Goal: Information Seeking & Learning: Learn about a topic

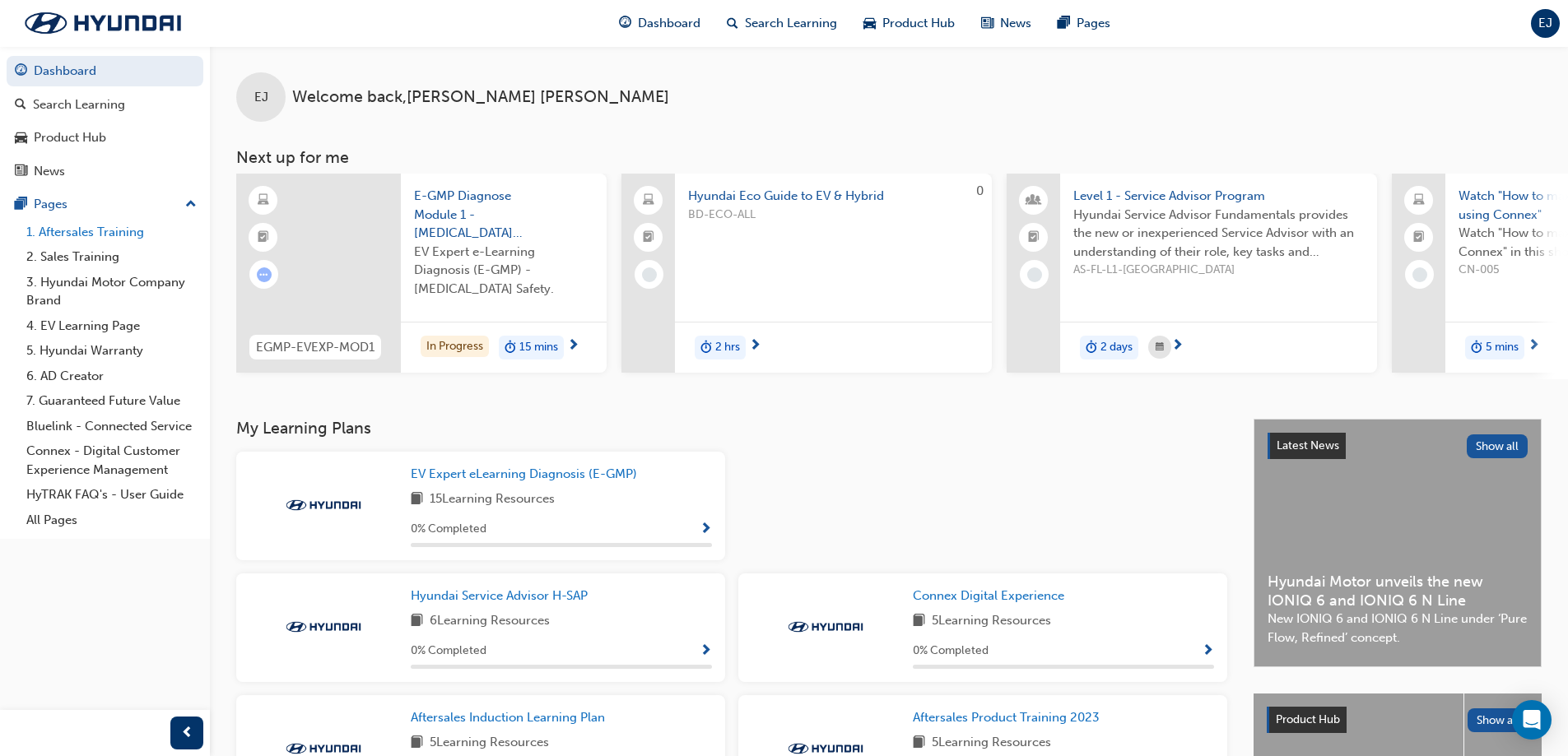
click at [84, 234] on link "1. Aftersales Training" at bounding box center [112, 233] width 184 height 25
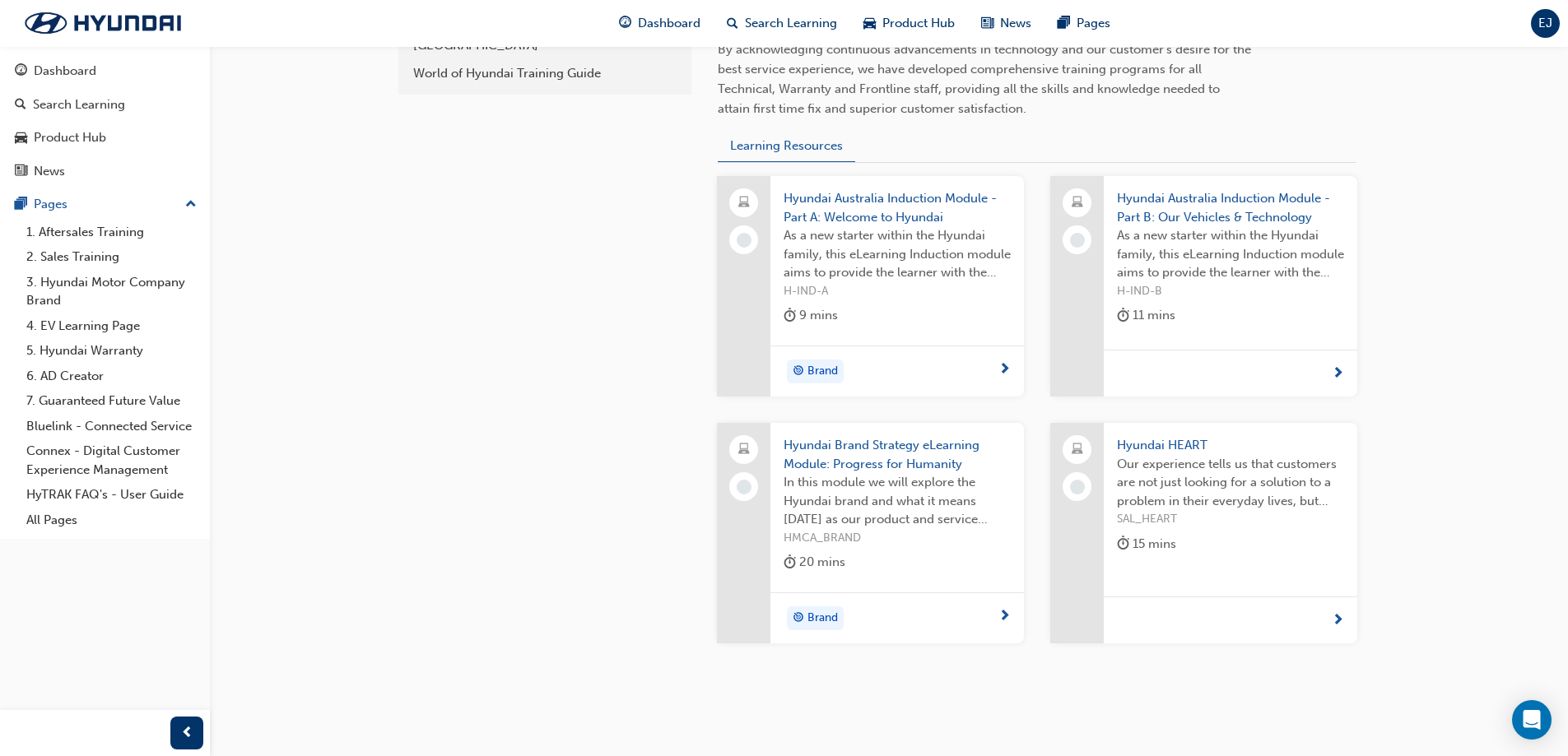
scroll to position [620, 0]
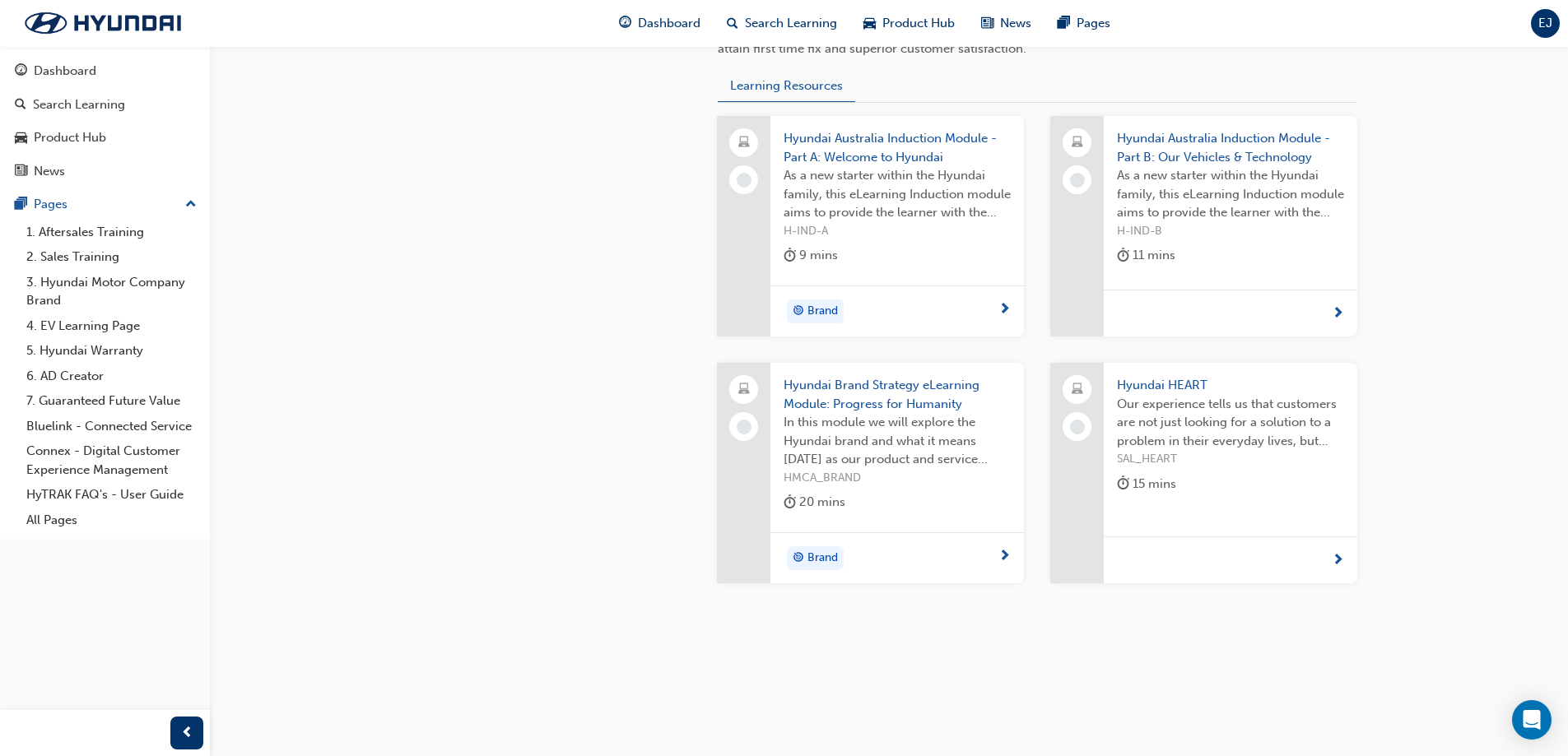
click at [988, 303] on div "Brand" at bounding box center [891, 312] width 215 height 25
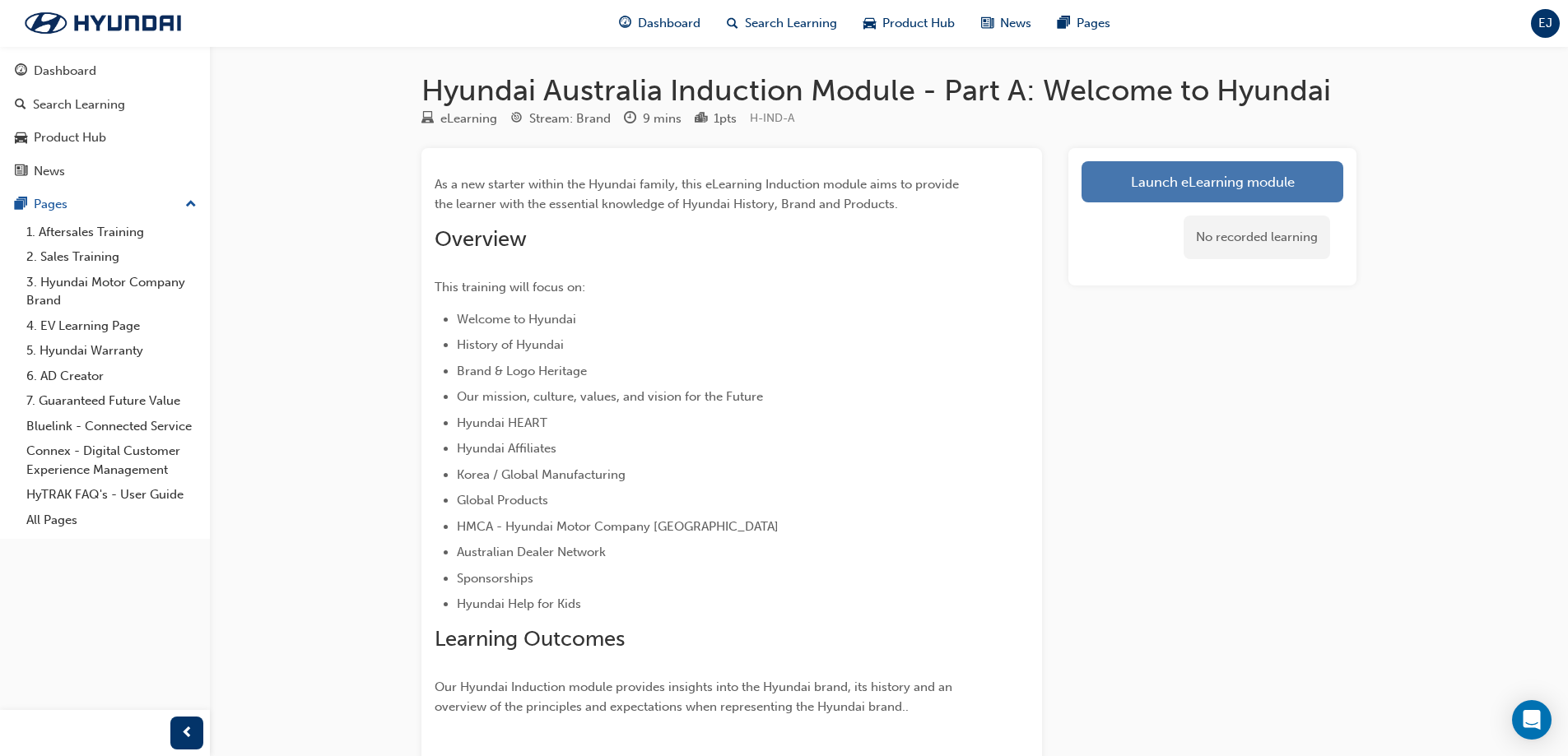
click at [1176, 180] on link "Launch eLearning module" at bounding box center [1213, 182] width 262 height 41
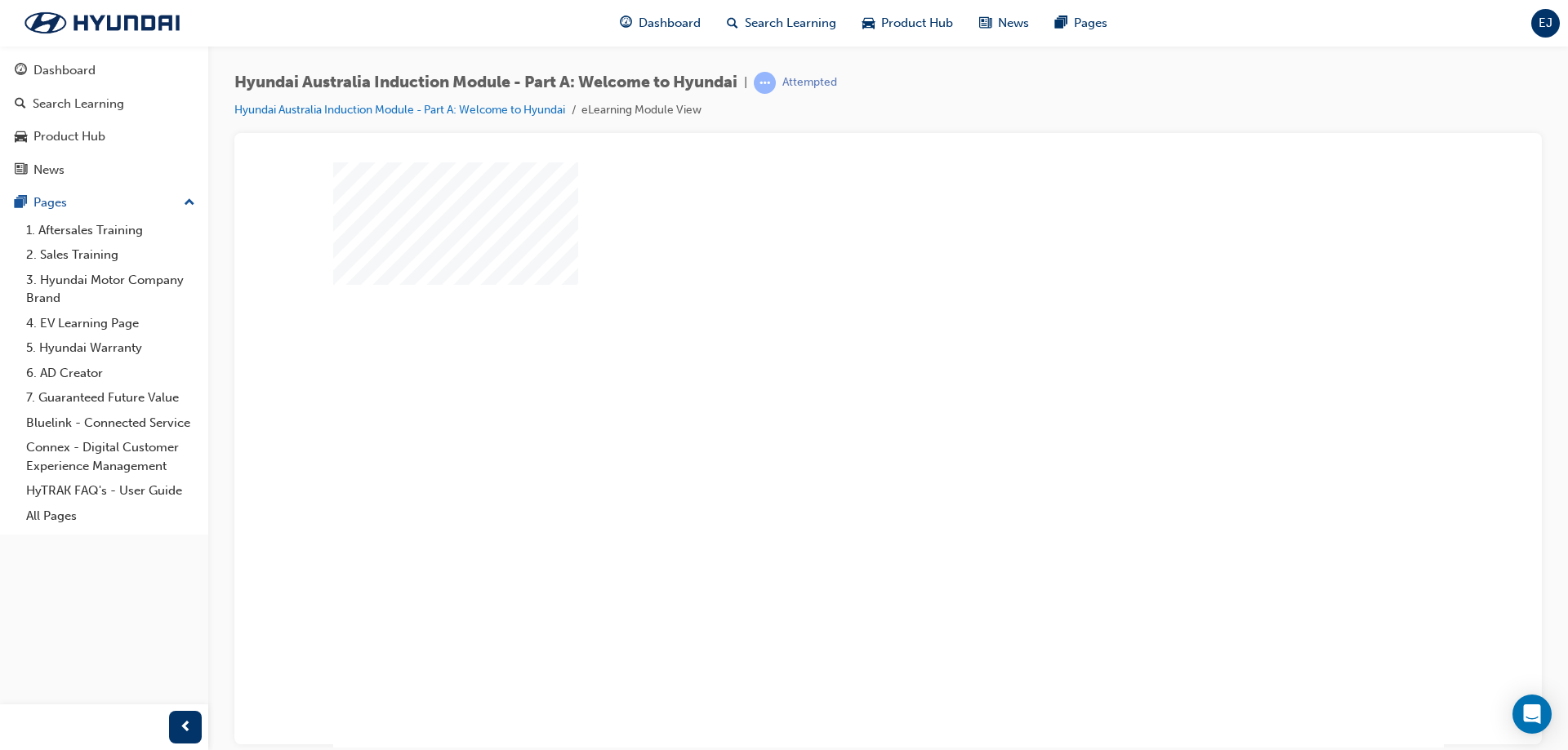
click at [841, 407] on div "play" at bounding box center [841, 407] width 0 height 0
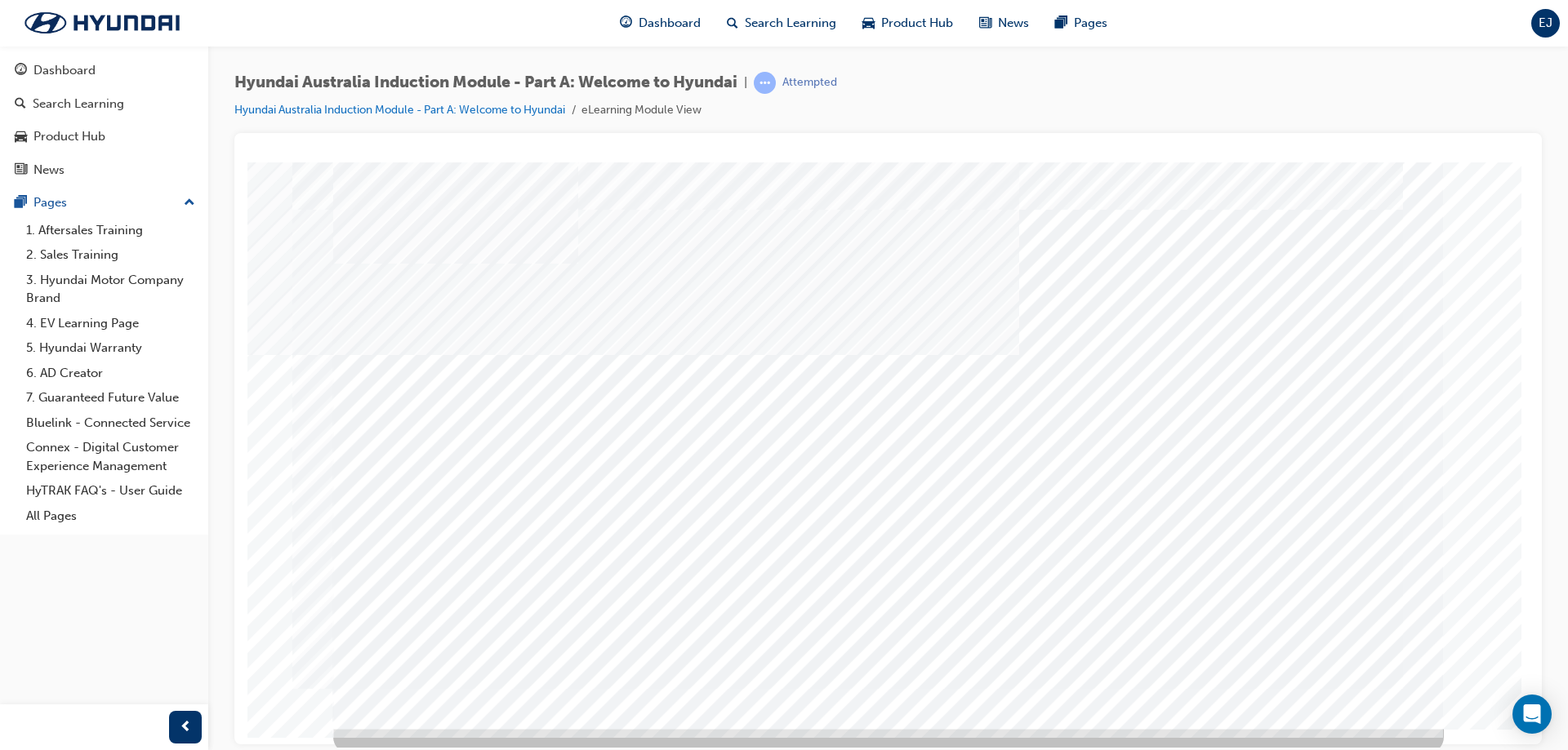
scroll to position [27, 0]
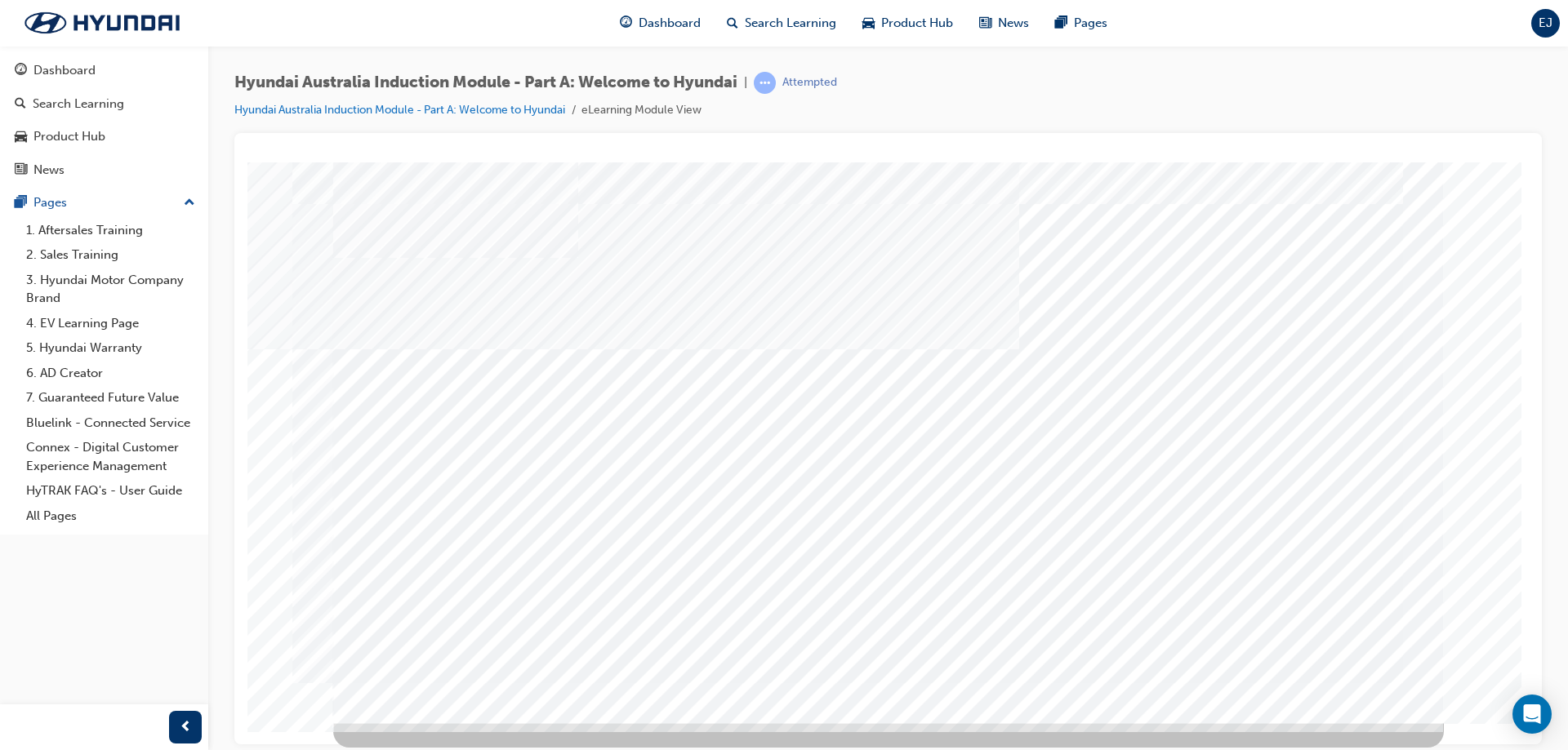
drag, startPoint x: 1555, startPoint y: 572, endPoint x: 1555, endPoint y: 679, distance: 107.0
click at [1555, 679] on div "Hyundai Australia Induction Module - Part A: Welcome to Hyundai | Attempted Hyu…" at bounding box center [888, 378] width 1360 height 663
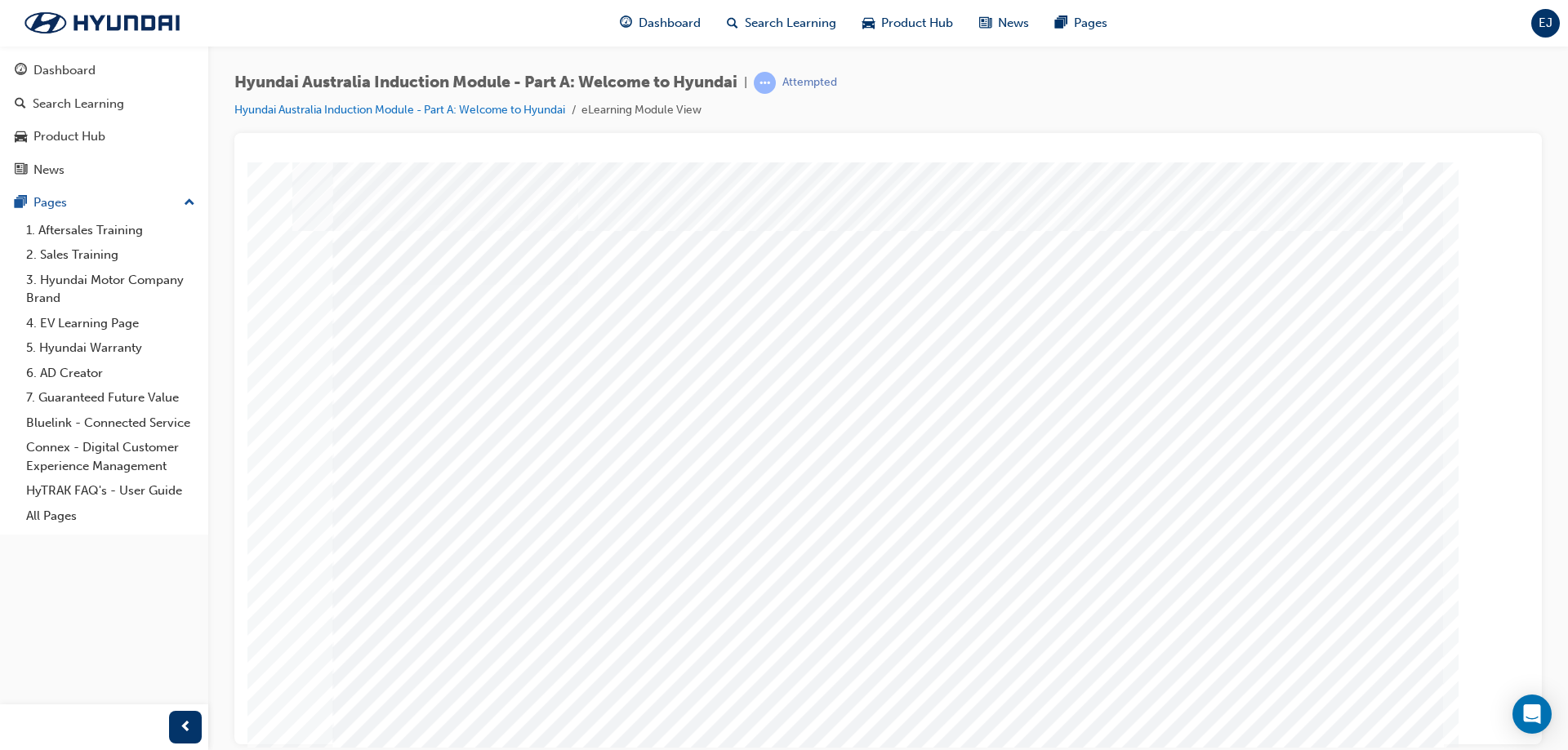
drag, startPoint x: 533, startPoint y: 502, endPoint x: 1099, endPoint y: 574, distance: 570.6
click at [542, 111] on link "Hyundai Australia Induction Module - Part A: Welcome to Hyundai" at bounding box center [399, 109] width 331 height 14
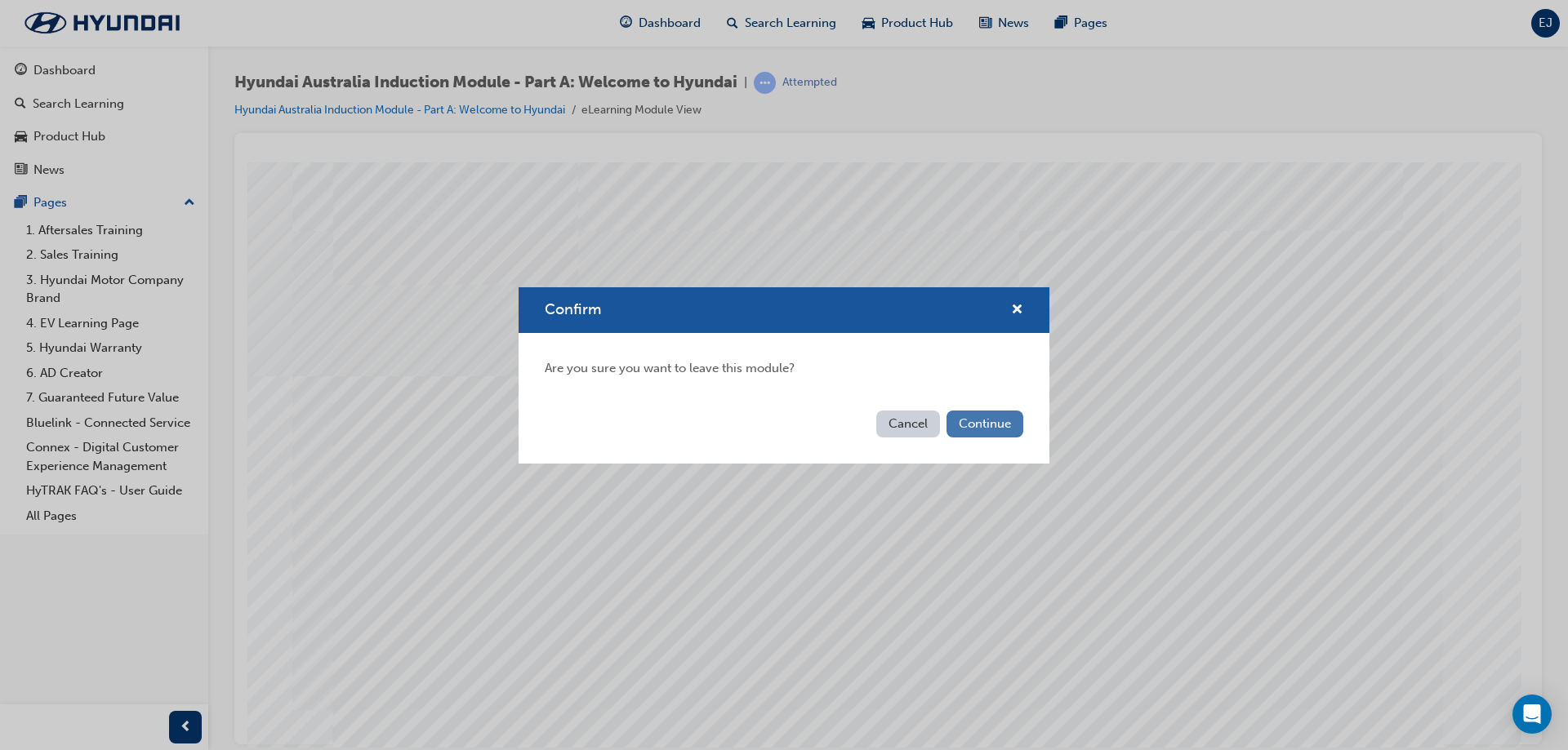
click at [975, 422] on button "Continue" at bounding box center [985, 425] width 77 height 27
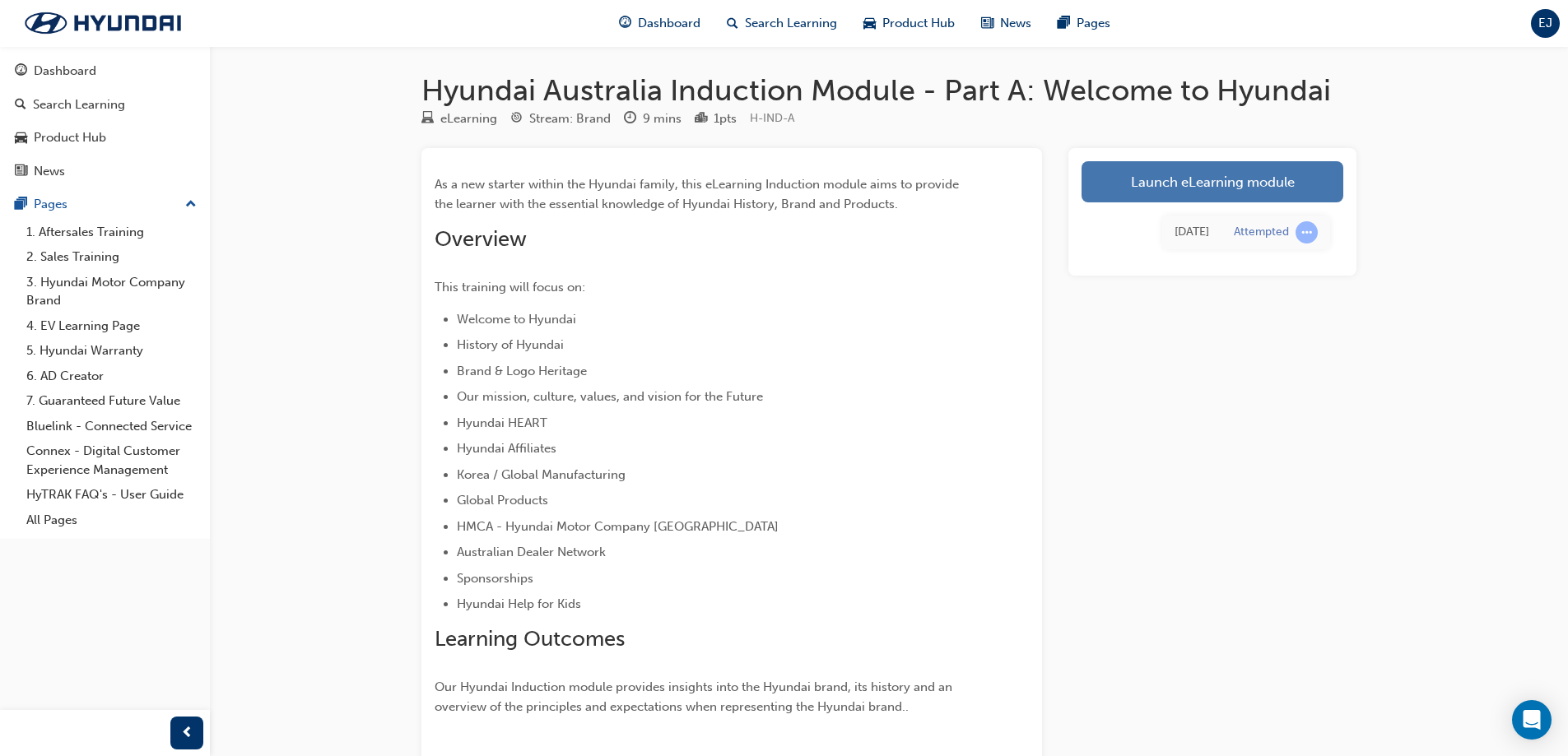
click at [1293, 193] on link "Launch eLearning module" at bounding box center [1213, 182] width 262 height 41
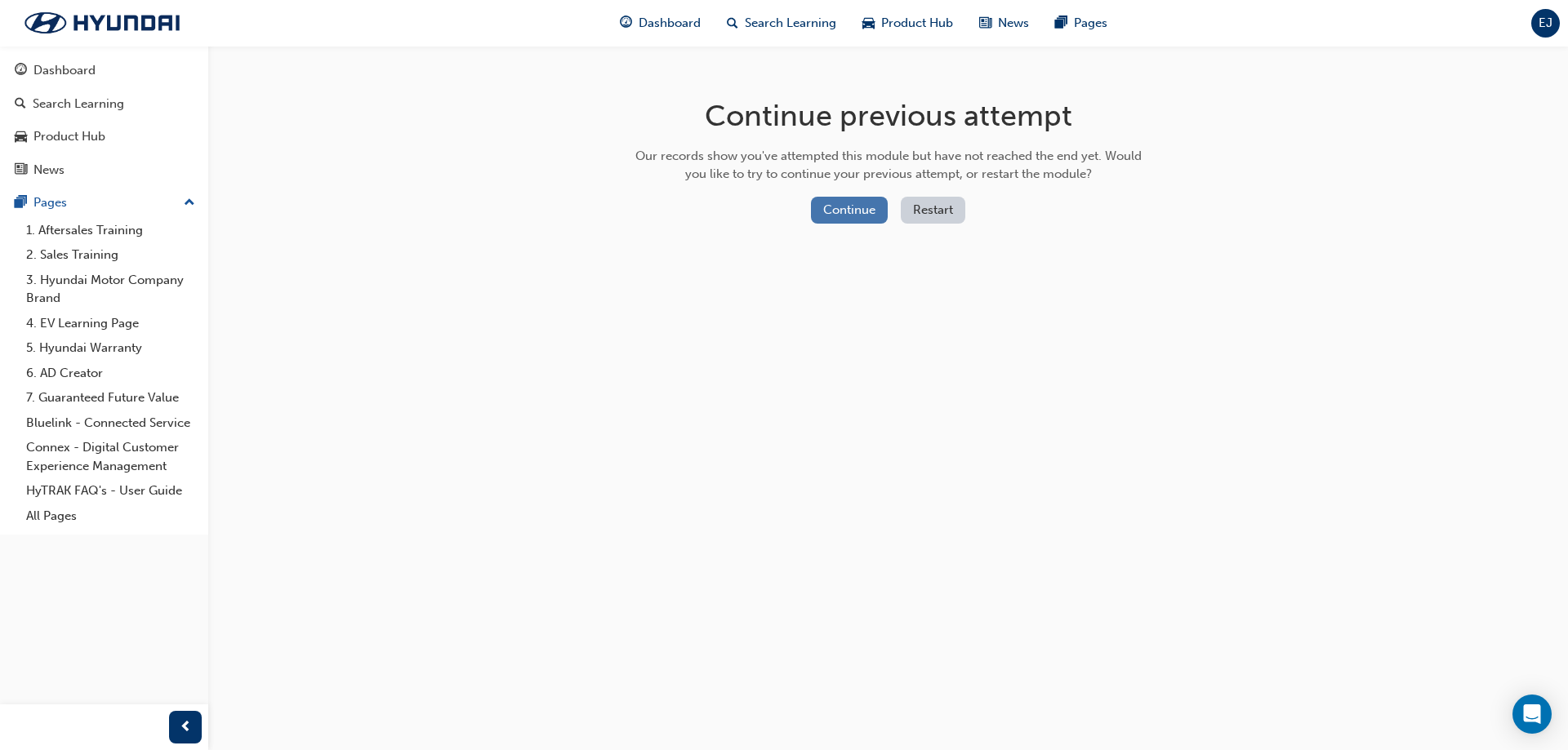
click at [859, 218] on button "Continue" at bounding box center [848, 210] width 77 height 27
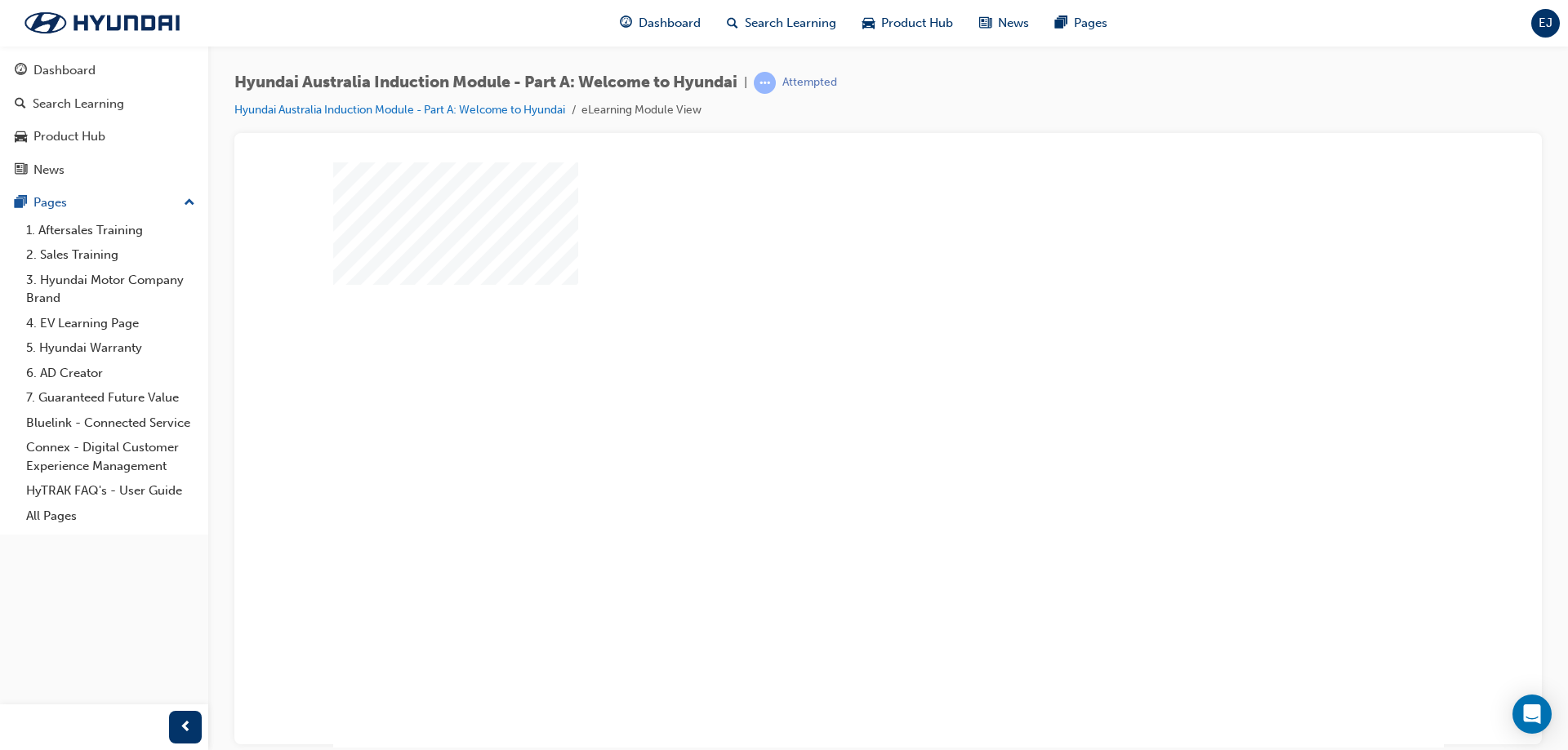
click at [841, 407] on div "play" at bounding box center [841, 407] width 0 height 0
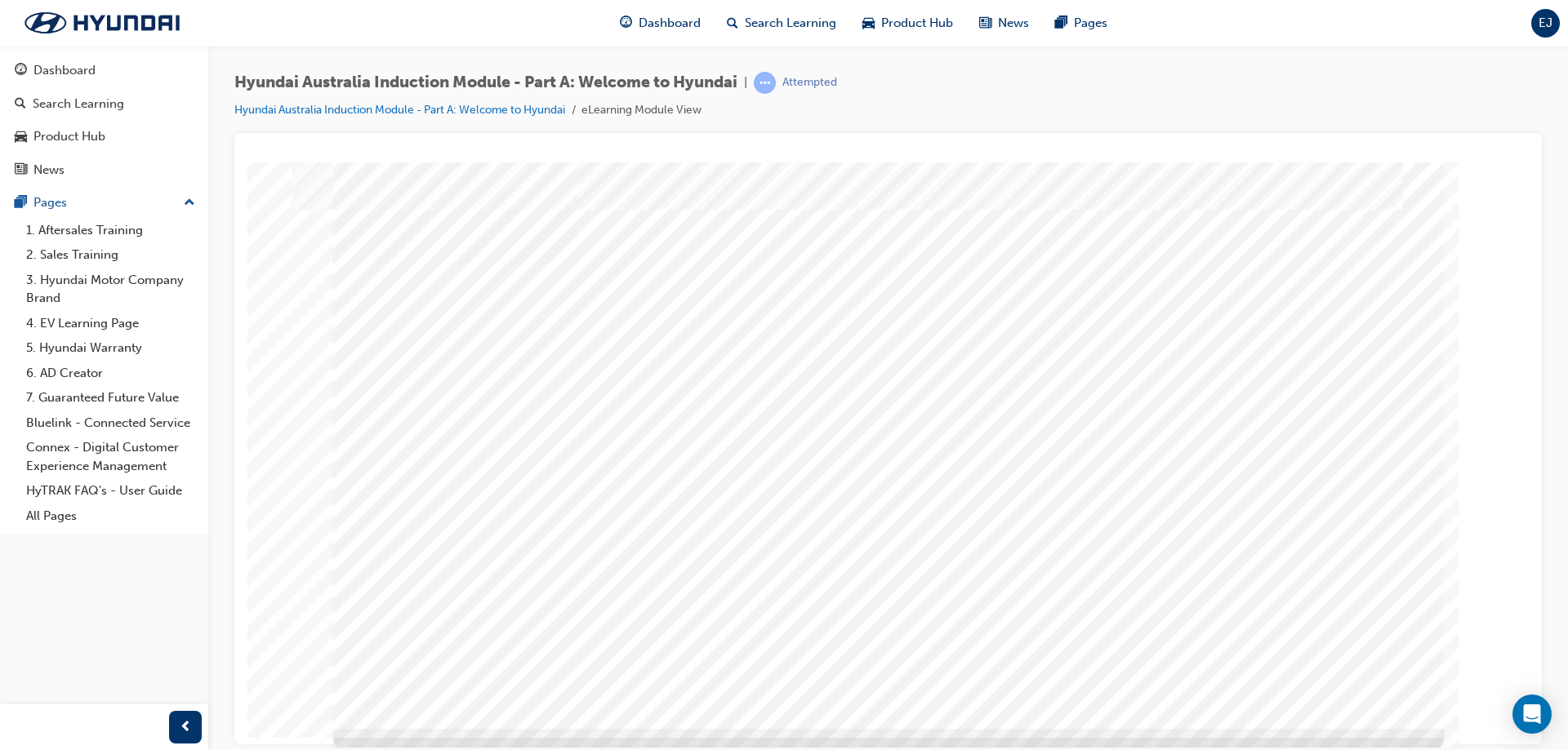
scroll to position [27, 0]
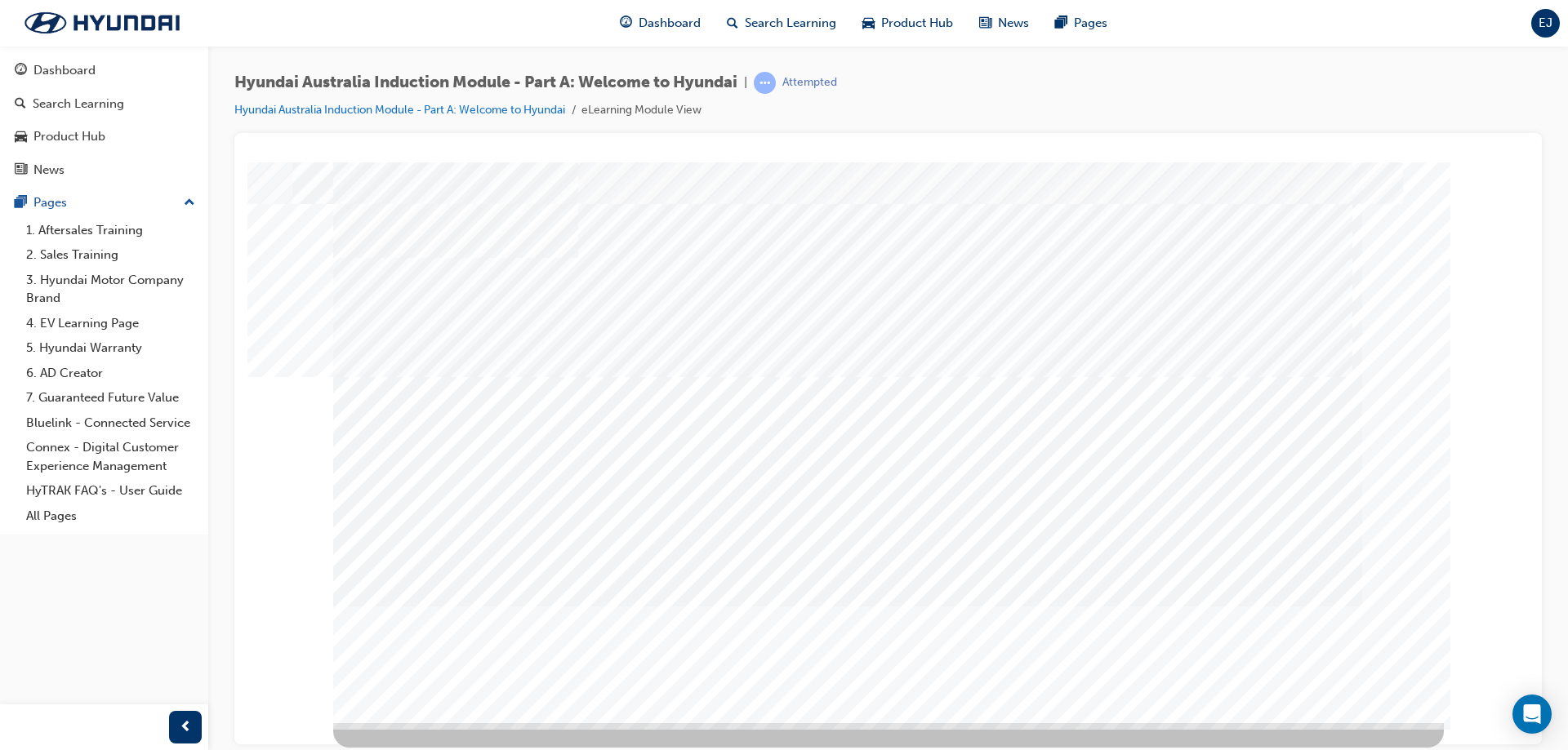
scroll to position [0, 0]
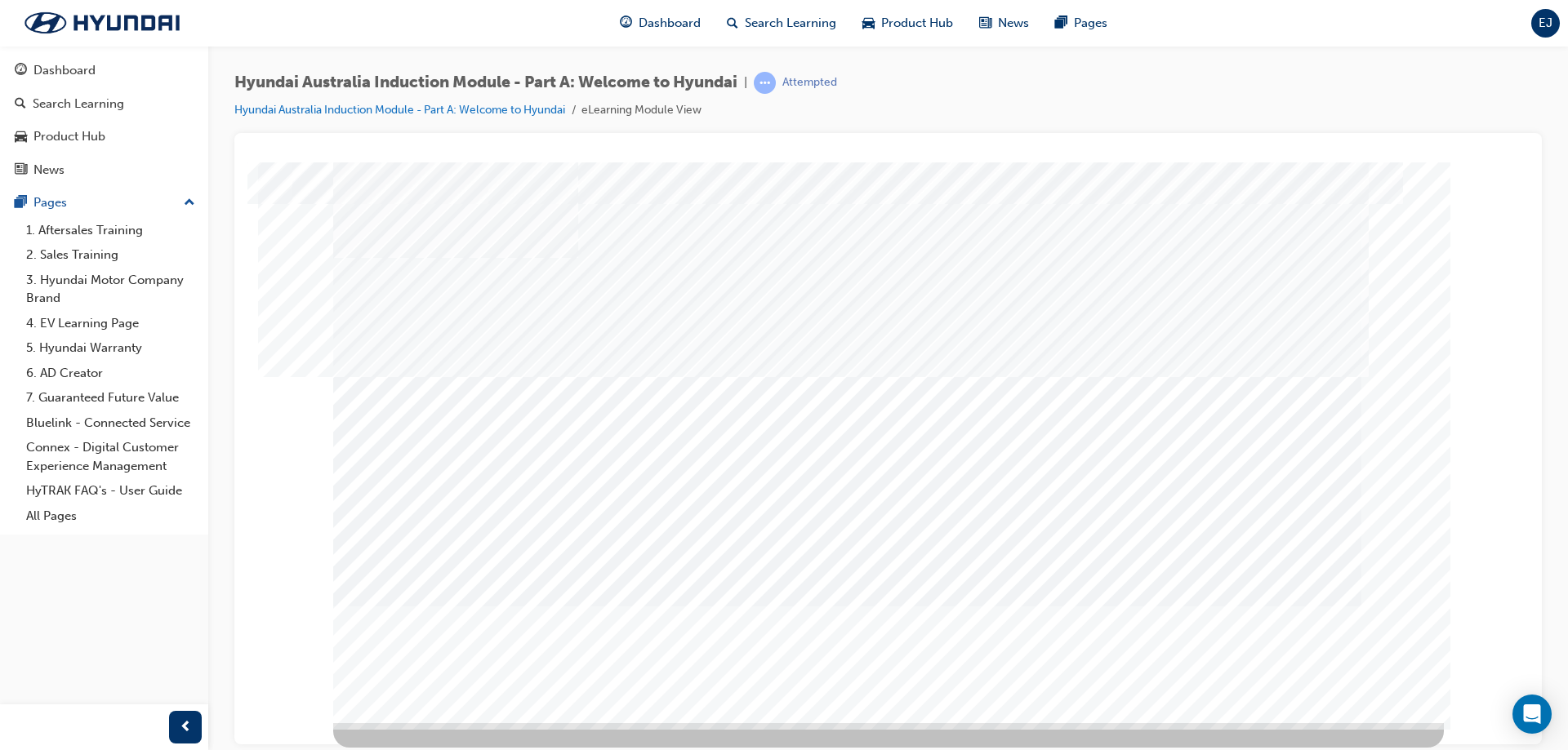
scroll to position [0, 0]
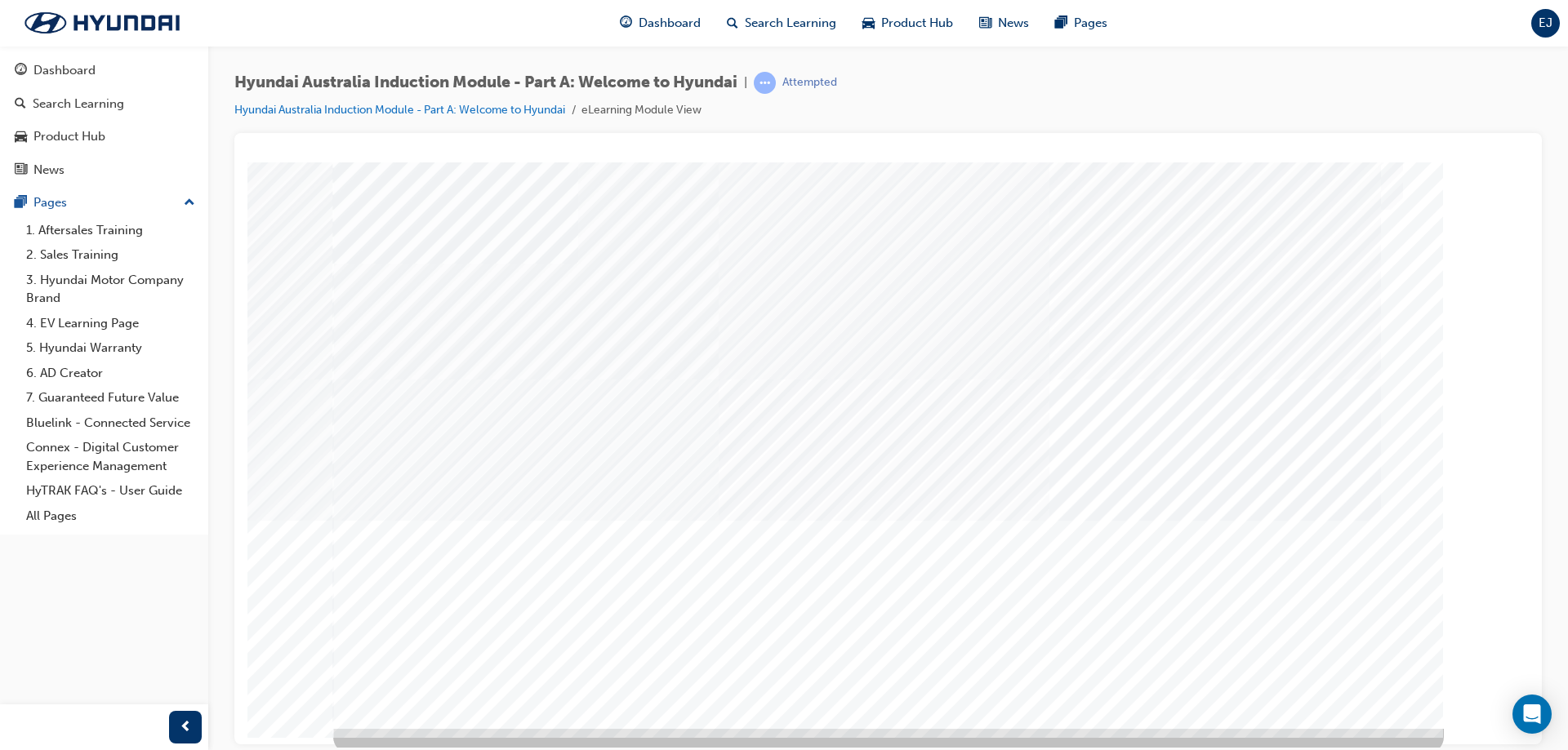
scroll to position [27, 0]
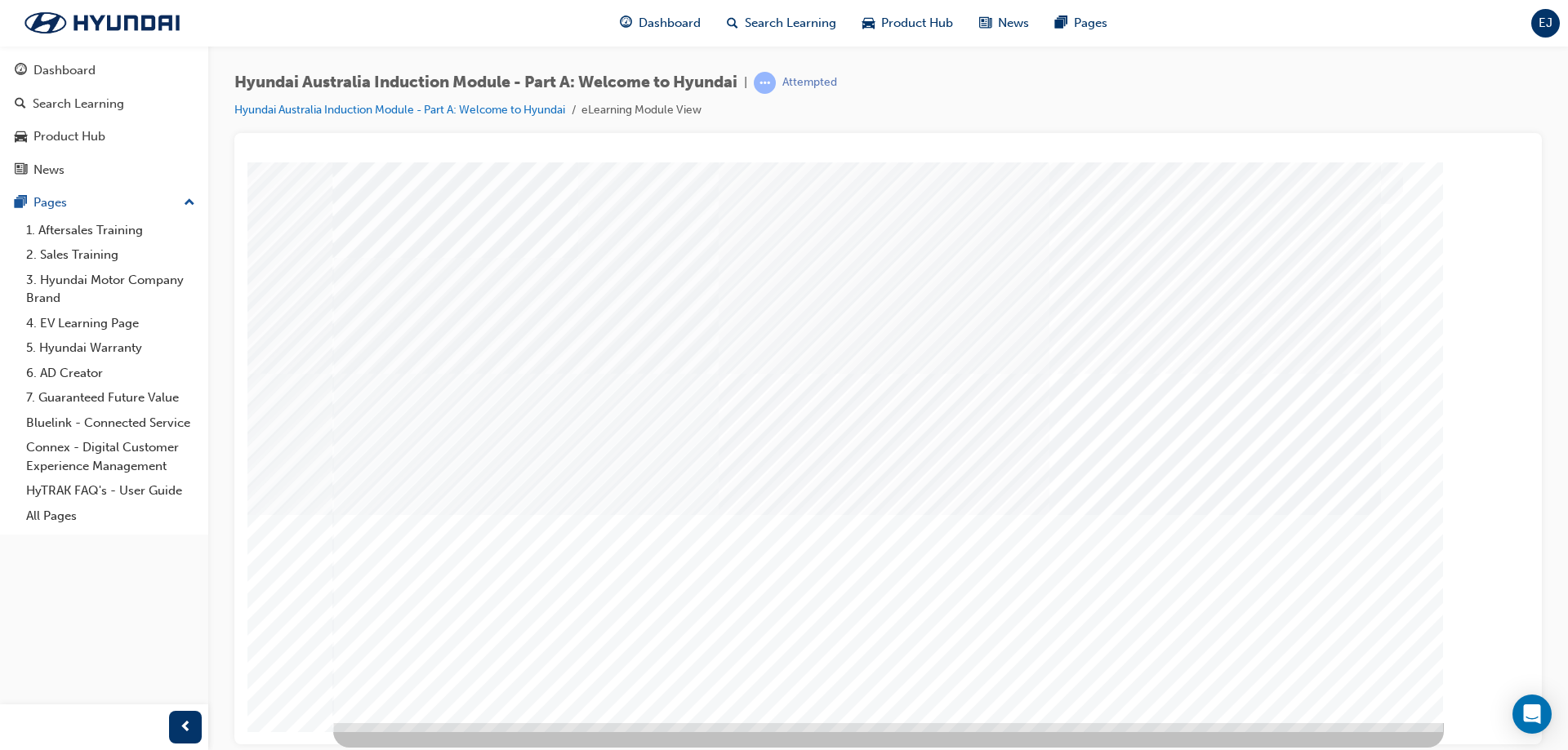
drag, startPoint x: 1134, startPoint y: 417, endPoint x: 1077, endPoint y: 446, distance: 64.0
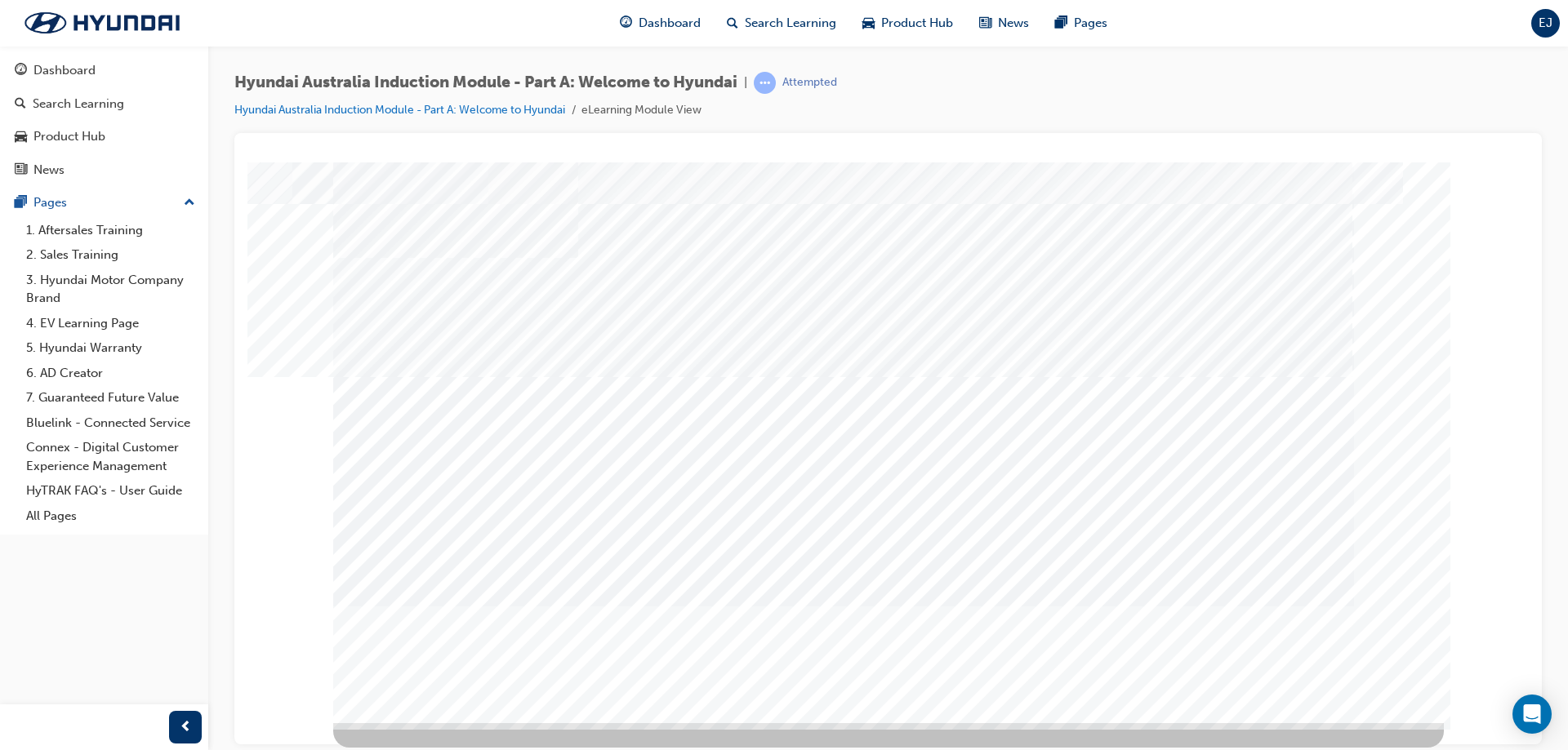
scroll to position [0, 0]
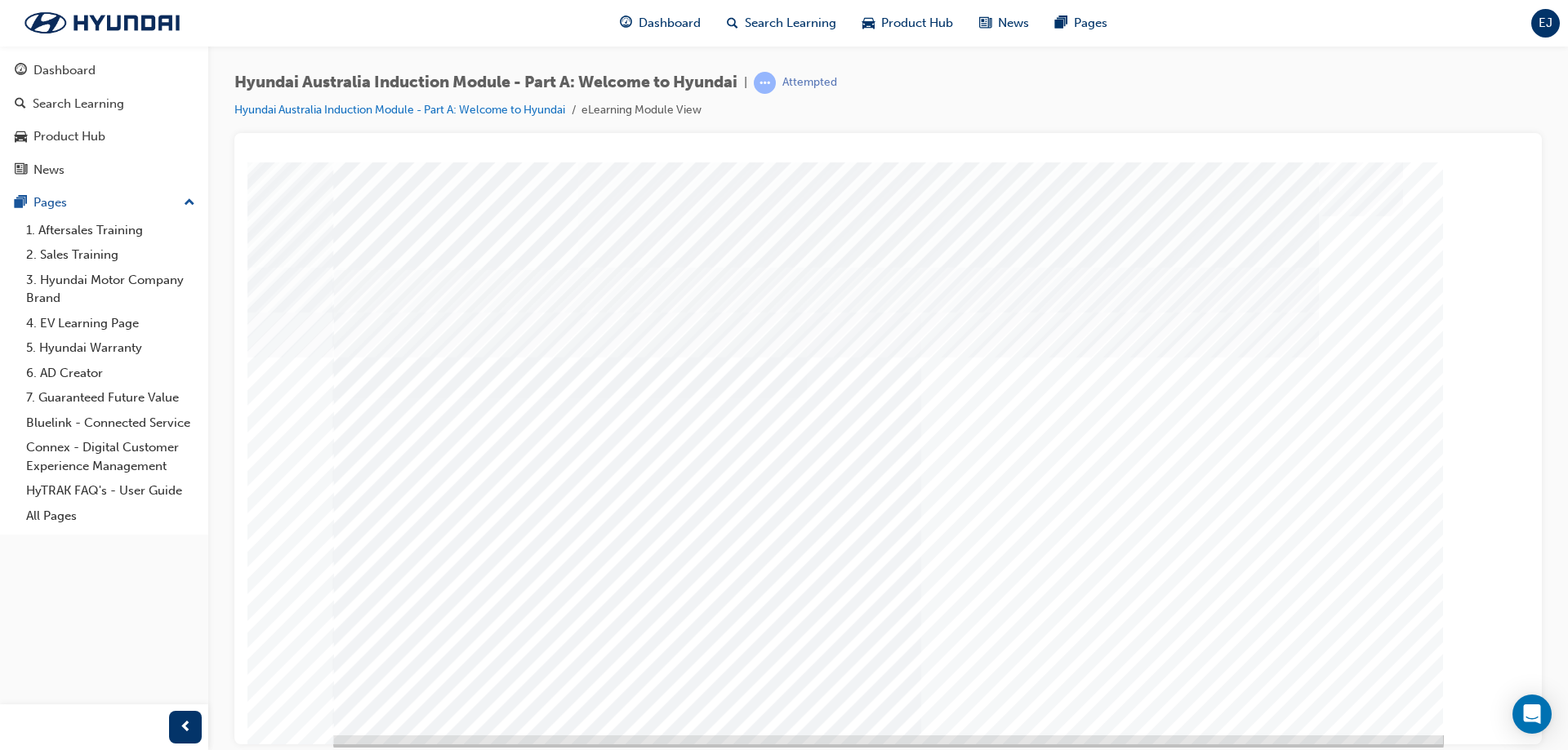
scroll to position [27, 0]
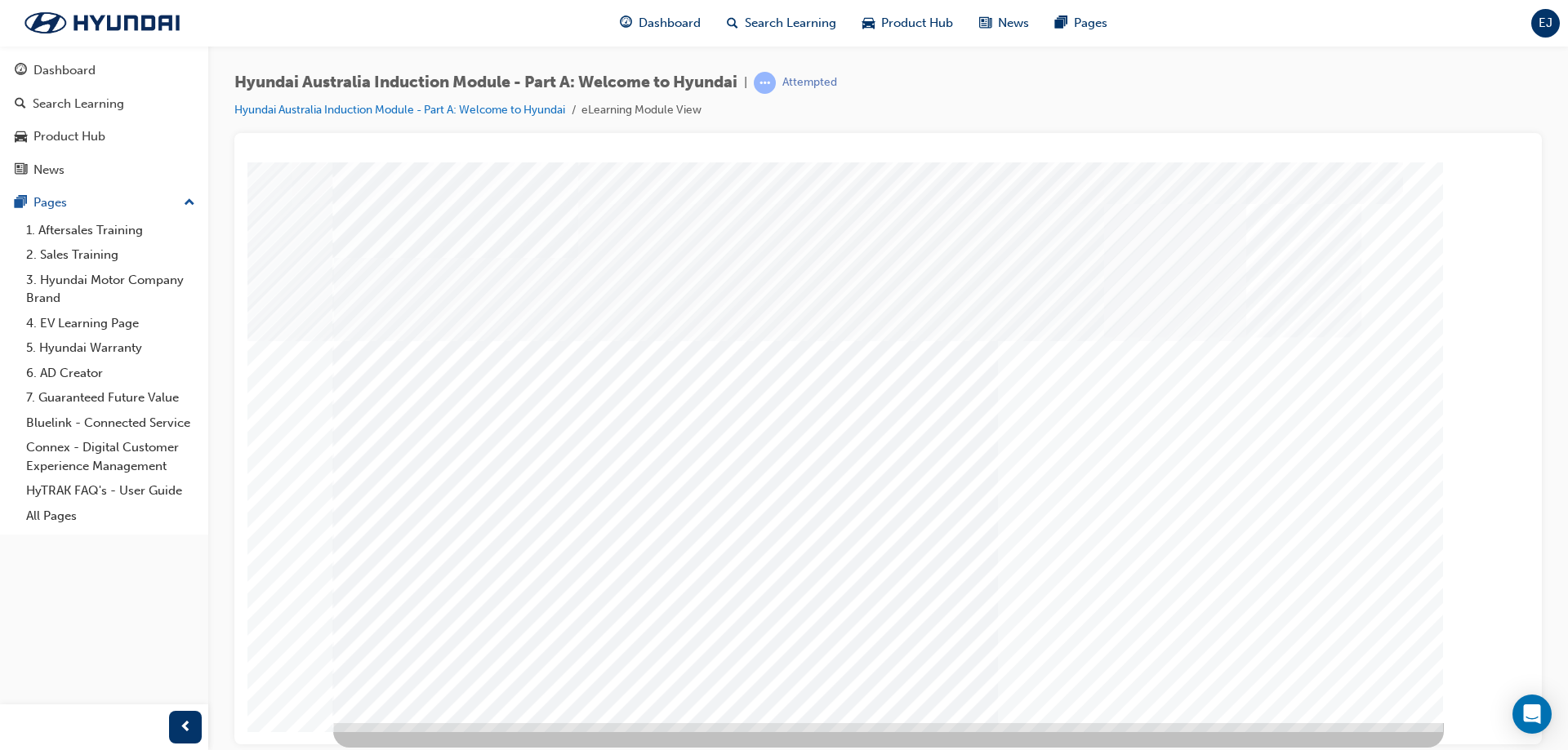
drag, startPoint x: 490, startPoint y: 593, endPoint x: 509, endPoint y: 593, distance: 19.0
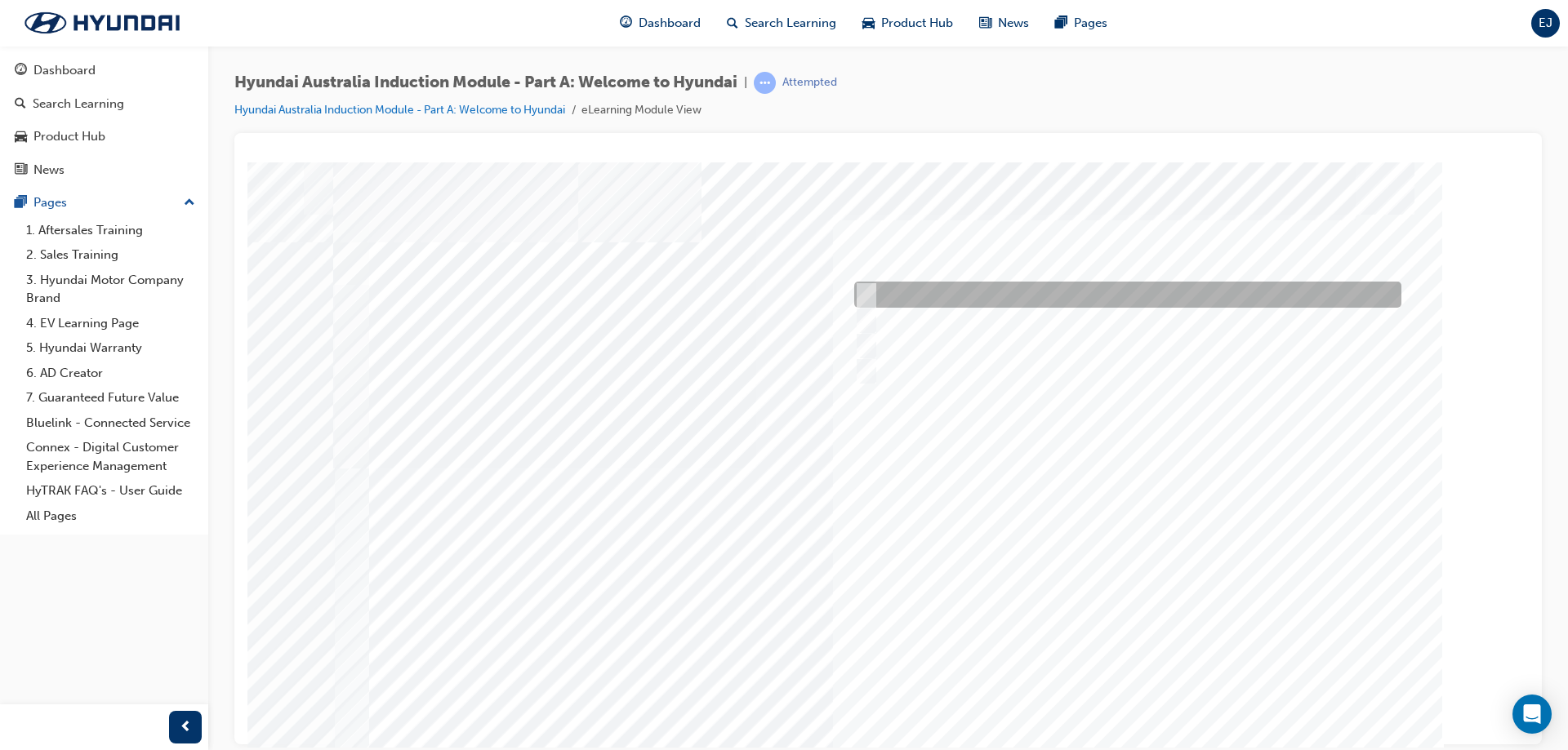
click at [892, 290] on div at bounding box center [1123, 294] width 547 height 26
radio input "true"
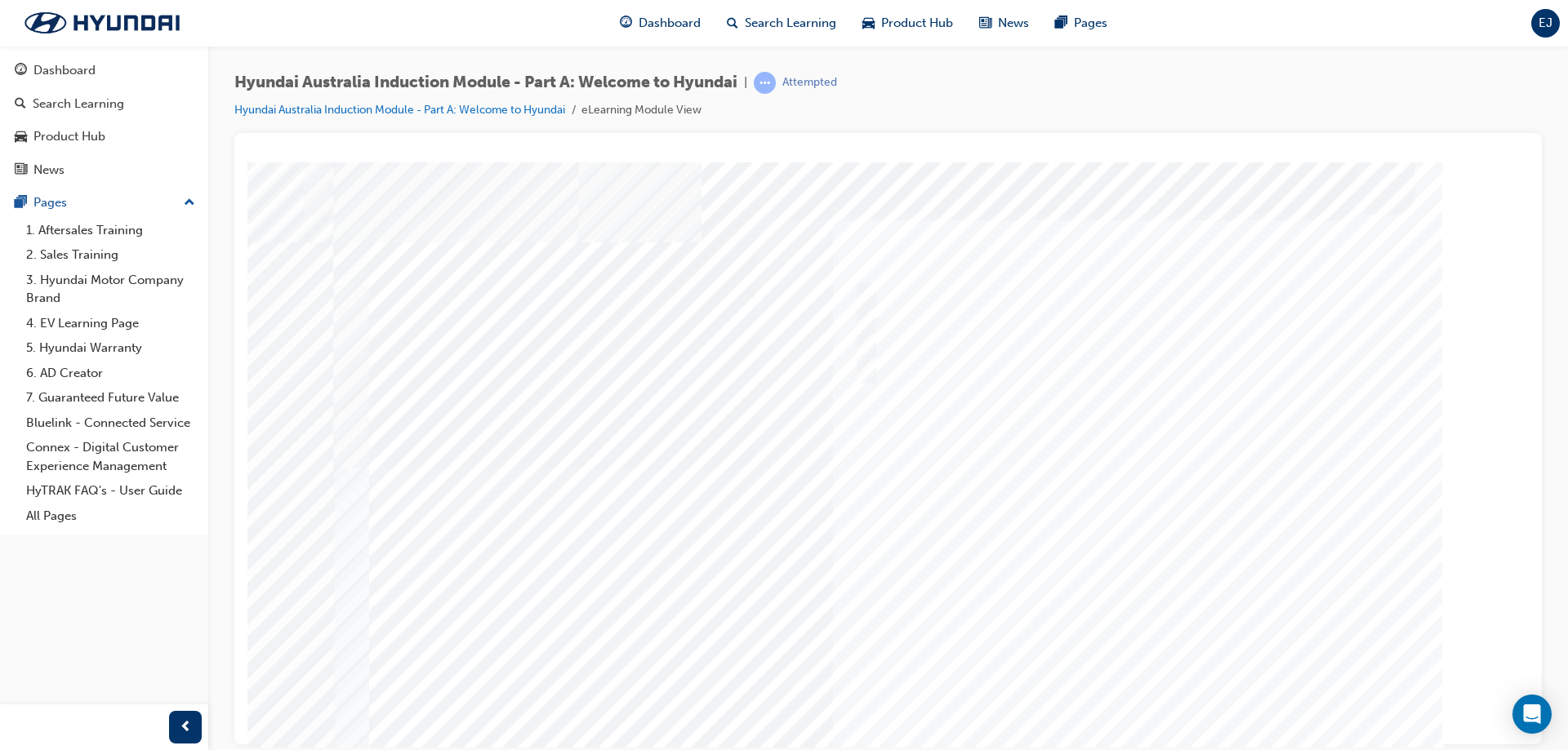
click at [870, 320] on div at bounding box center [889, 455] width 1111 height 588
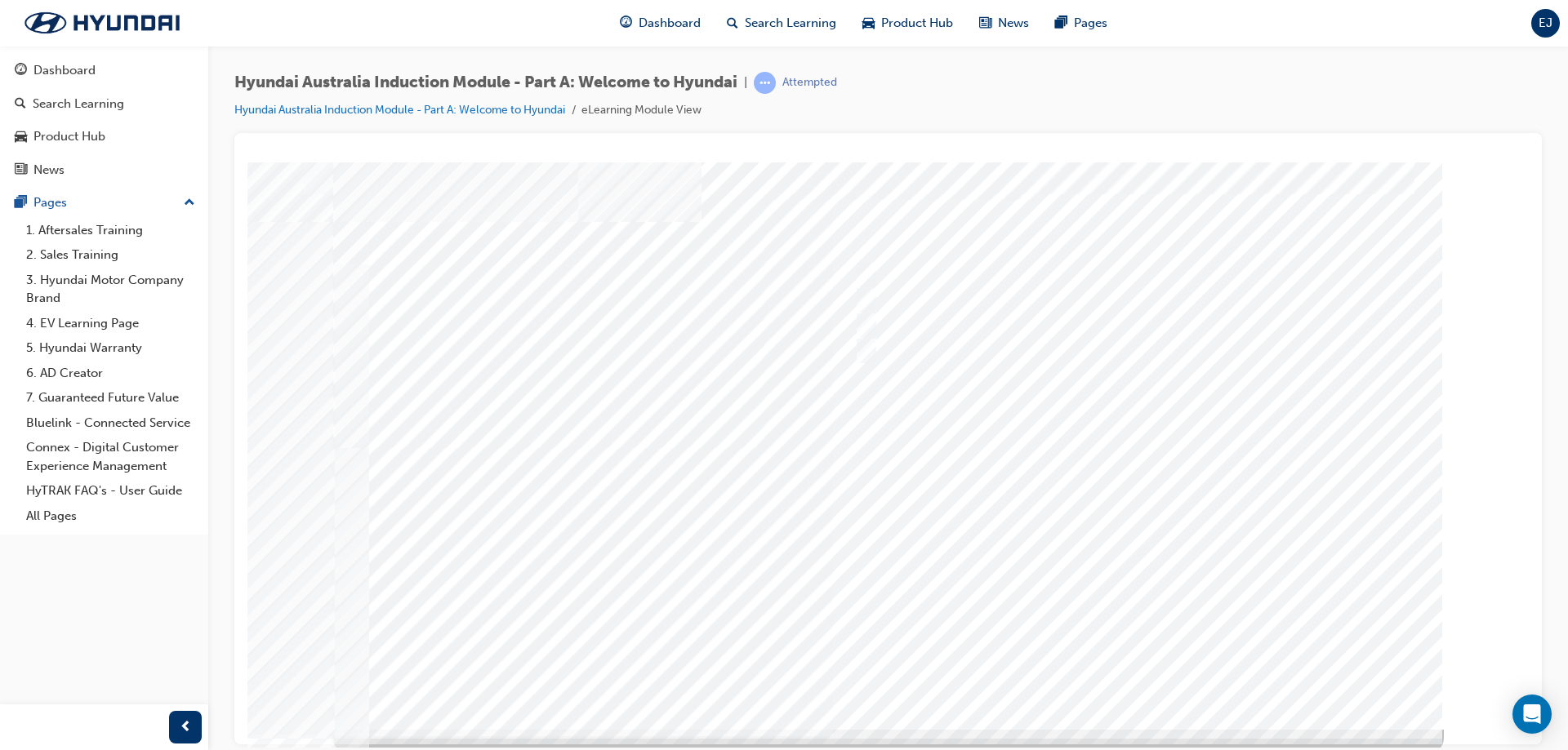
scroll to position [27, 0]
click at [902, 282] on div at bounding box center [889, 428] width 1111 height 588
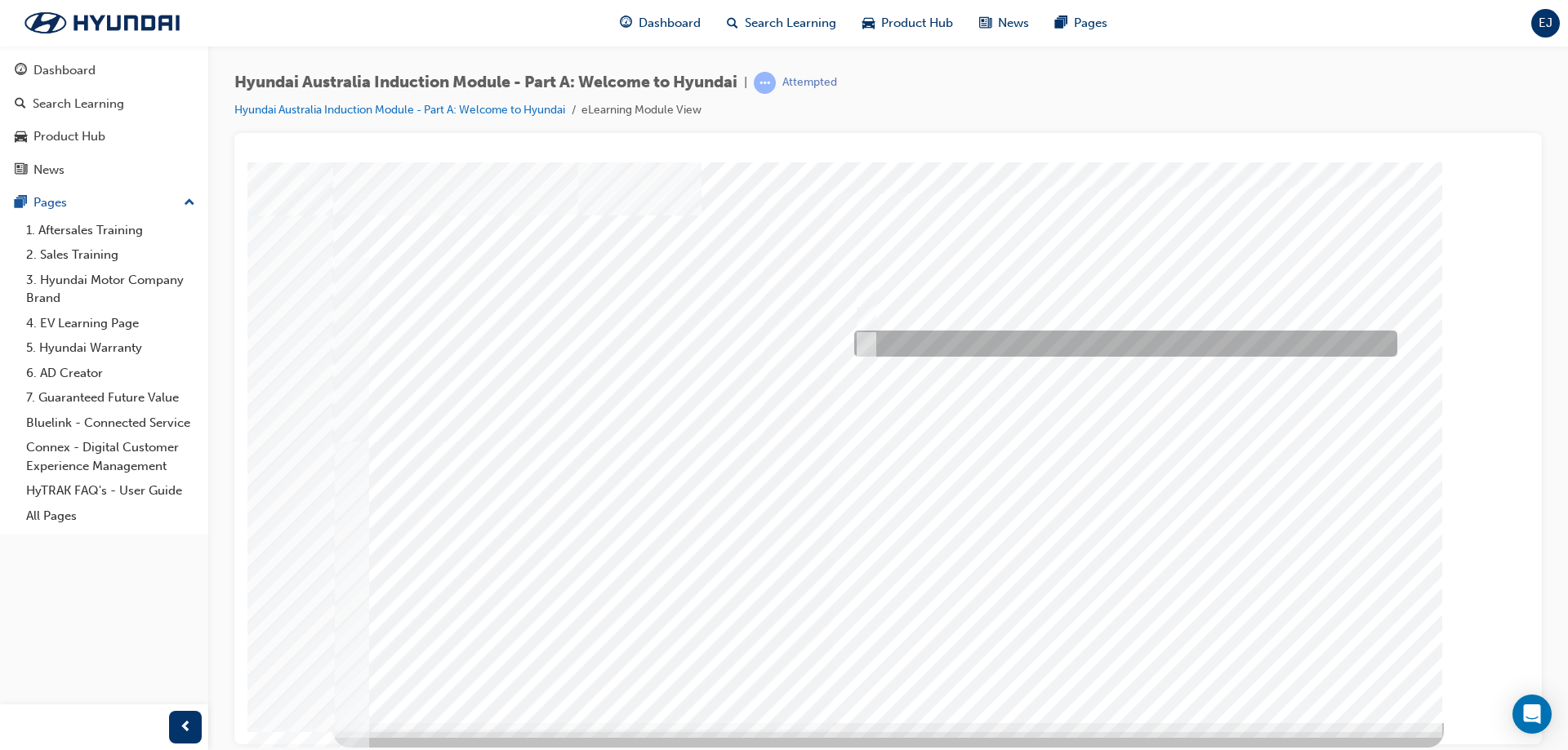
click at [874, 339] on div at bounding box center [1122, 343] width 543 height 26
radio input "true"
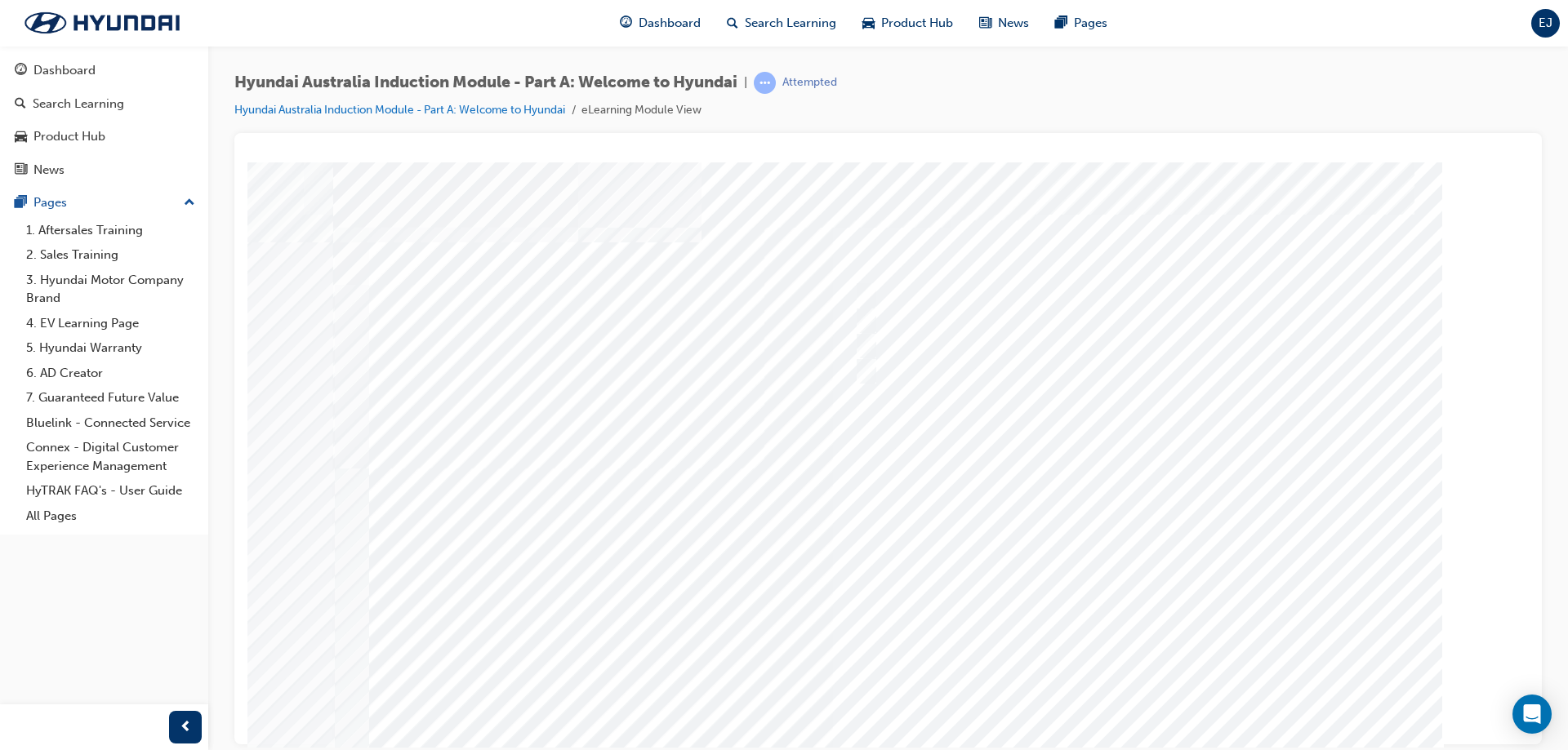
click at [1138, 693] on div at bounding box center [889, 455] width 1111 height 588
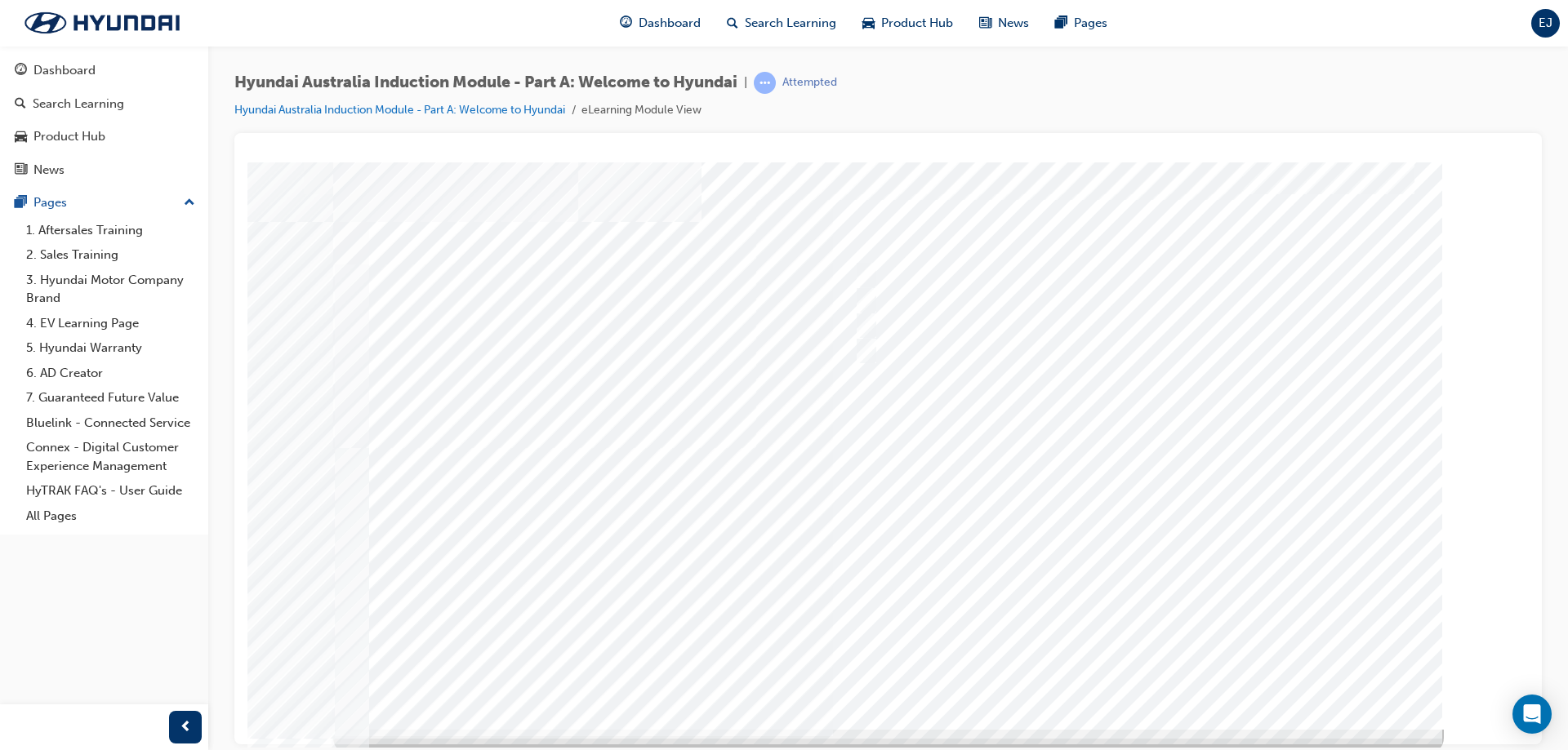
scroll to position [27, 0]
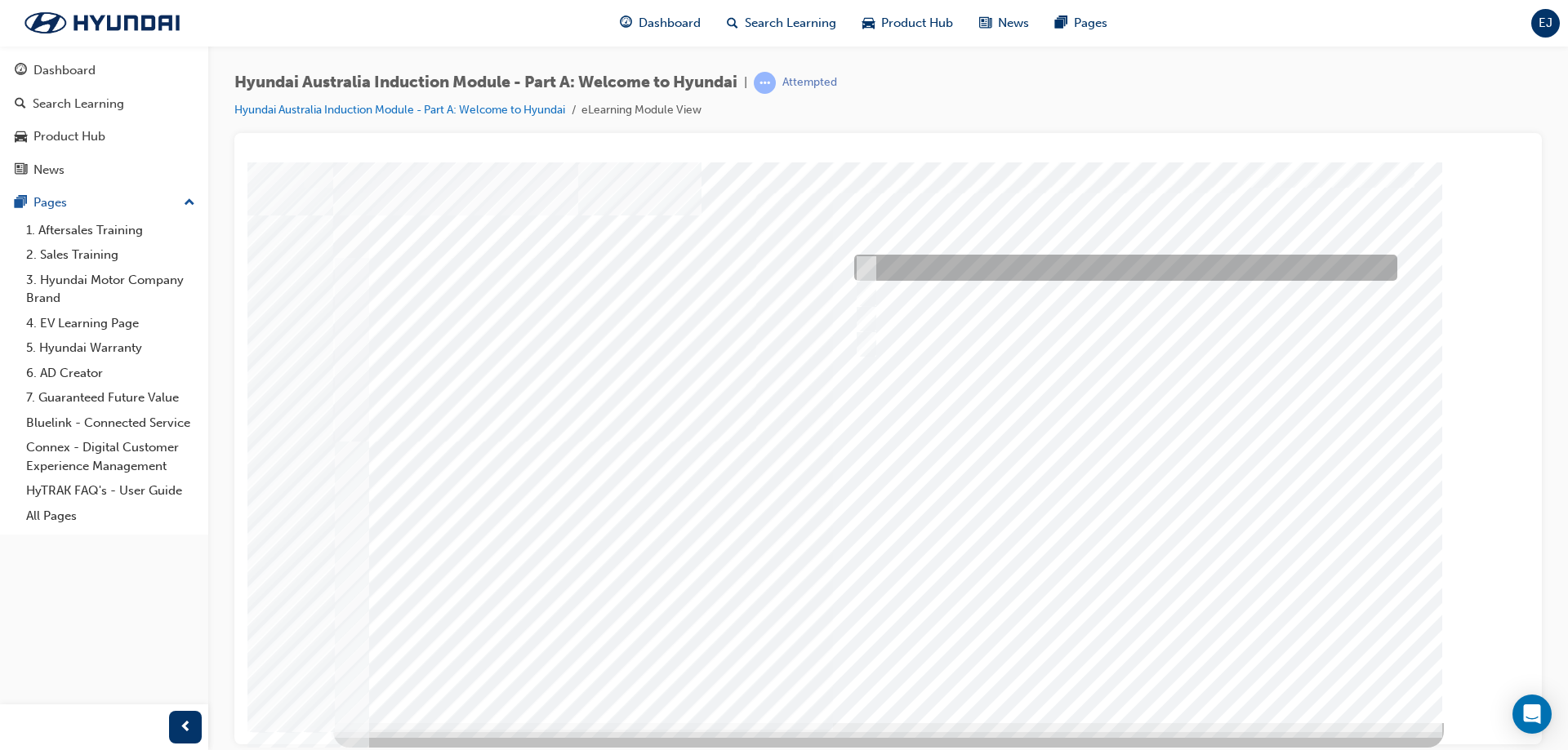
click at [870, 270] on input "A company representative" at bounding box center [863, 268] width 18 height 18
checkbox input "true"
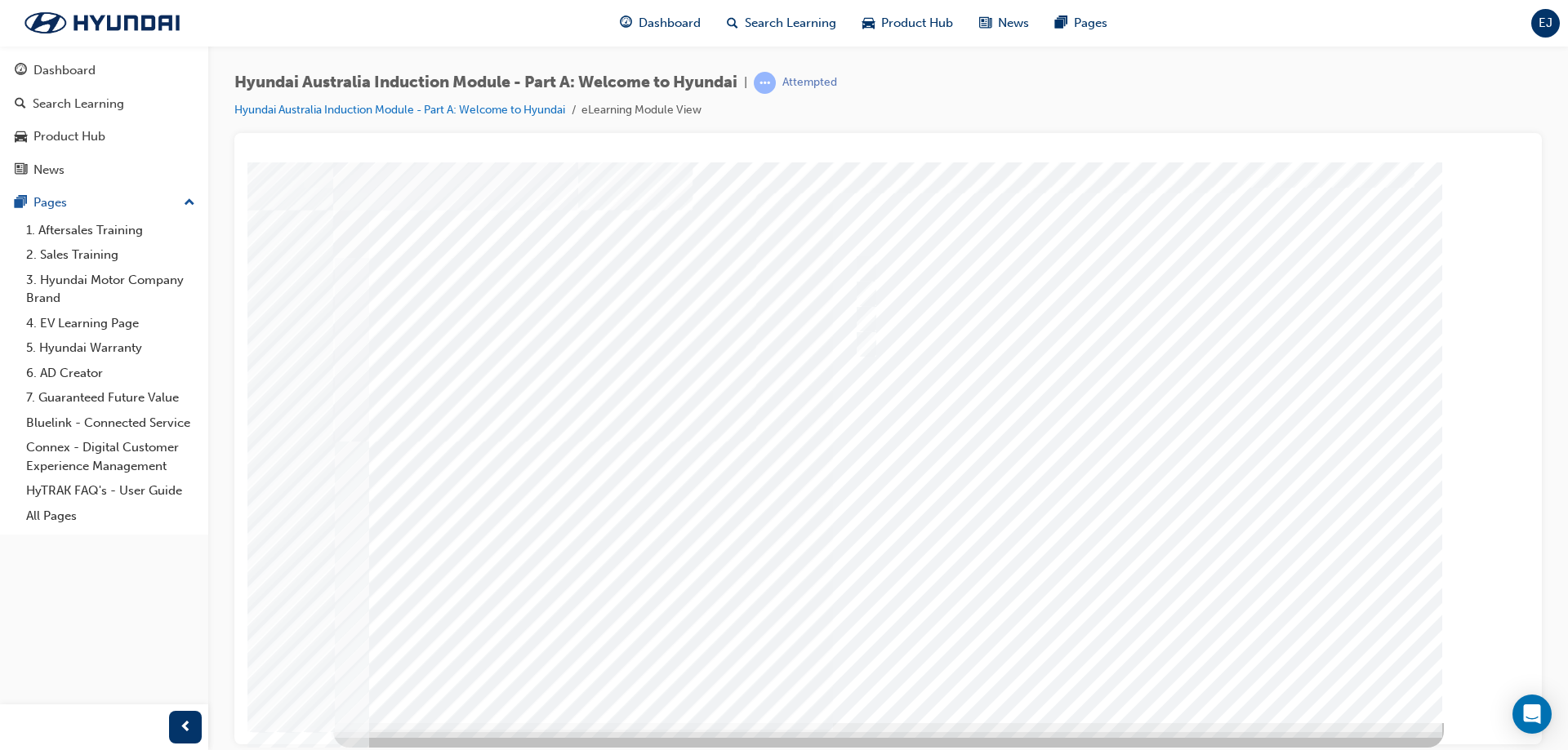
drag, startPoint x: 1046, startPoint y: 516, endPoint x: 955, endPoint y: 512, distance: 91.1
click at [955, 512] on div at bounding box center [889, 428] width 1111 height 588
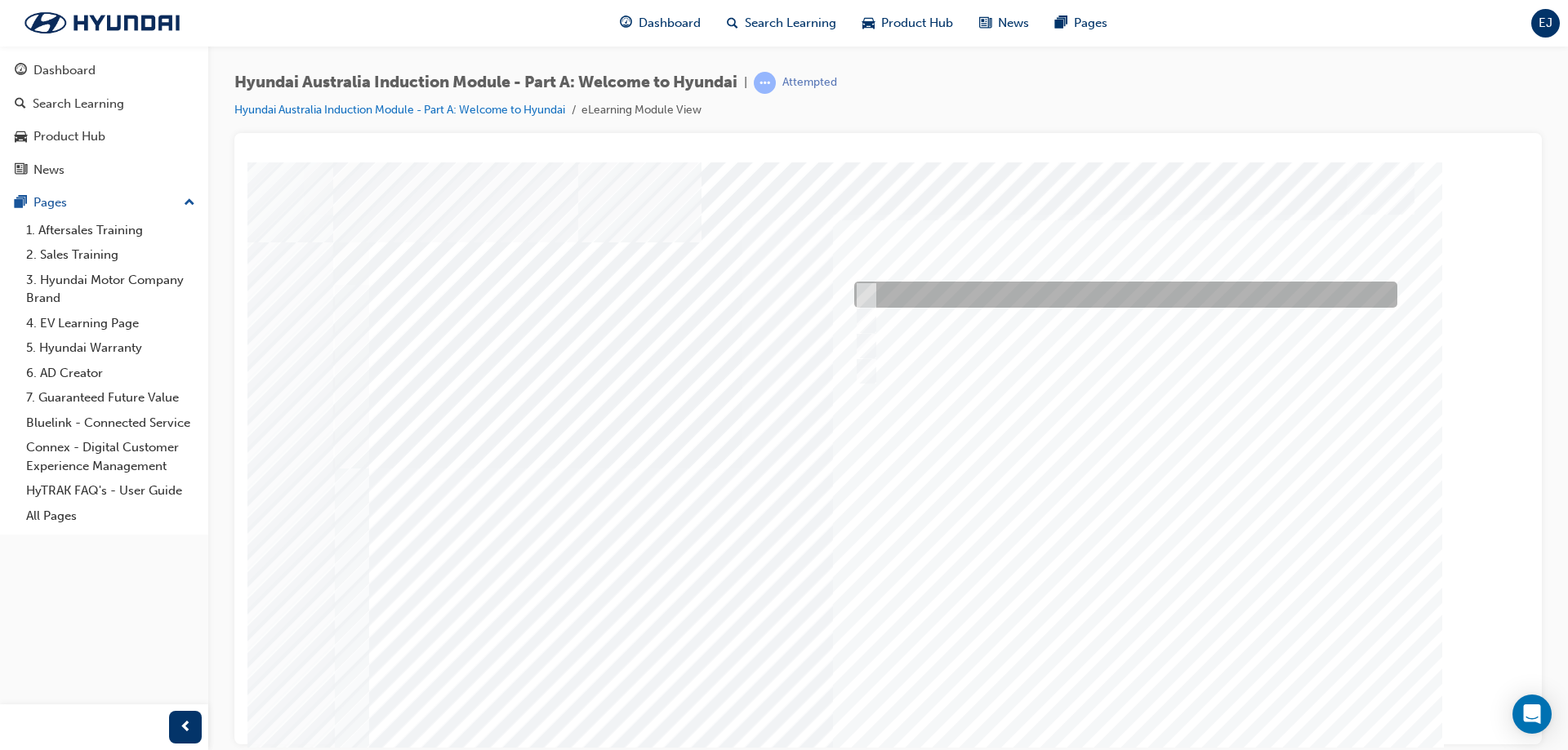
click at [875, 293] on div at bounding box center [1122, 294] width 543 height 26
checkbox input "true"
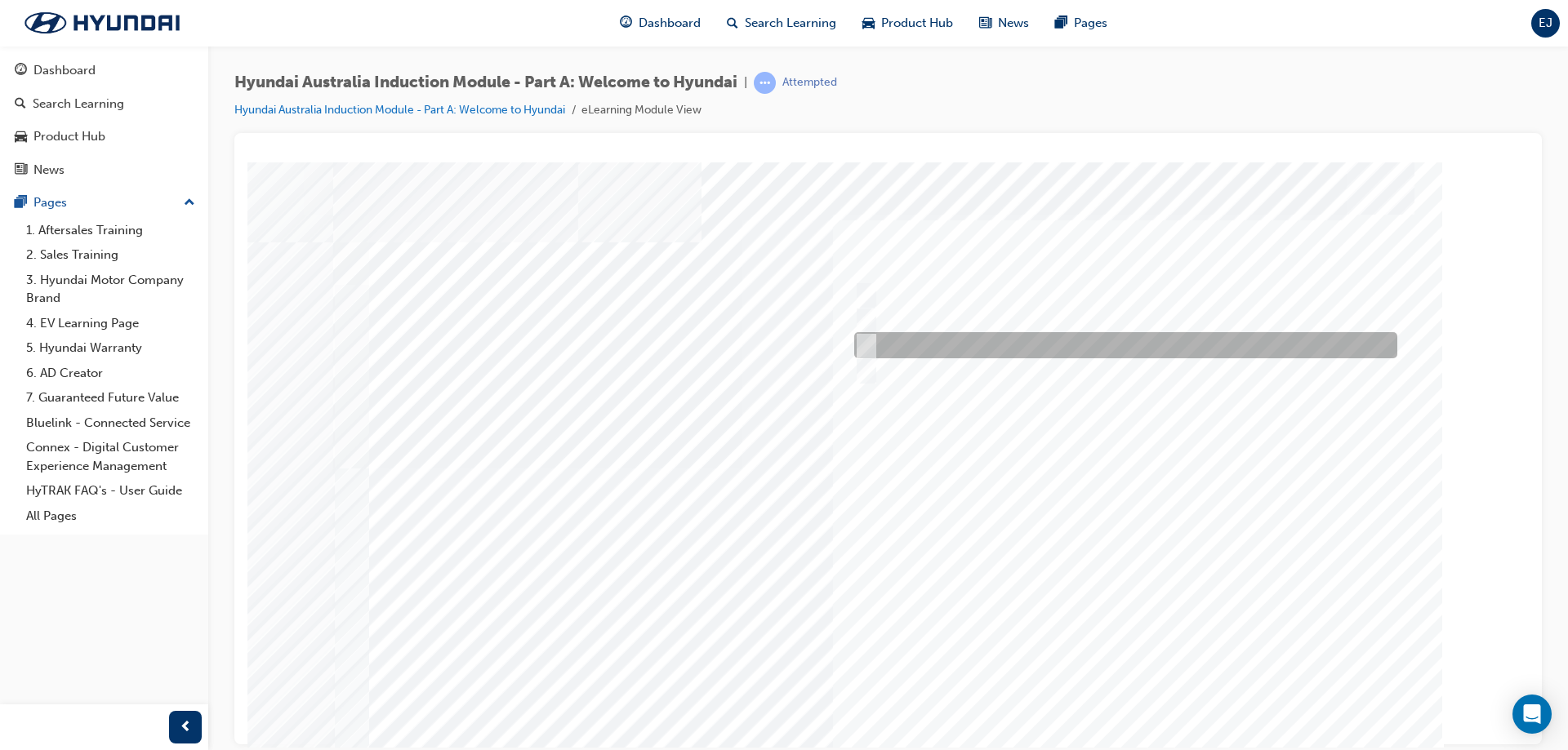
click at [864, 346] on input "Carlton Football Club" at bounding box center [863, 345] width 18 height 18
checkbox input "true"
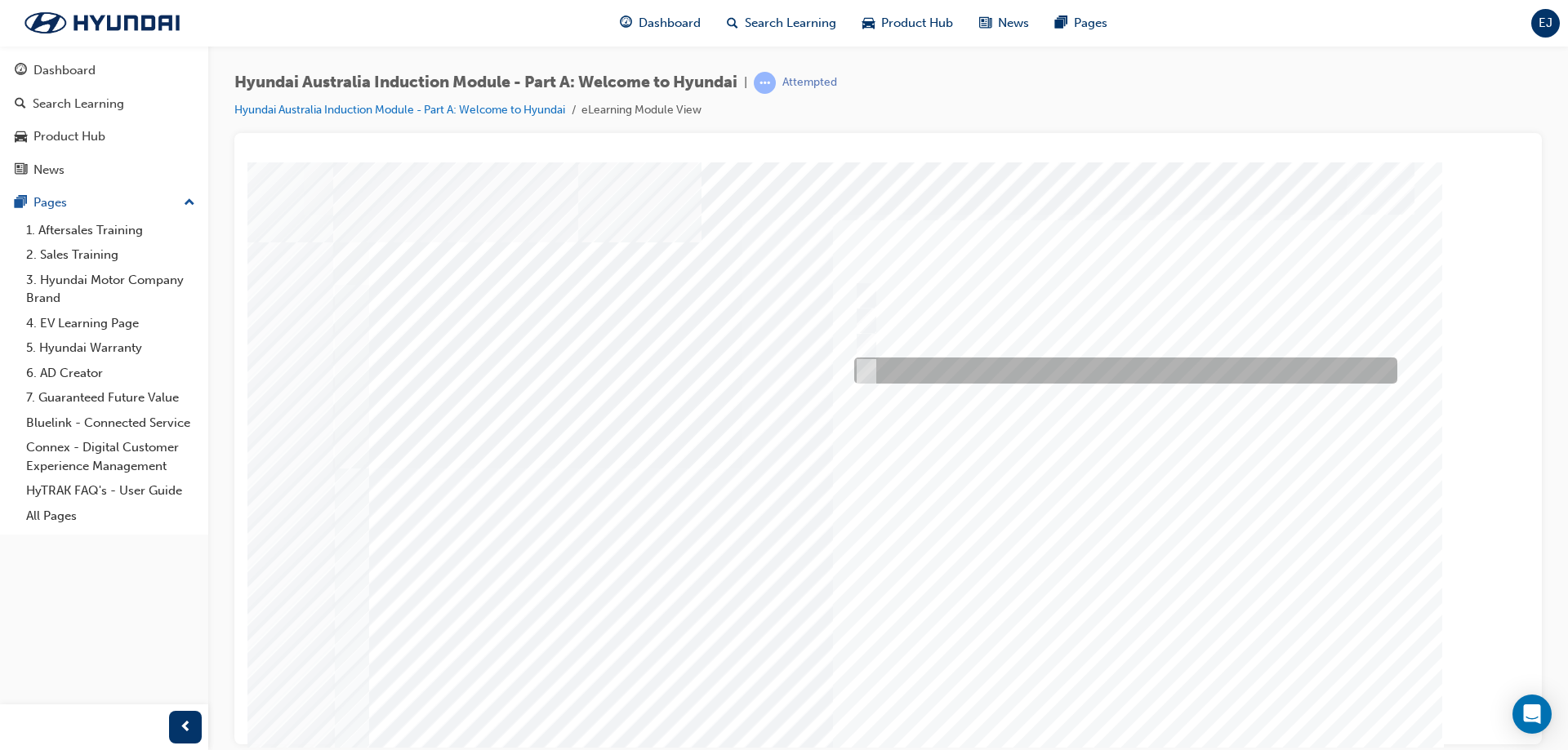
click at [861, 370] on input "Surfing Australia" at bounding box center [863, 370] width 18 height 18
checkbox input "true"
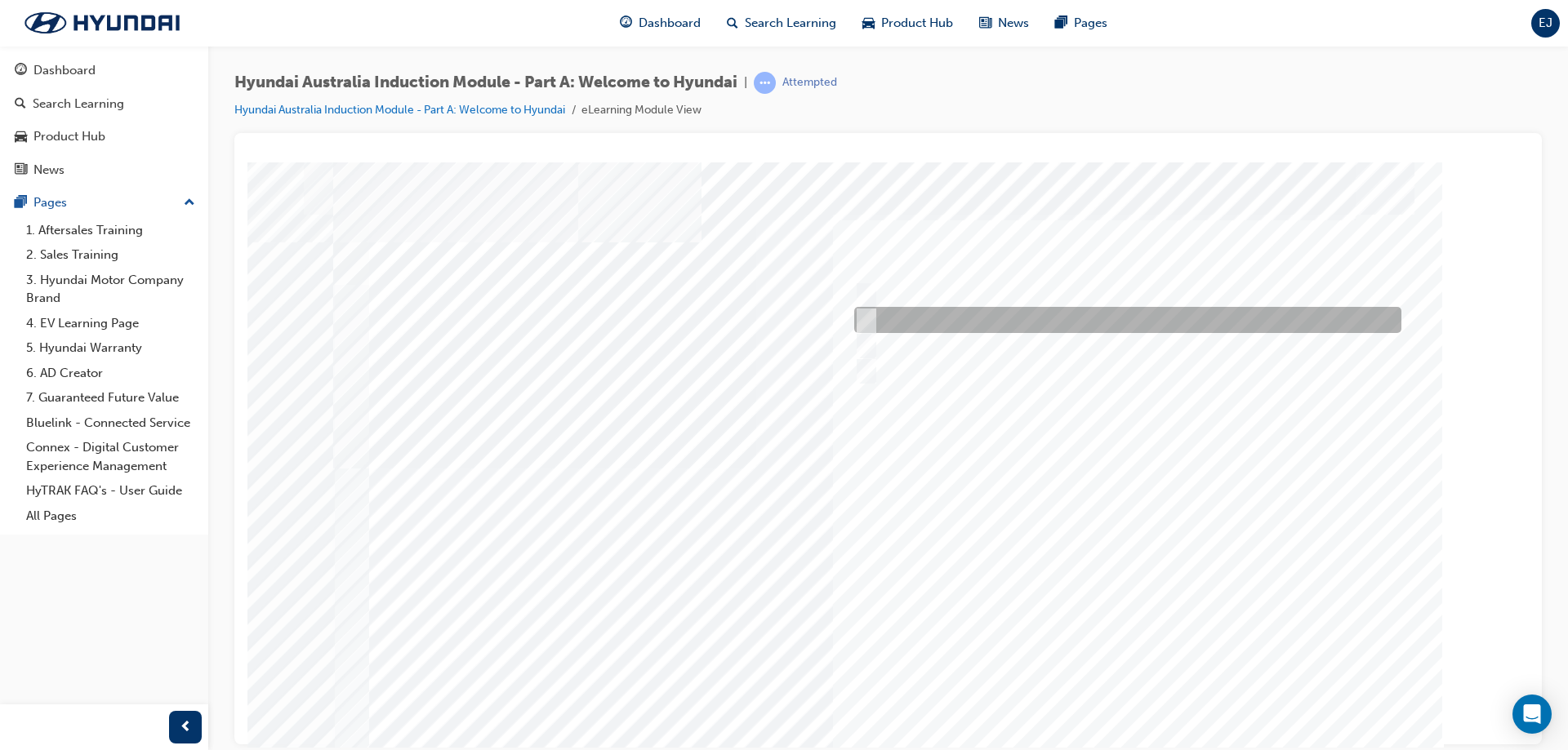
click at [889, 316] on div at bounding box center [1123, 320] width 547 height 26
radio input "true"
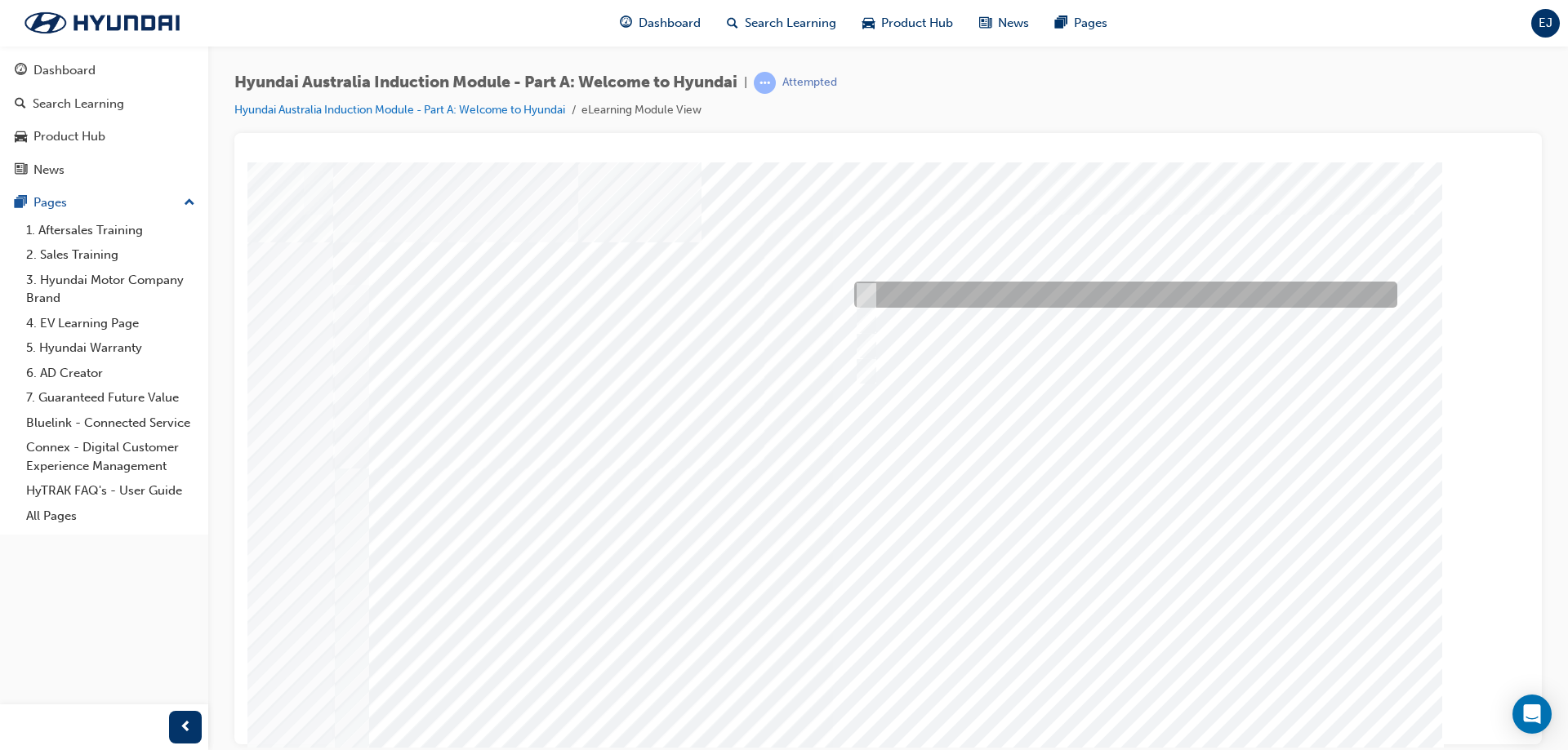
click at [885, 297] on div at bounding box center [1122, 294] width 543 height 26
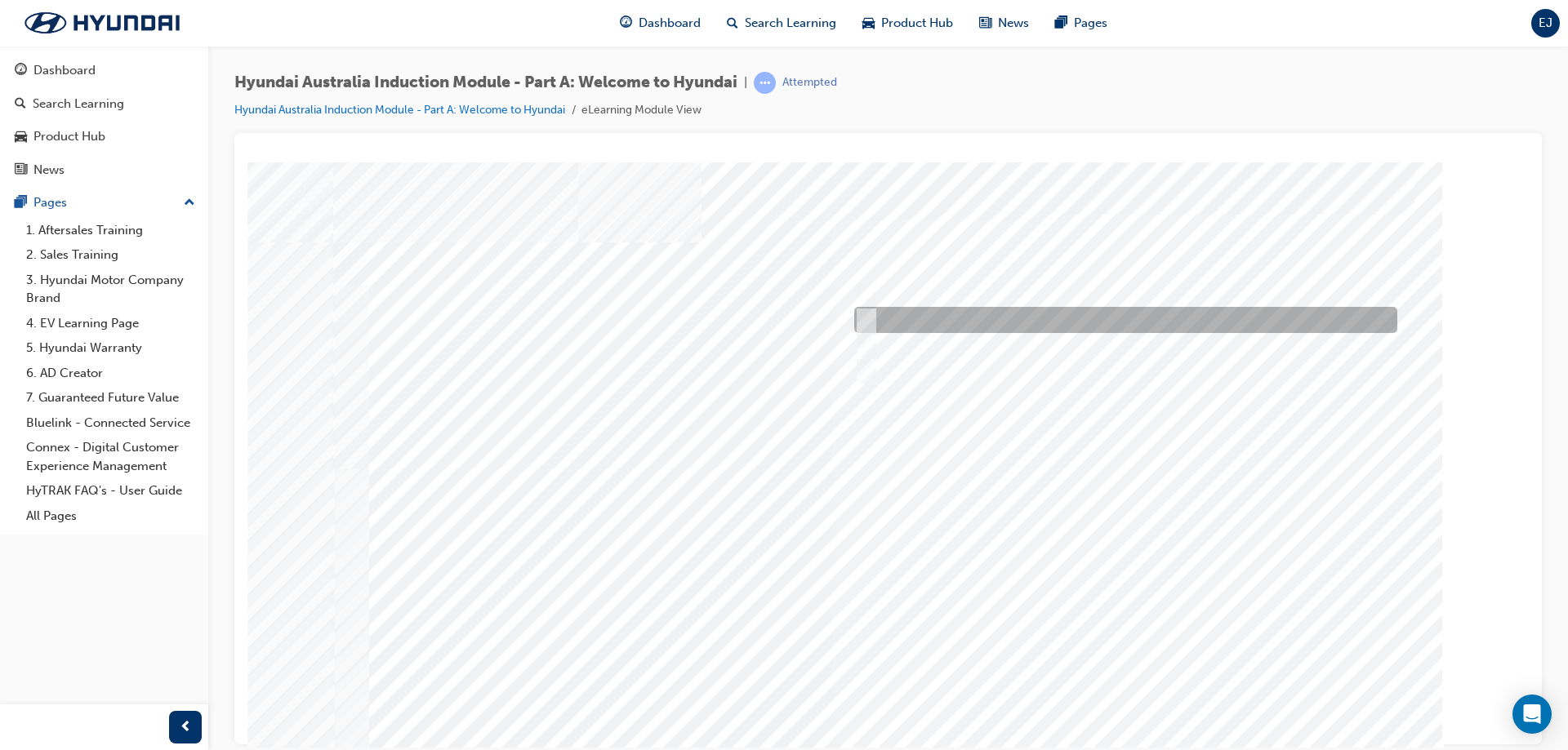
click at [882, 330] on div at bounding box center [1122, 320] width 543 height 26
radio input "false"
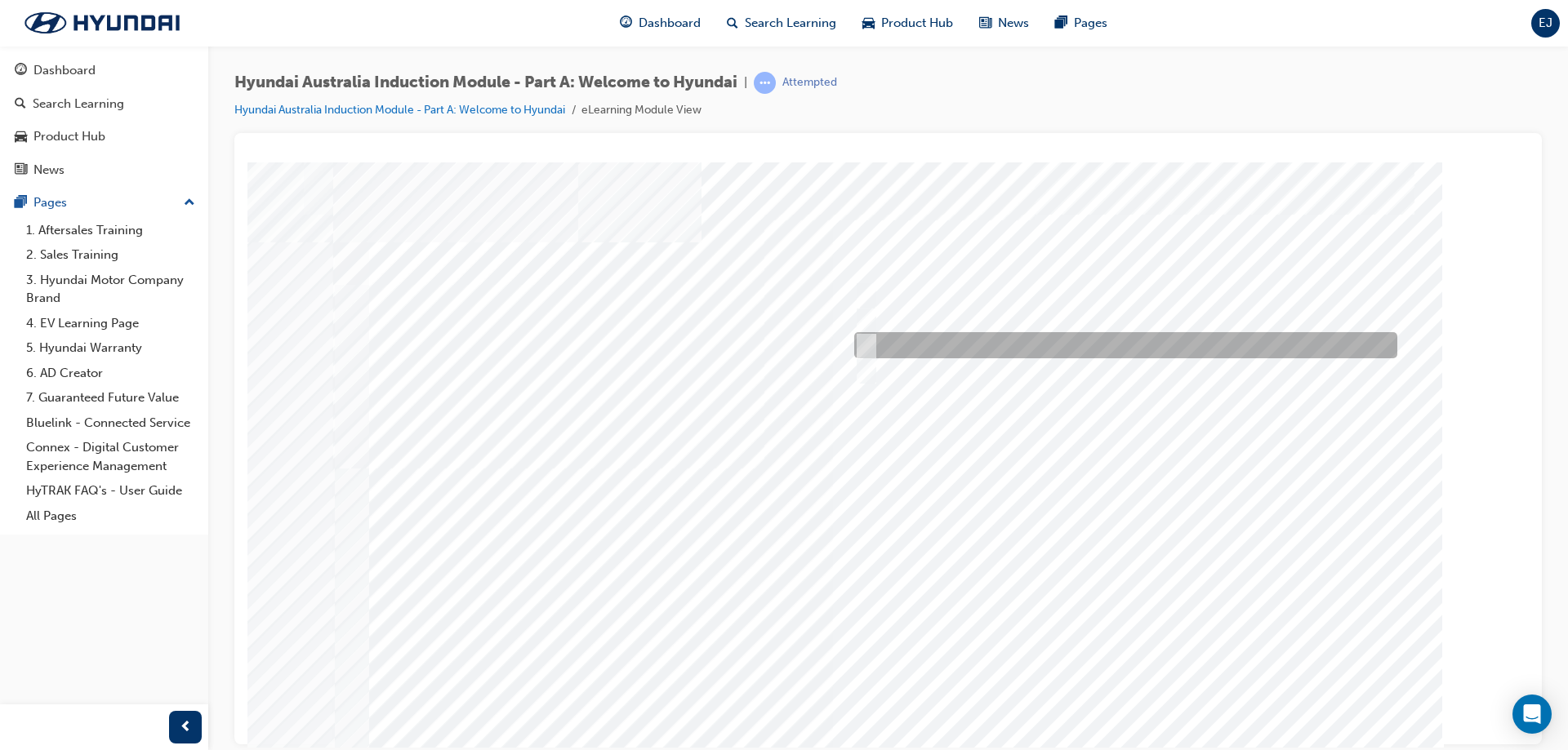
click at [884, 340] on div at bounding box center [1122, 345] width 543 height 26
radio input "false"
radio input "true"
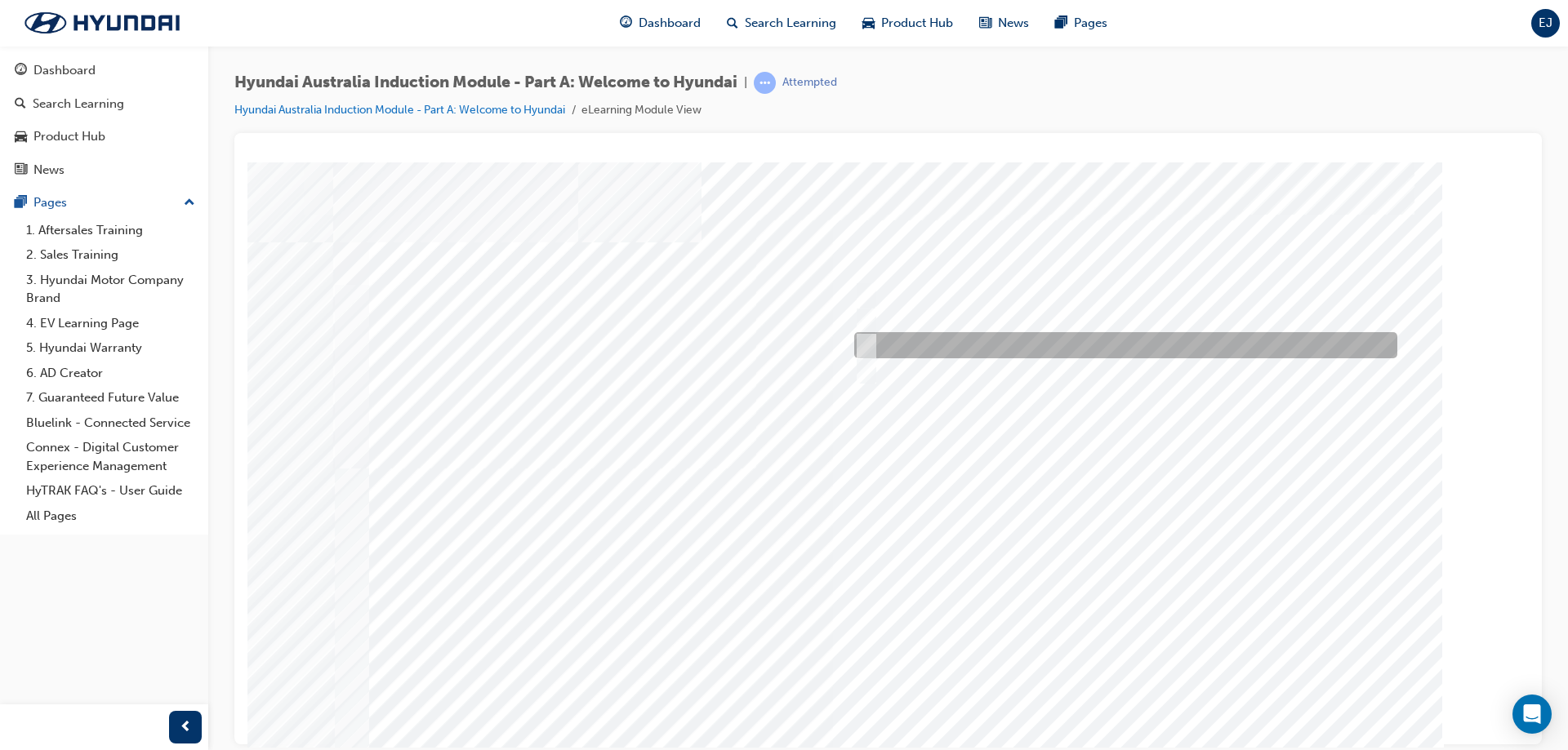
click at [860, 343] on input "Learning from past challenges" at bounding box center [863, 345] width 18 height 18
checkbox input "true"
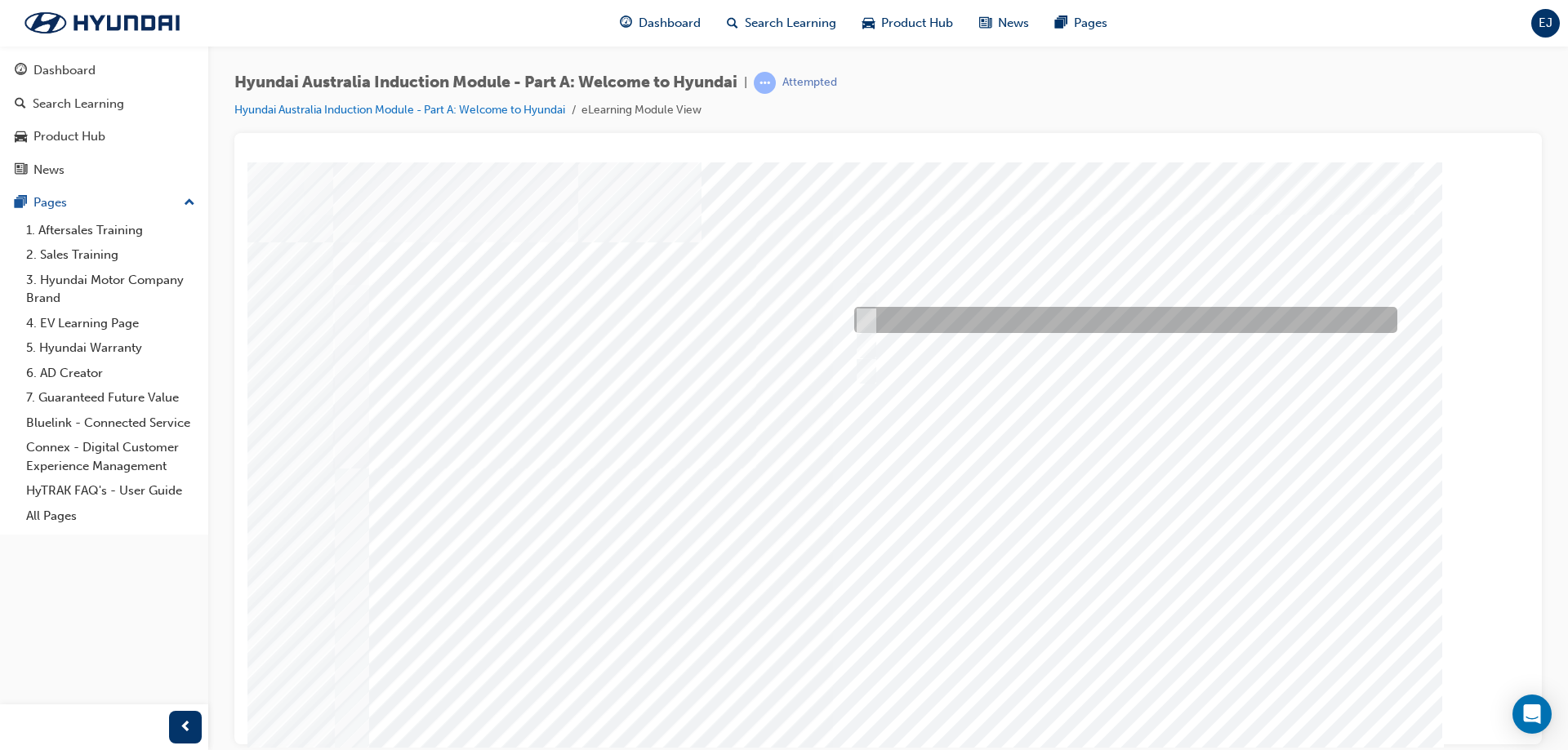
click at [867, 313] on input "A satisfied customer" at bounding box center [863, 320] width 18 height 18
checkbox input "true"
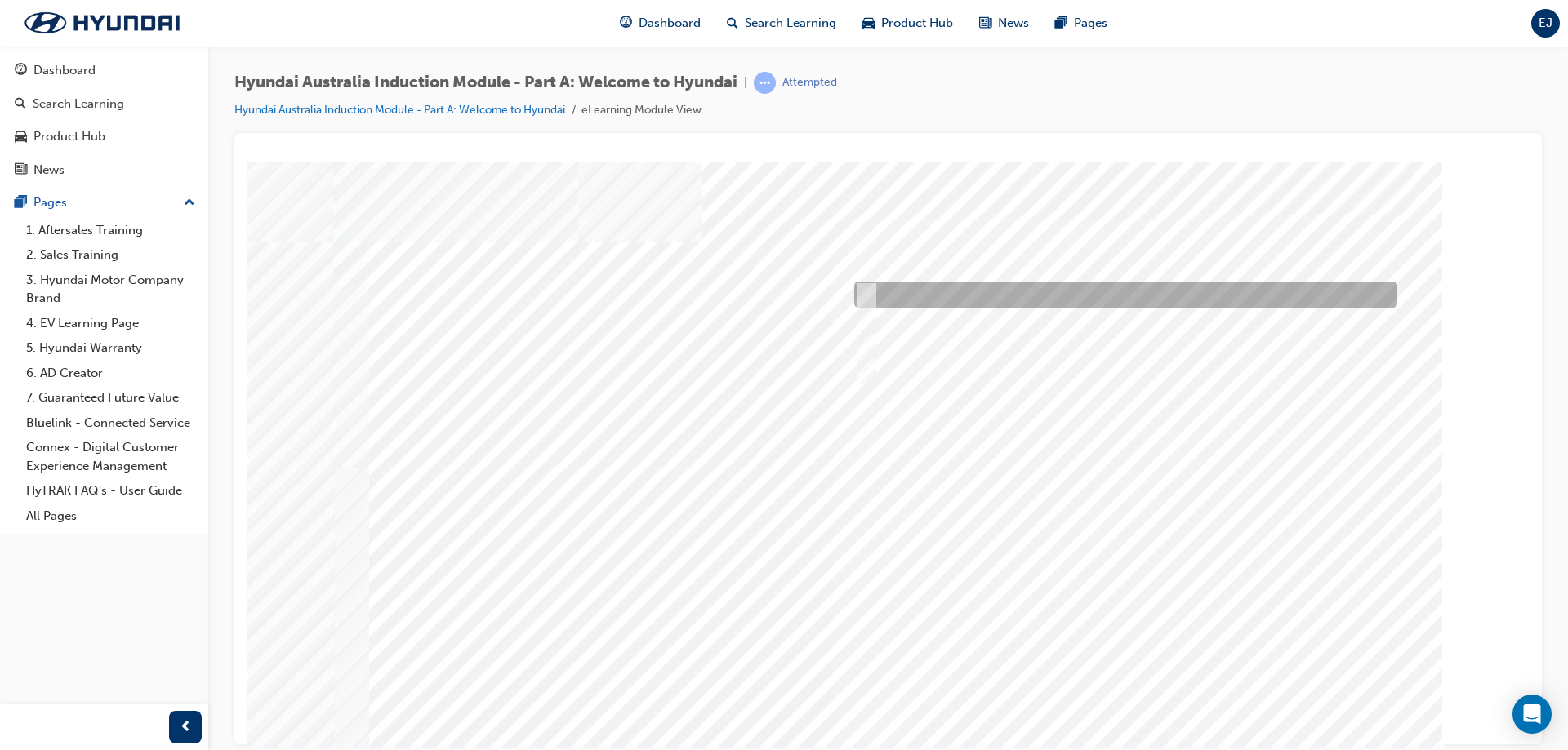
click at [878, 286] on div at bounding box center [1122, 294] width 543 height 26
checkbox input "true"
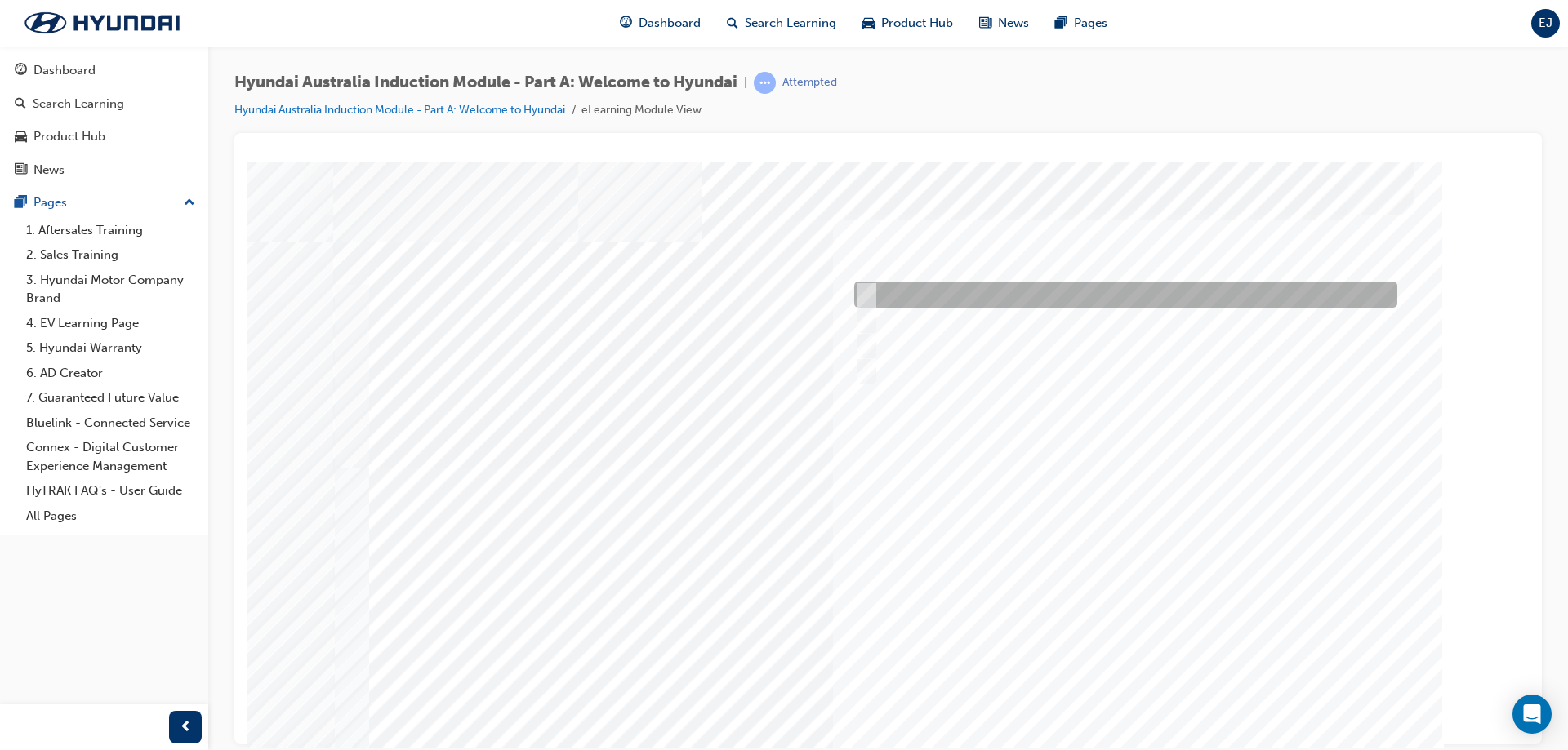
click at [862, 293] on input "Brisbane Lions Football Club" at bounding box center [863, 295] width 18 height 18
checkbox input "true"
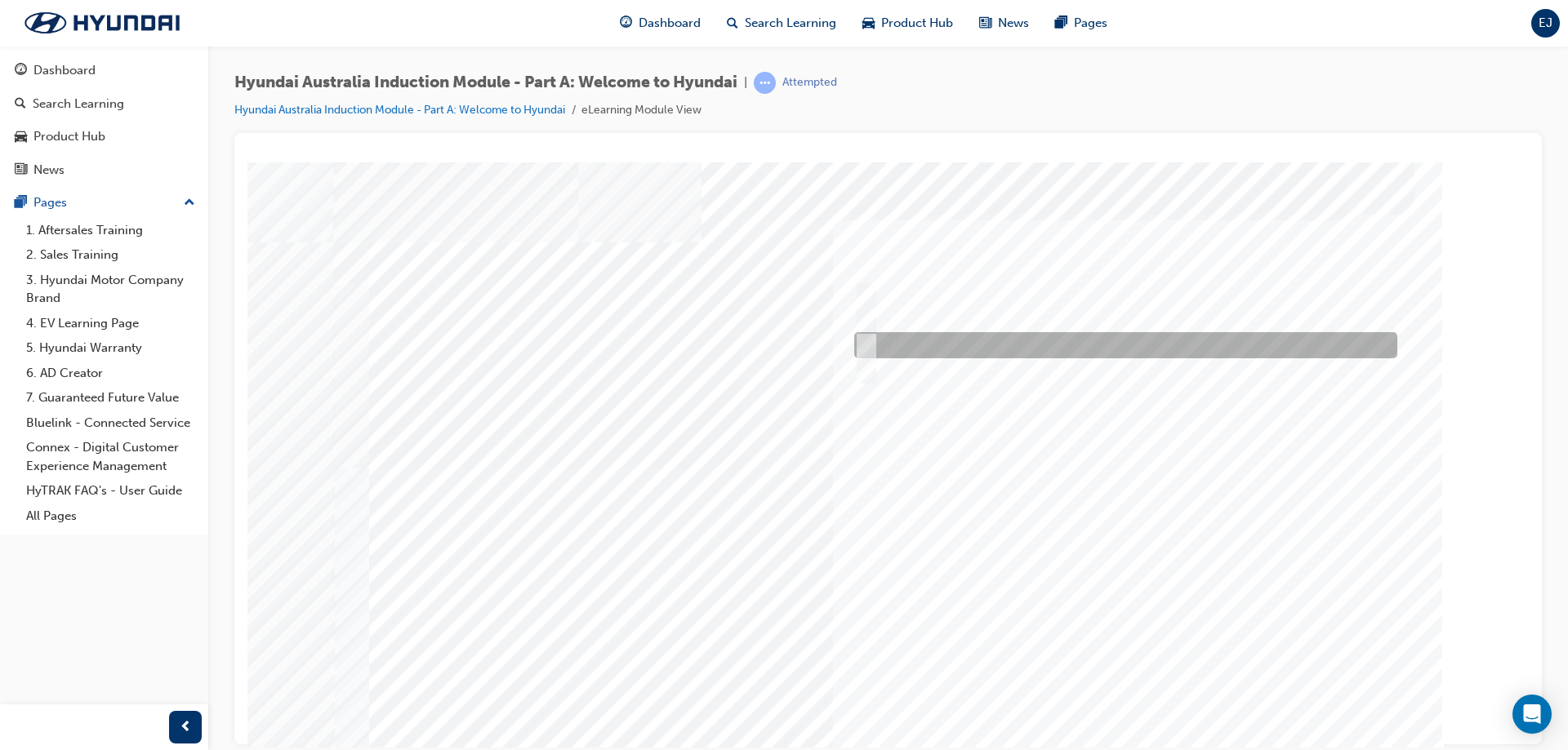
click at [866, 352] on input "Carlton Football Club" at bounding box center [863, 345] width 18 height 18
checkbox input "true"
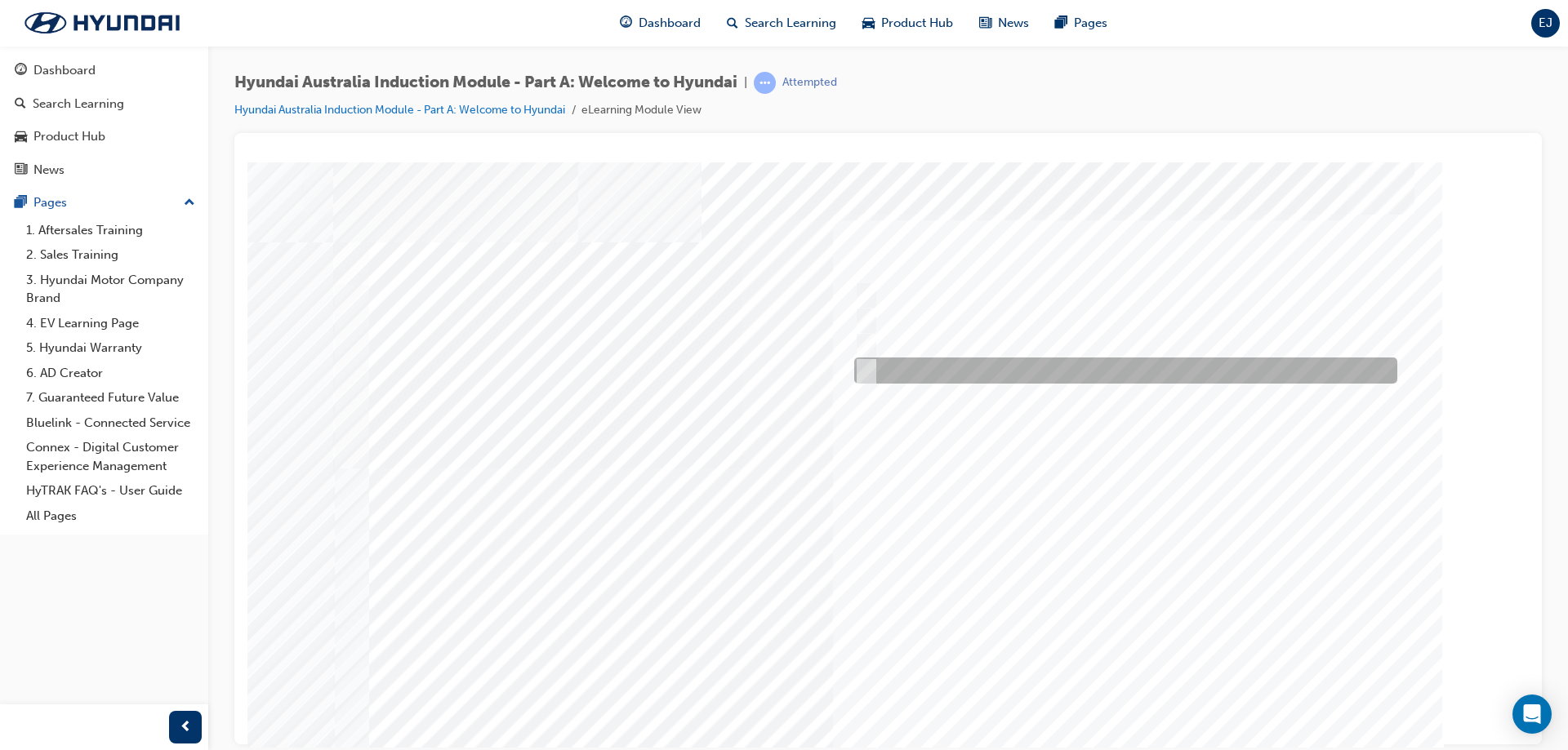
click at [864, 372] on input "Surfing Australia" at bounding box center [863, 370] width 18 height 18
checkbox input "true"
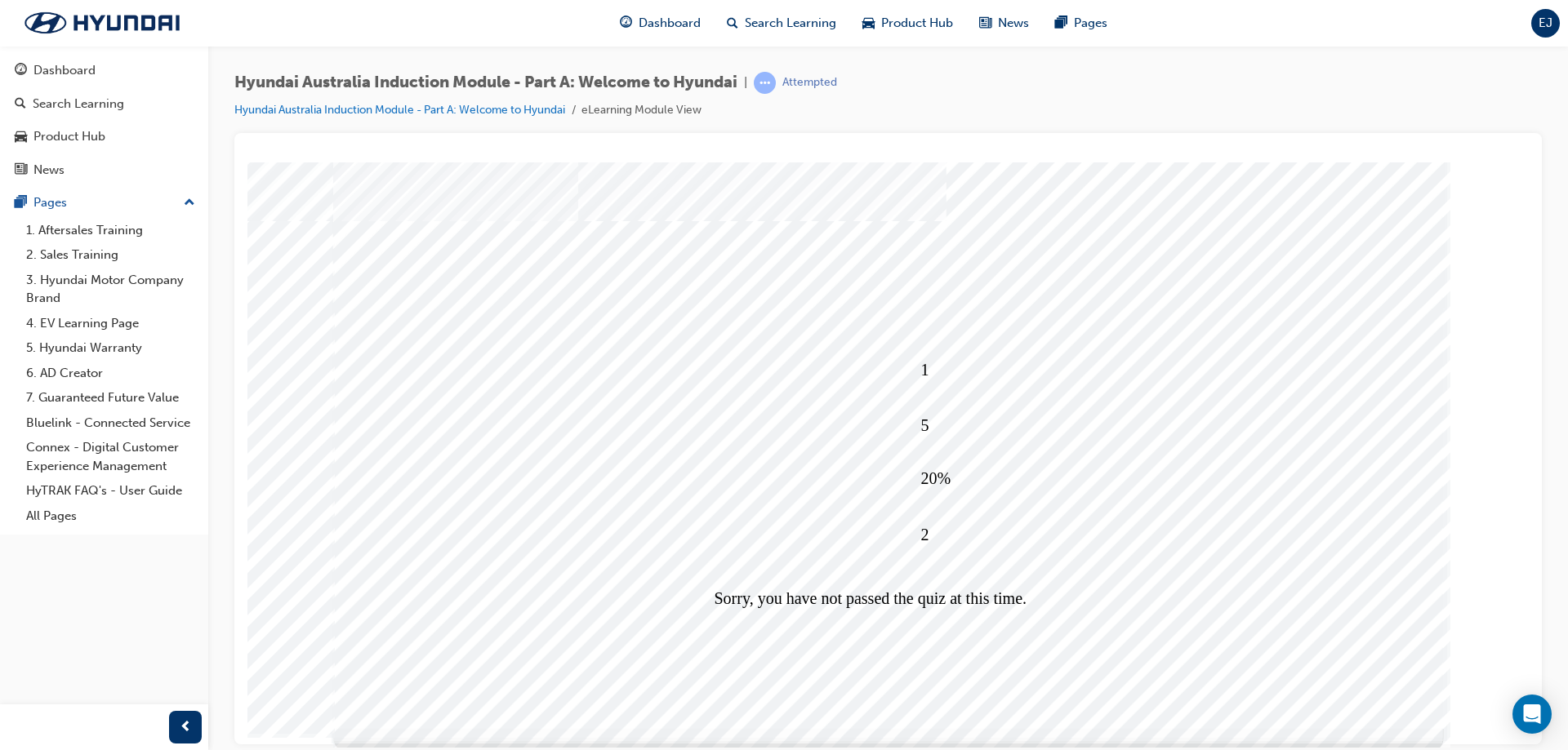
scroll to position [27, 0]
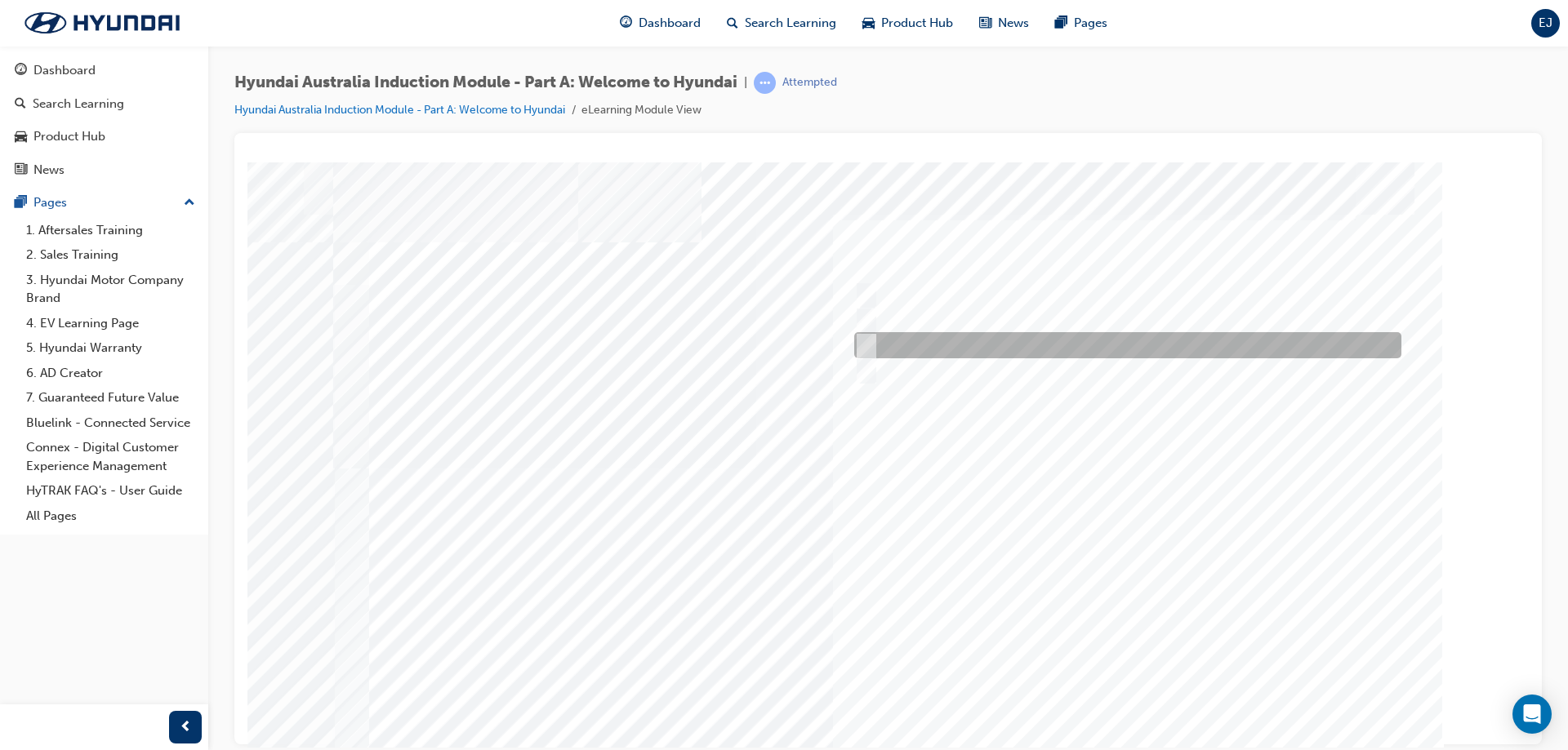
click at [883, 349] on div at bounding box center [1123, 345] width 547 height 26
radio input "true"
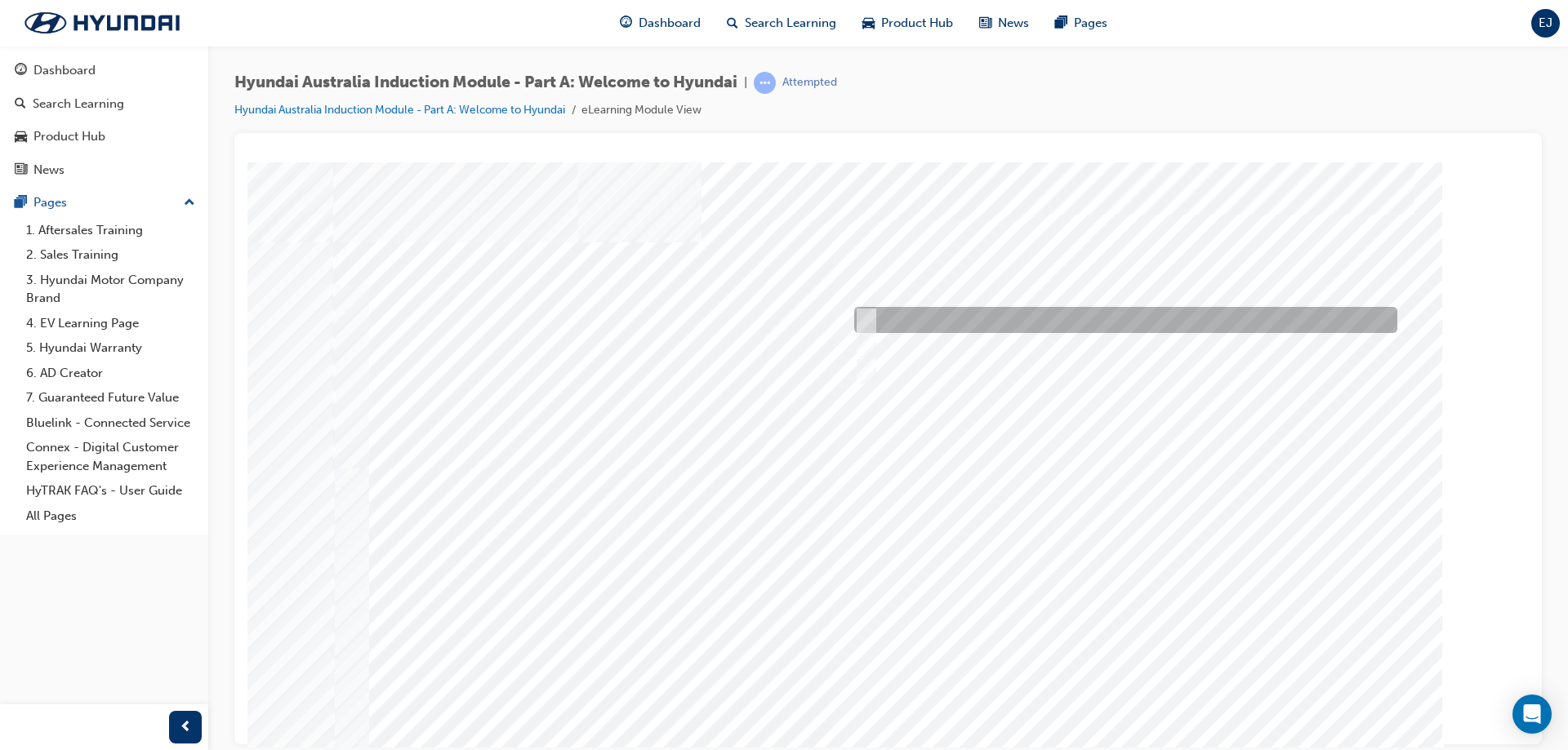
click at [869, 326] on input "Ulsan Plant, South Korea" at bounding box center [863, 320] width 18 height 18
radio input "true"
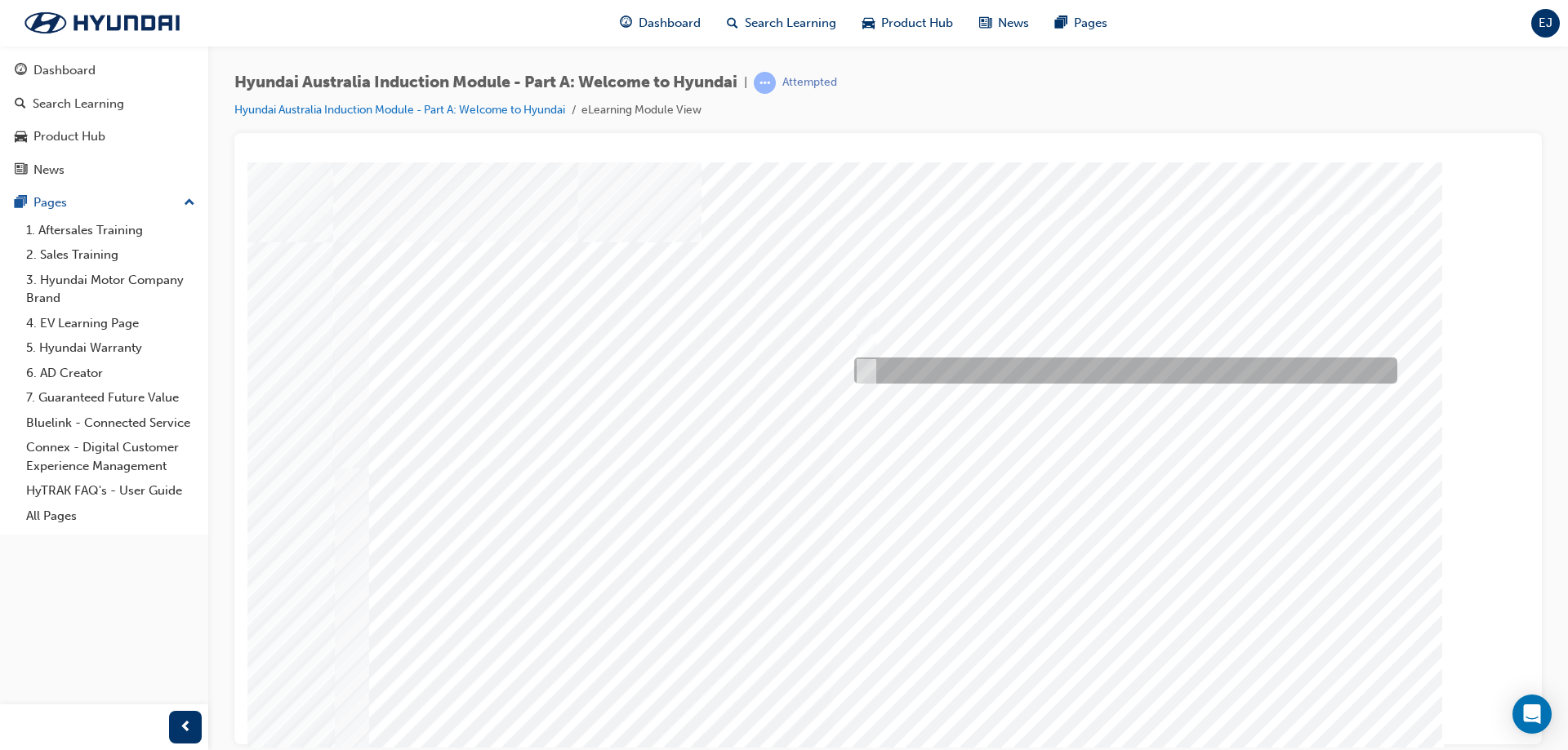
click at [866, 368] on input "Global expansion" at bounding box center [863, 370] width 18 height 18
checkbox input "true"
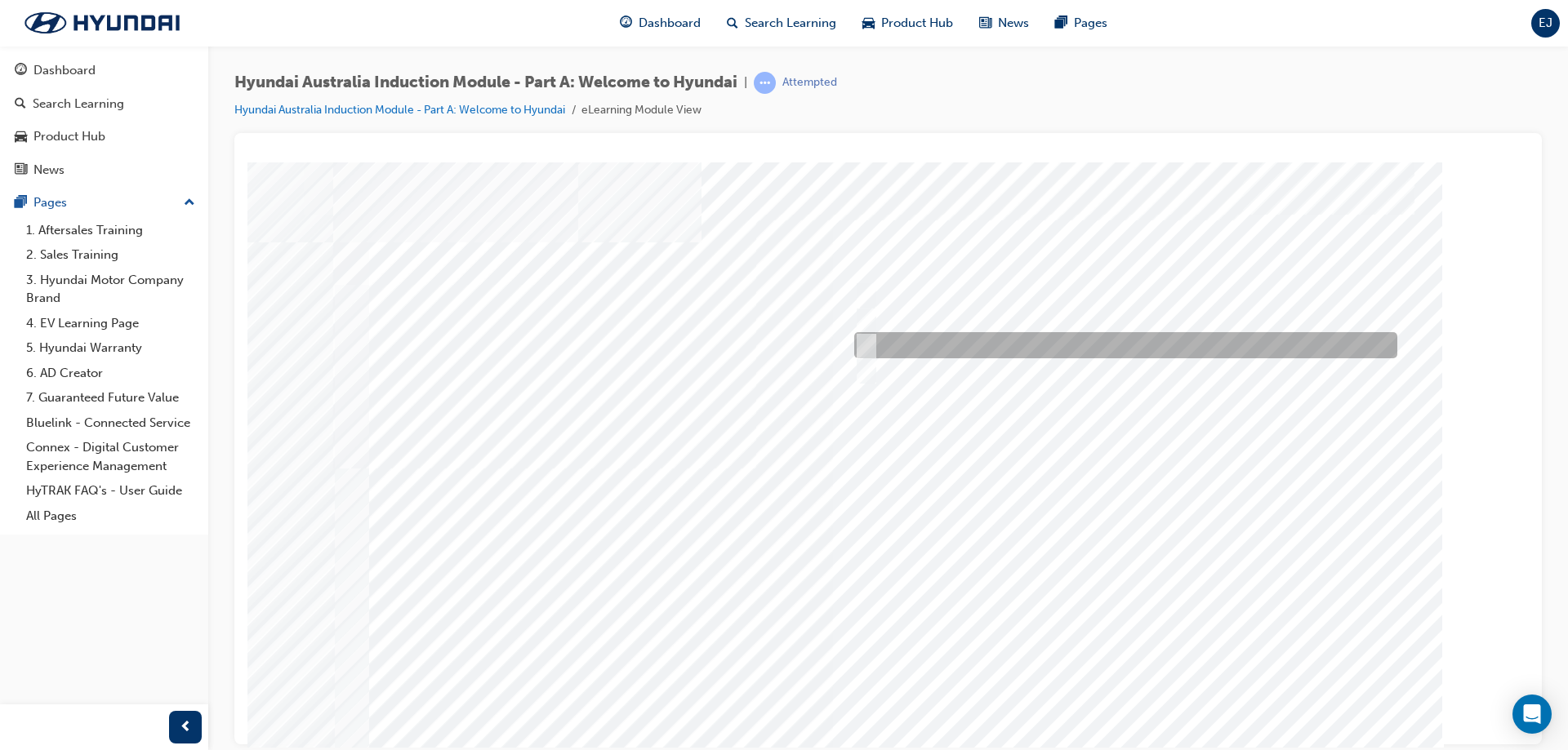
click at [871, 349] on input "Learning from past challenges" at bounding box center [863, 345] width 18 height 18
checkbox input "true"
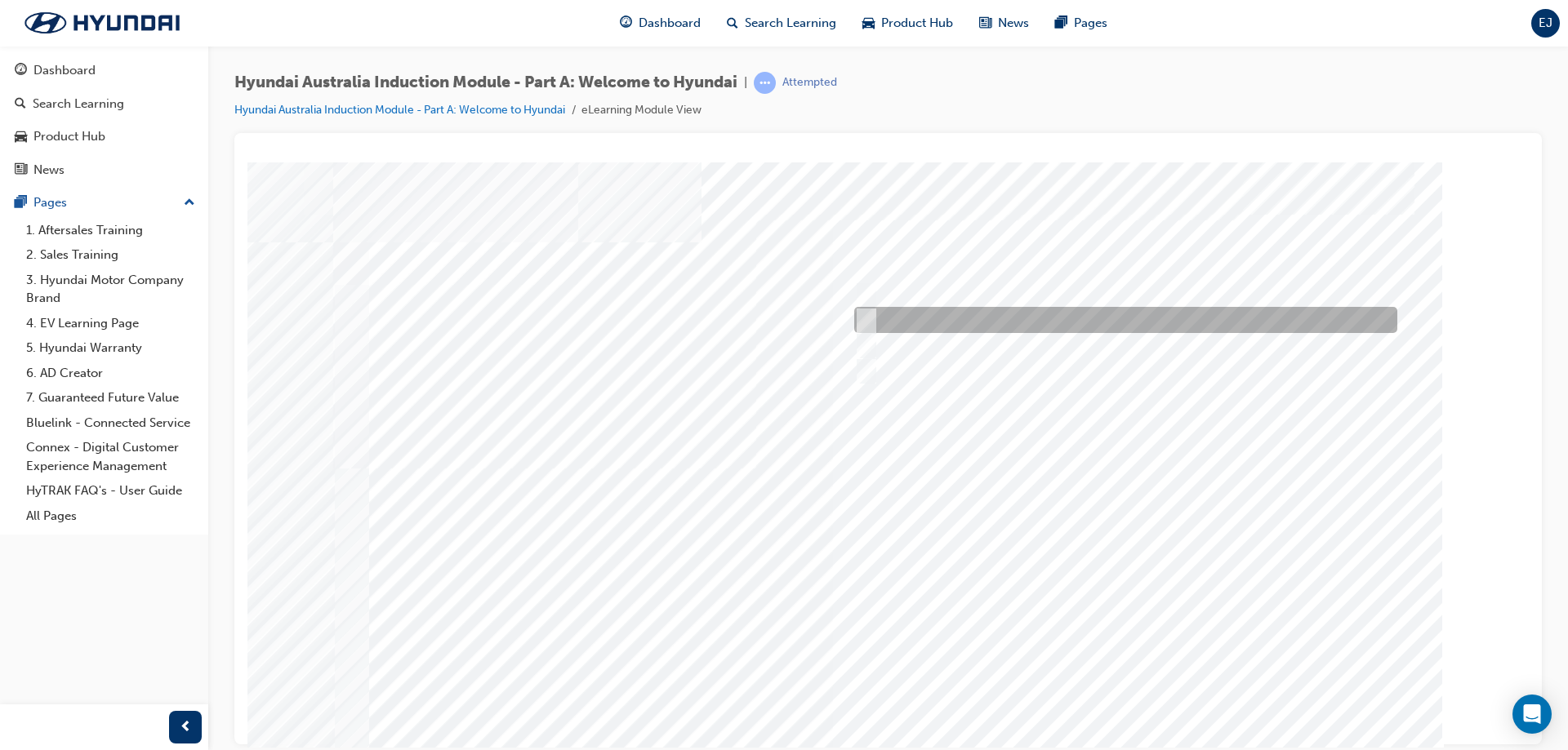
click at [871, 322] on div at bounding box center [1122, 320] width 543 height 26
checkbox input "true"
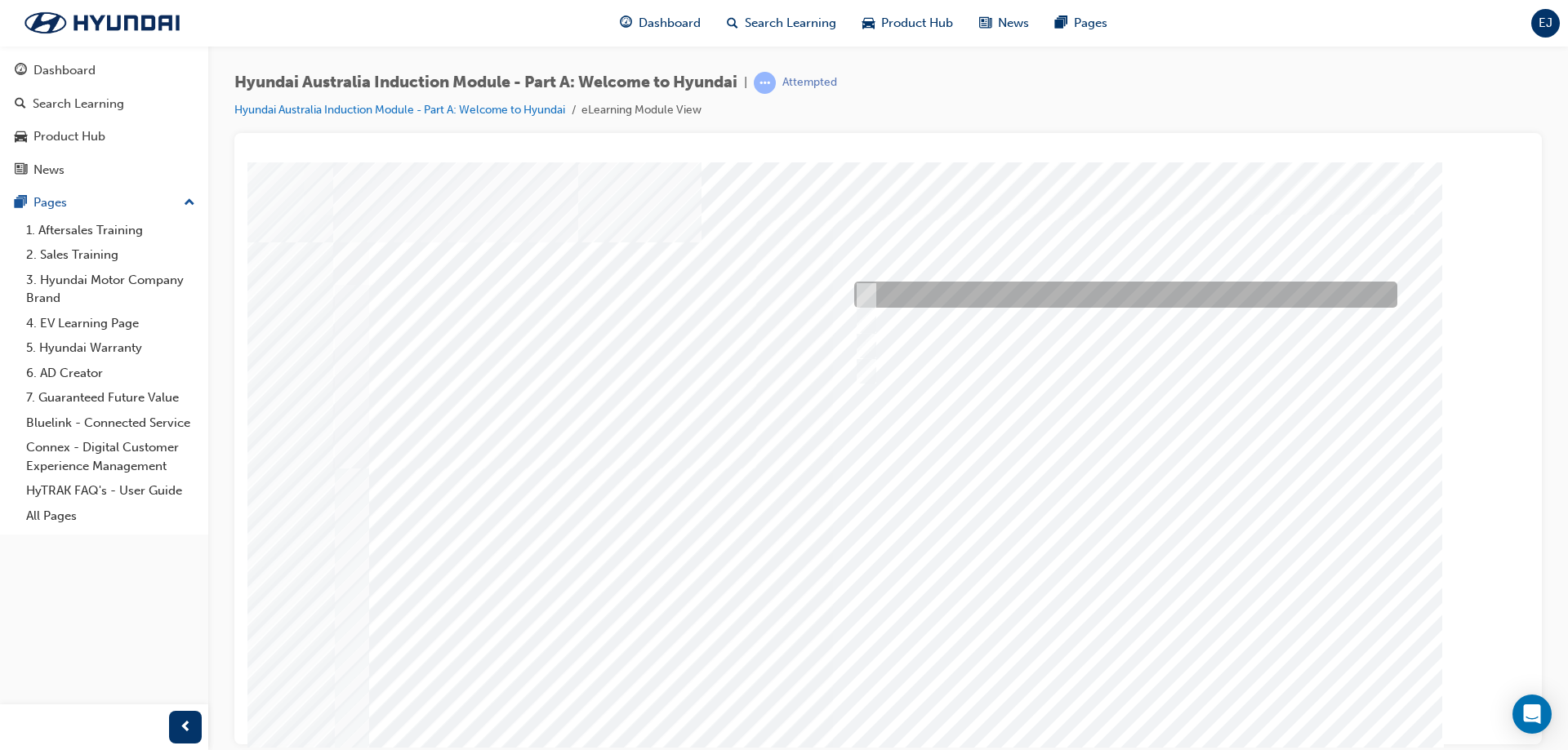
click at [869, 296] on input "A company representative" at bounding box center [863, 295] width 18 height 18
checkbox input "true"
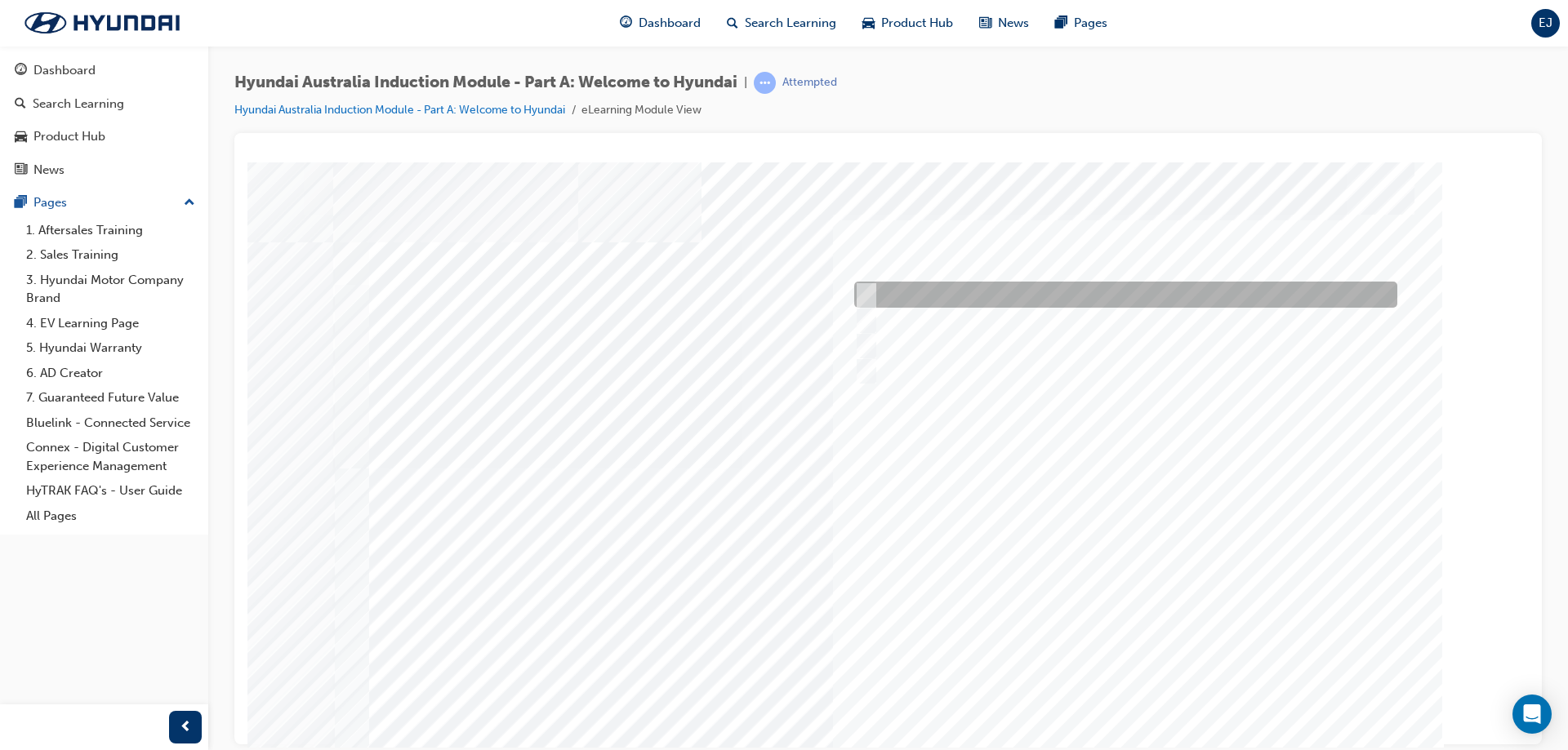
click at [918, 289] on div at bounding box center [1122, 294] width 543 height 26
checkbox input "true"
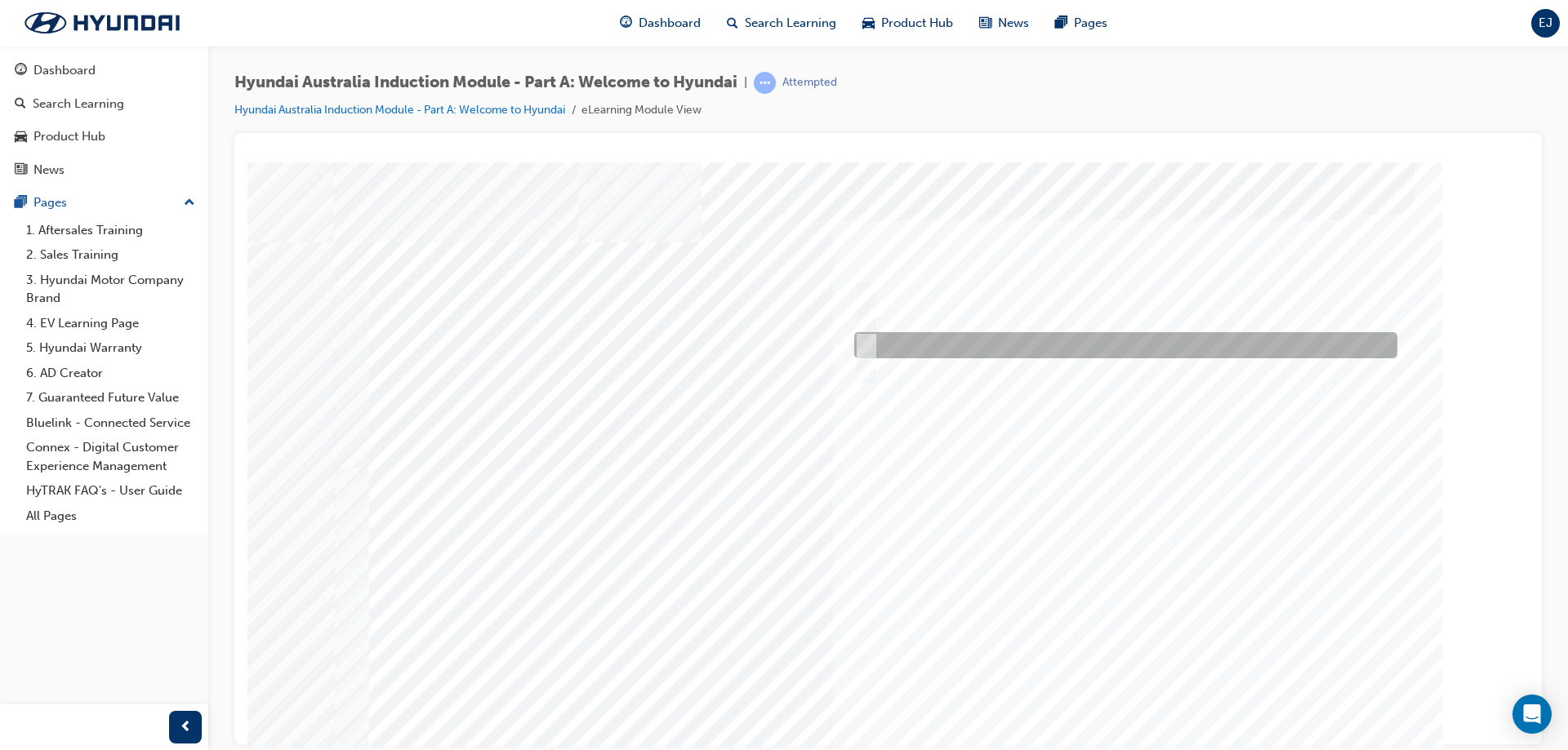
click at [928, 346] on div at bounding box center [1122, 345] width 543 height 26
checkbox input "true"
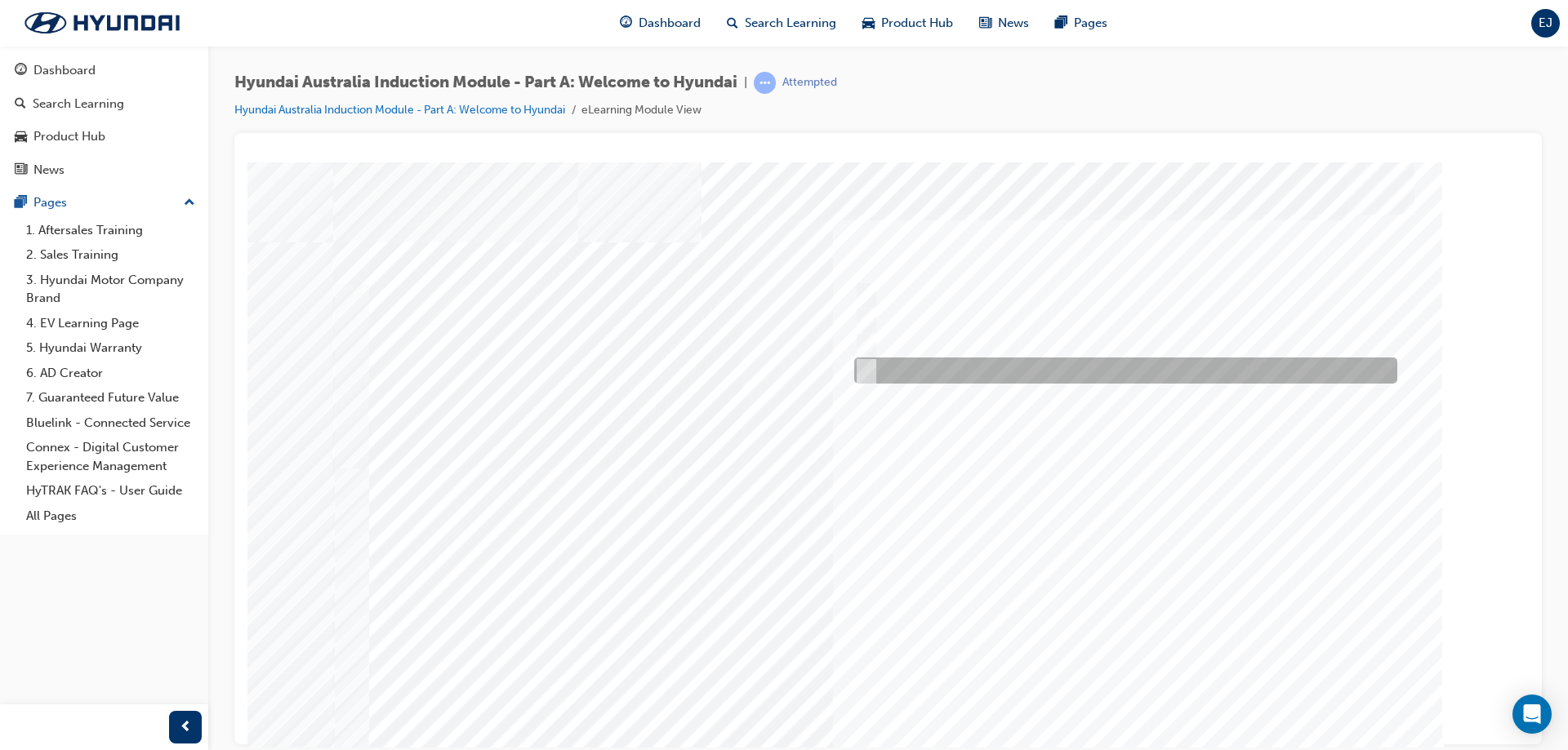
click at [931, 379] on div at bounding box center [1122, 370] width 543 height 26
checkbox input "true"
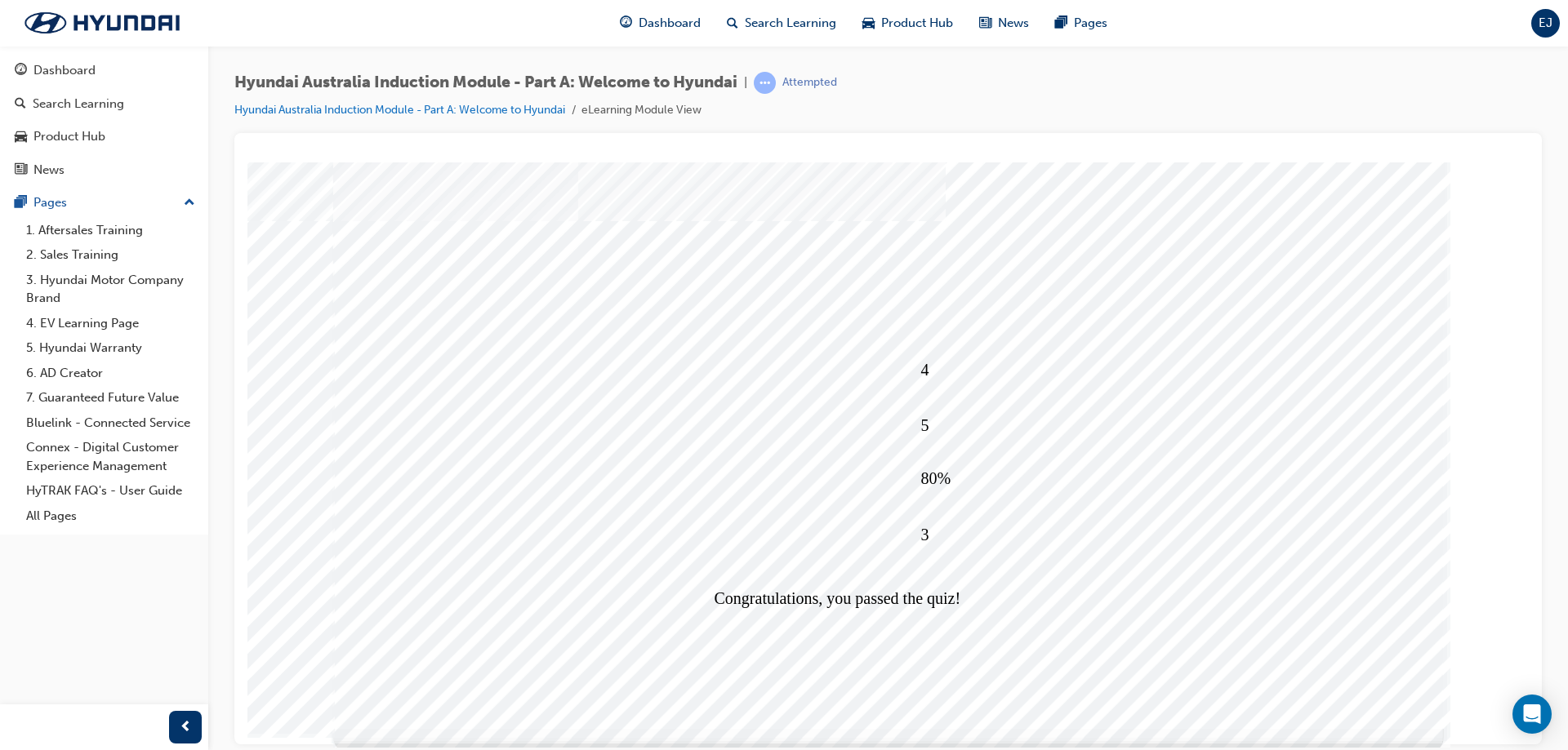
scroll to position [27, 0]
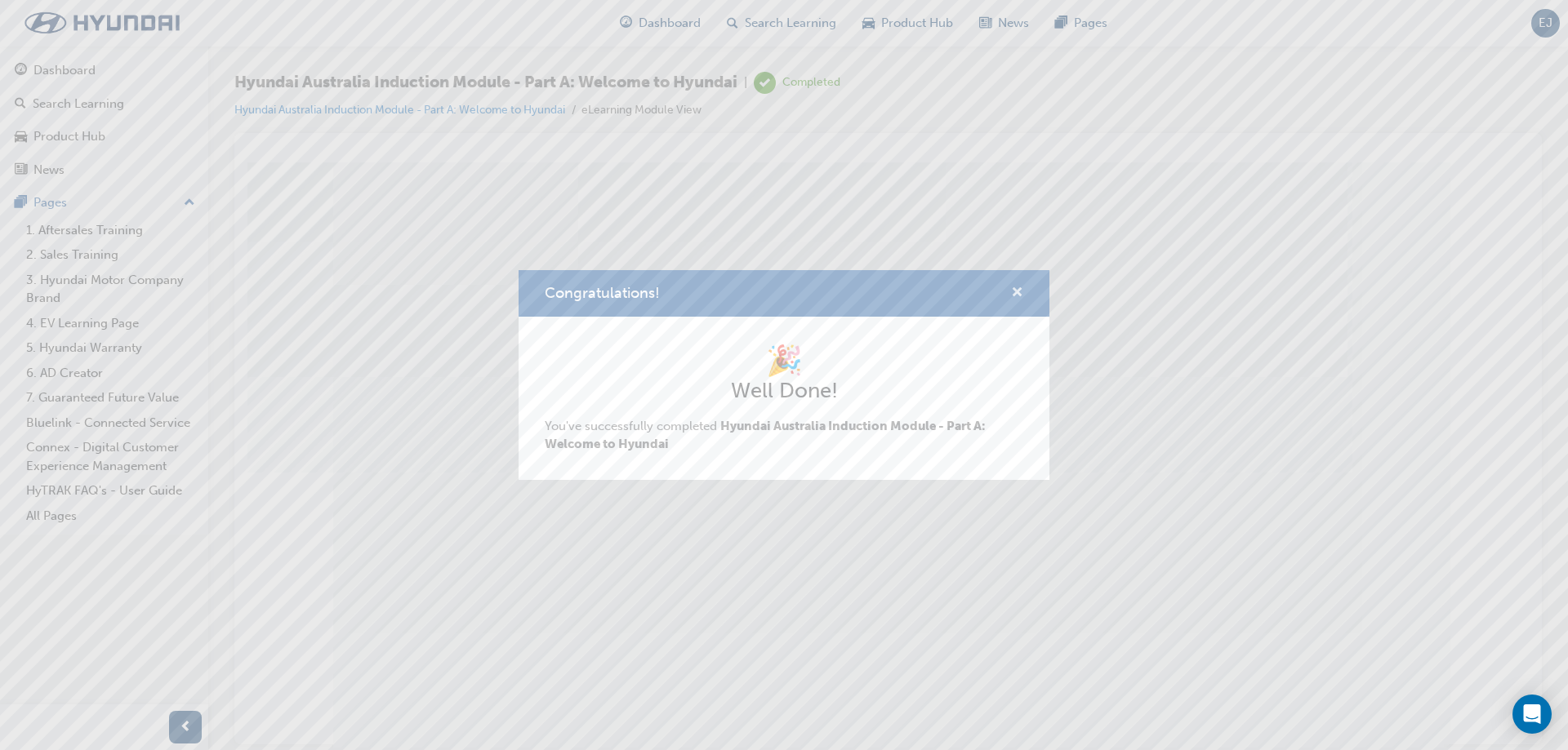
click at [1014, 294] on span "cross-icon" at bounding box center [1017, 294] width 13 height 14
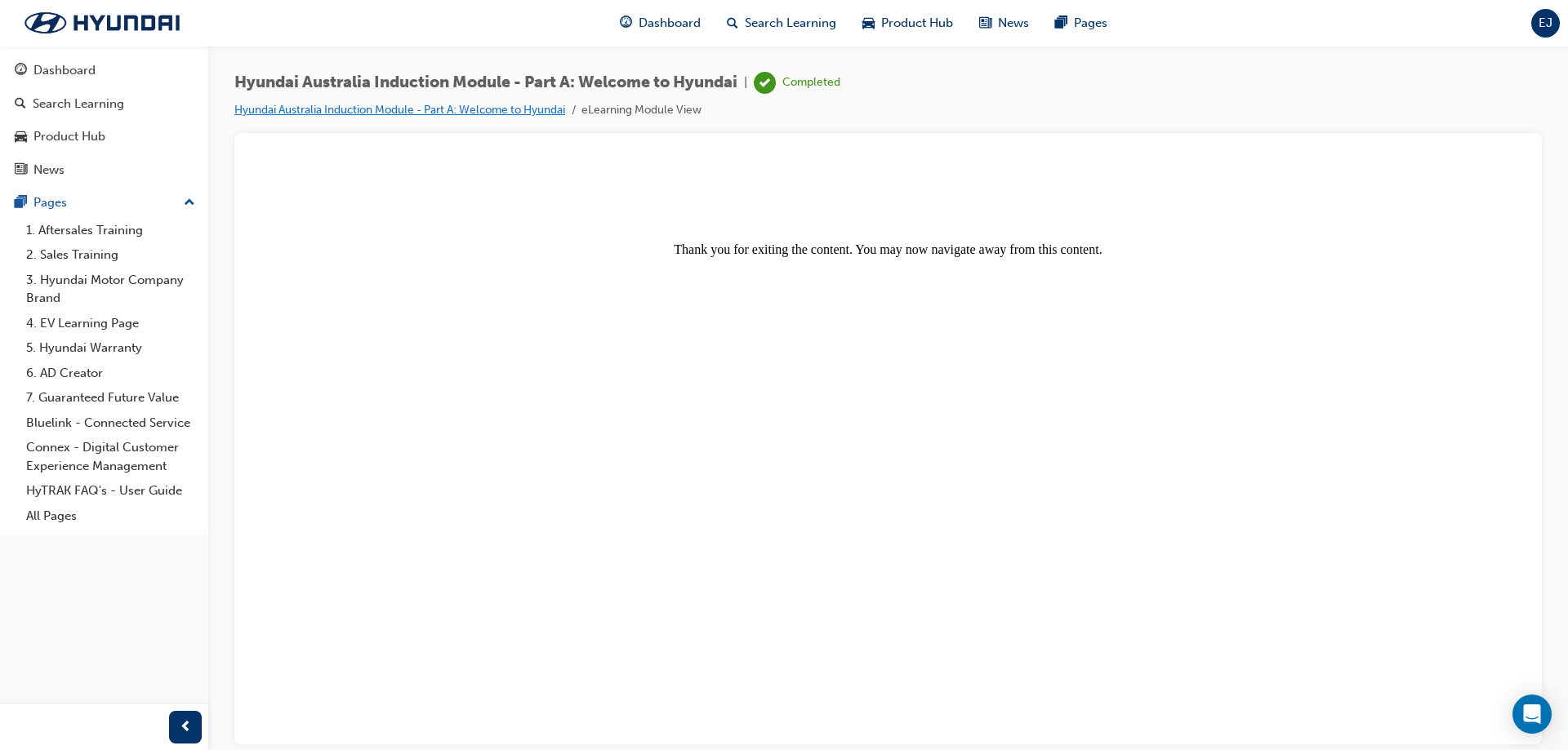
click at [417, 108] on link "Hyundai Australia Induction Module - Part A: Welcome to Hyundai" at bounding box center [399, 109] width 331 height 14
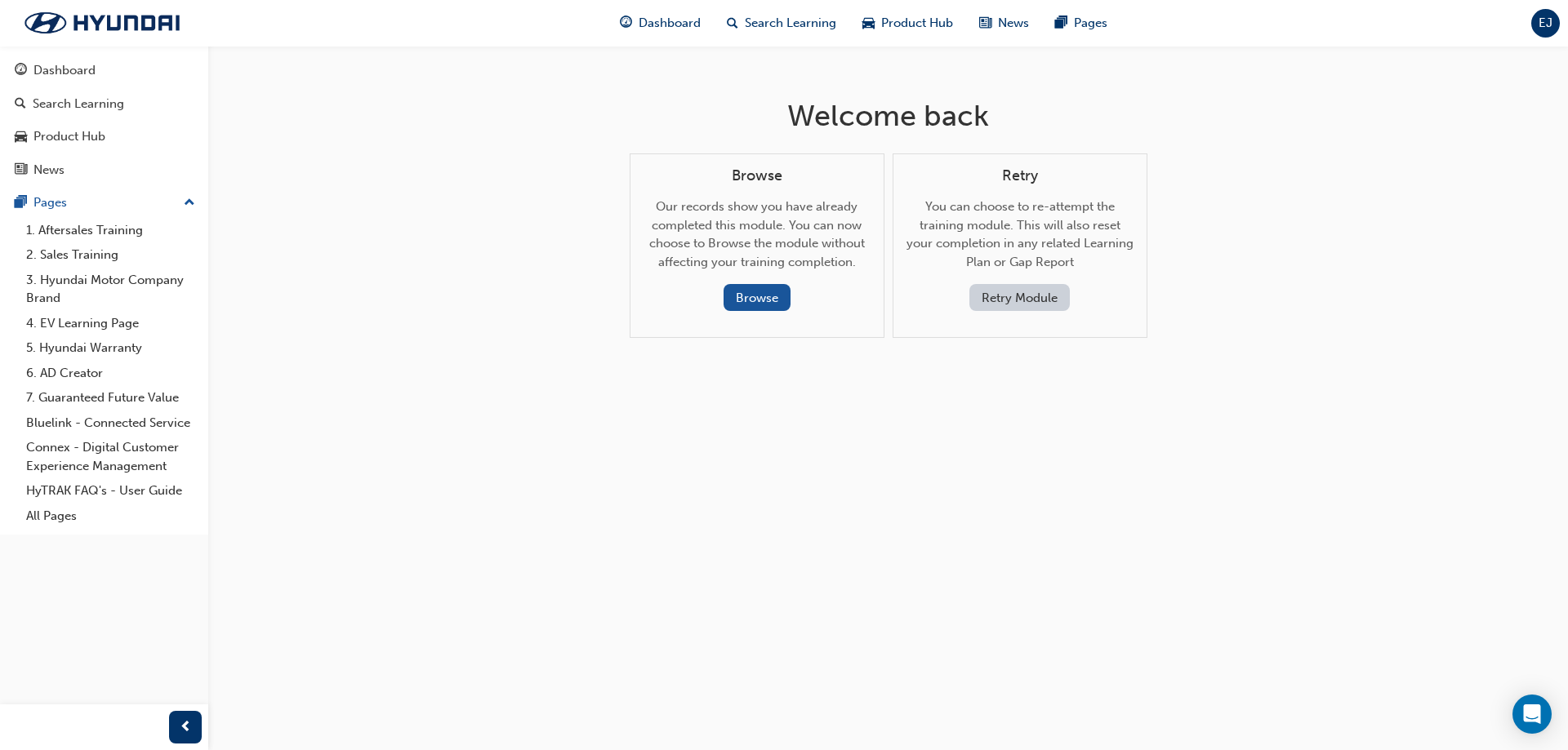
click at [751, 313] on div "Browse Our records show you have already completed this module. You can now cho…" at bounding box center [756, 246] width 255 height 186
click at [764, 303] on button "Browse" at bounding box center [756, 297] width 67 height 27
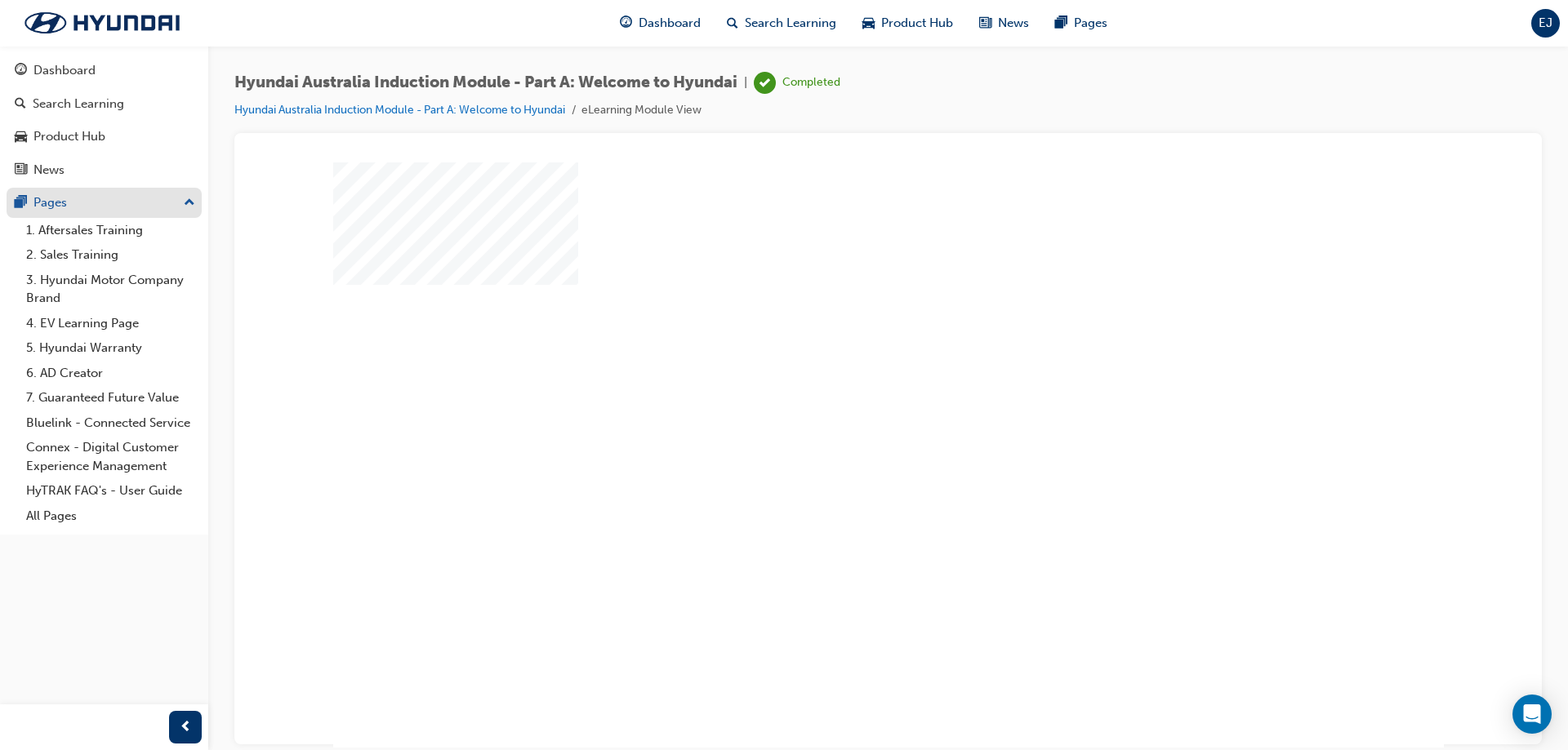
click at [107, 204] on div "Pages" at bounding box center [104, 203] width 179 height 21
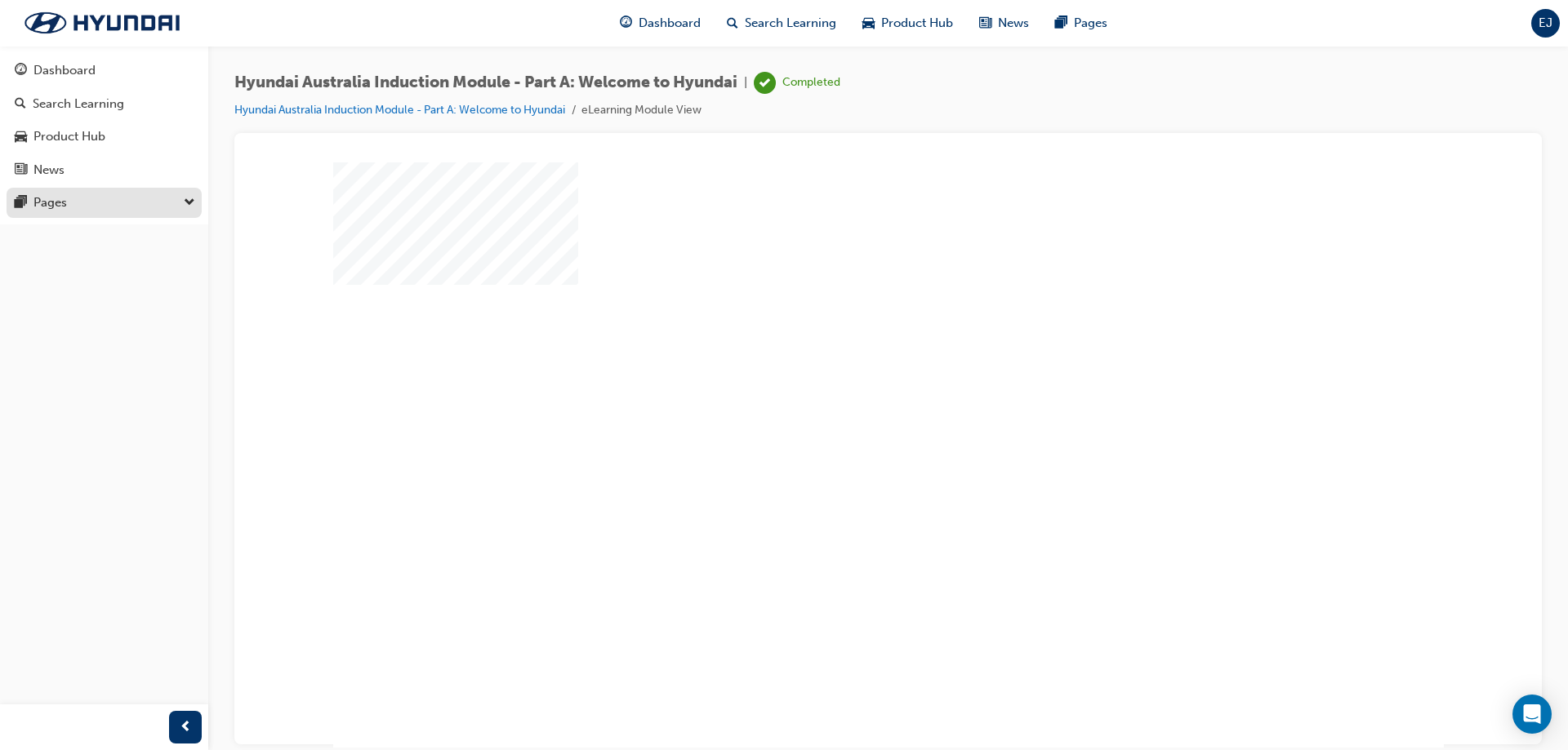
click at [115, 202] on div "Pages" at bounding box center [104, 203] width 179 height 21
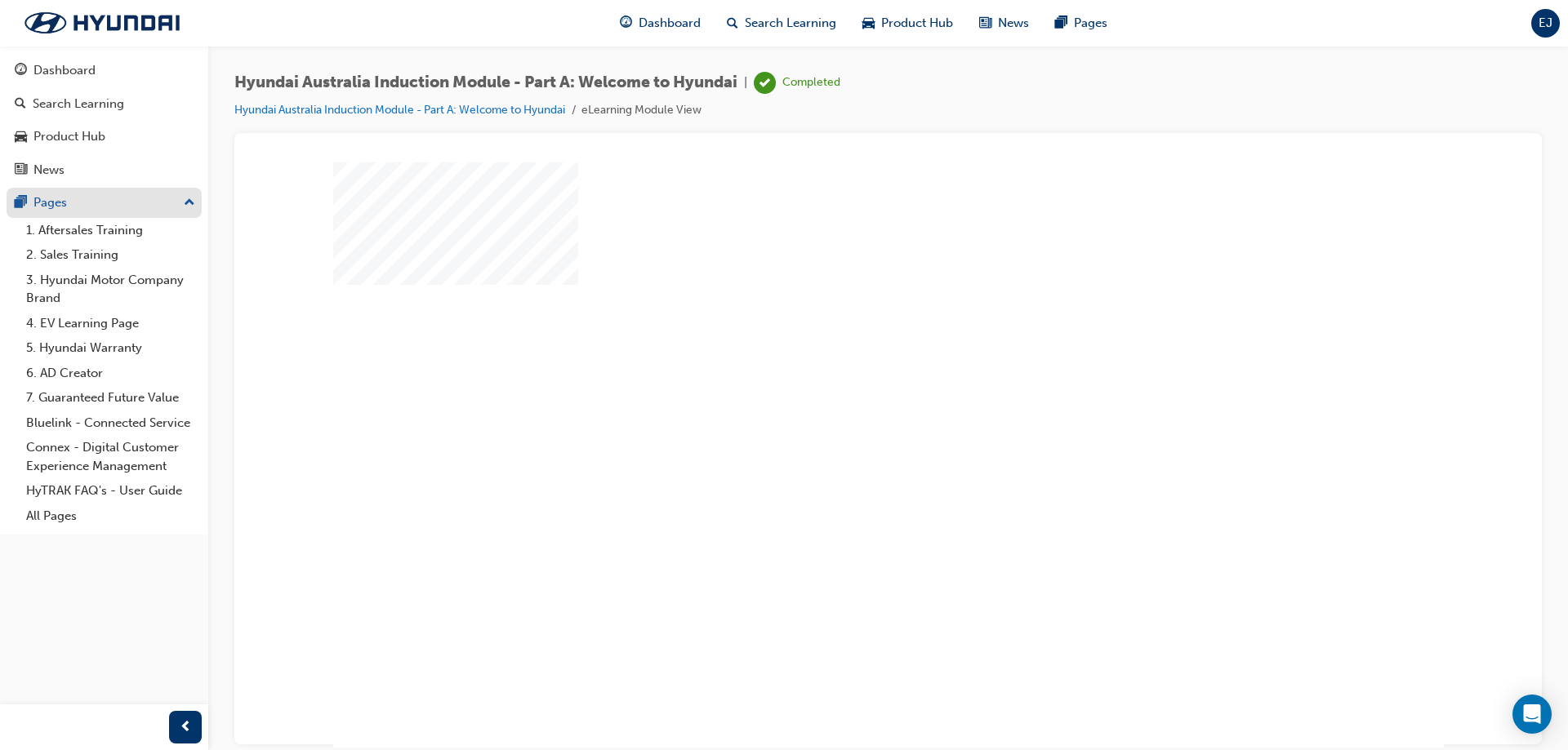
click at [27, 210] on div "Pages" at bounding box center [104, 203] width 179 height 21
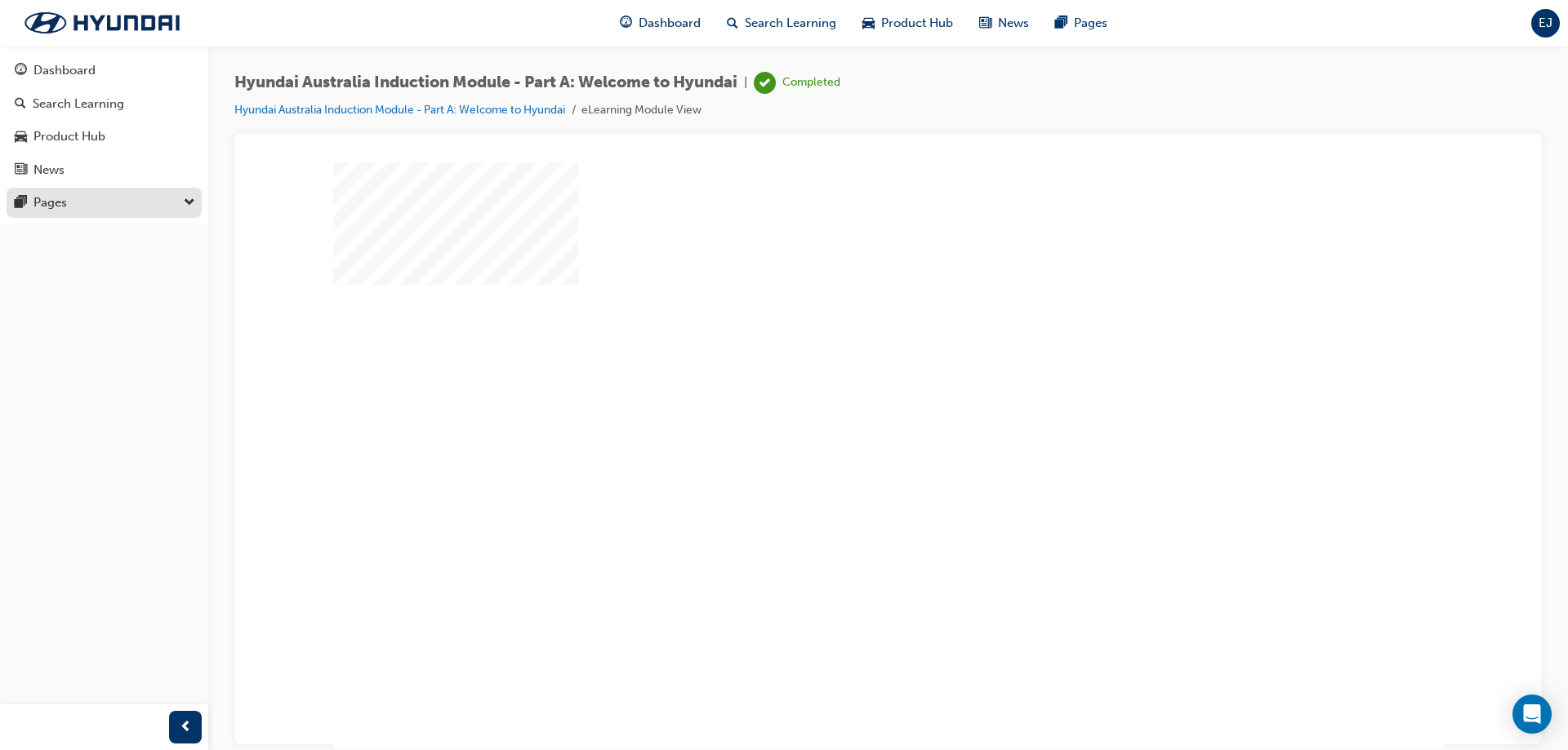
click at [27, 210] on div "Pages" at bounding box center [104, 203] width 179 height 21
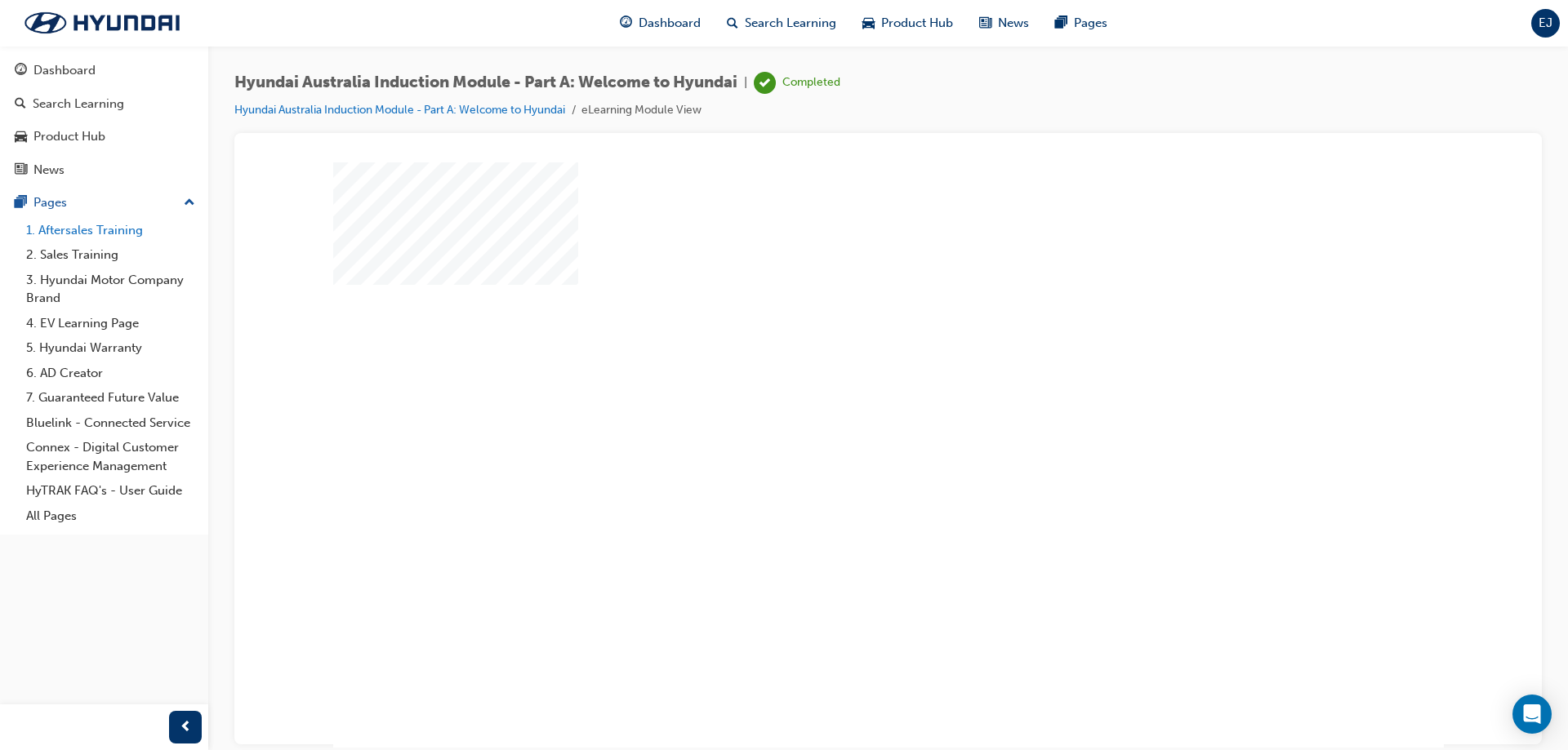
click at [71, 233] on link "1. Aftersales Training" at bounding box center [111, 231] width 182 height 25
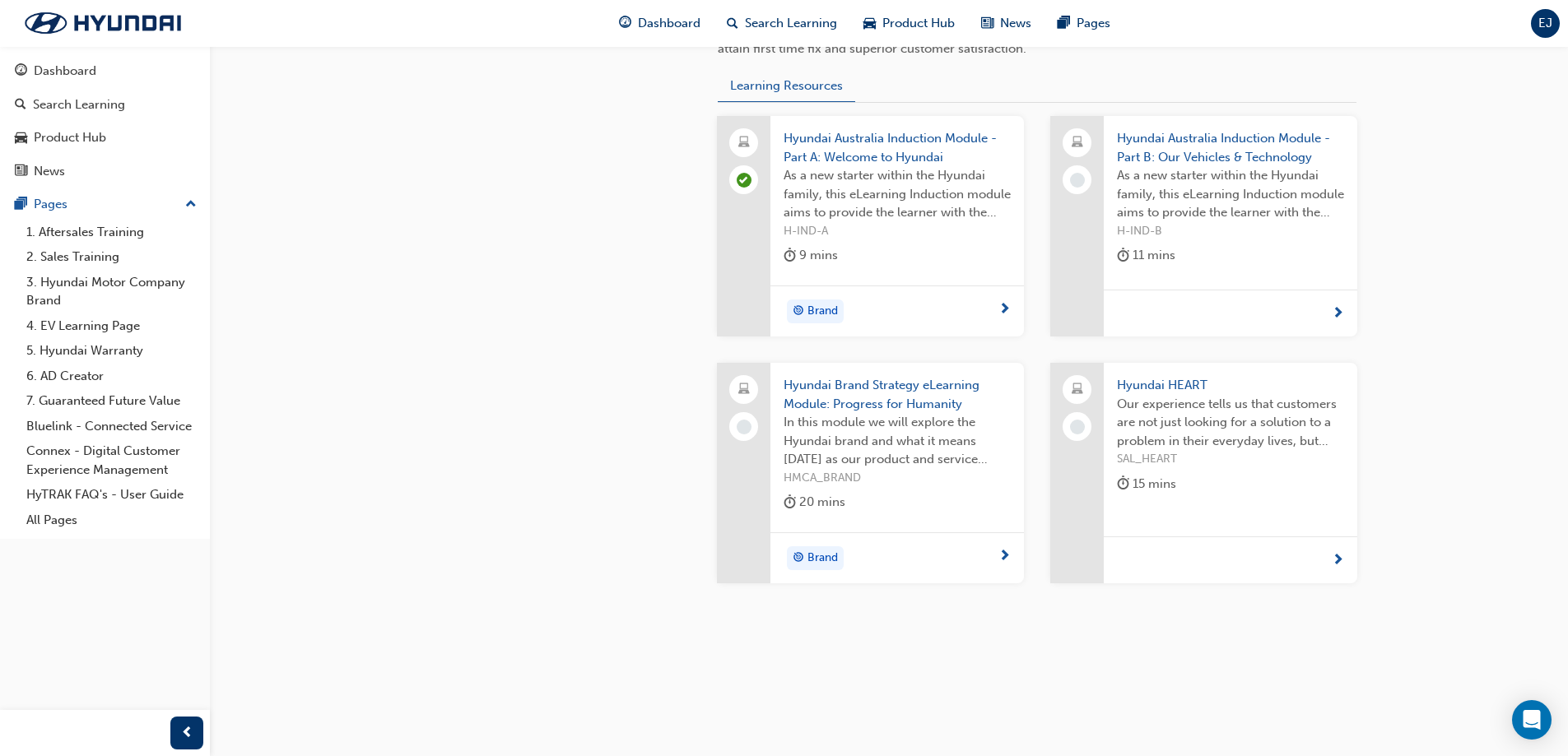
click at [1262, 319] on div at bounding box center [1231, 313] width 254 height 48
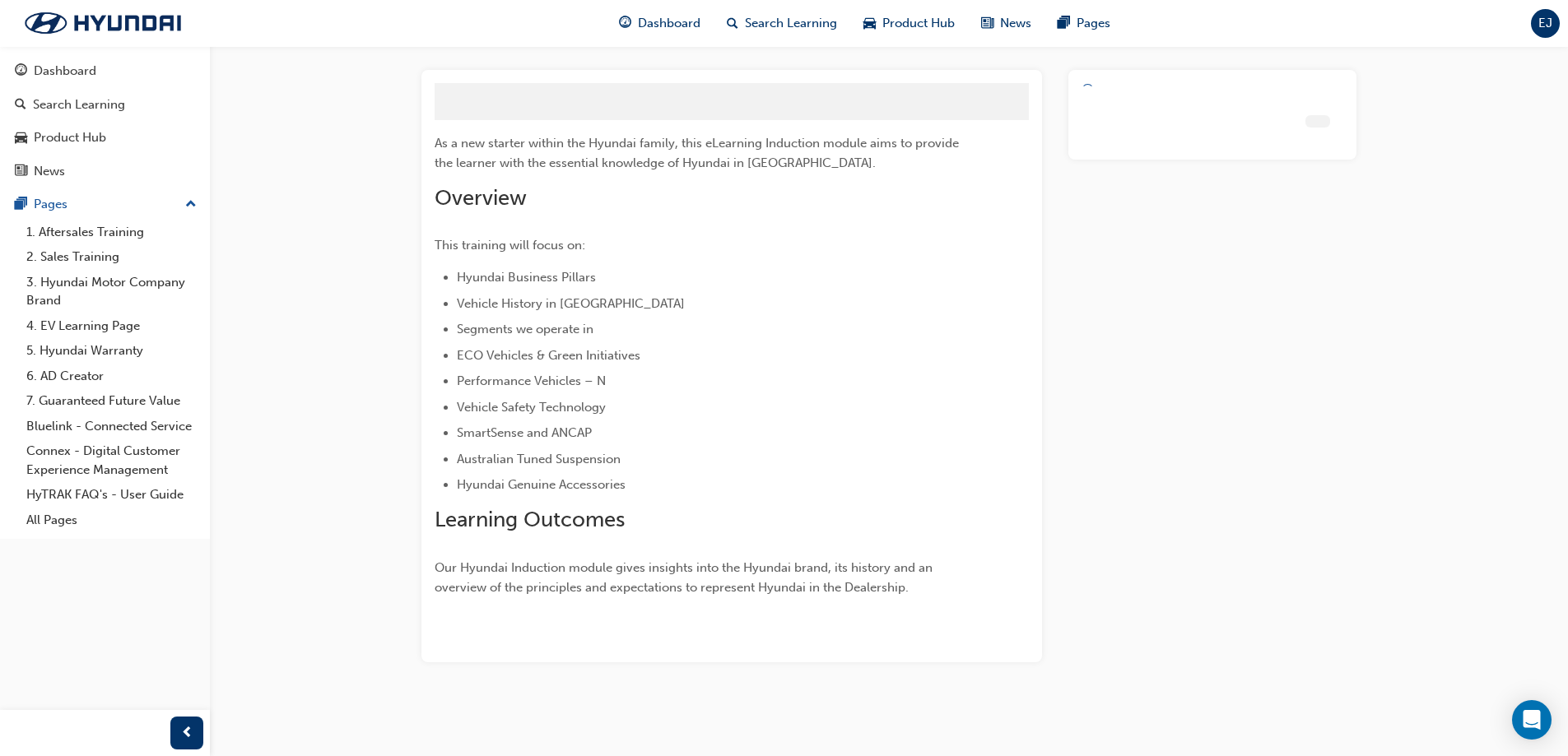
scroll to position [77, 0]
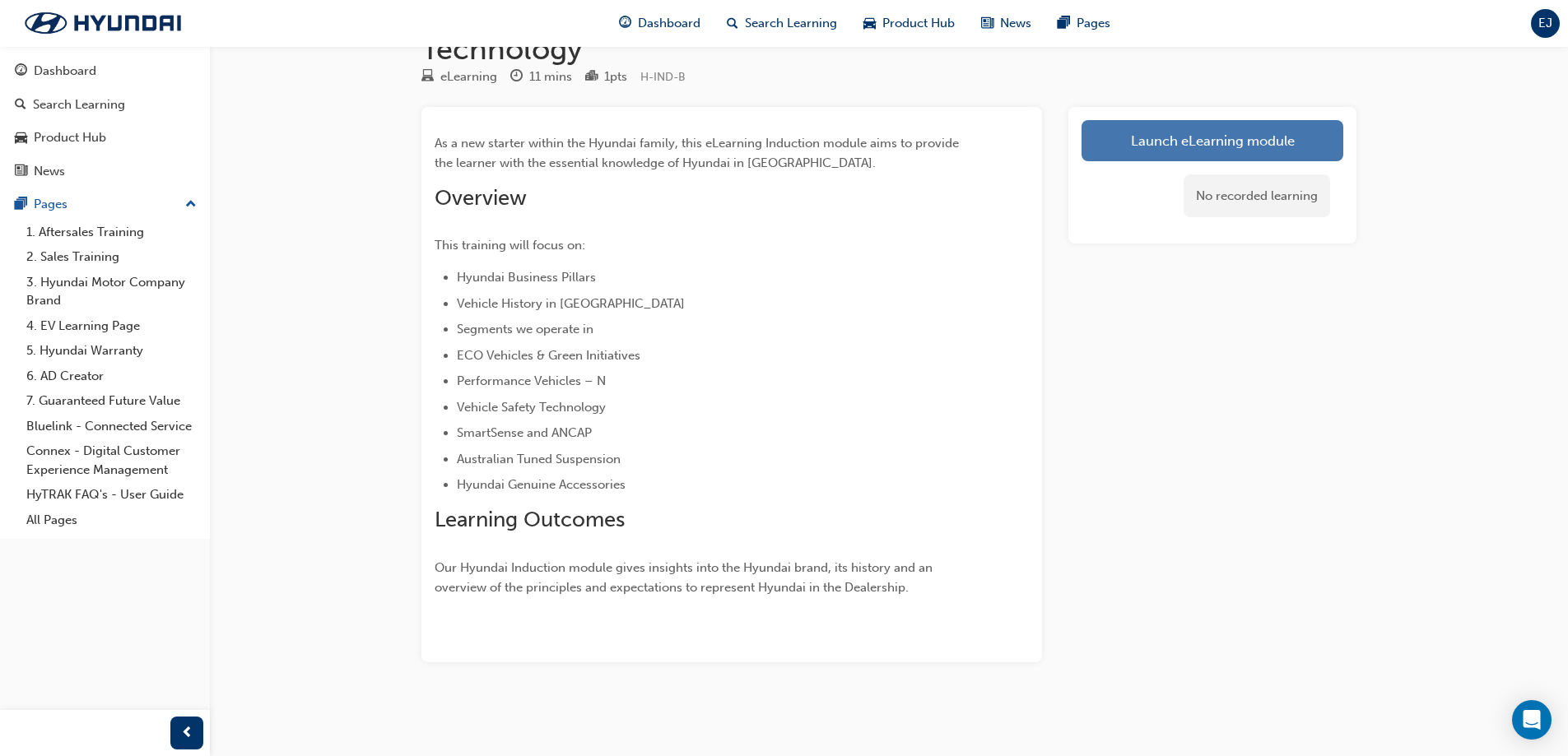
click at [1128, 139] on link "Launch eLearning module" at bounding box center [1213, 140] width 262 height 41
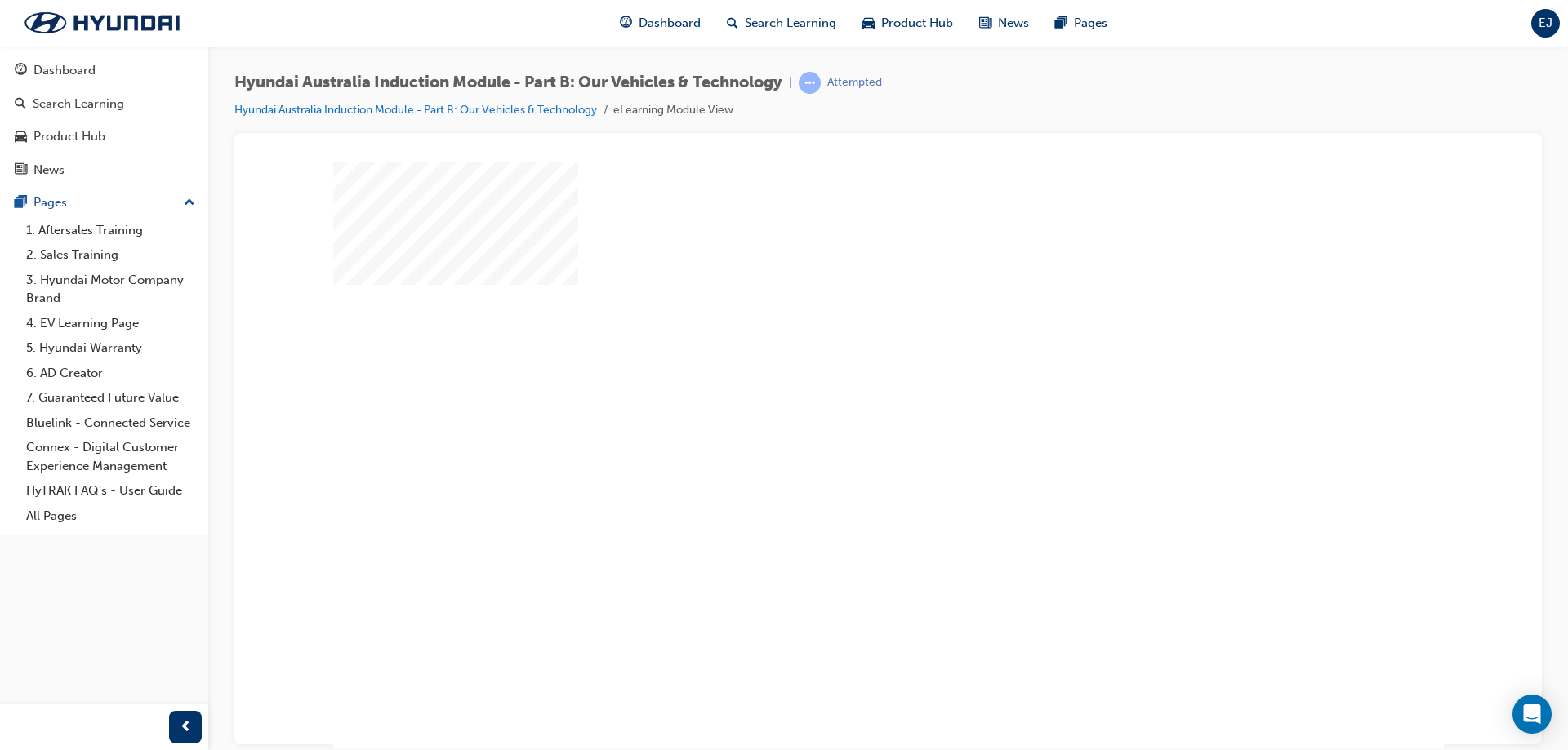
click at [841, 407] on div "play" at bounding box center [841, 407] width 0 height 0
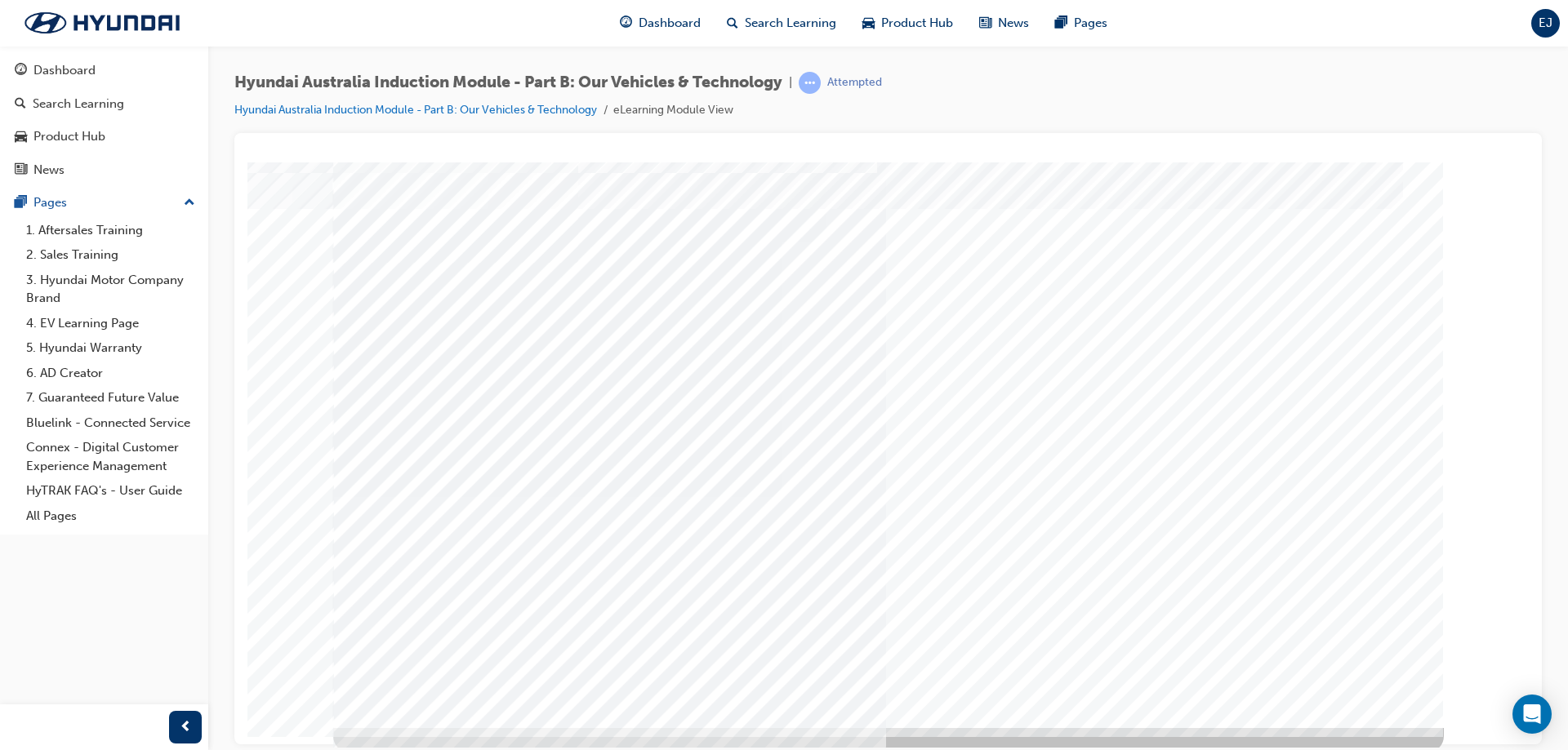
scroll to position [27, 0]
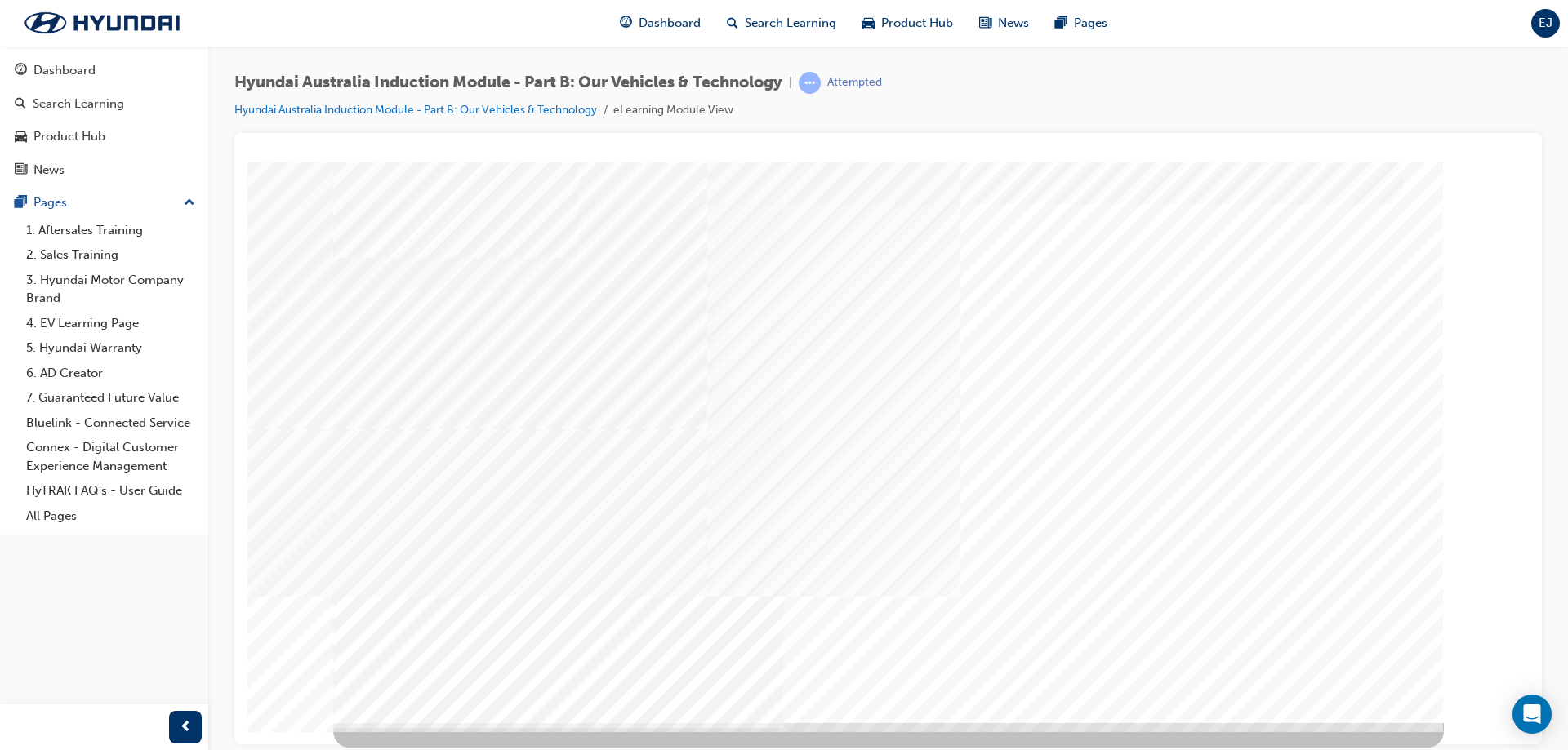
scroll to position [0, 0]
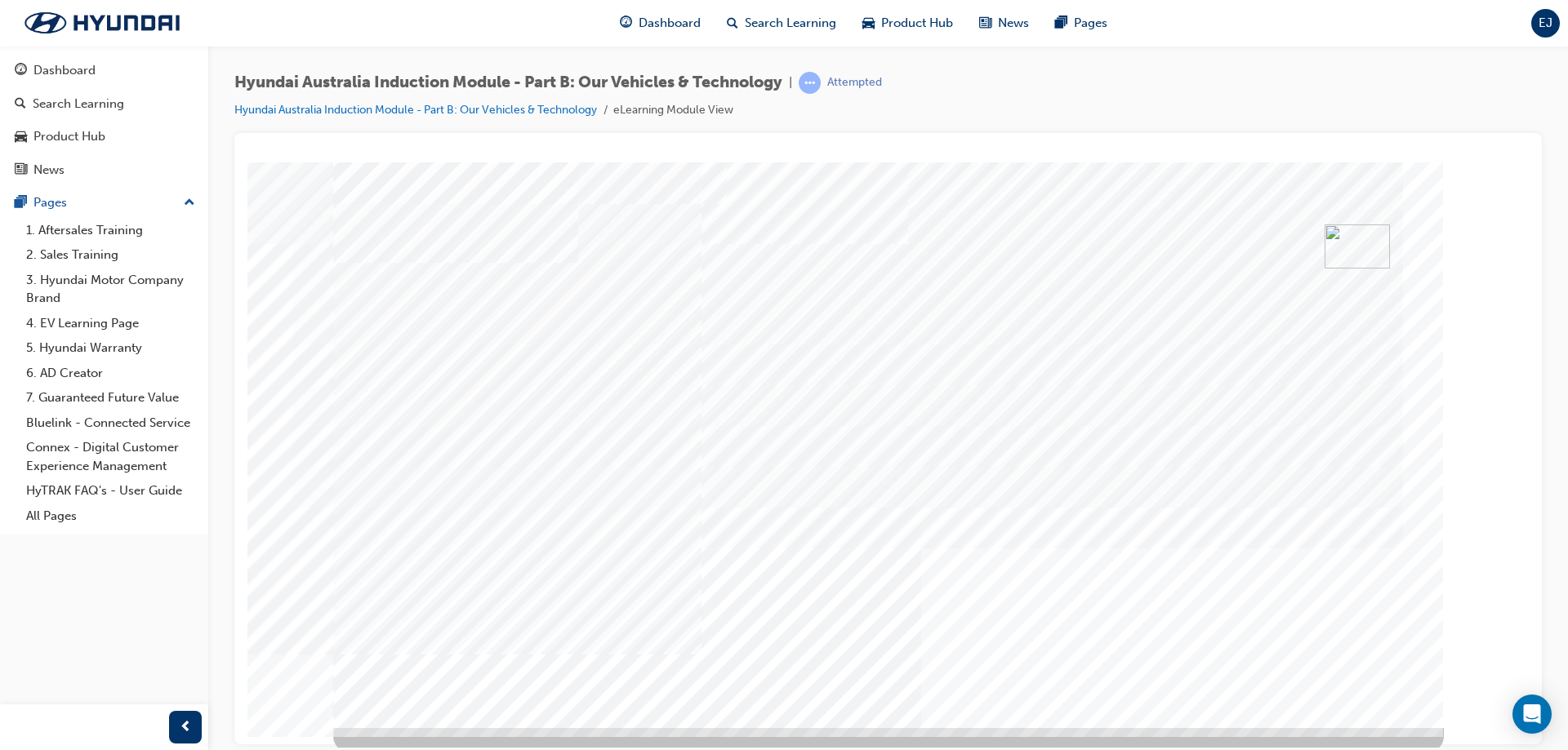
scroll to position [27, 0]
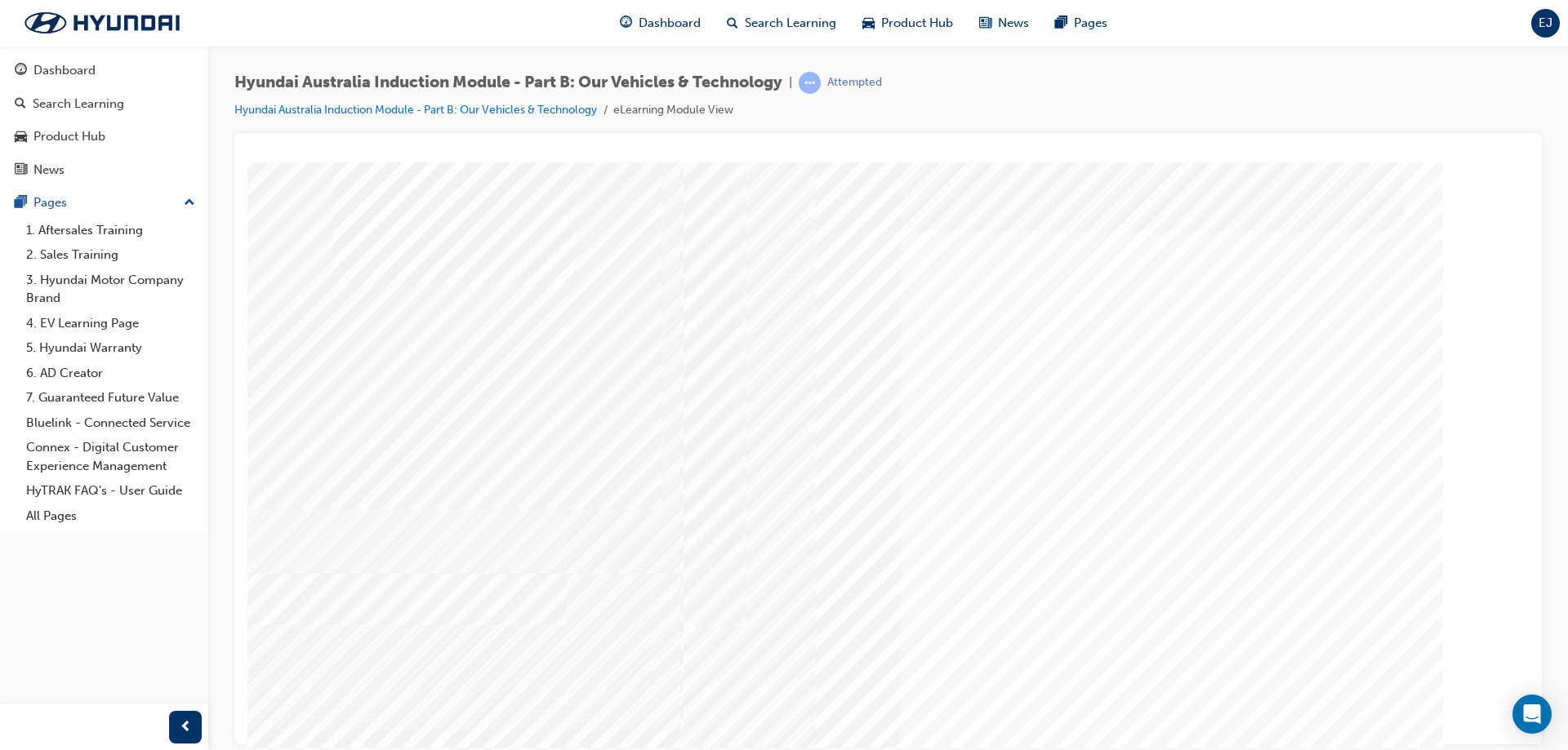
drag, startPoint x: 1270, startPoint y: 348, endPoint x: 1251, endPoint y: 382, distance: 38.9
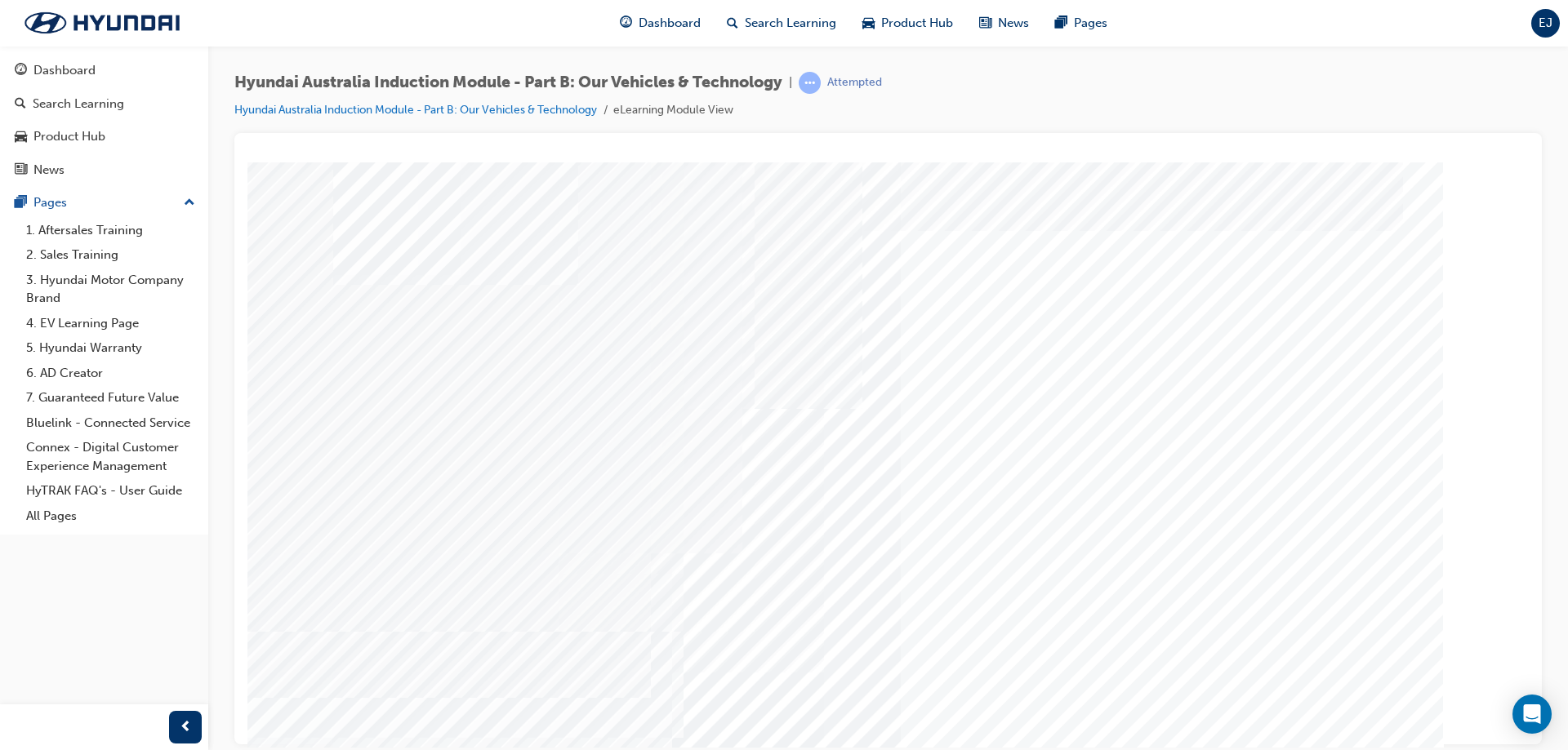
drag, startPoint x: 1140, startPoint y: 415, endPoint x: 1157, endPoint y: 472, distance: 59.5
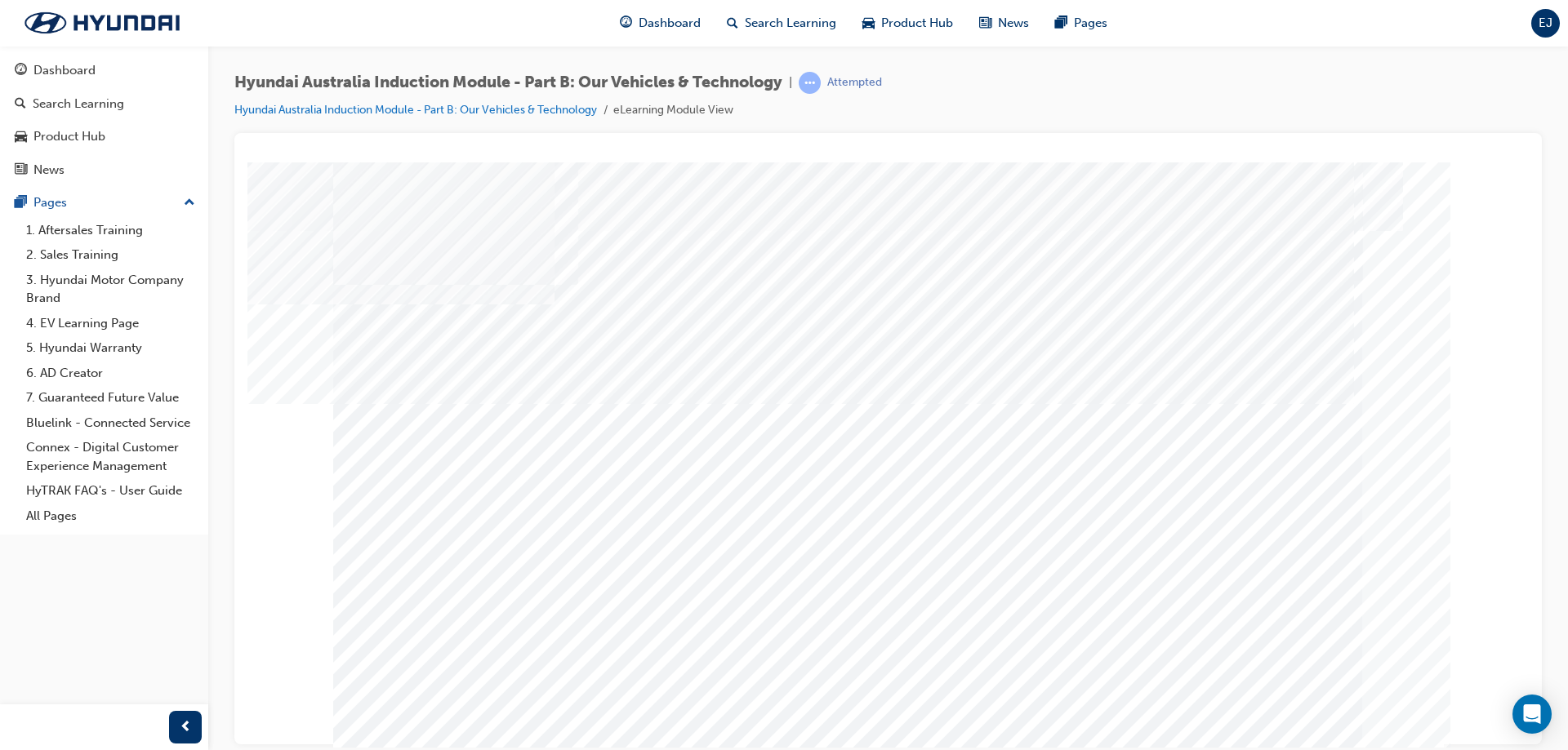
click at [1492, 169] on div "N Video" at bounding box center [888, 169] width 1269 height 0
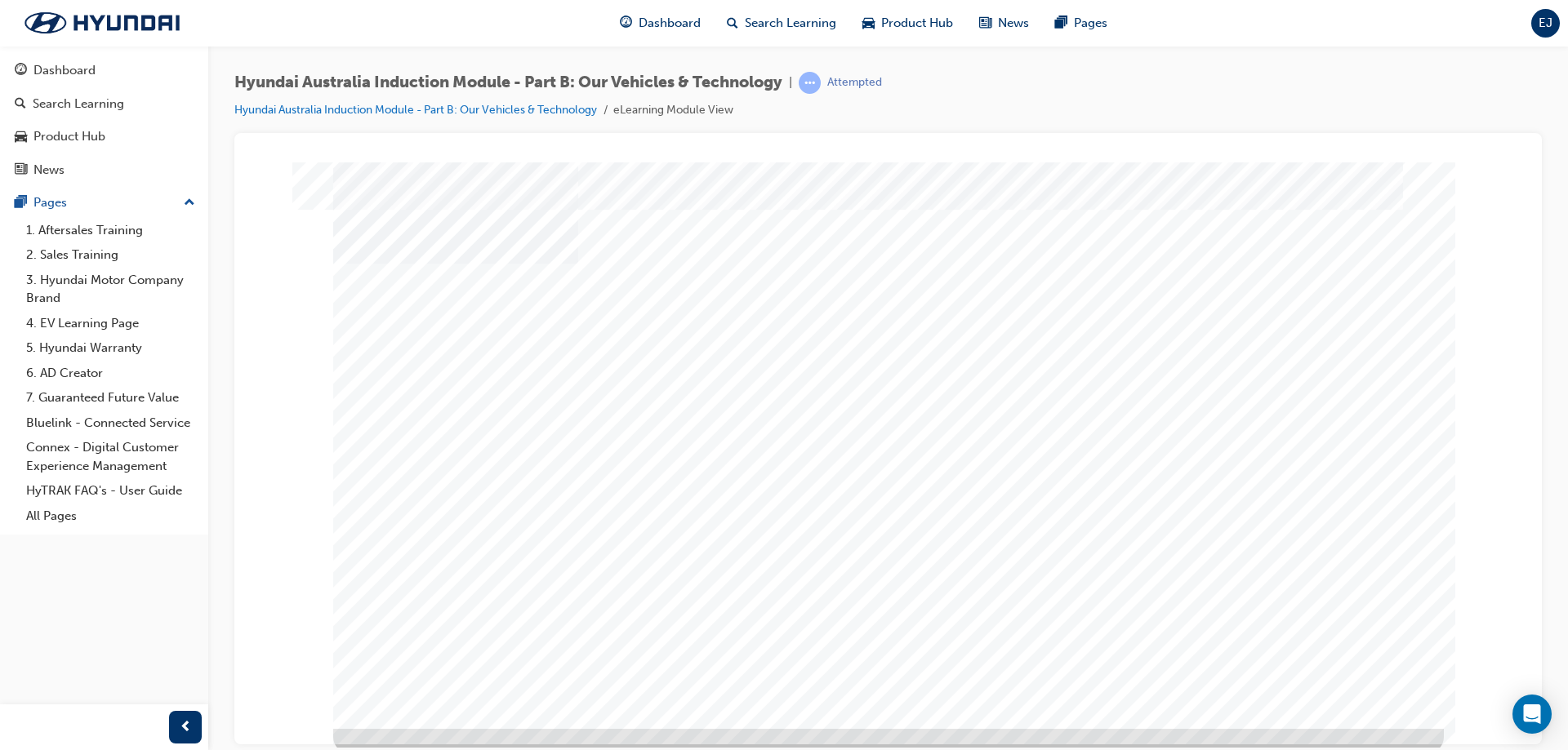
scroll to position [27, 0]
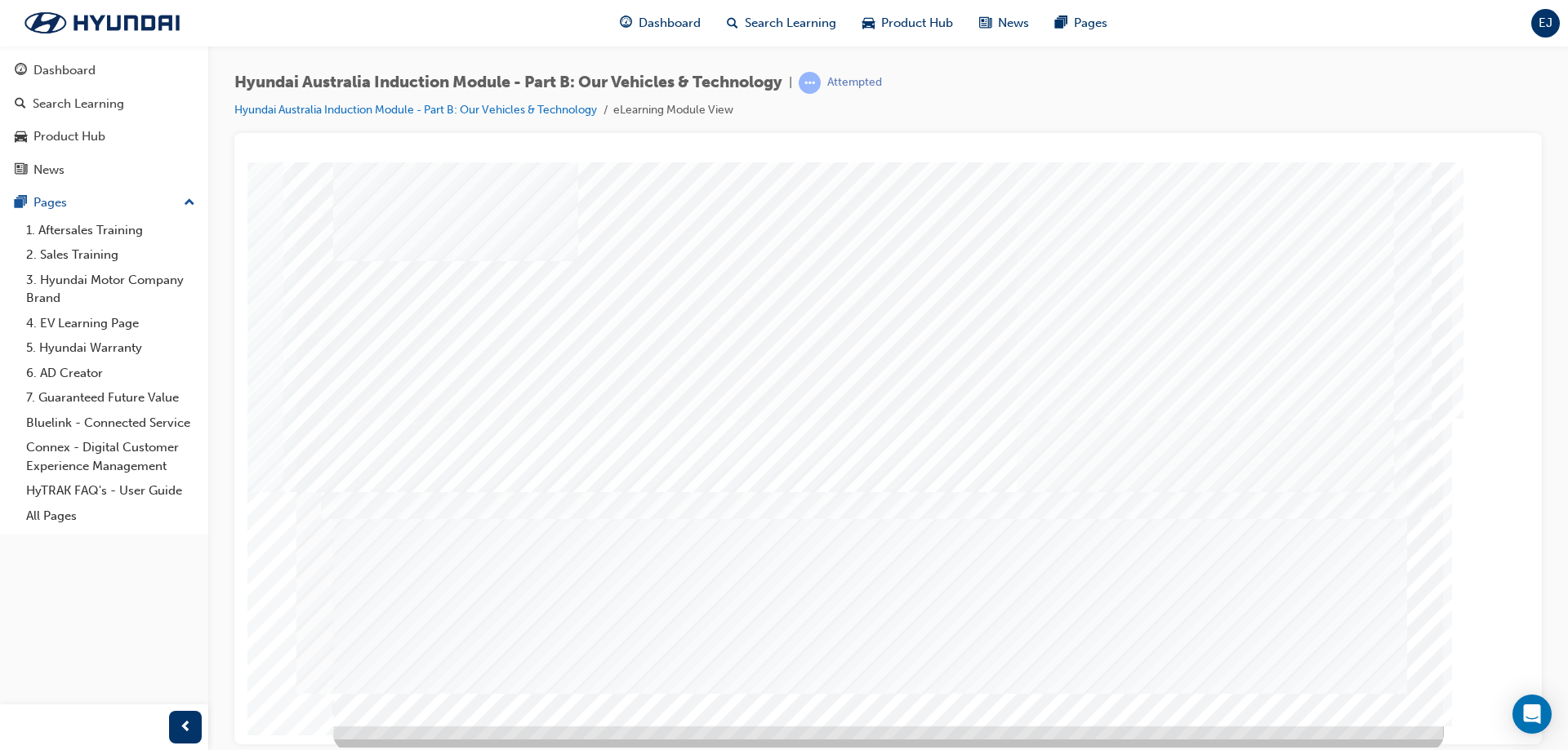
scroll to position [27, 0]
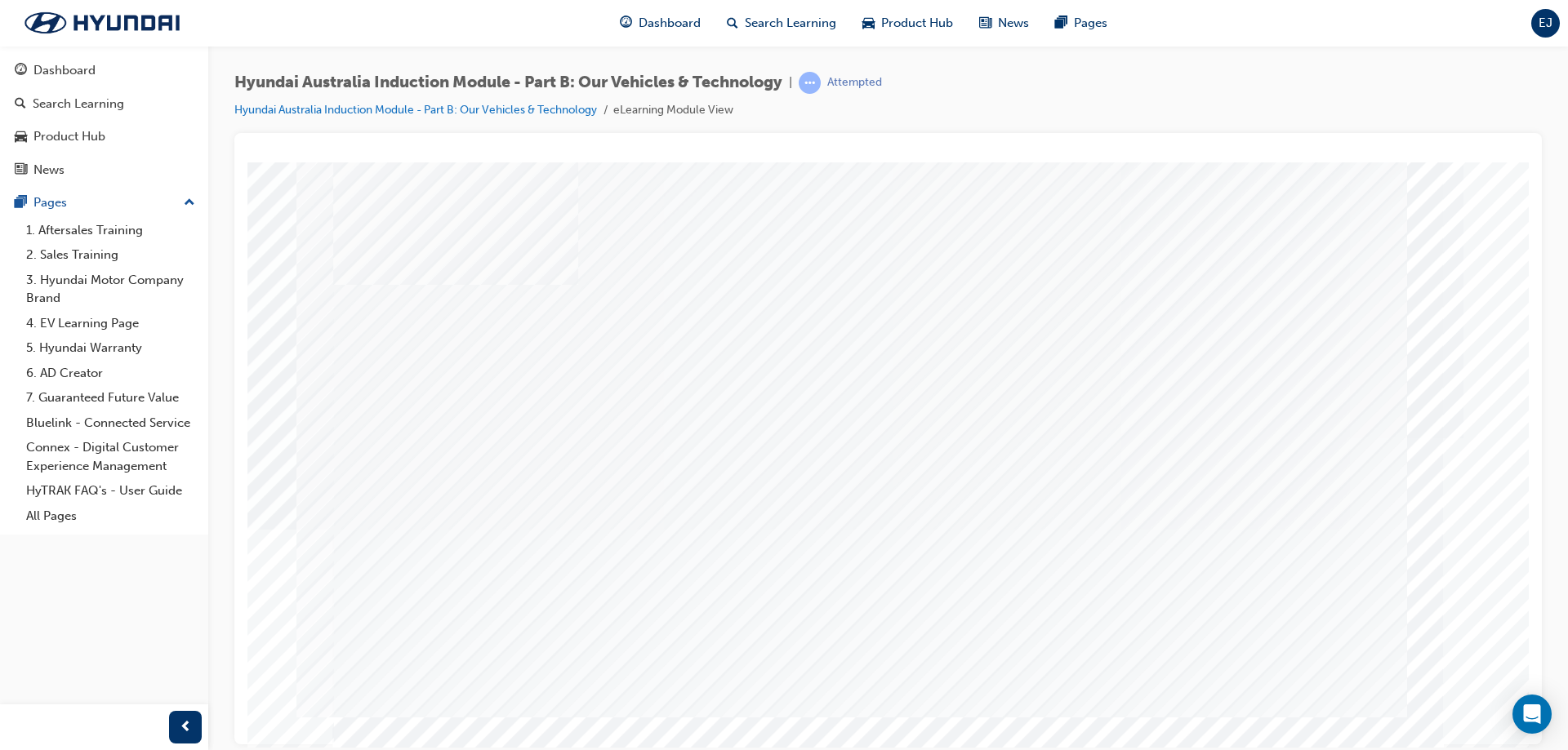
drag, startPoint x: 977, startPoint y: 410, endPoint x: 1122, endPoint y: 376, distance: 148.9
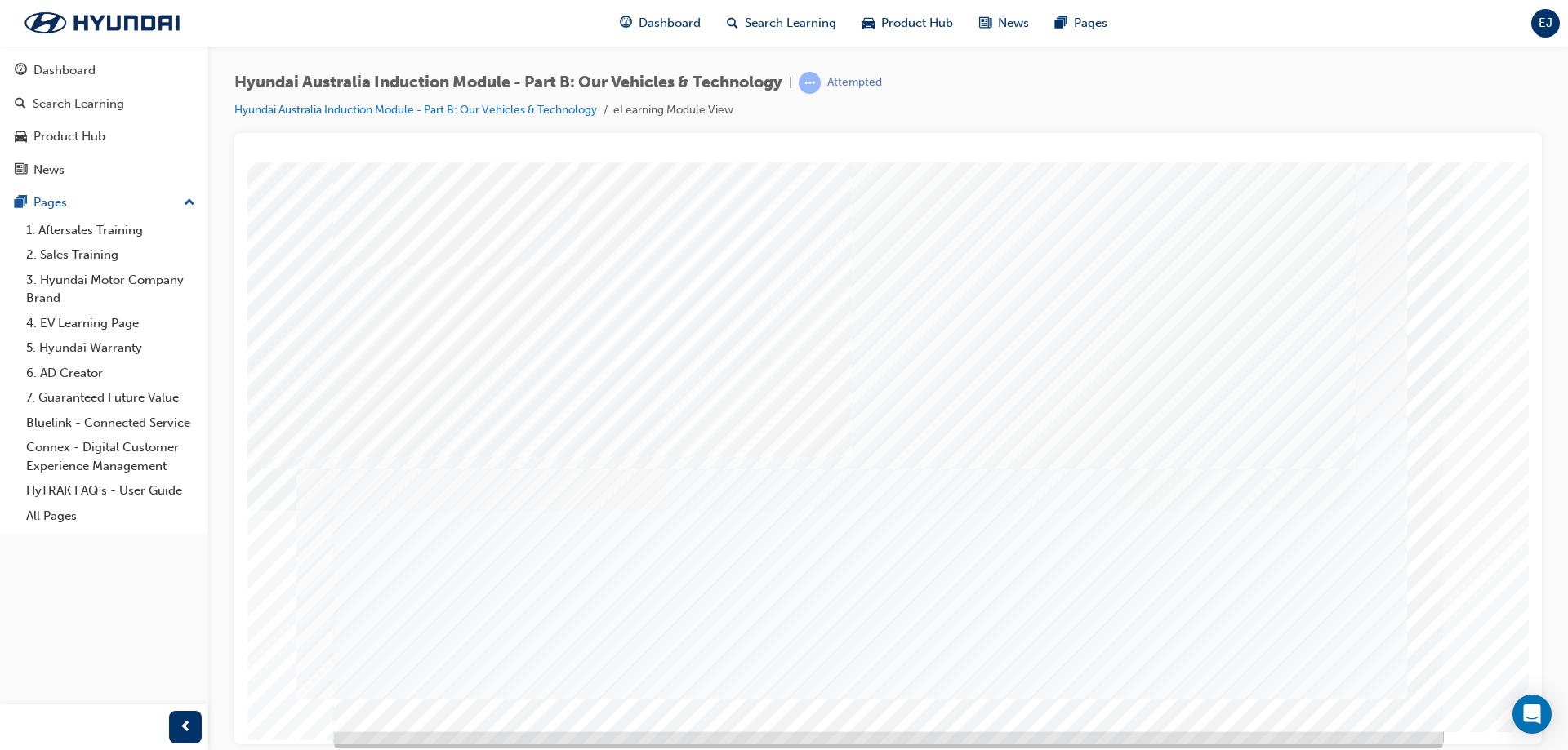
scroll to position [27, 0]
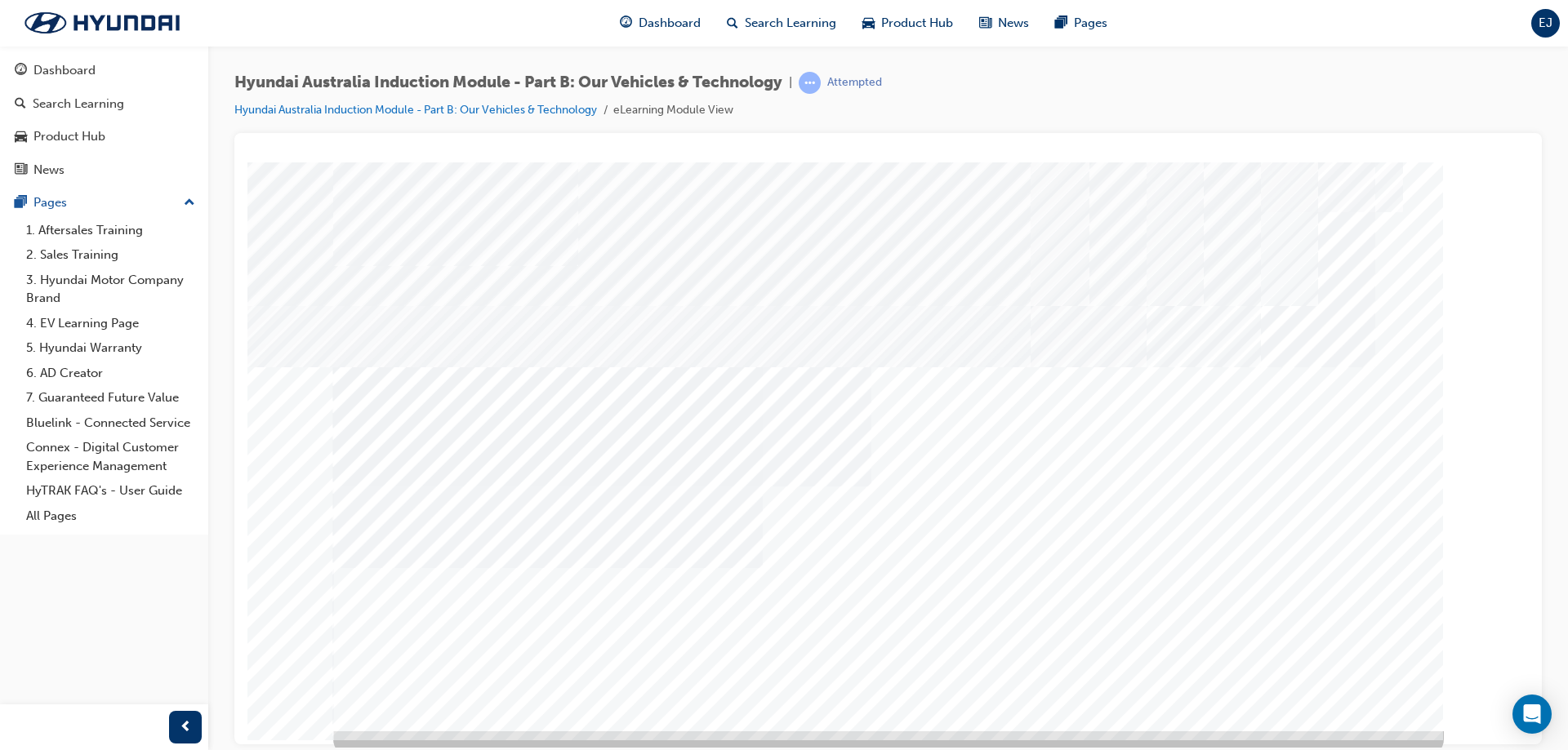
scroll to position [27, 0]
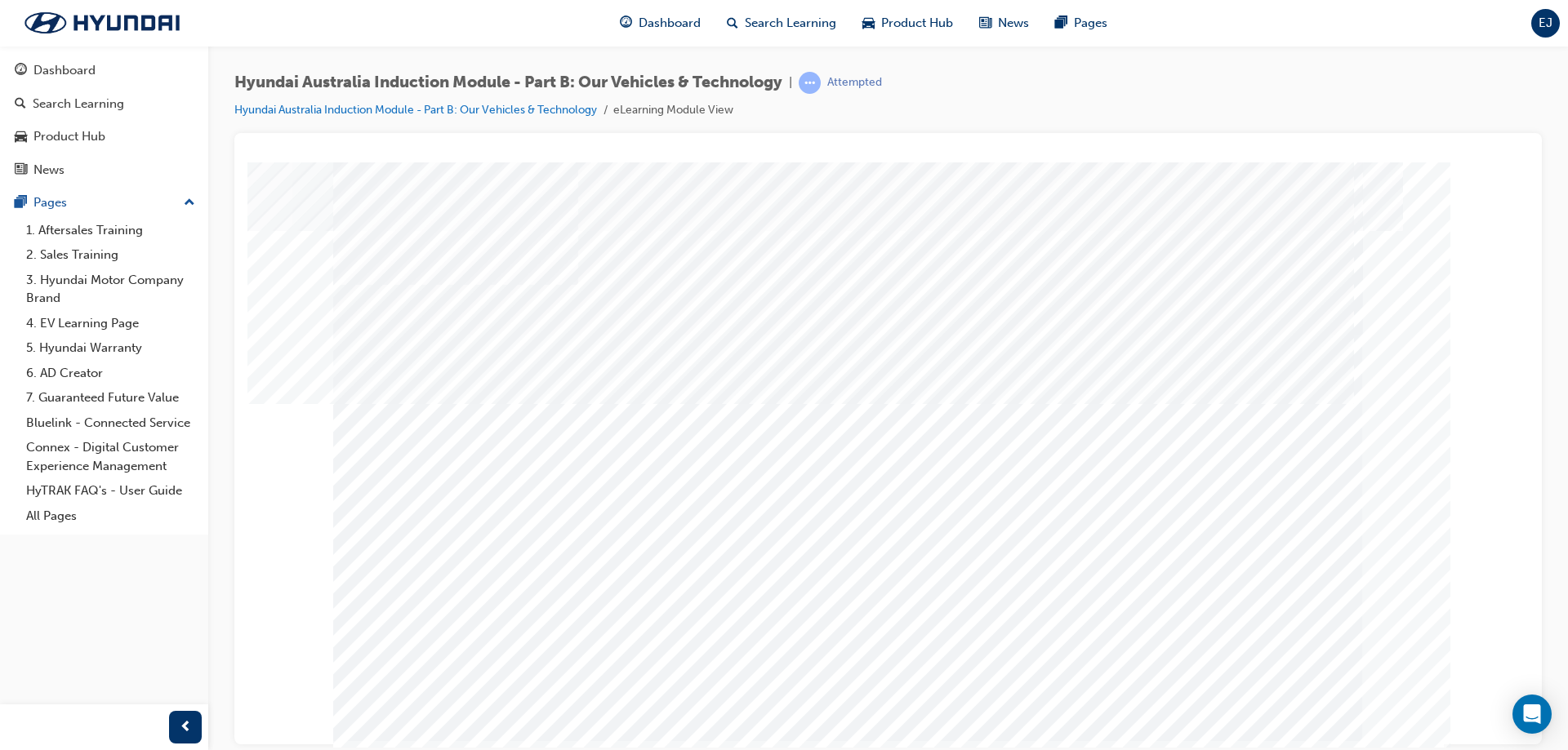
drag, startPoint x: 1348, startPoint y: 680, endPoint x: 1346, endPoint y: 695, distance: 15.1
click at [1346, 695] on div "Chapter heading slide" at bounding box center [889, 455] width 1111 height 588
drag, startPoint x: 1273, startPoint y: 538, endPoint x: 1281, endPoint y: 568, distance: 31.0
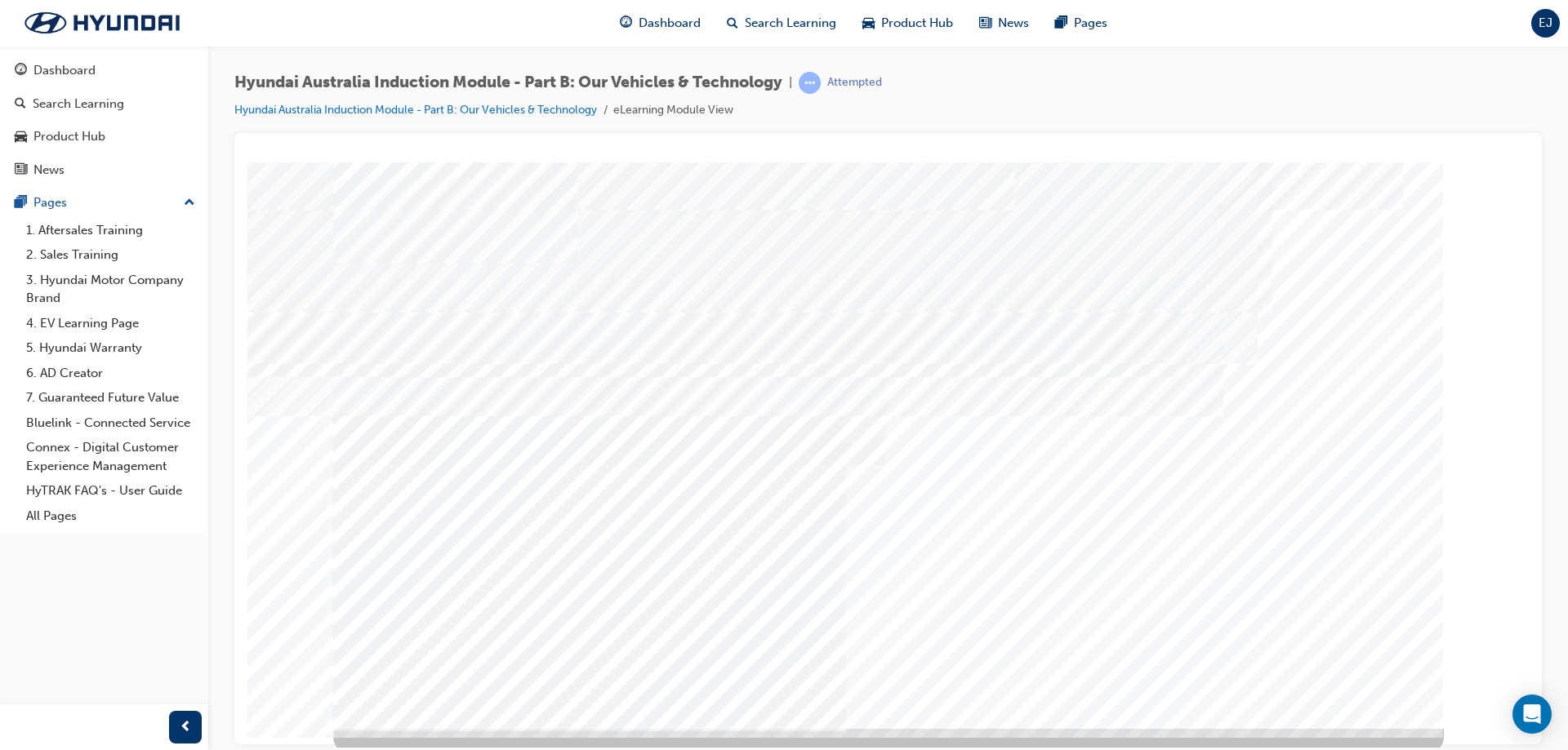
scroll to position [27, 0]
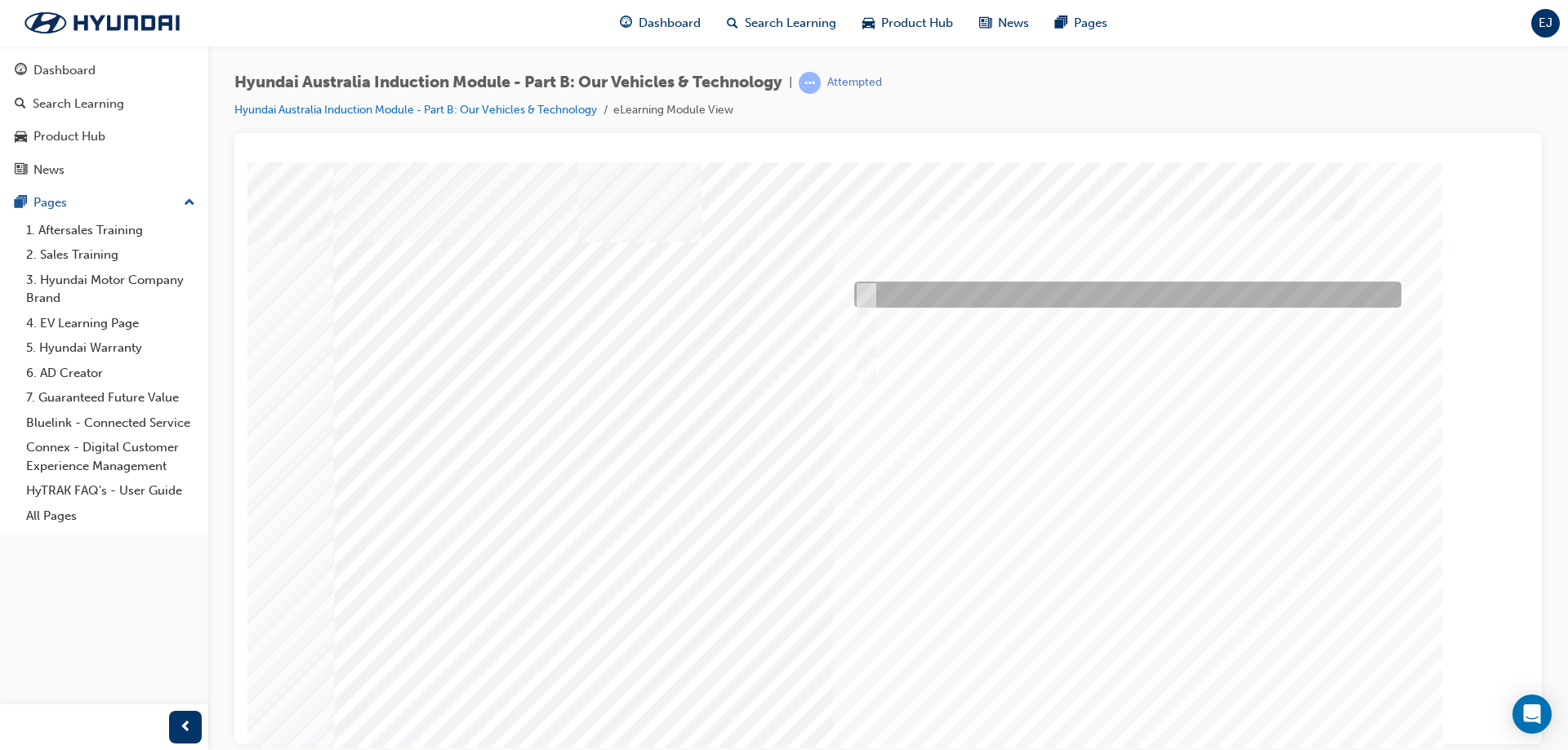
click at [904, 288] on div at bounding box center [1123, 294] width 547 height 26
checkbox input "true"
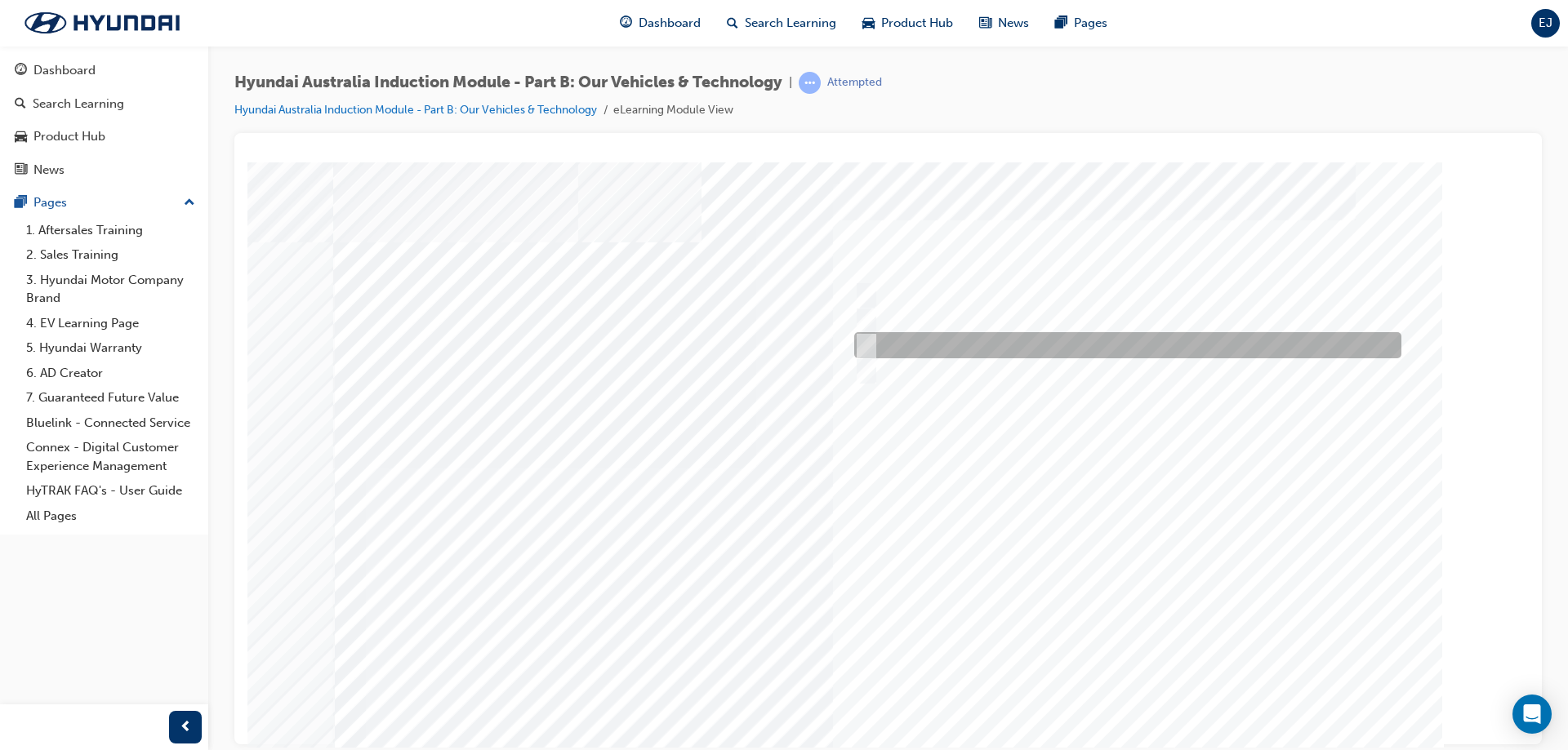
click at [901, 333] on div at bounding box center [1123, 345] width 547 height 26
checkbox input "true"
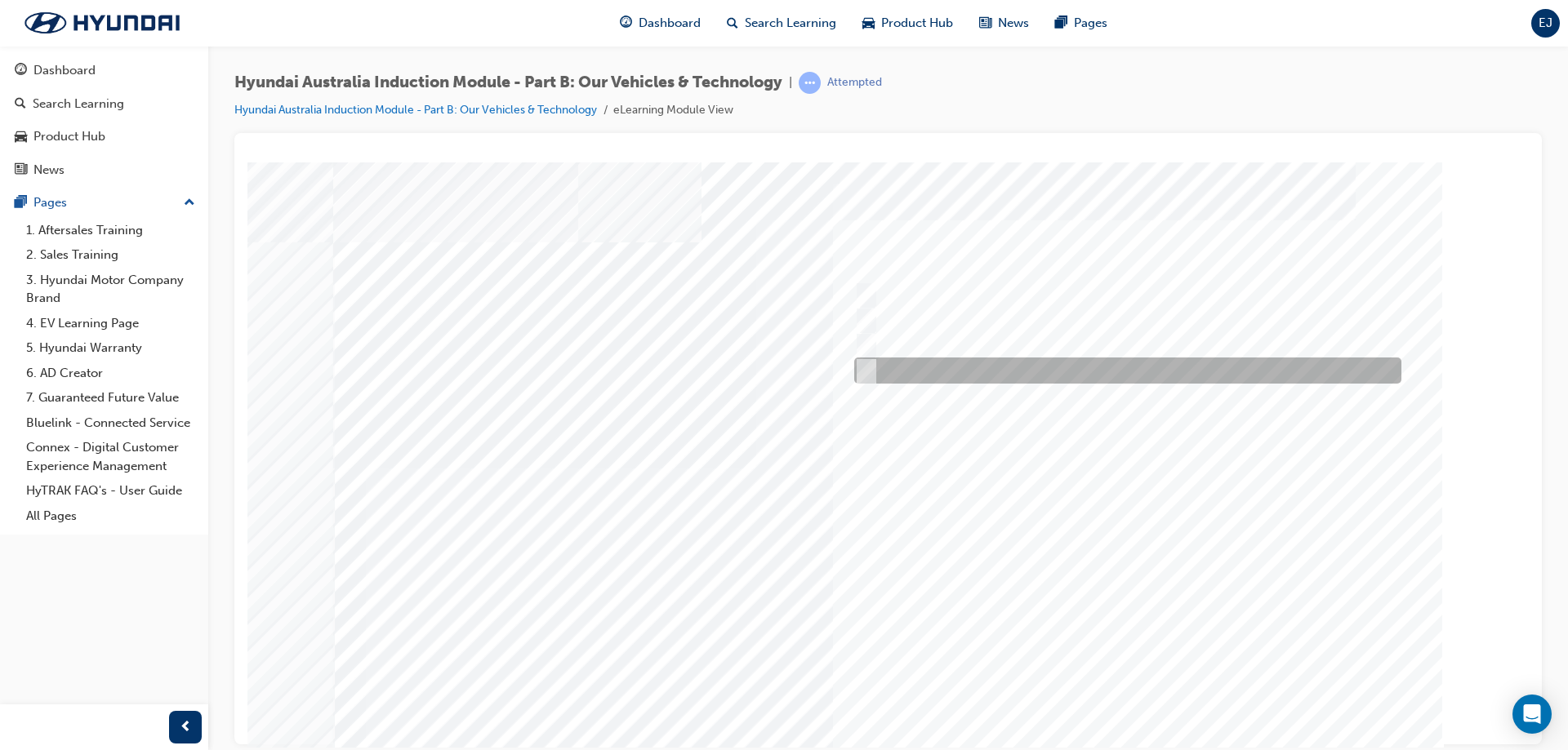
click at [905, 359] on div at bounding box center [1123, 370] width 547 height 26
checkbox input "true"
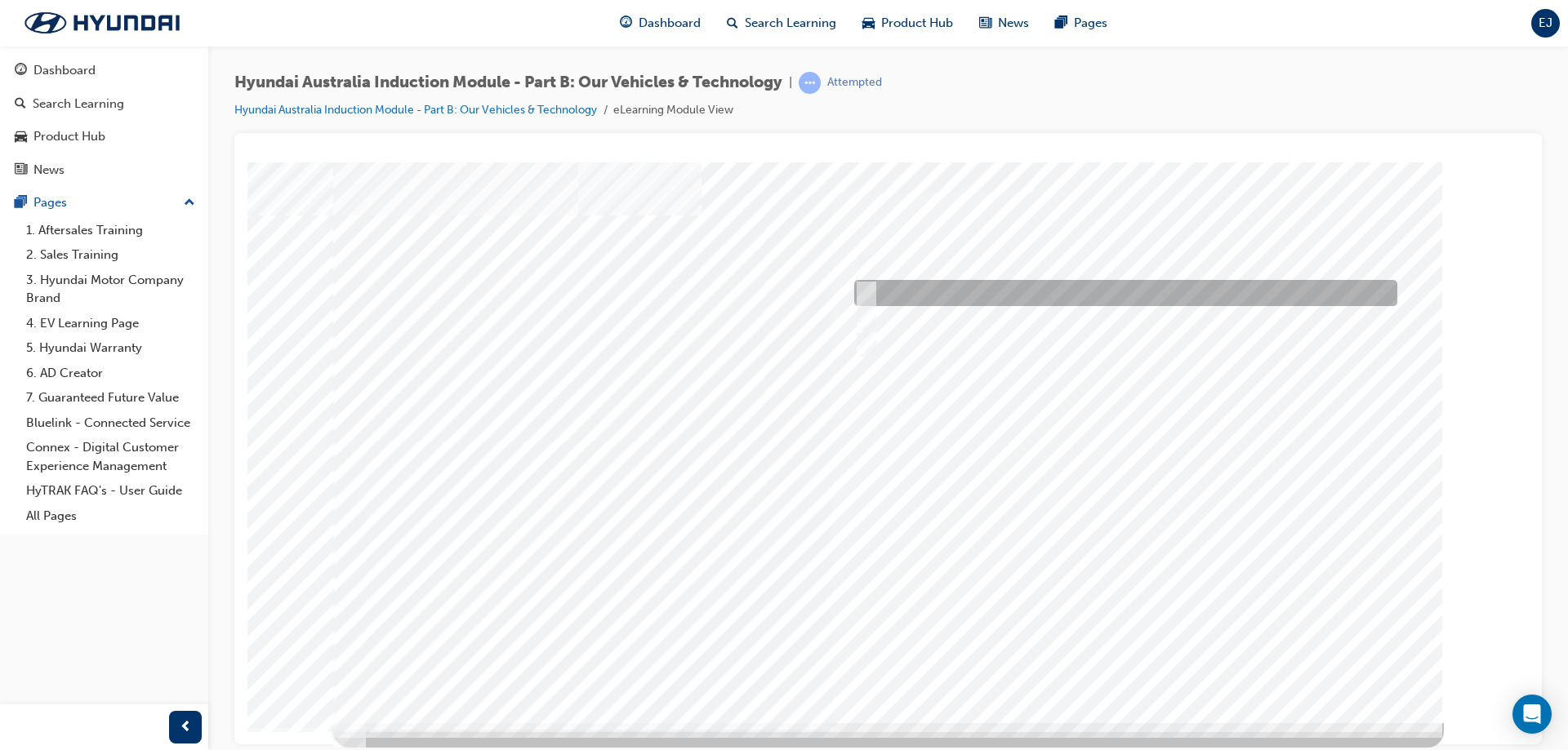
click at [934, 299] on div at bounding box center [1122, 293] width 543 height 26
radio input "true"
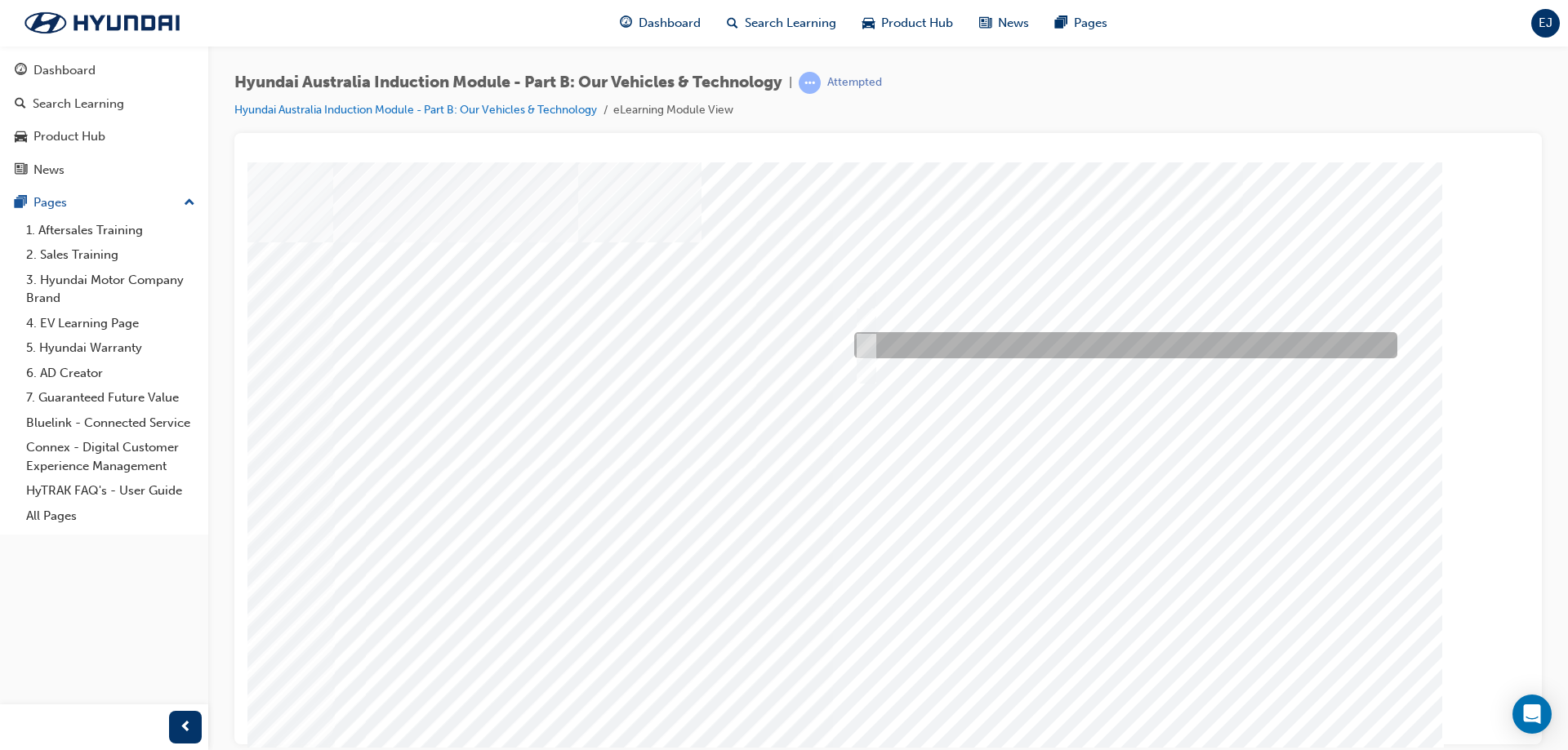
click at [890, 352] on div at bounding box center [1122, 345] width 543 height 26
checkbox input "true"
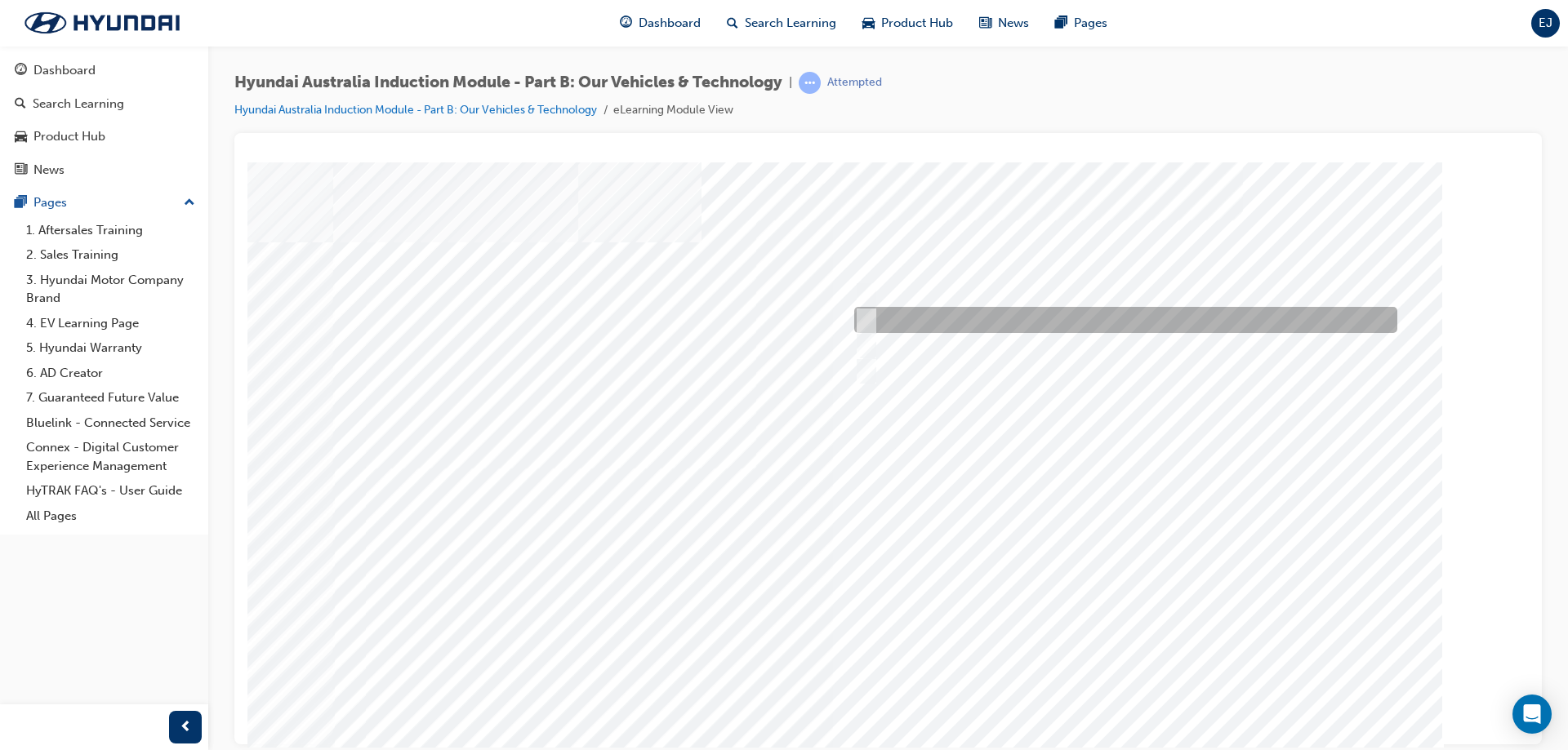
click at [878, 325] on div at bounding box center [1122, 320] width 543 height 26
checkbox input "true"
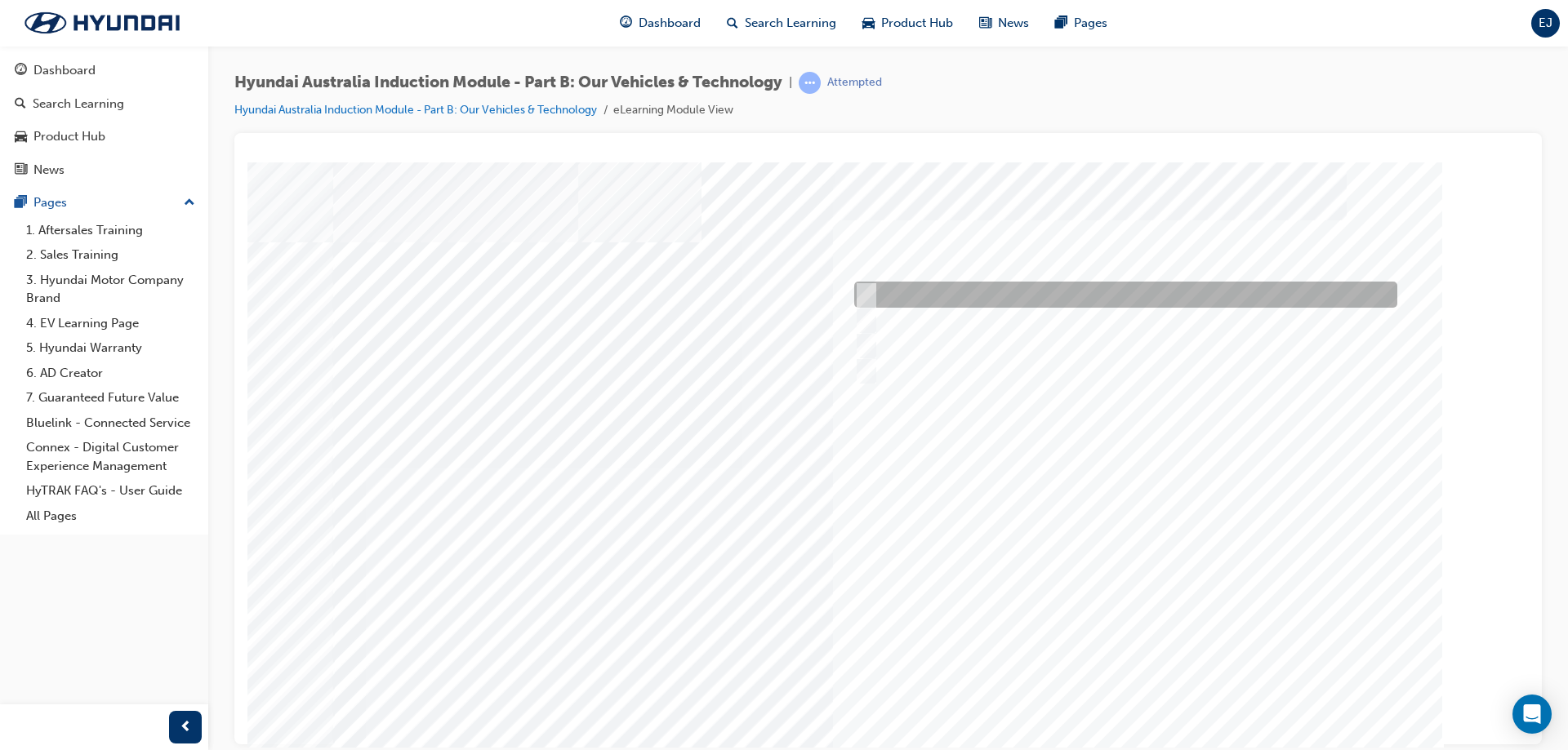
click at [868, 289] on input "Electric" at bounding box center [863, 295] width 18 height 18
checkbox input "true"
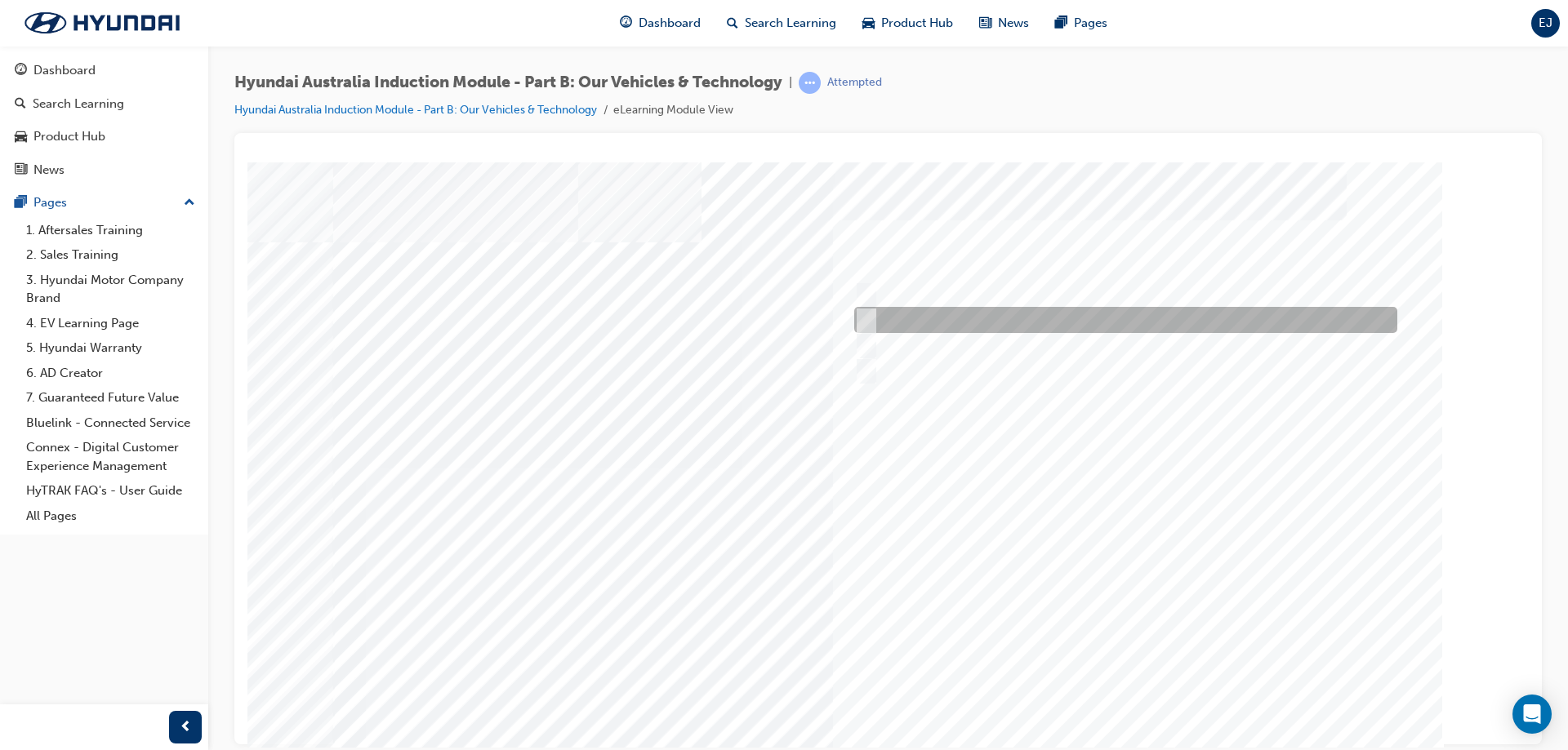
click at [876, 320] on div at bounding box center [1122, 320] width 543 height 26
checkbox input "true"
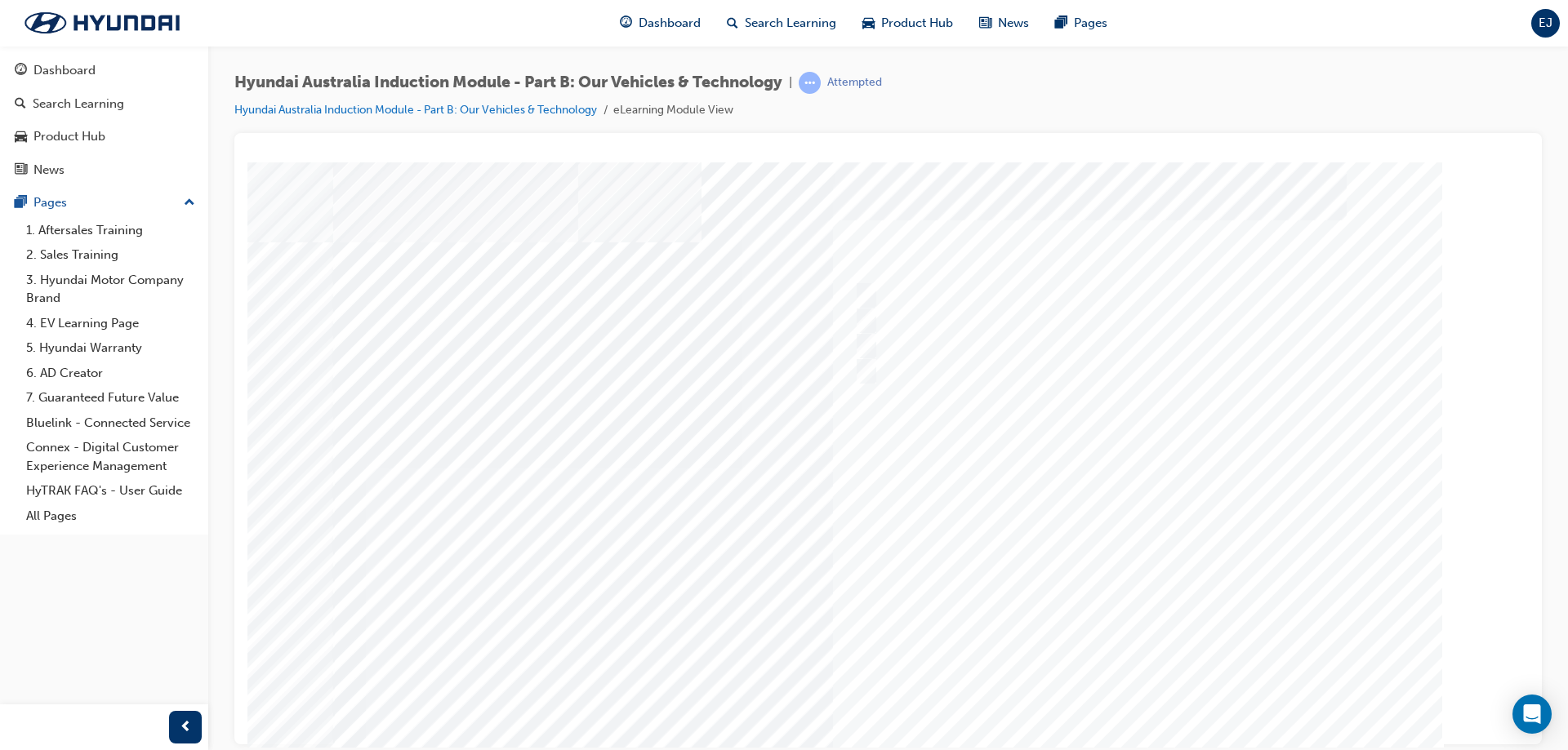
click at [1148, 686] on div at bounding box center [889, 455] width 1111 height 588
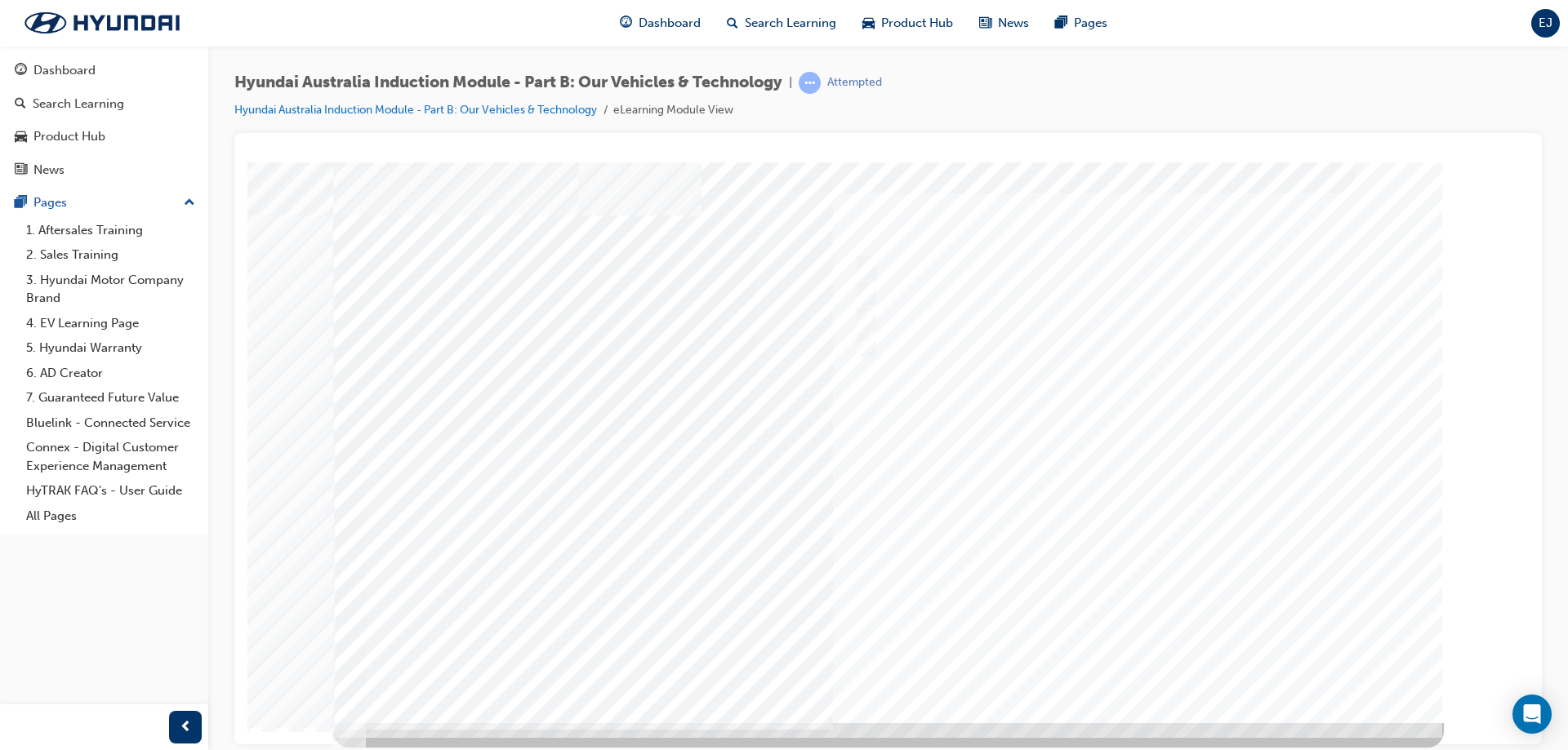
scroll to position [0, 0]
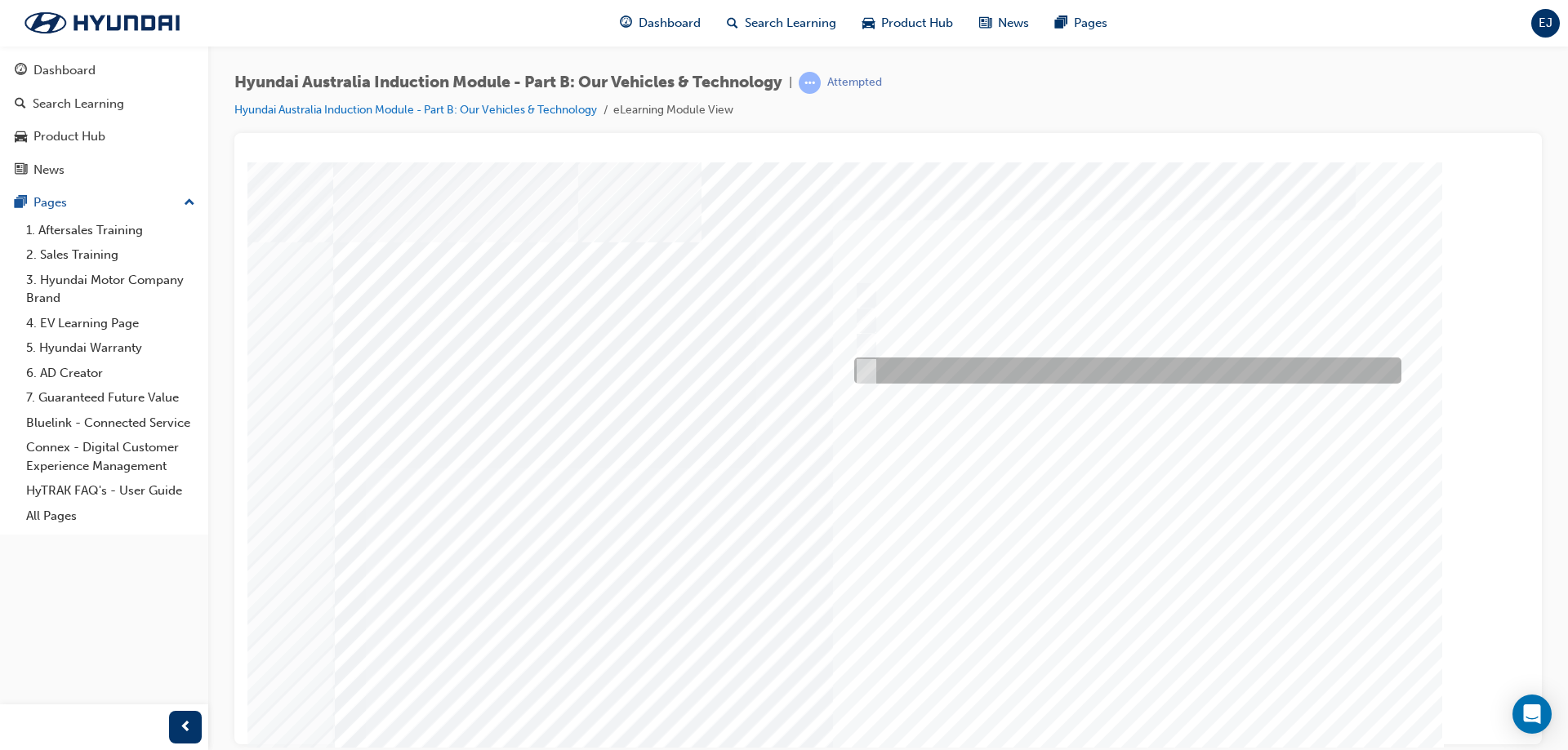
click at [919, 379] on div at bounding box center [1123, 370] width 547 height 26
checkbox input "true"
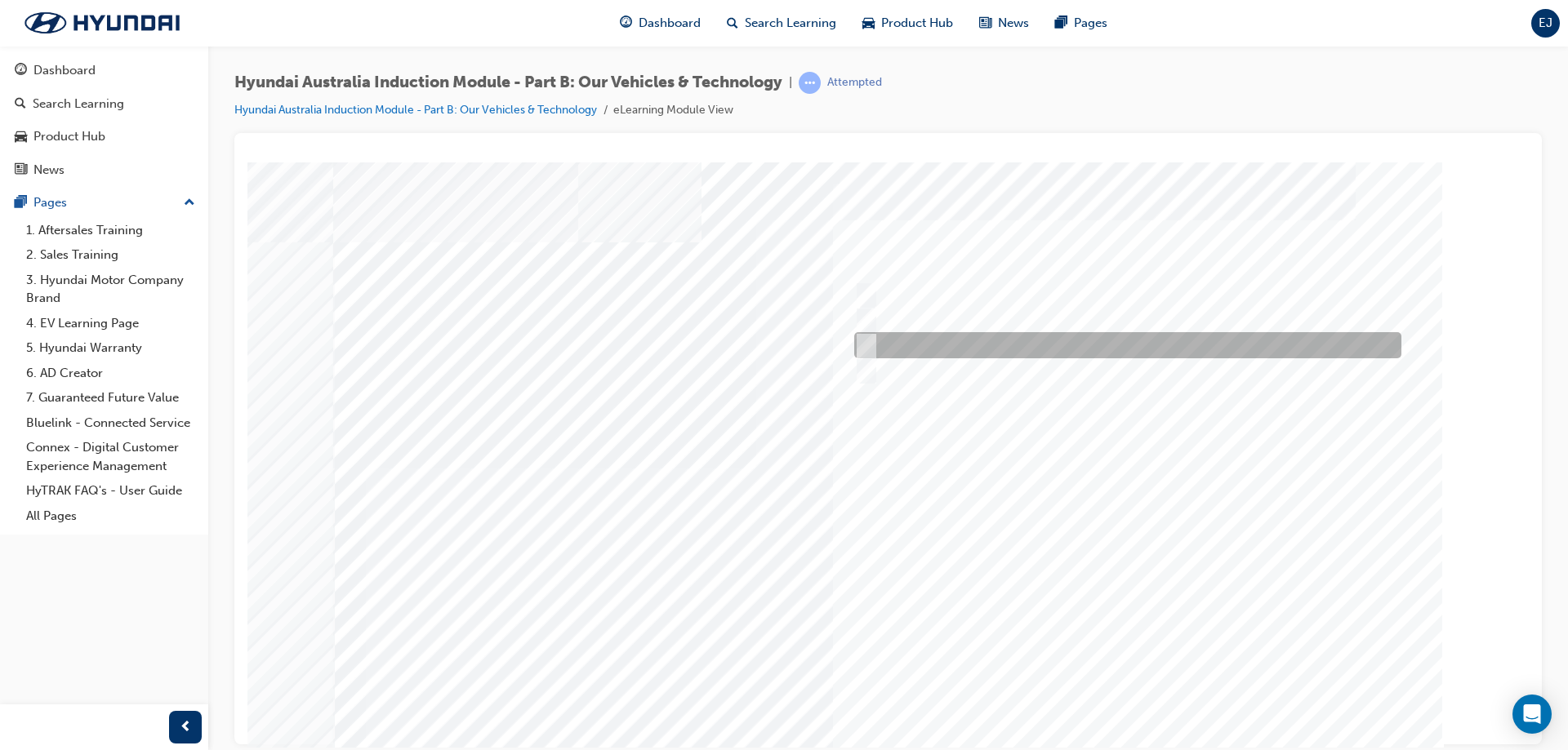
click at [916, 346] on div at bounding box center [1123, 345] width 547 height 26
checkbox input "true"
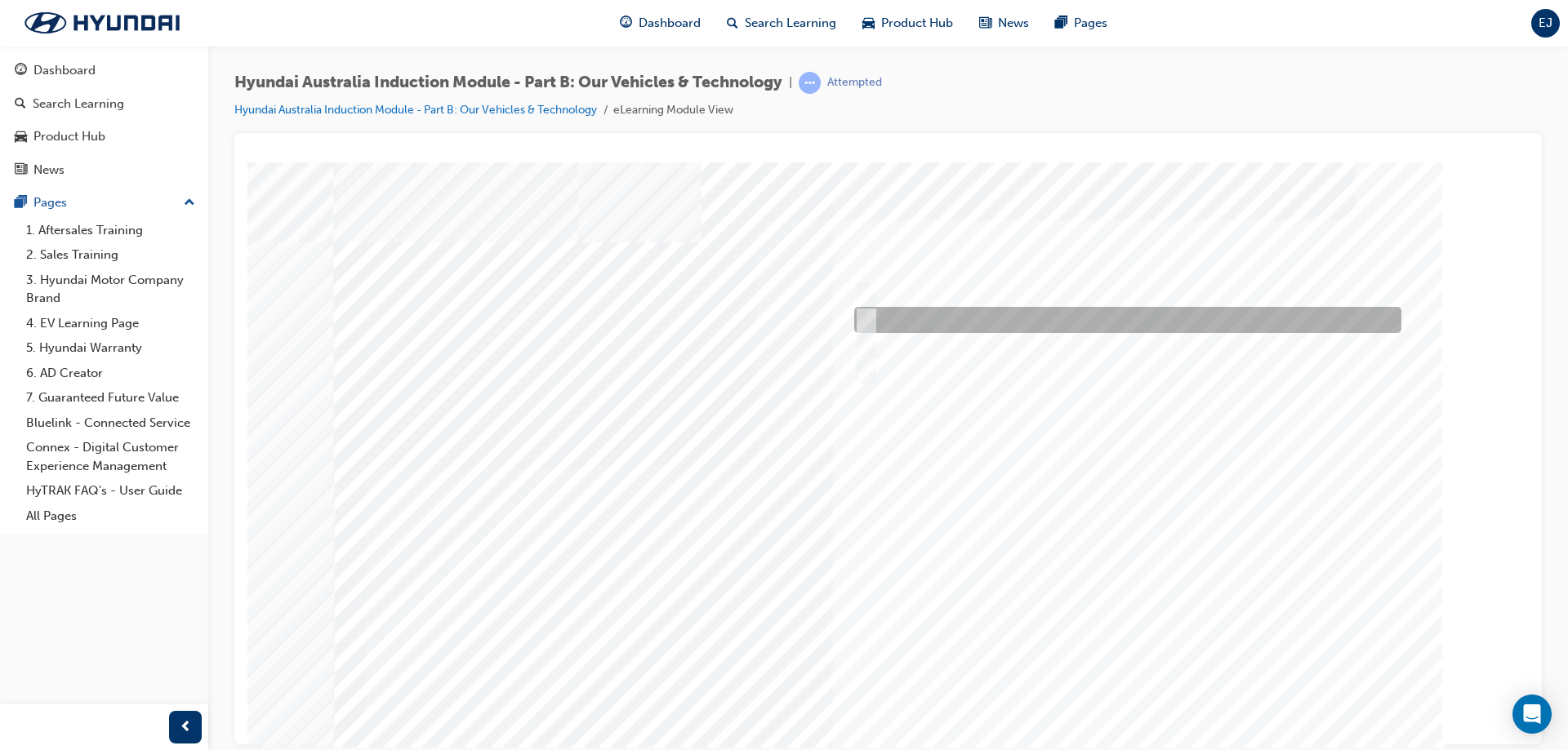
click at [914, 325] on div at bounding box center [1123, 320] width 547 height 26
checkbox input "true"
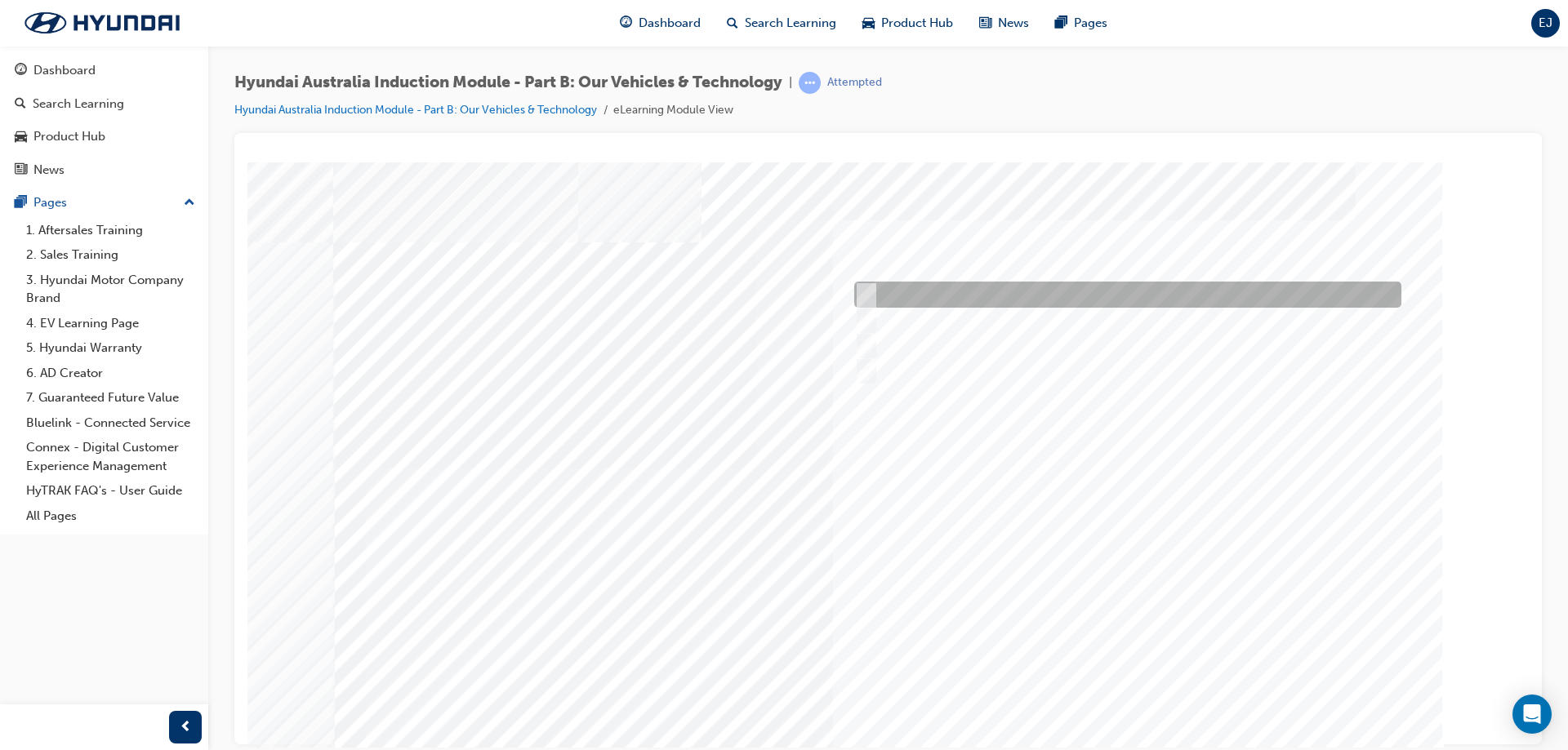
click at [917, 302] on div at bounding box center [1123, 294] width 547 height 26
checkbox input "true"
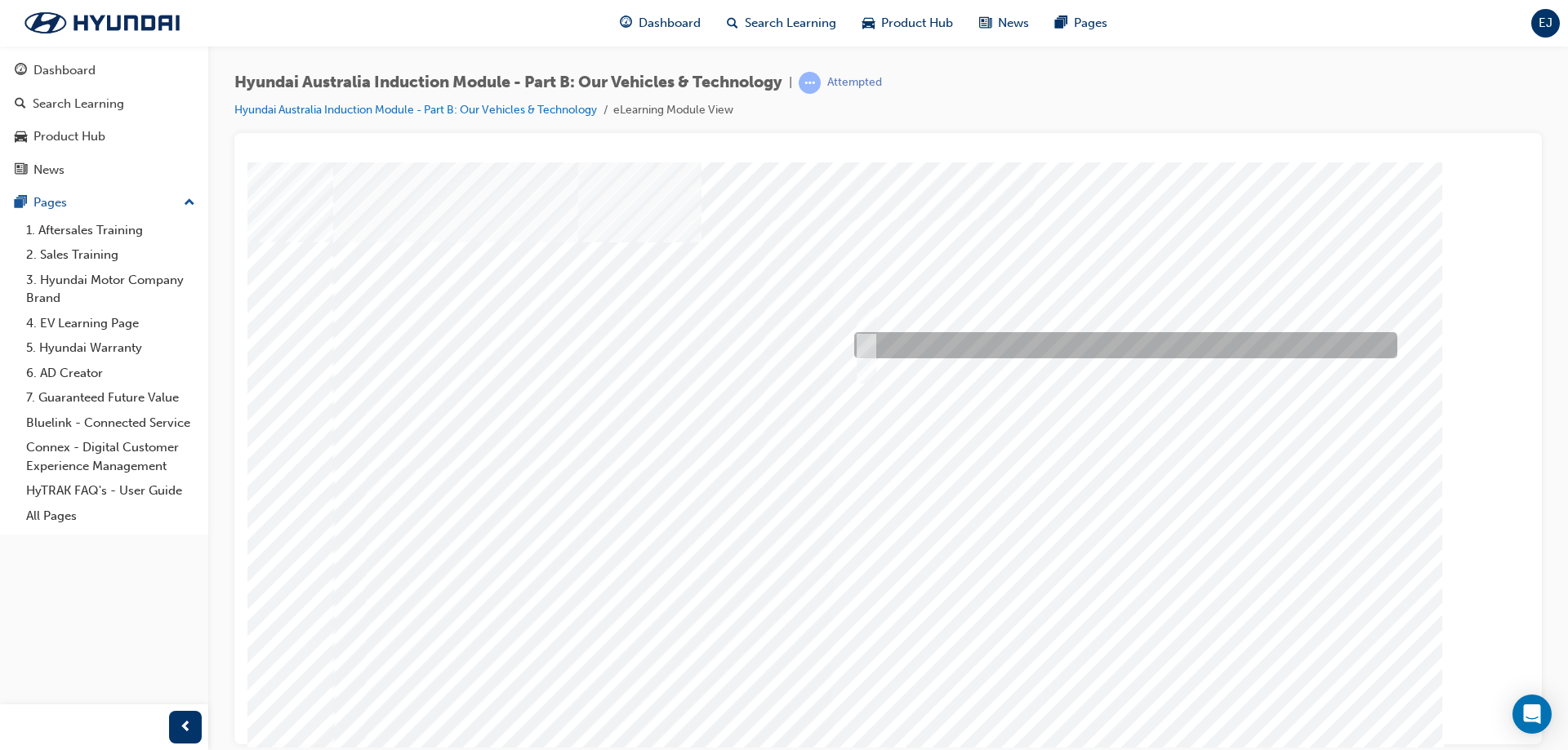
click at [877, 349] on div at bounding box center [1122, 345] width 543 height 26
radio input "true"
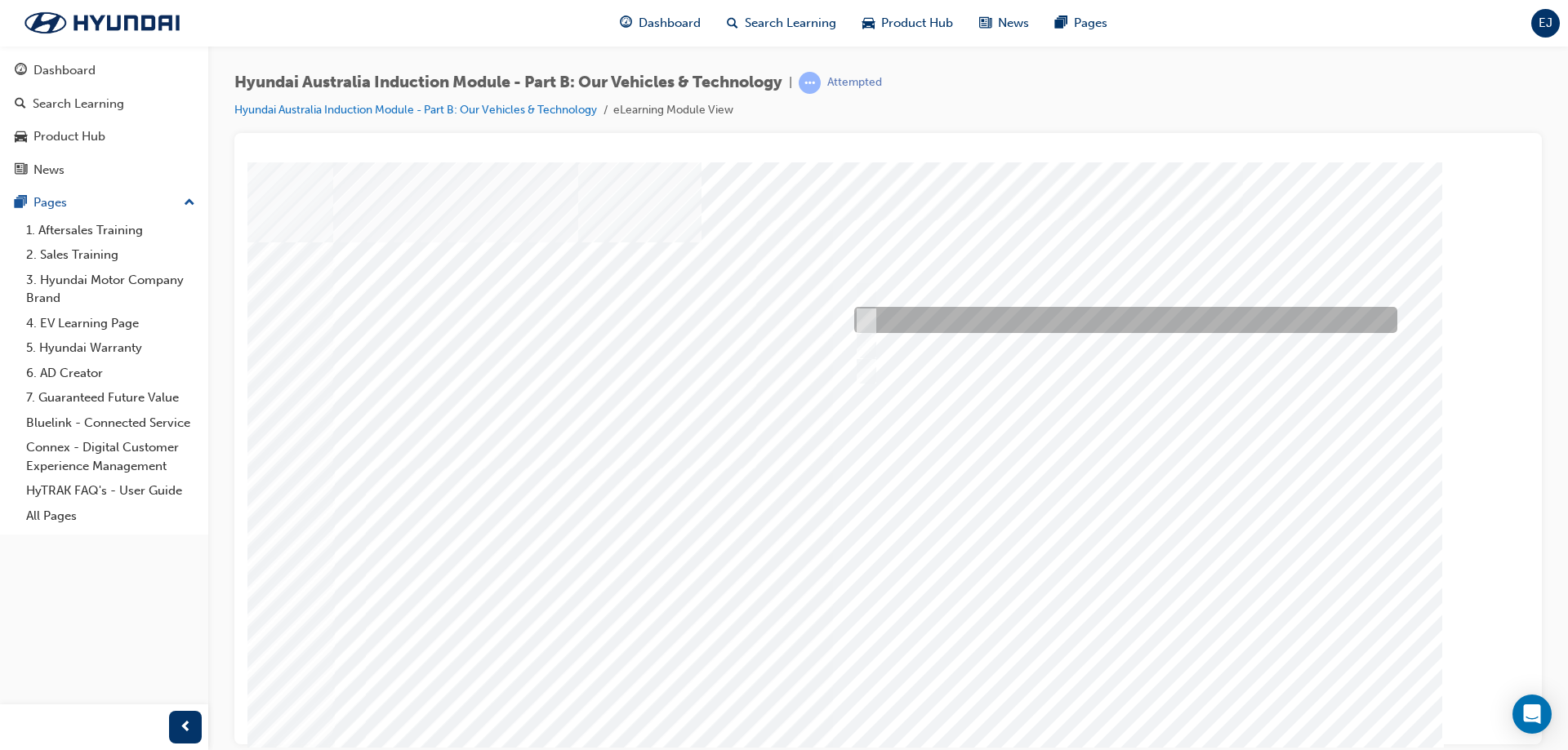
click at [917, 312] on div at bounding box center [1122, 320] width 543 height 26
checkbox input "true"
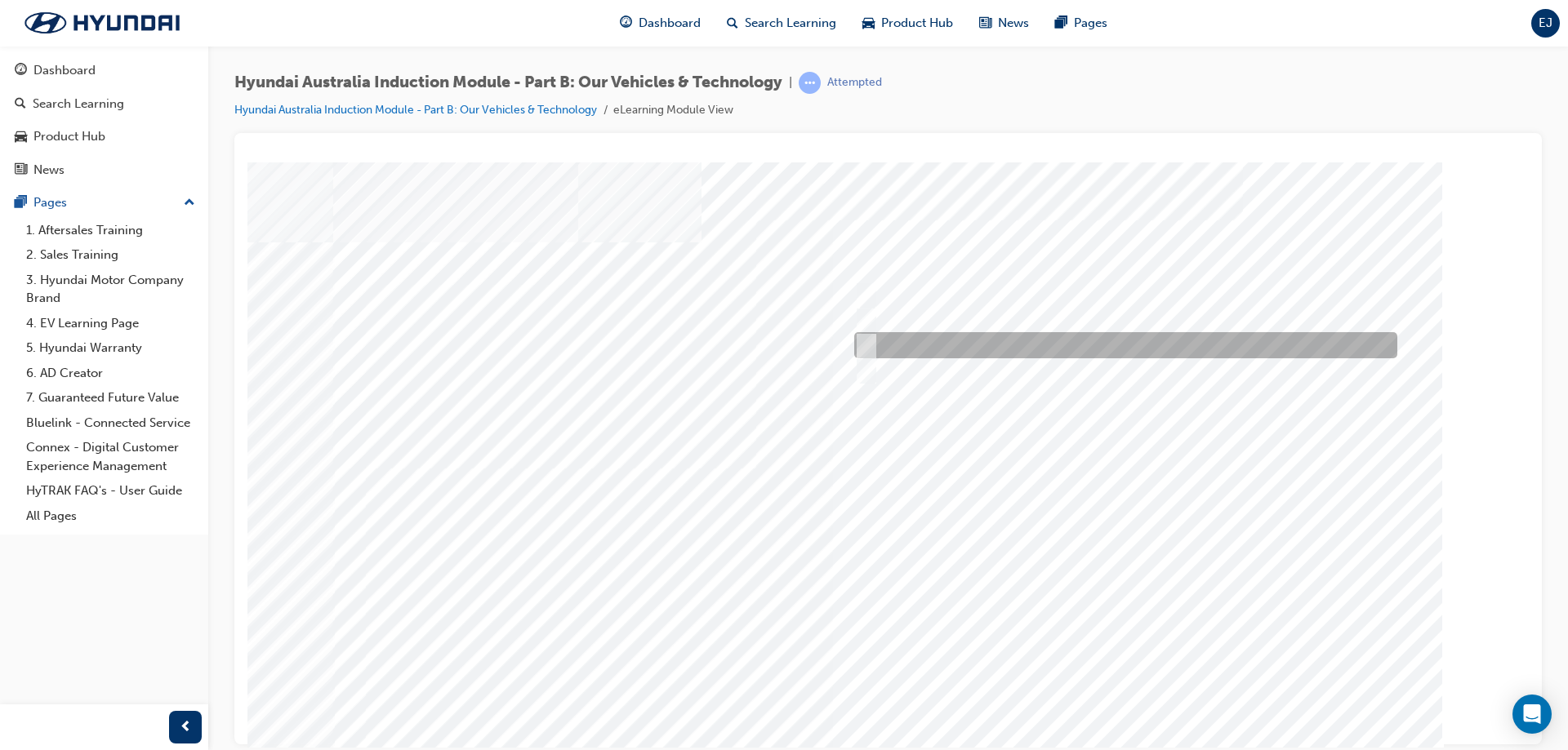
click at [933, 359] on div at bounding box center [1122, 370] width 543 height 26
checkbox input "true"
drag, startPoint x: 952, startPoint y: 344, endPoint x: 983, endPoint y: 376, distance: 44.6
click at [956, 347] on div at bounding box center [1122, 345] width 543 height 26
click at [974, 352] on div at bounding box center [1122, 345] width 543 height 26
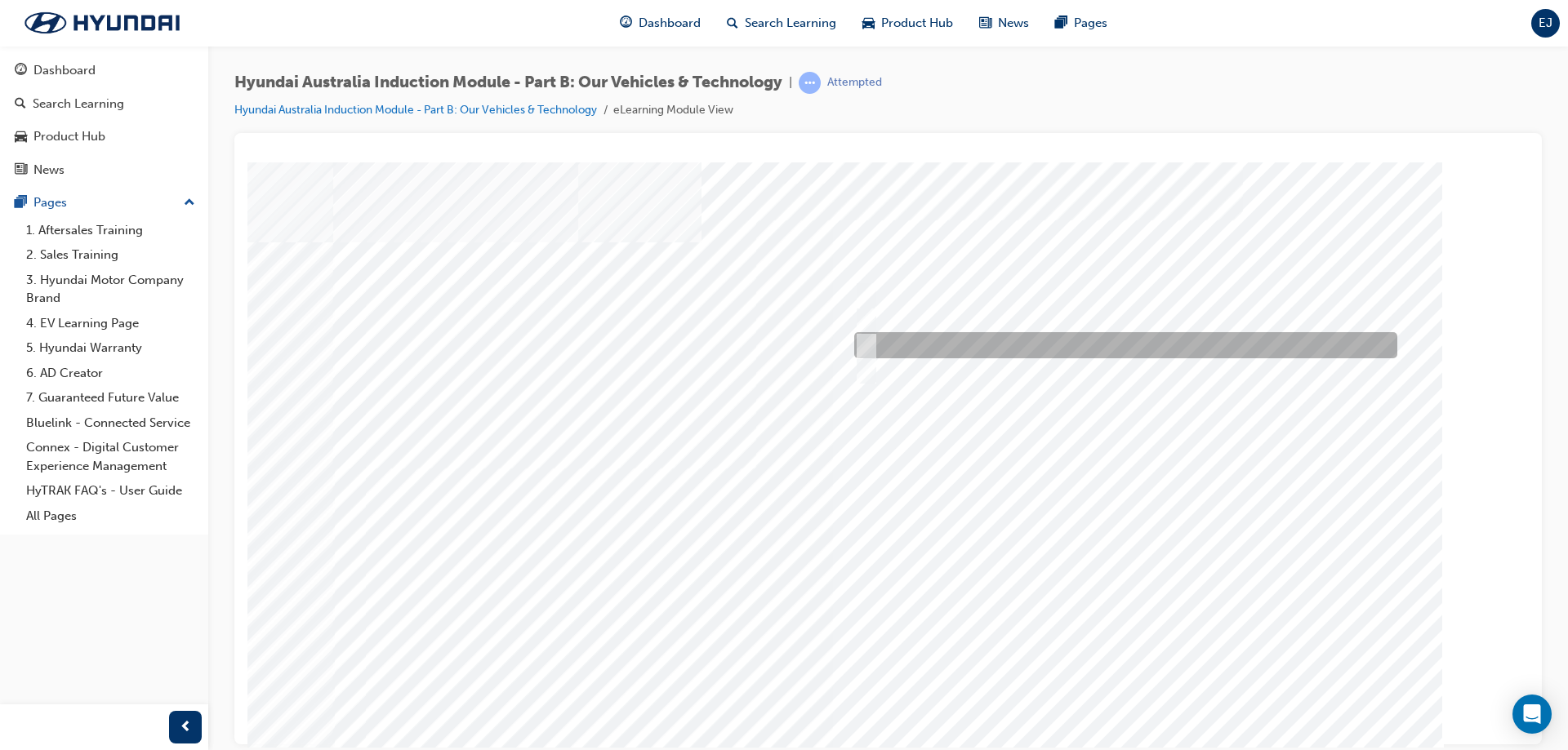
checkbox input "false"
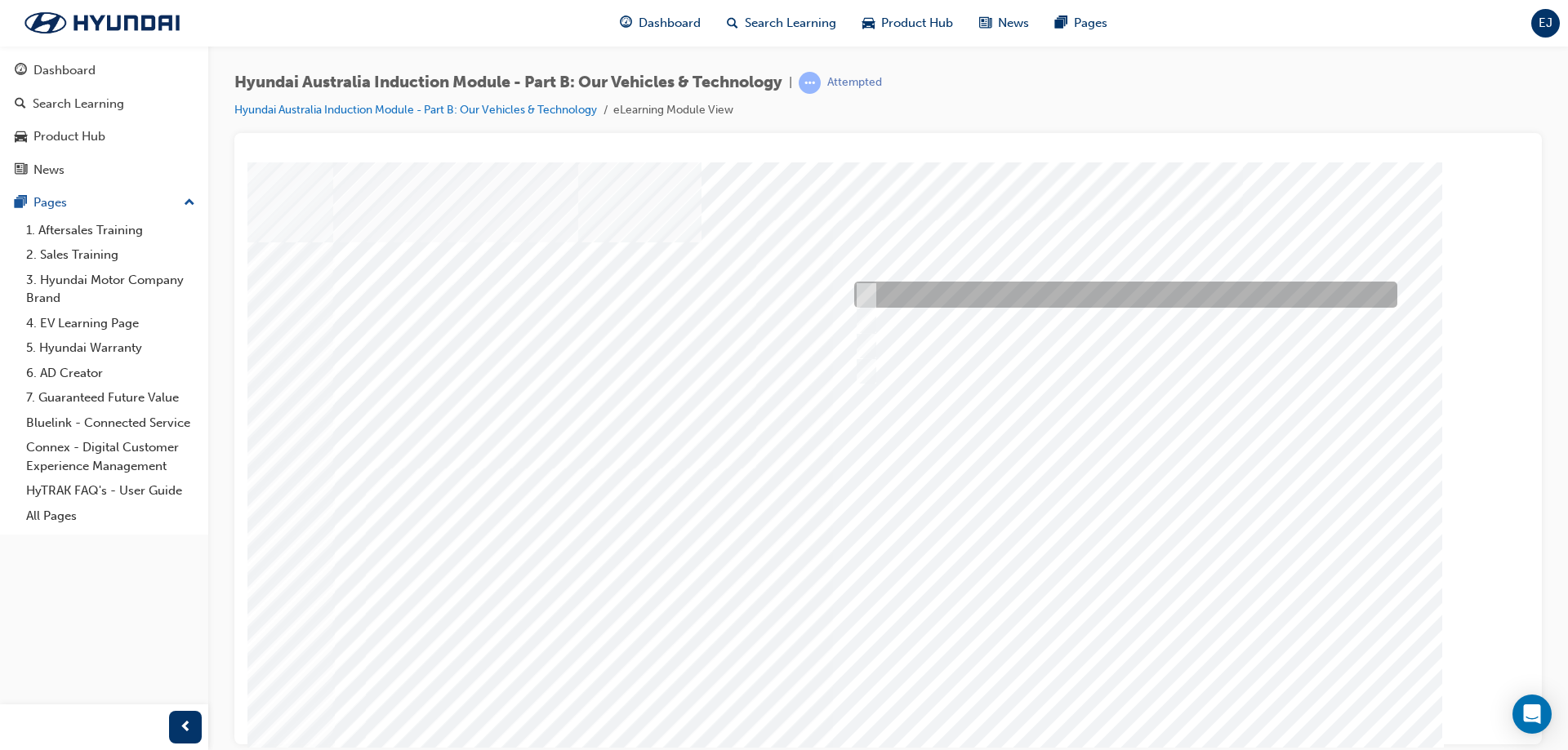
click at [942, 299] on div at bounding box center [1122, 294] width 543 height 26
checkbox input "true"
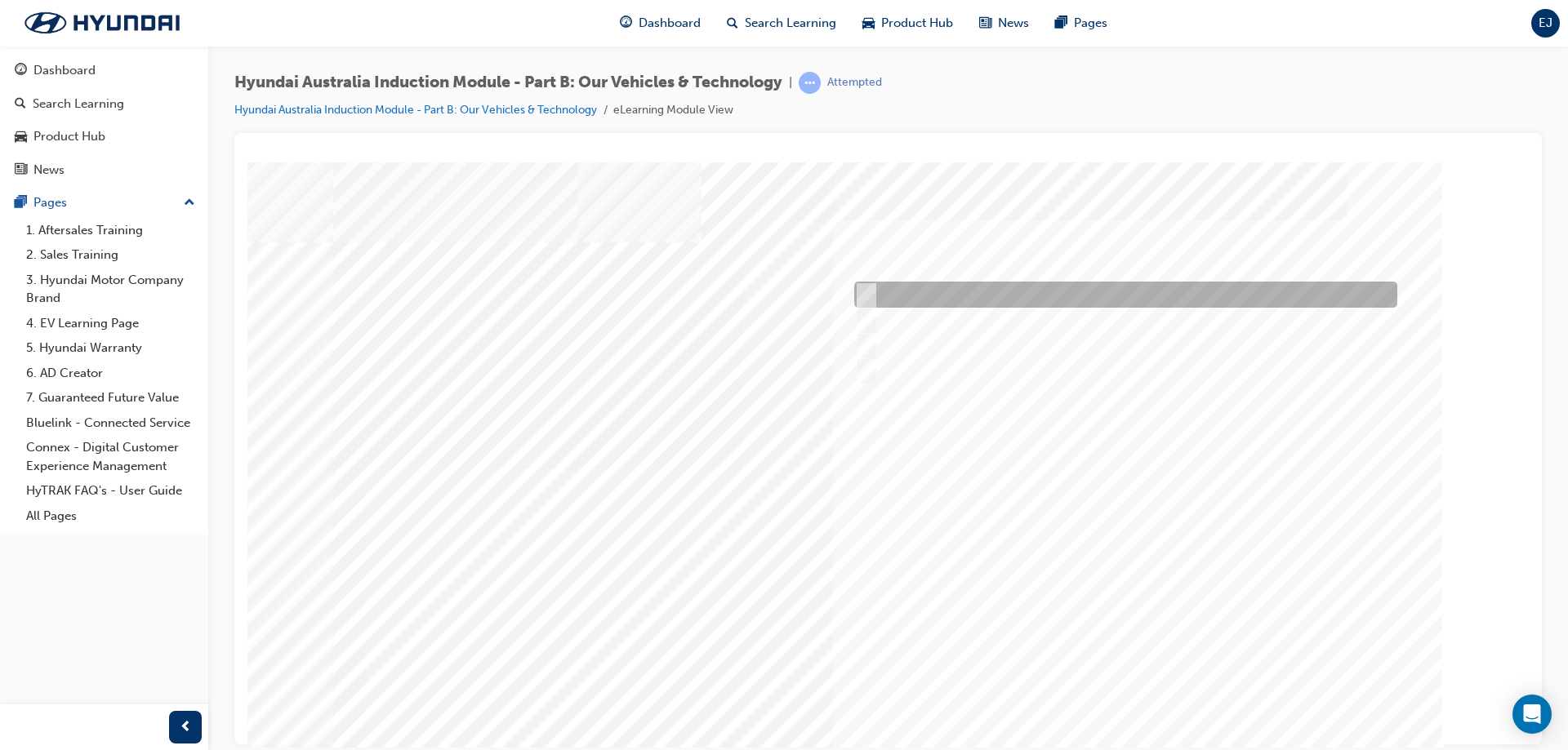
click at [888, 300] on div at bounding box center [1122, 294] width 543 height 26
checkbox input "true"
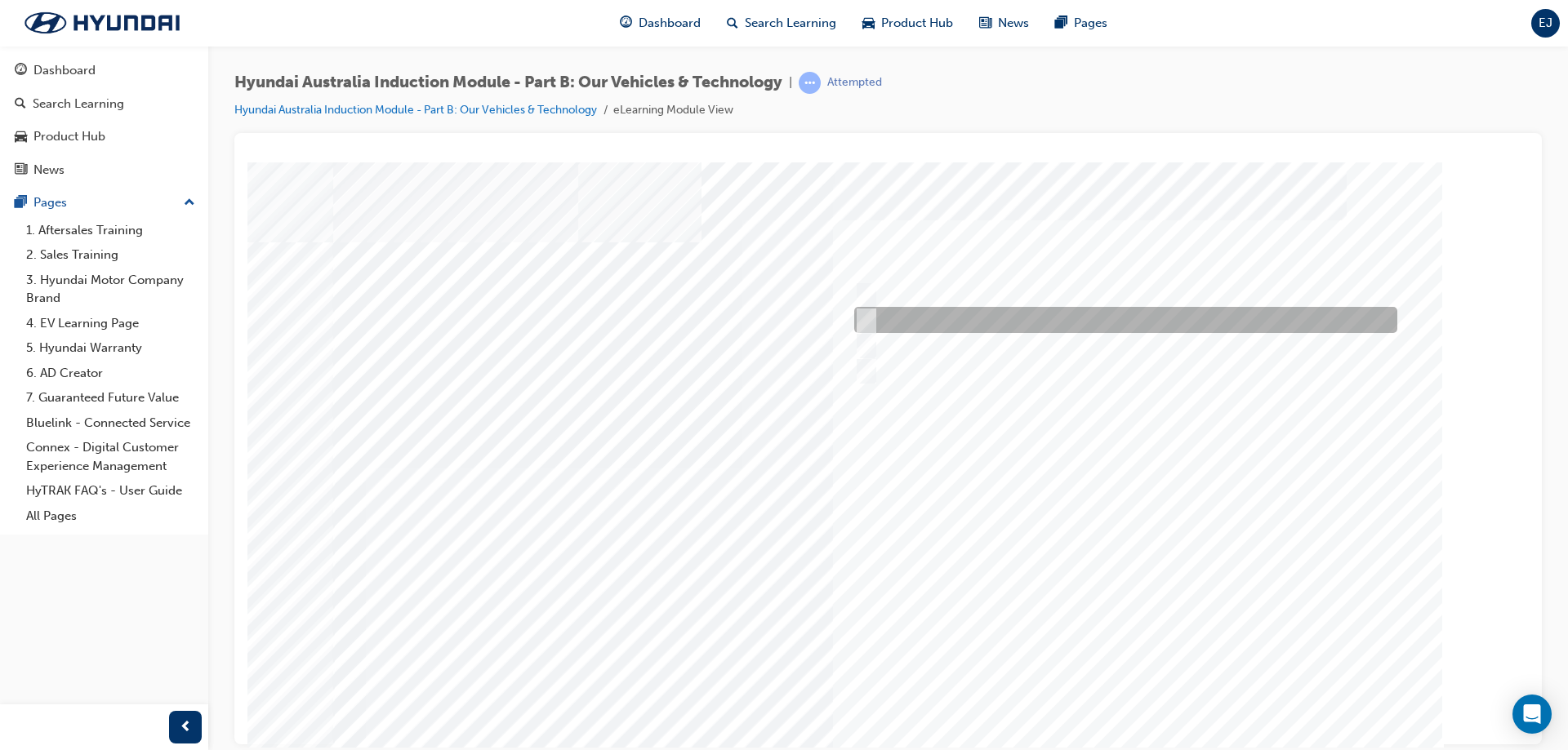
click at [905, 325] on div at bounding box center [1122, 320] width 543 height 26
checkbox input "true"
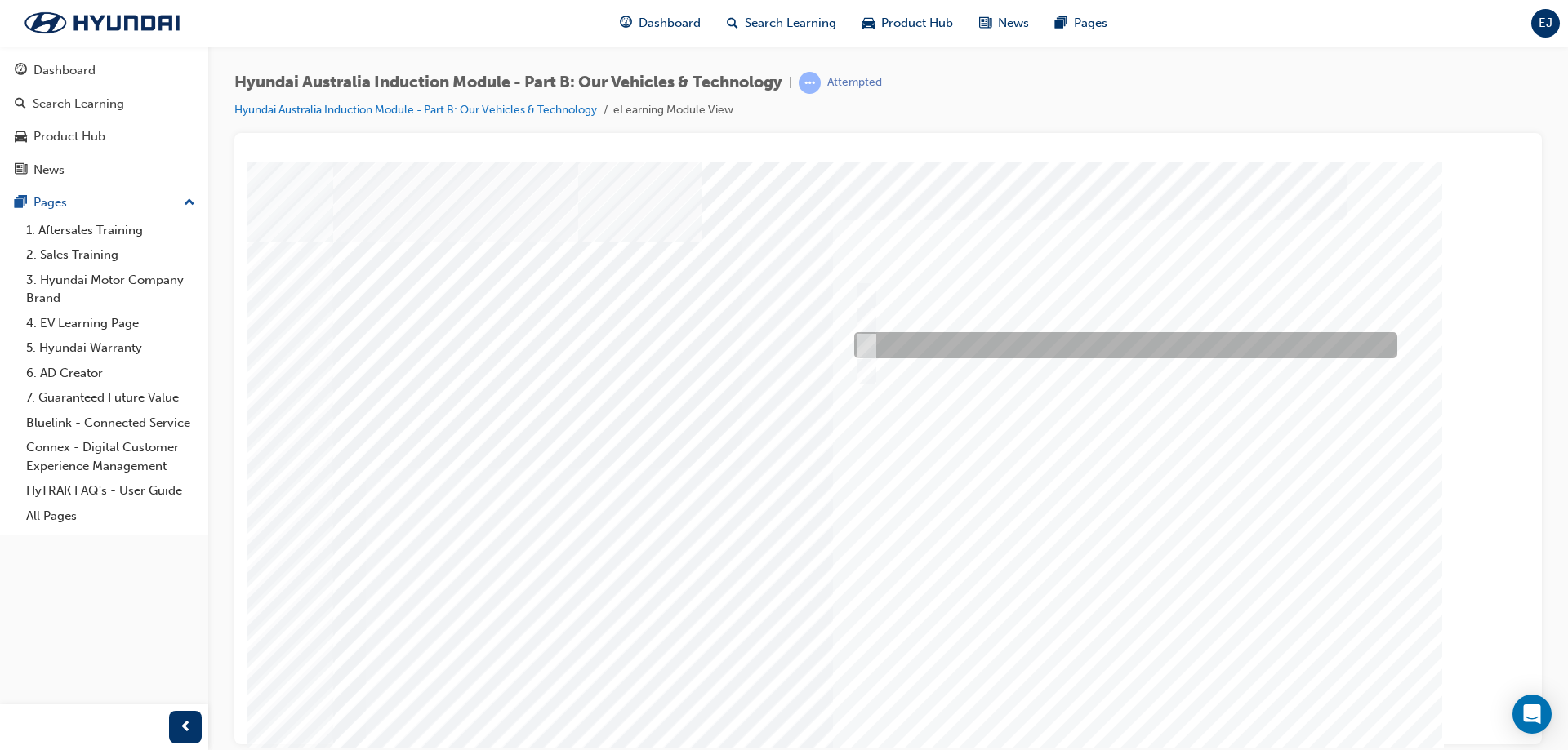
click at [930, 349] on div at bounding box center [1122, 345] width 543 height 26
checkbox input "true"
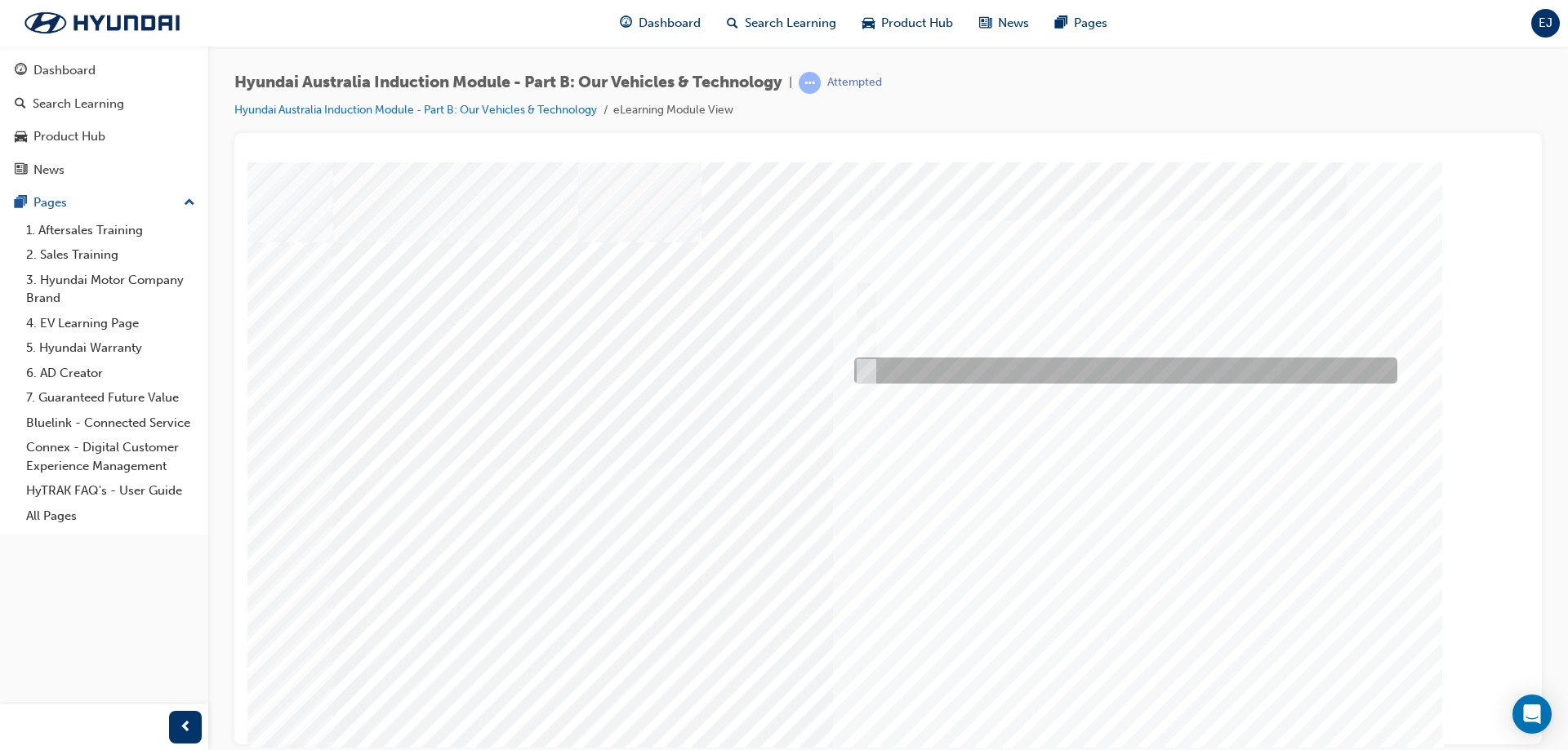
click at [977, 375] on div at bounding box center [1122, 370] width 543 height 26
checkbox input "true"
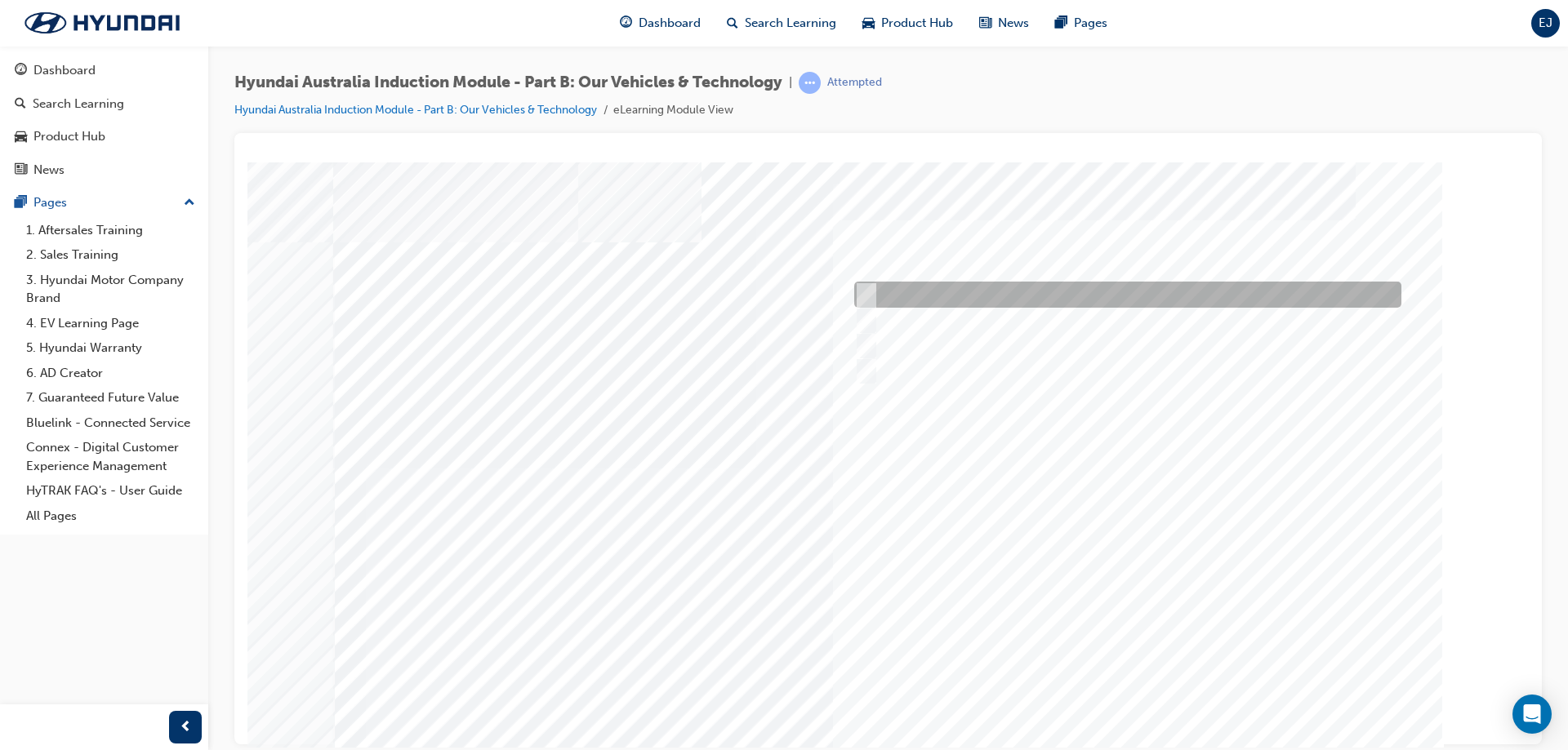
click at [892, 296] on div at bounding box center [1123, 294] width 547 height 26
checkbox input "true"
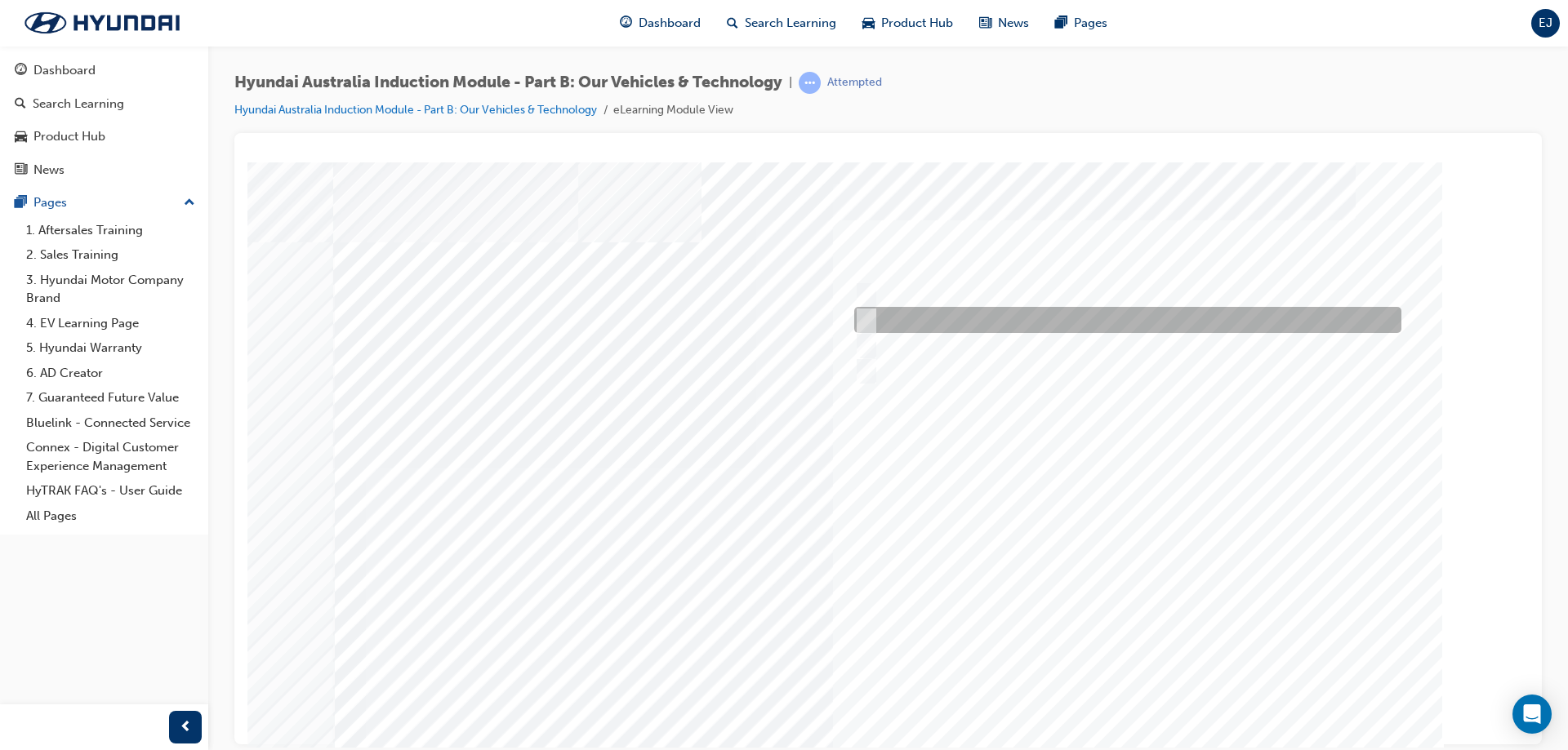
click at [894, 311] on div at bounding box center [1123, 320] width 547 height 26
checkbox input "true"
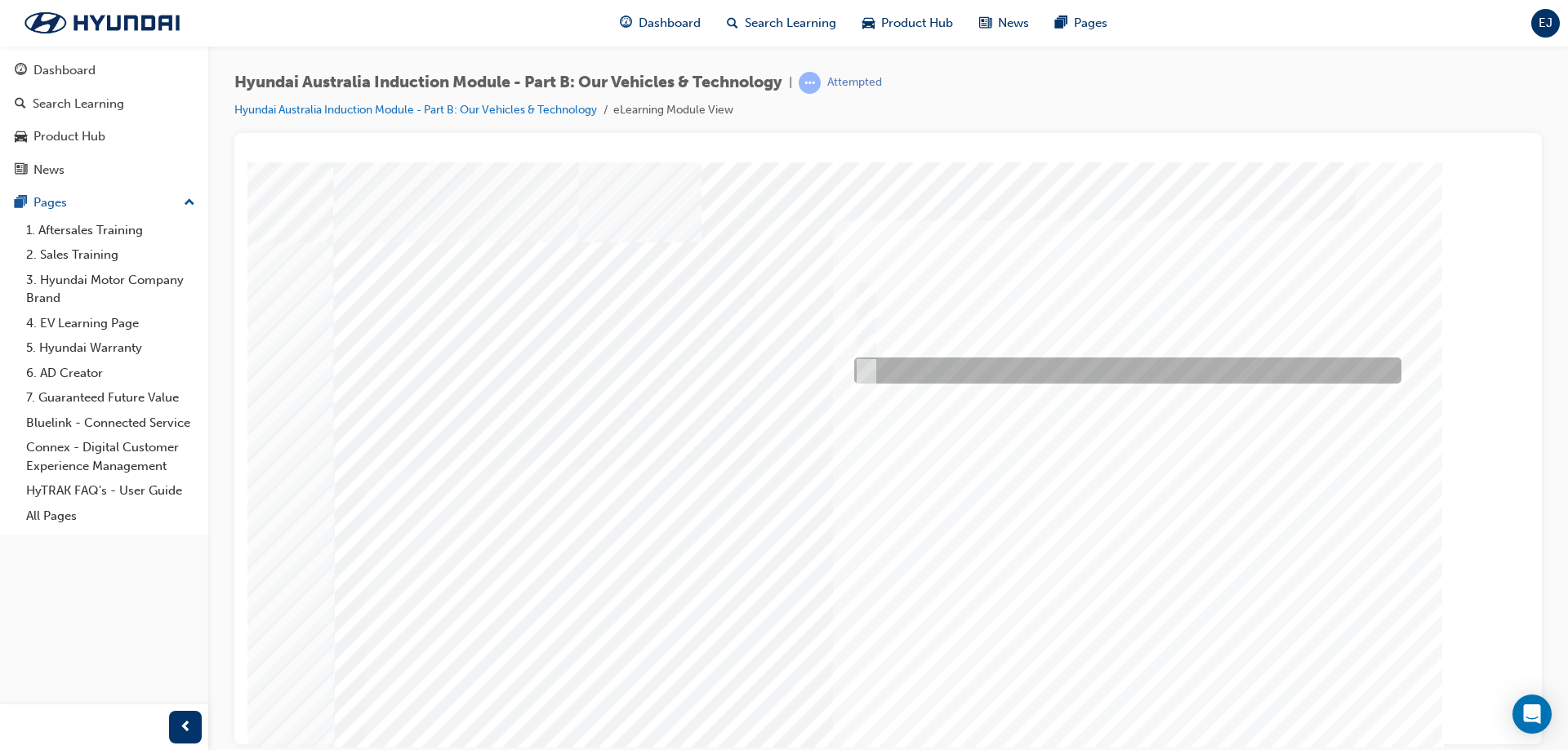
click at [897, 378] on div at bounding box center [1123, 370] width 547 height 26
checkbox input "true"
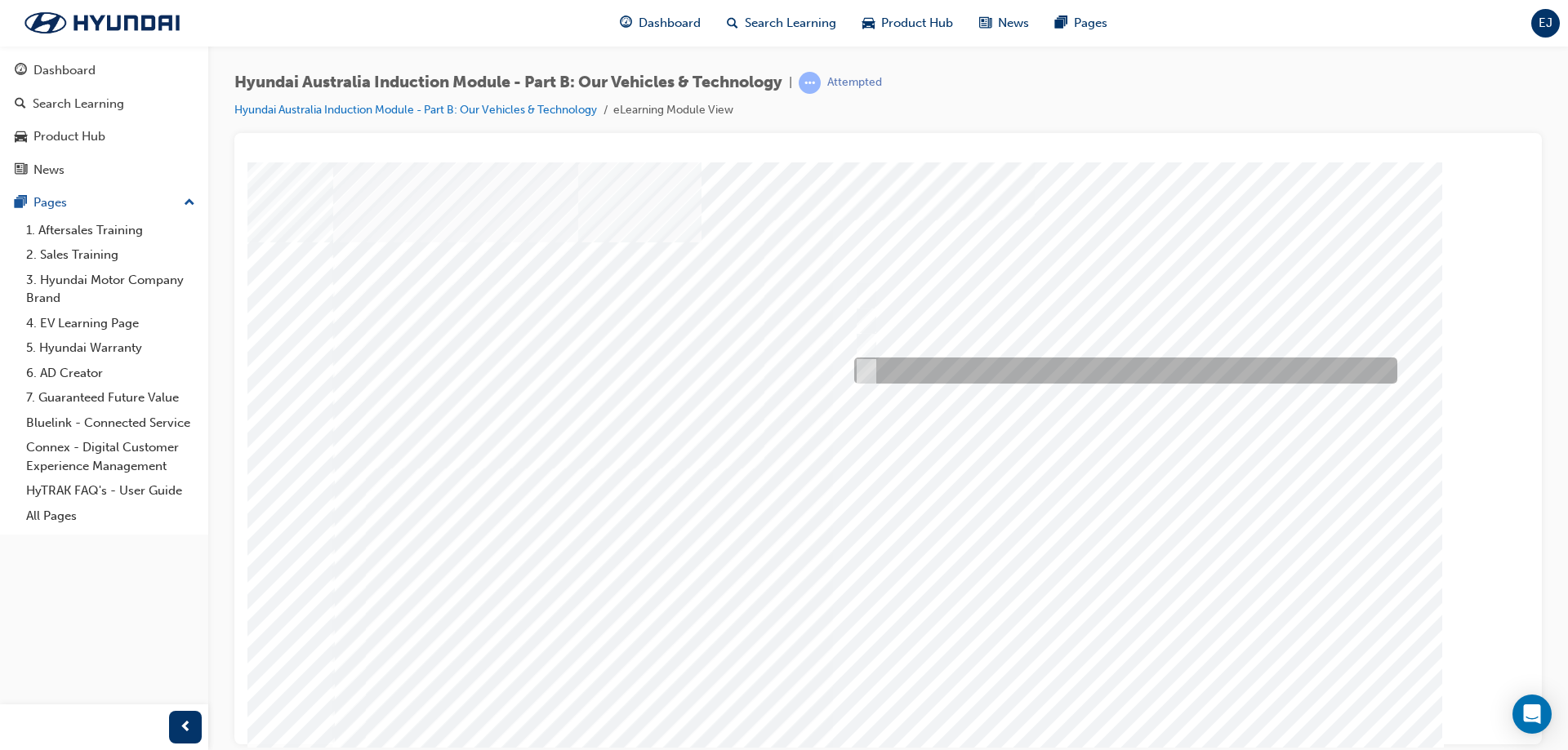
click at [899, 364] on div at bounding box center [1122, 370] width 543 height 26
radio input "true"
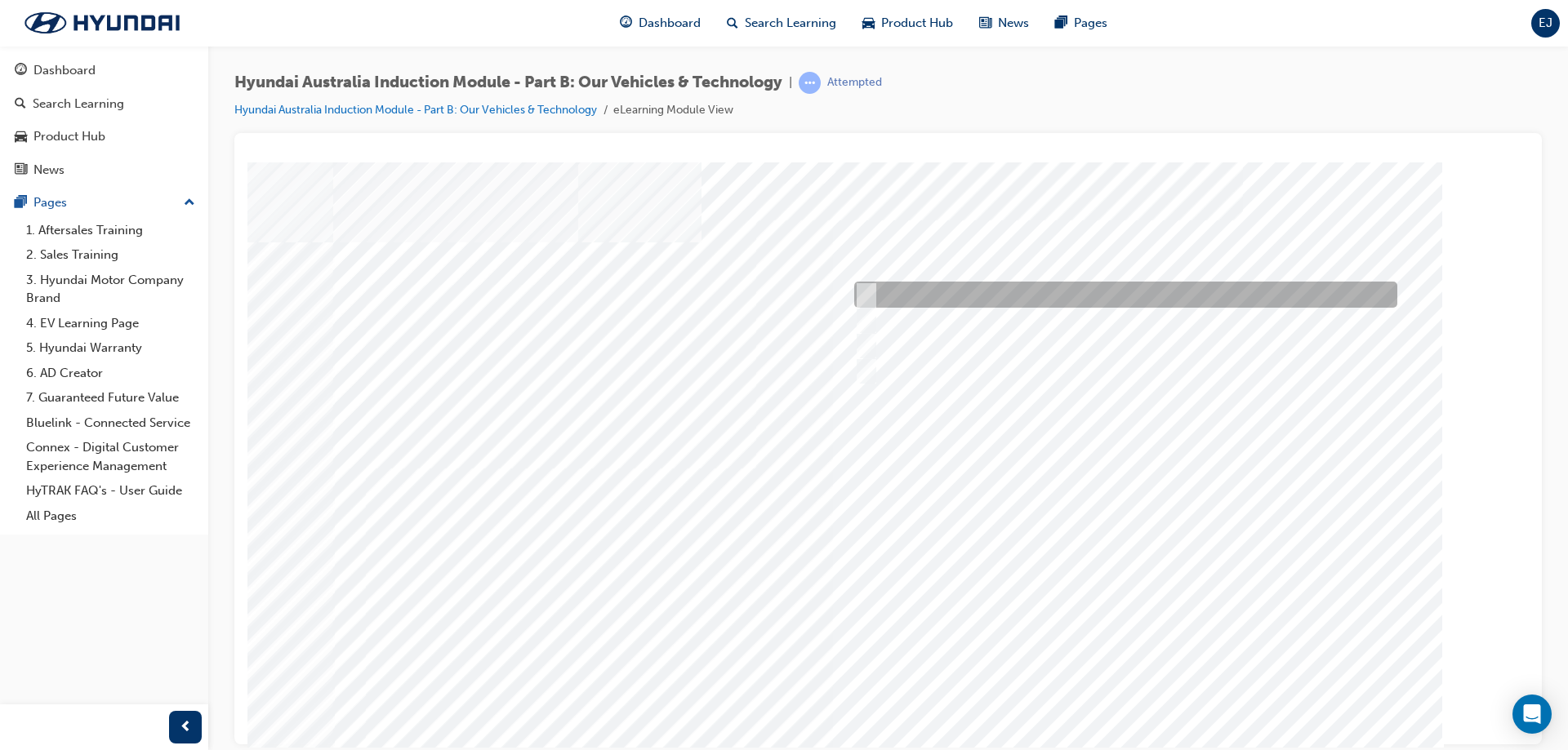
click at [880, 290] on div at bounding box center [1122, 294] width 543 height 26
checkbox input "true"
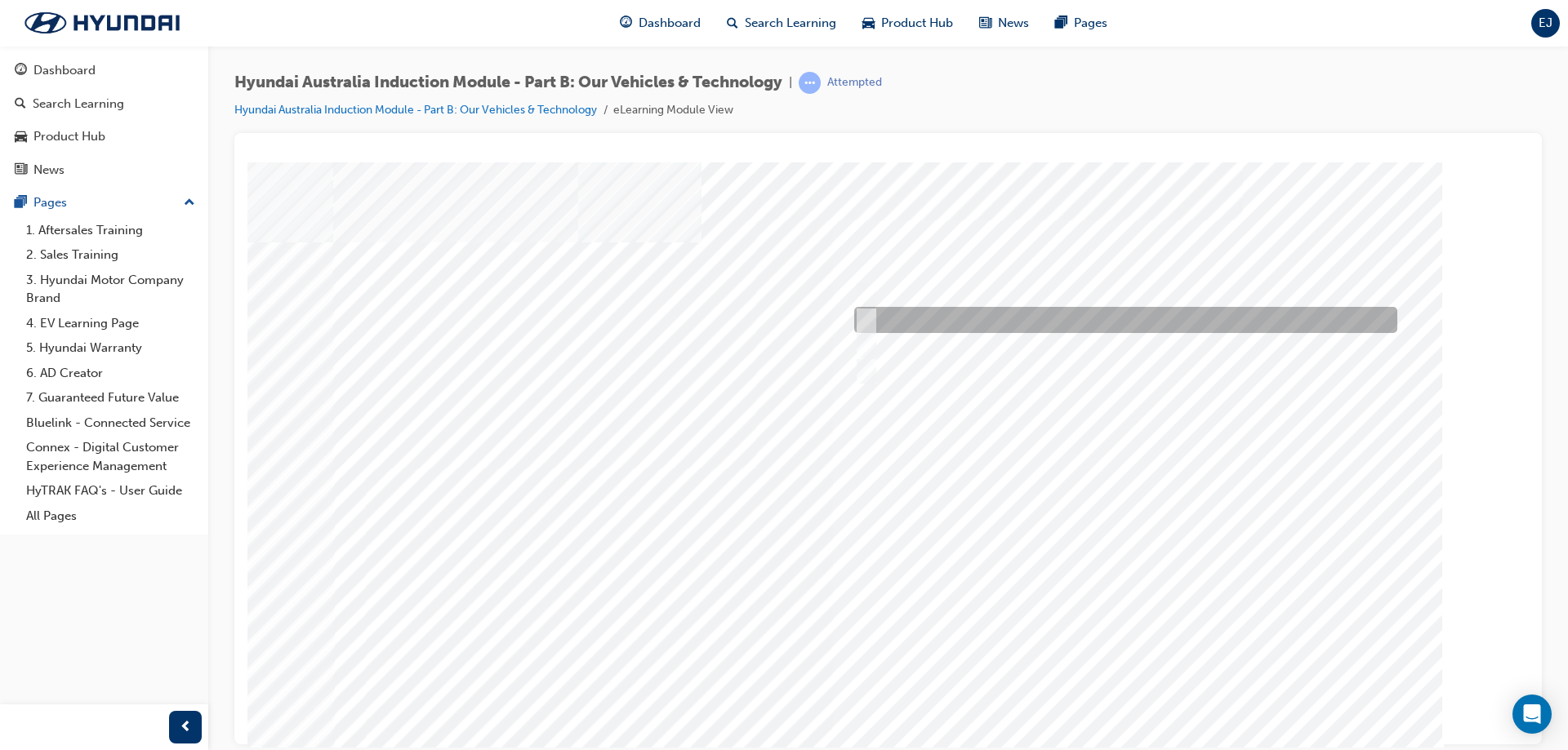
click at [880, 318] on div at bounding box center [1122, 320] width 543 height 26
checkbox input "true"
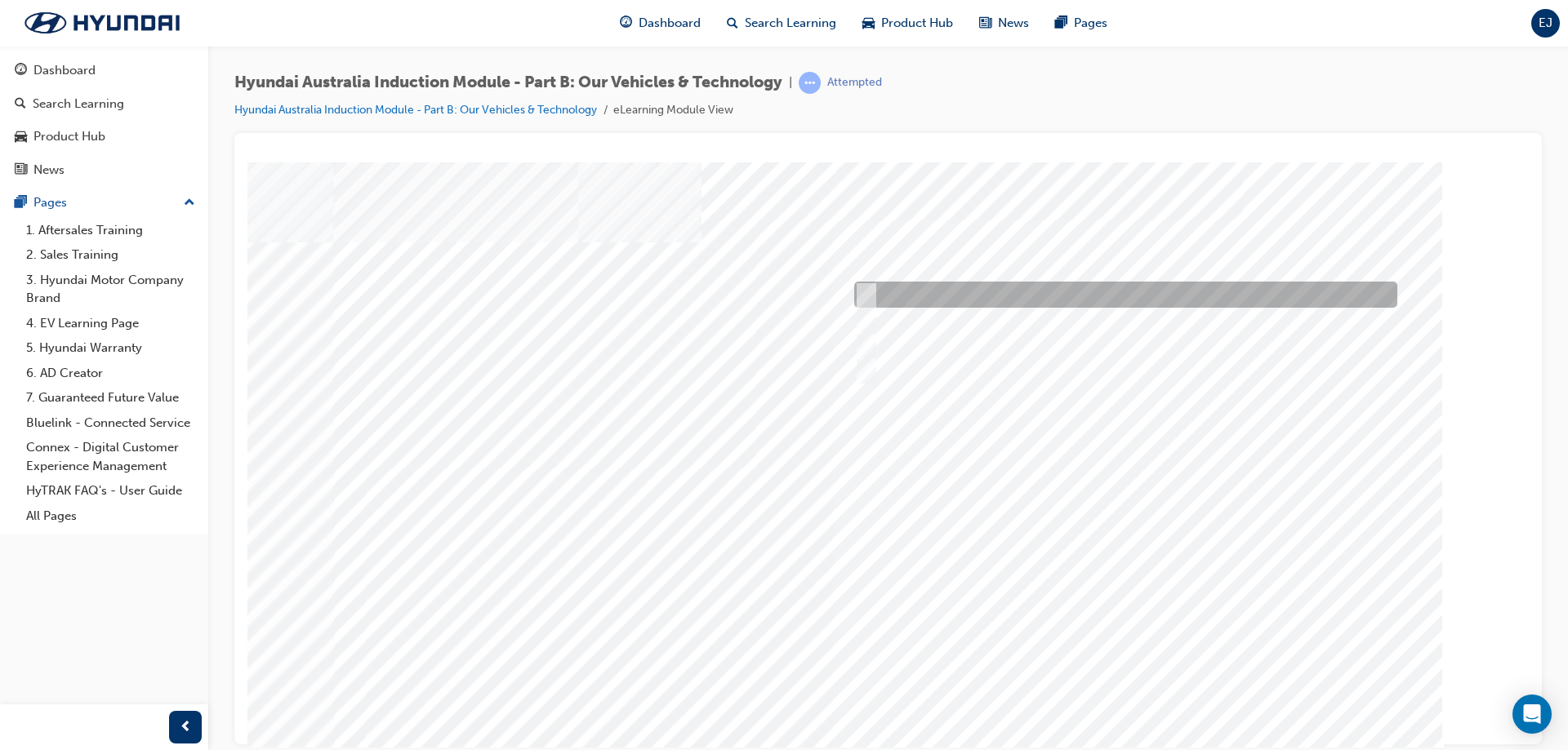
click at [881, 292] on div at bounding box center [1122, 294] width 543 height 26
checkbox input "false"
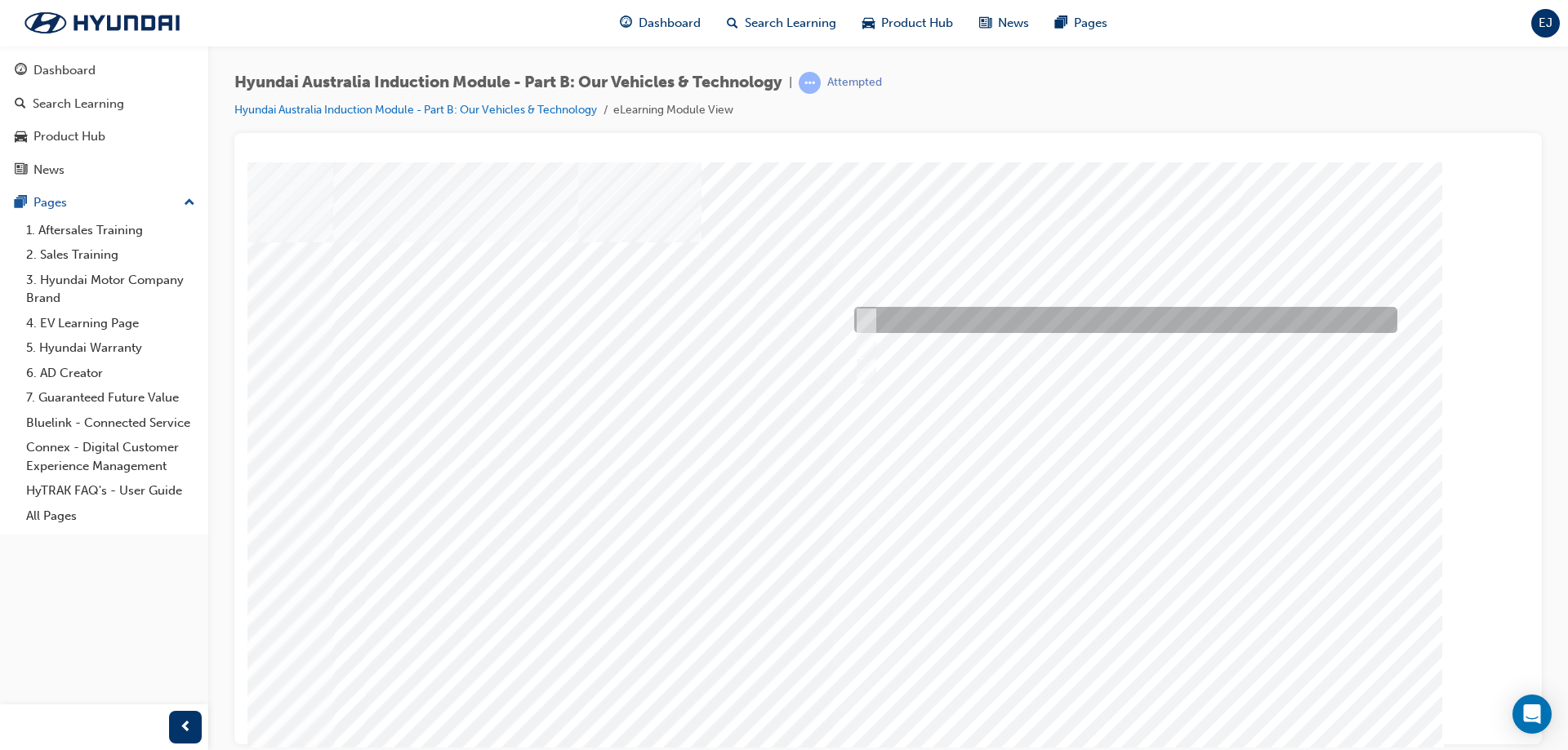
click at [881, 312] on div at bounding box center [1122, 320] width 543 height 26
click at [903, 322] on div at bounding box center [1122, 320] width 543 height 26
checkbox input "false"
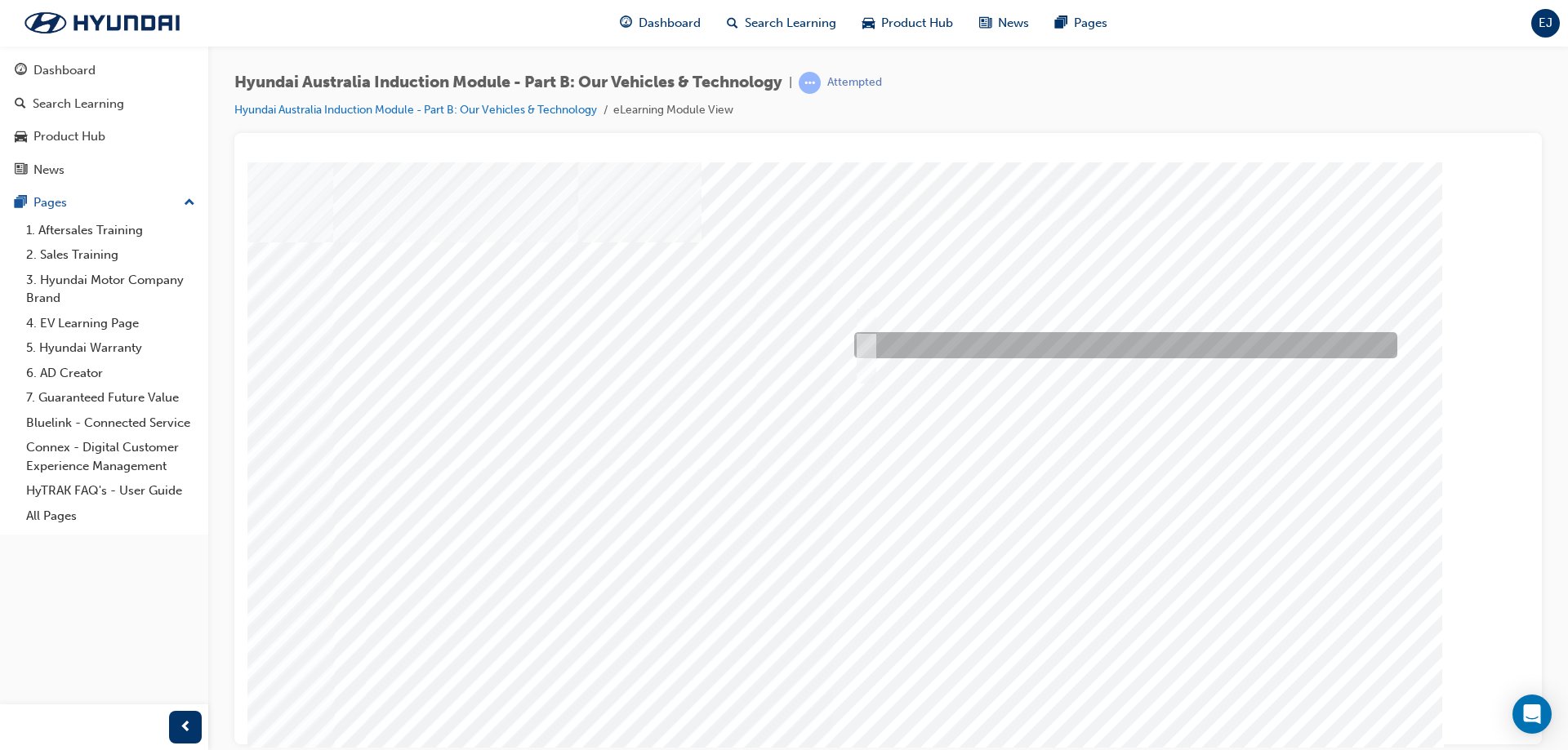
click at [881, 341] on div at bounding box center [1122, 345] width 543 height 26
checkbox input "true"
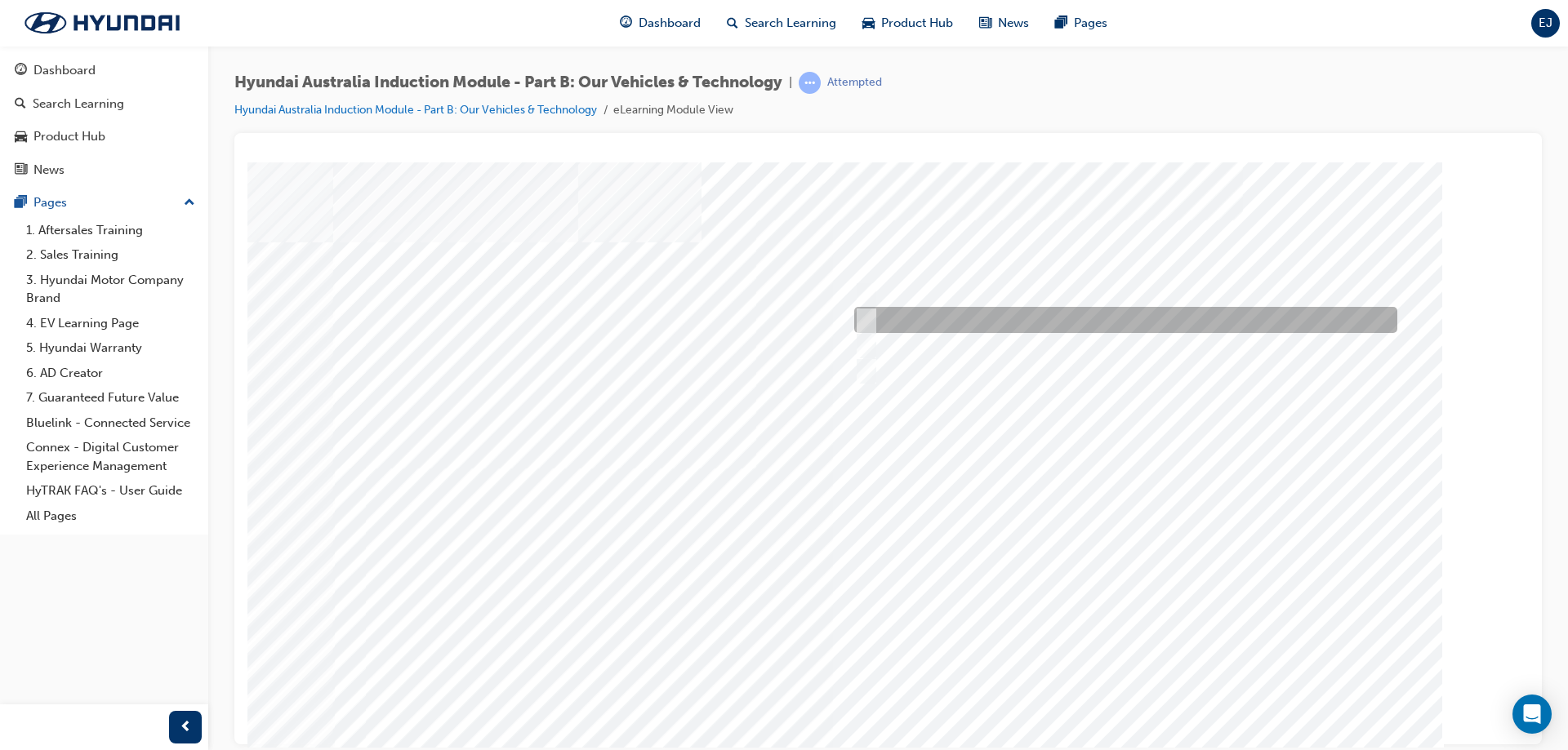
click at [885, 325] on div at bounding box center [1122, 320] width 543 height 26
checkbox input "true"
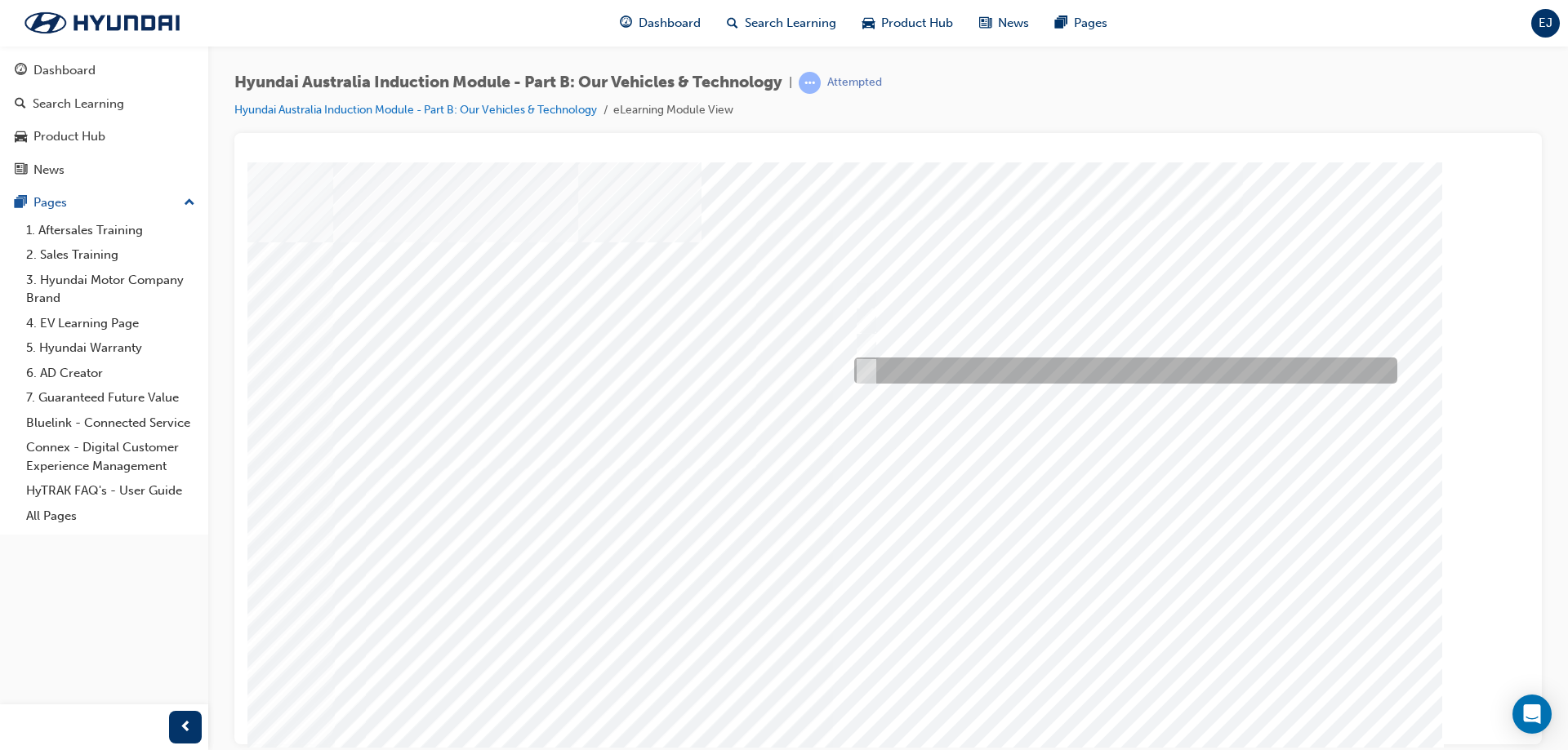
click at [898, 381] on div at bounding box center [1122, 370] width 543 height 26
checkbox input "true"
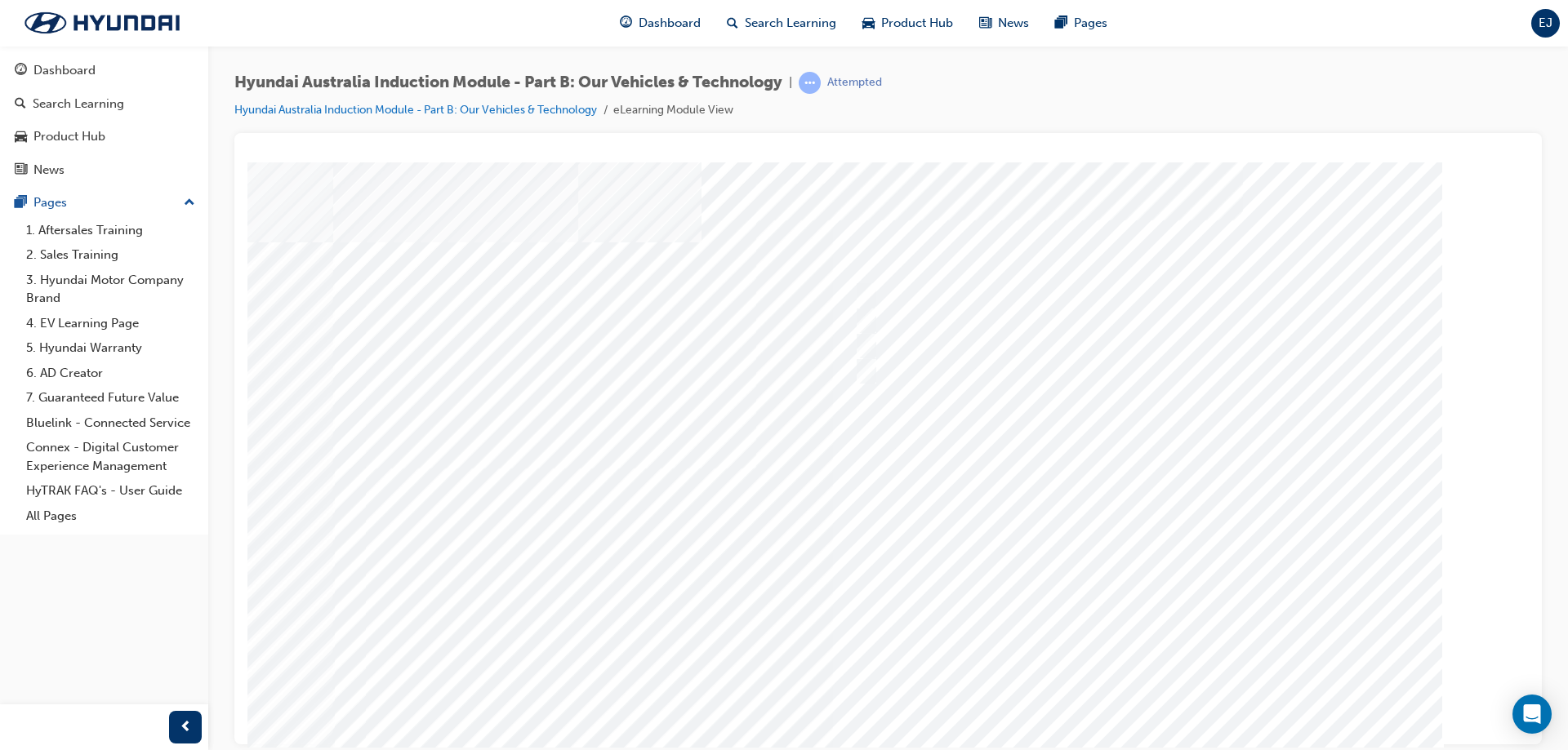
click at [1164, 691] on div at bounding box center [889, 455] width 1111 height 588
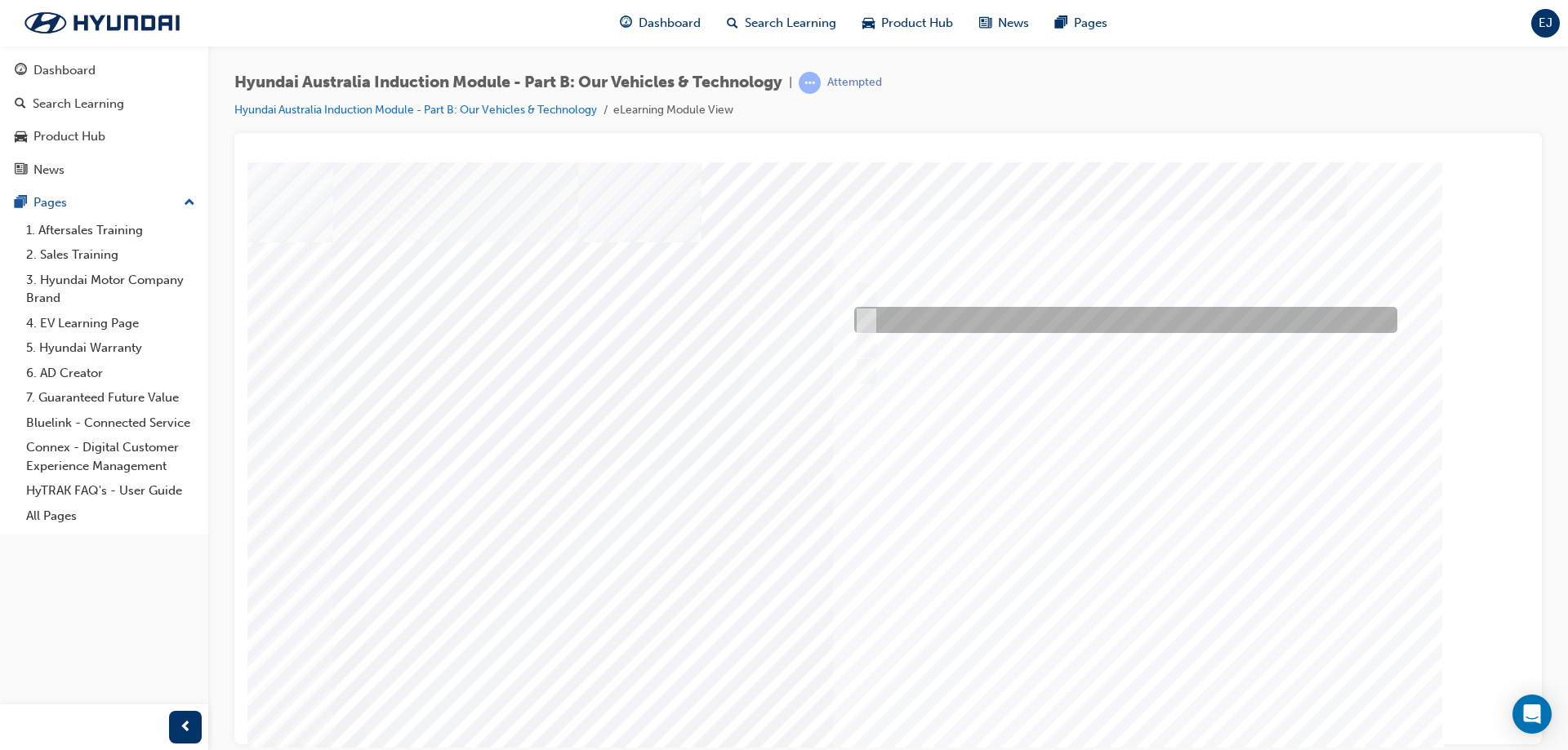
drag, startPoint x: 891, startPoint y: 310, endPoint x: 897, endPoint y: 301, distance: 10.8
click at [892, 308] on div at bounding box center [1122, 320] width 543 height 26
checkbox input "true"
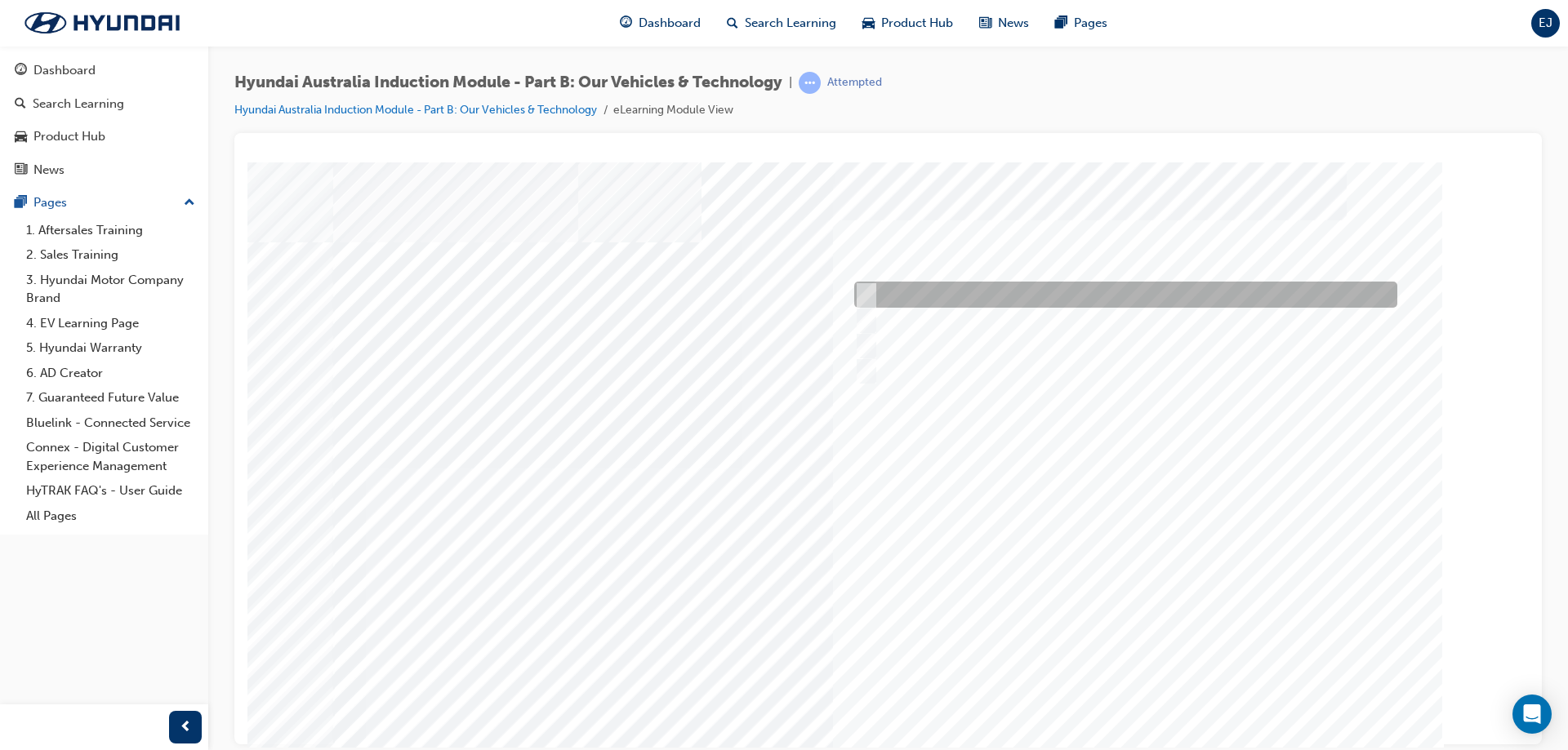
click at [899, 297] on div at bounding box center [1122, 294] width 543 height 26
checkbox input "true"
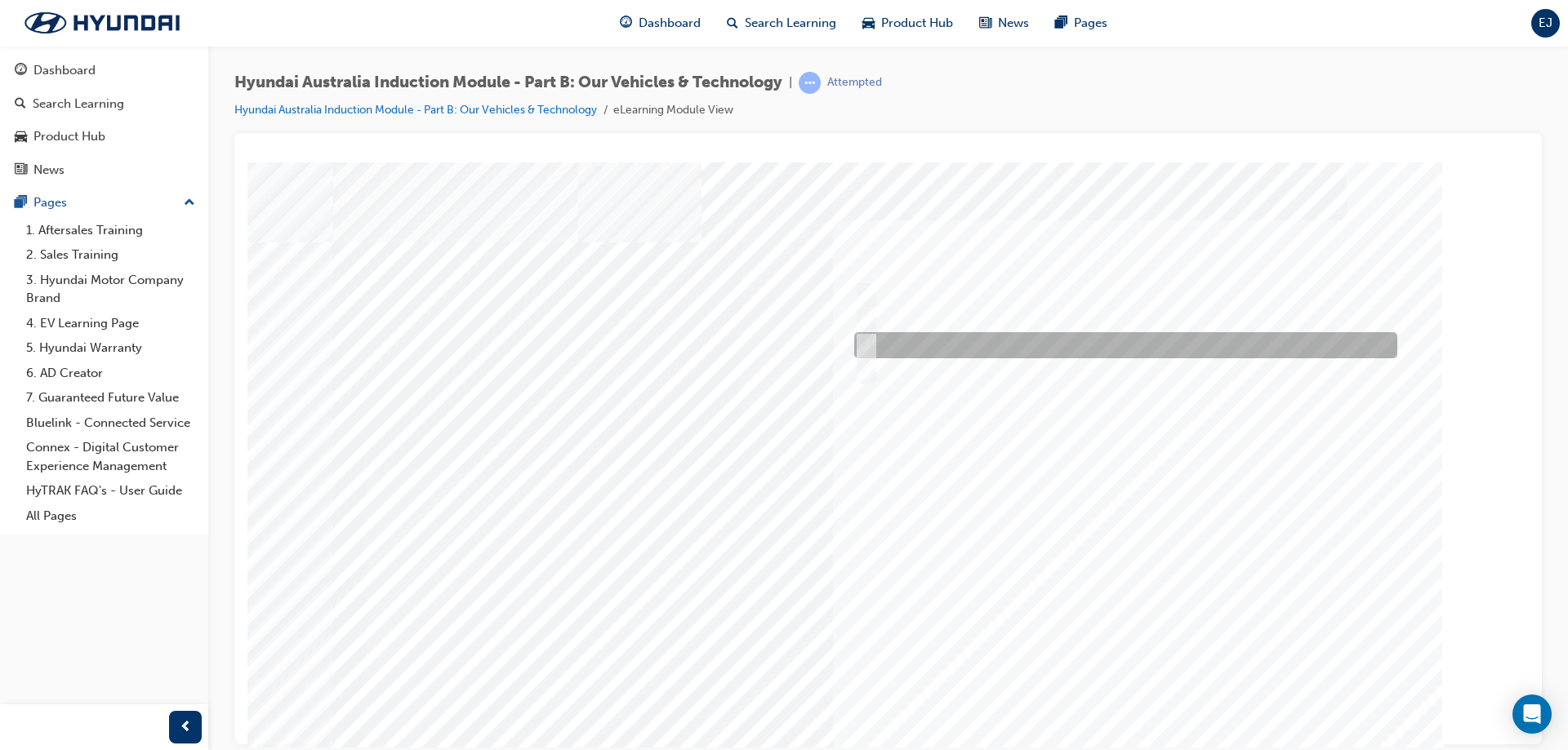
click at [915, 350] on div at bounding box center [1122, 345] width 543 height 26
checkbox input "true"
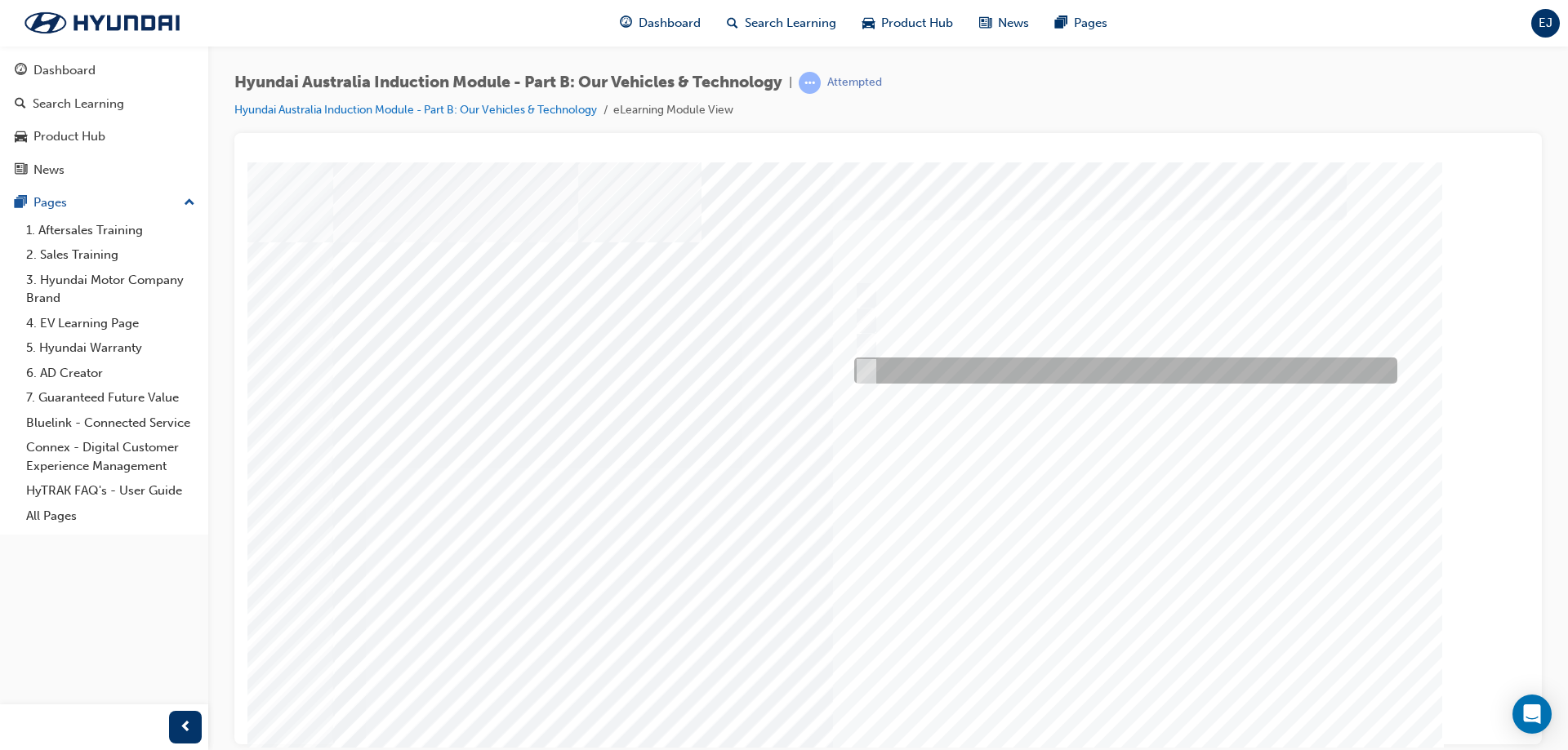
click at [931, 377] on div at bounding box center [1122, 370] width 543 height 26
checkbox input "true"
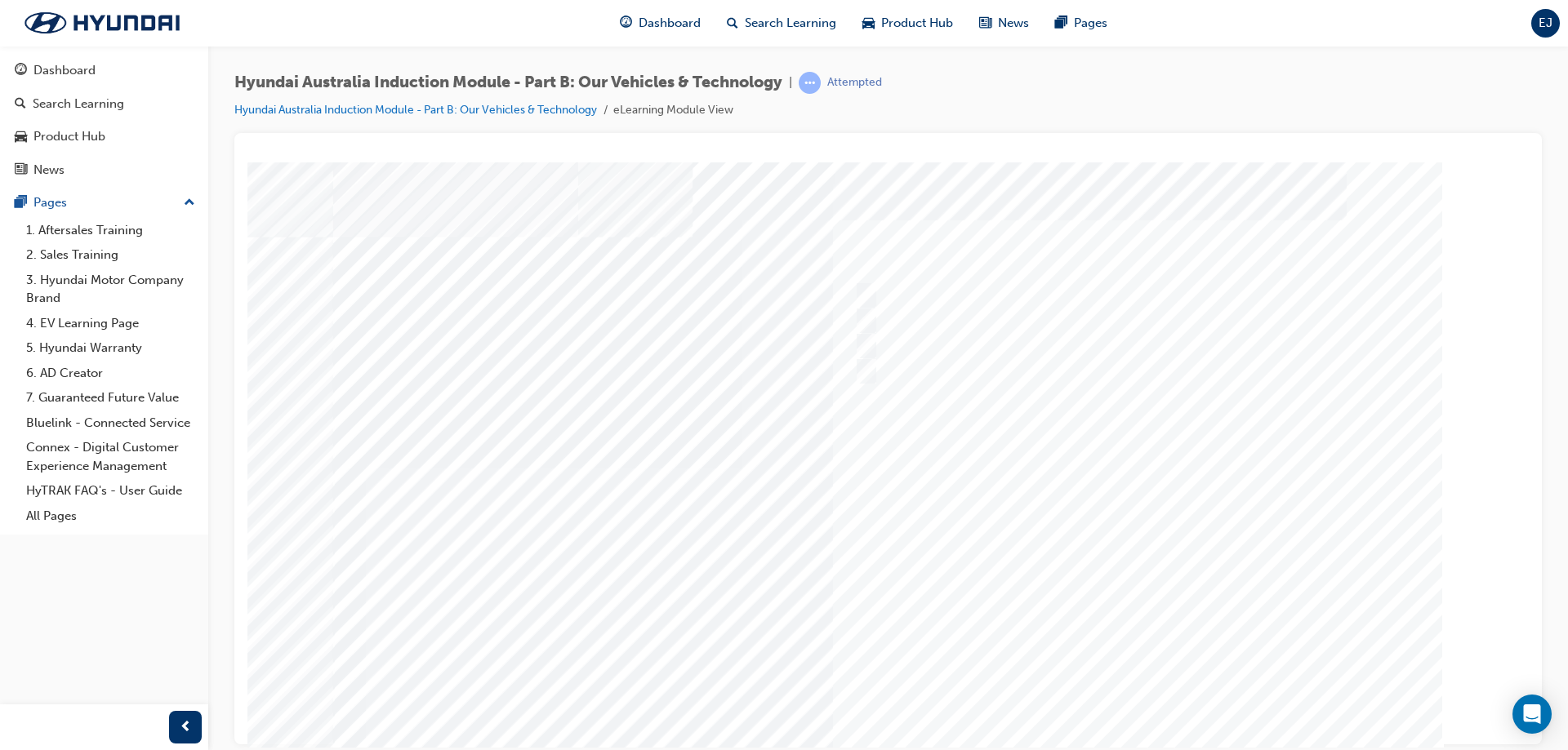
click at [1116, 695] on div at bounding box center [889, 455] width 1111 height 588
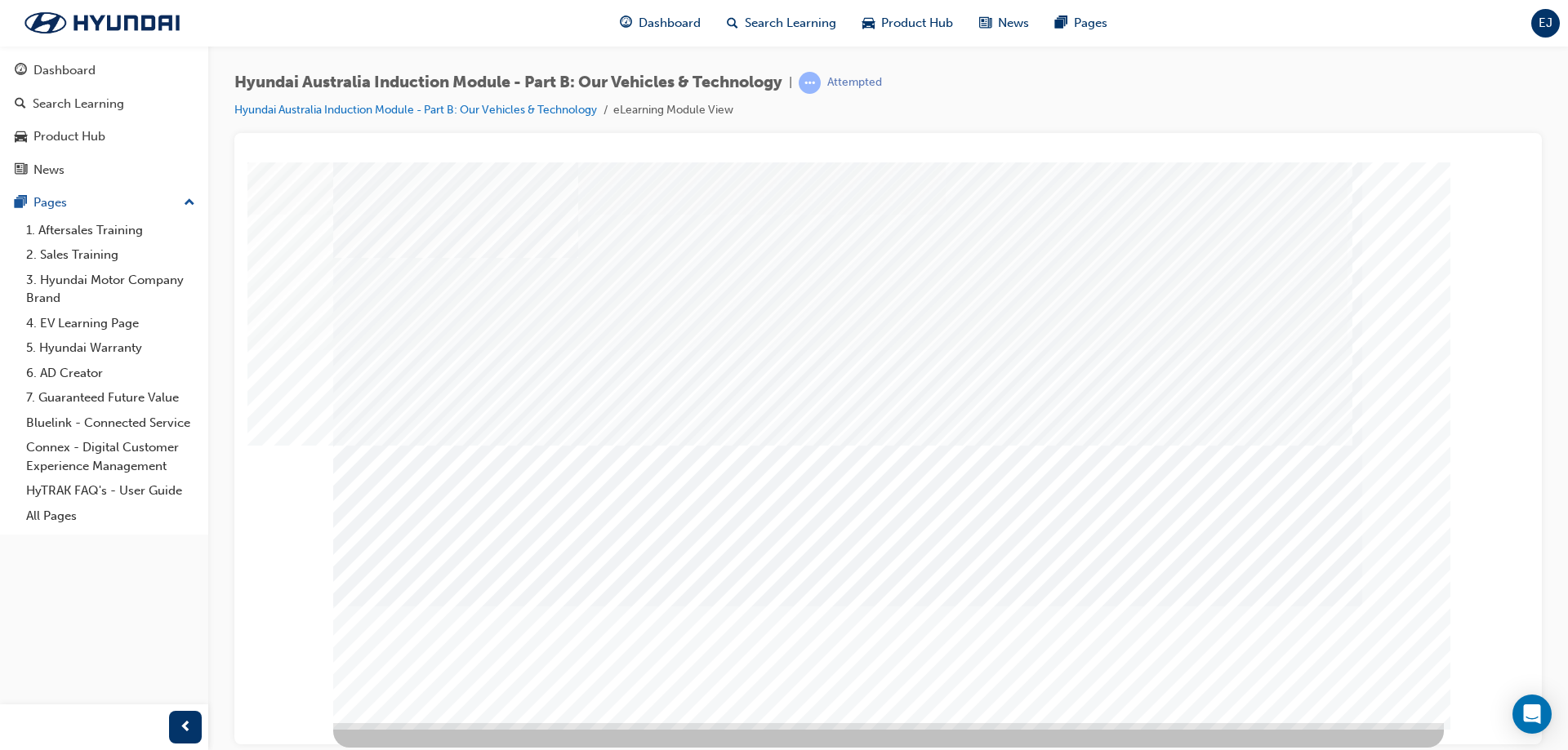
scroll to position [0, 0]
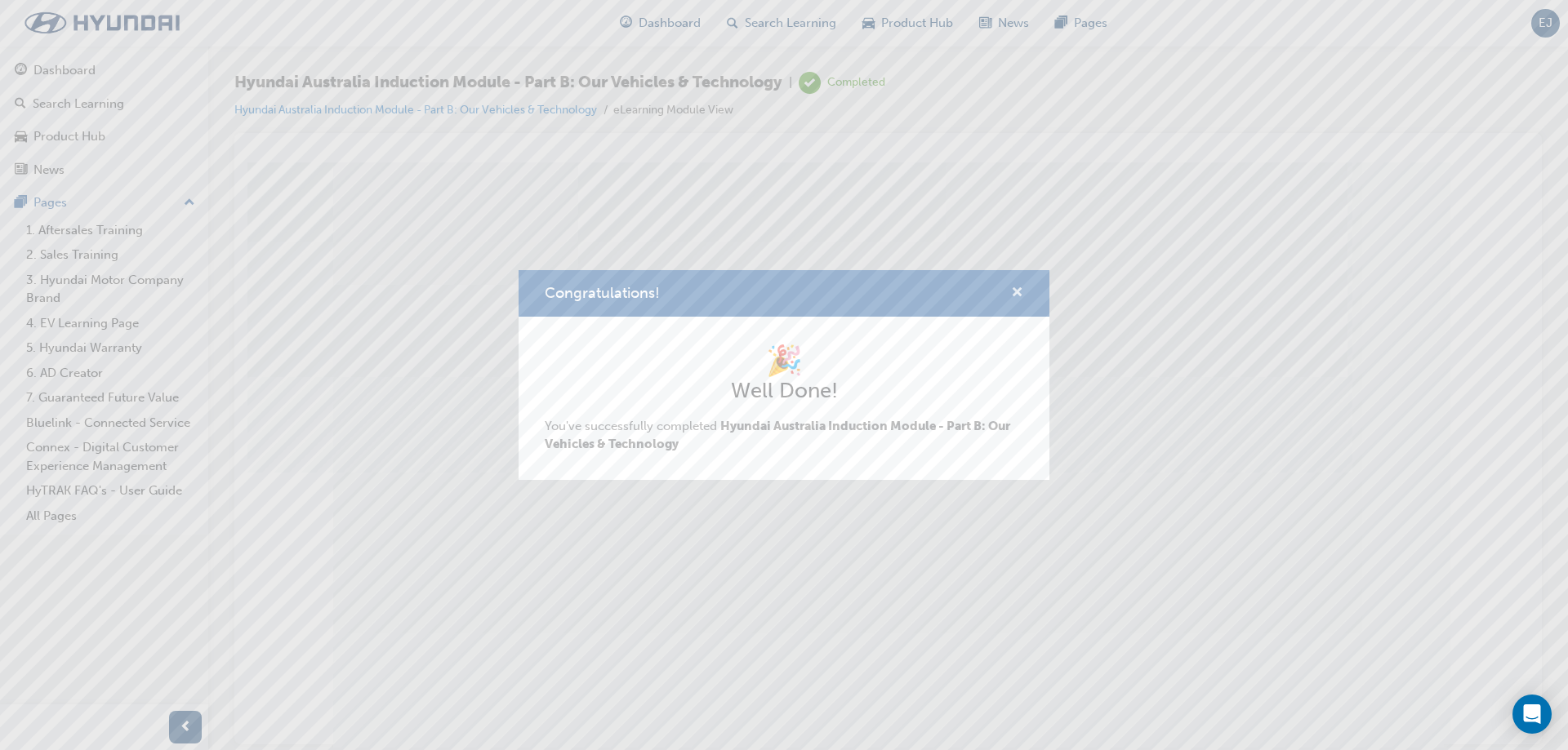
click at [1022, 293] on span "cross-icon" at bounding box center [1017, 294] width 13 height 14
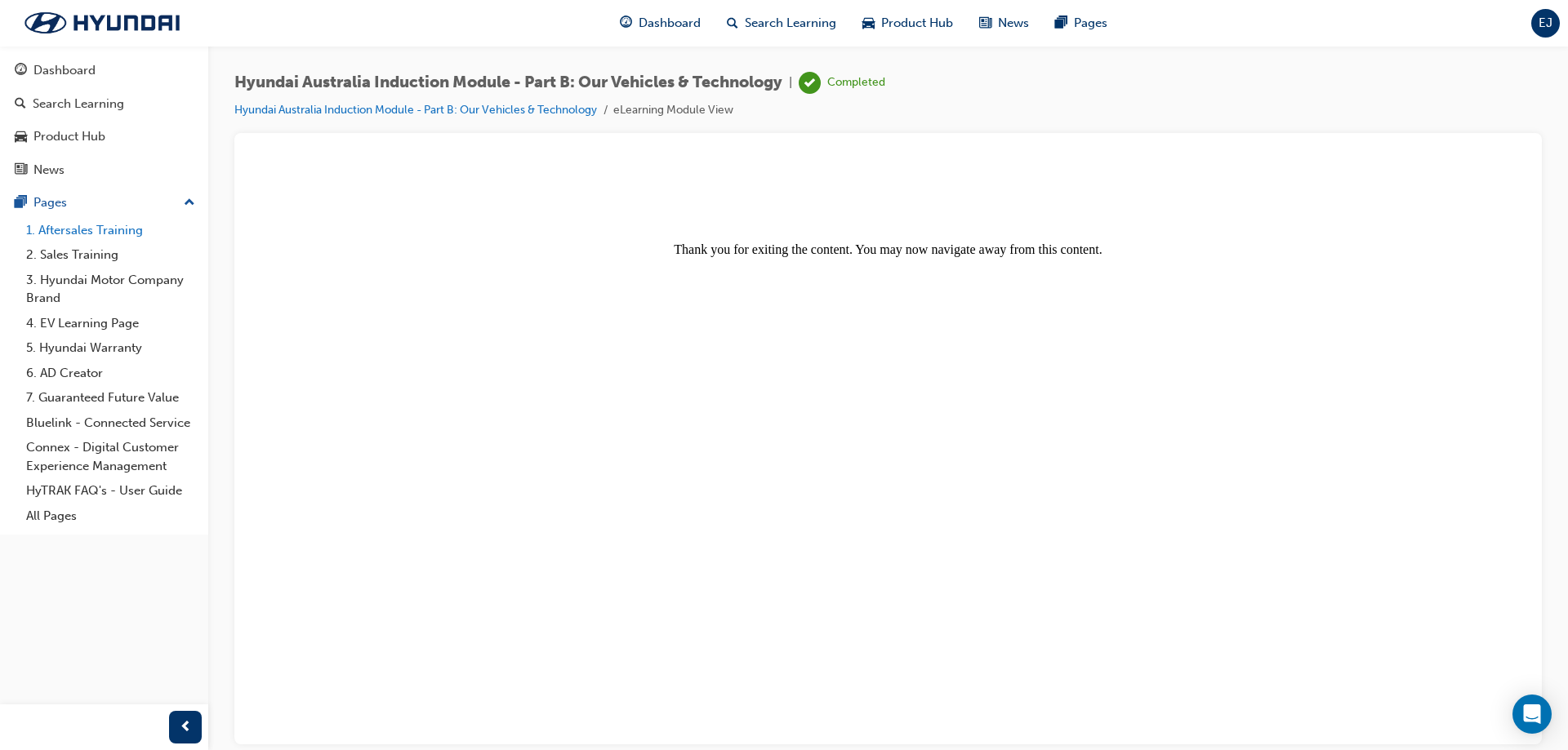
click at [73, 231] on link "1. Aftersales Training" at bounding box center [111, 231] width 182 height 25
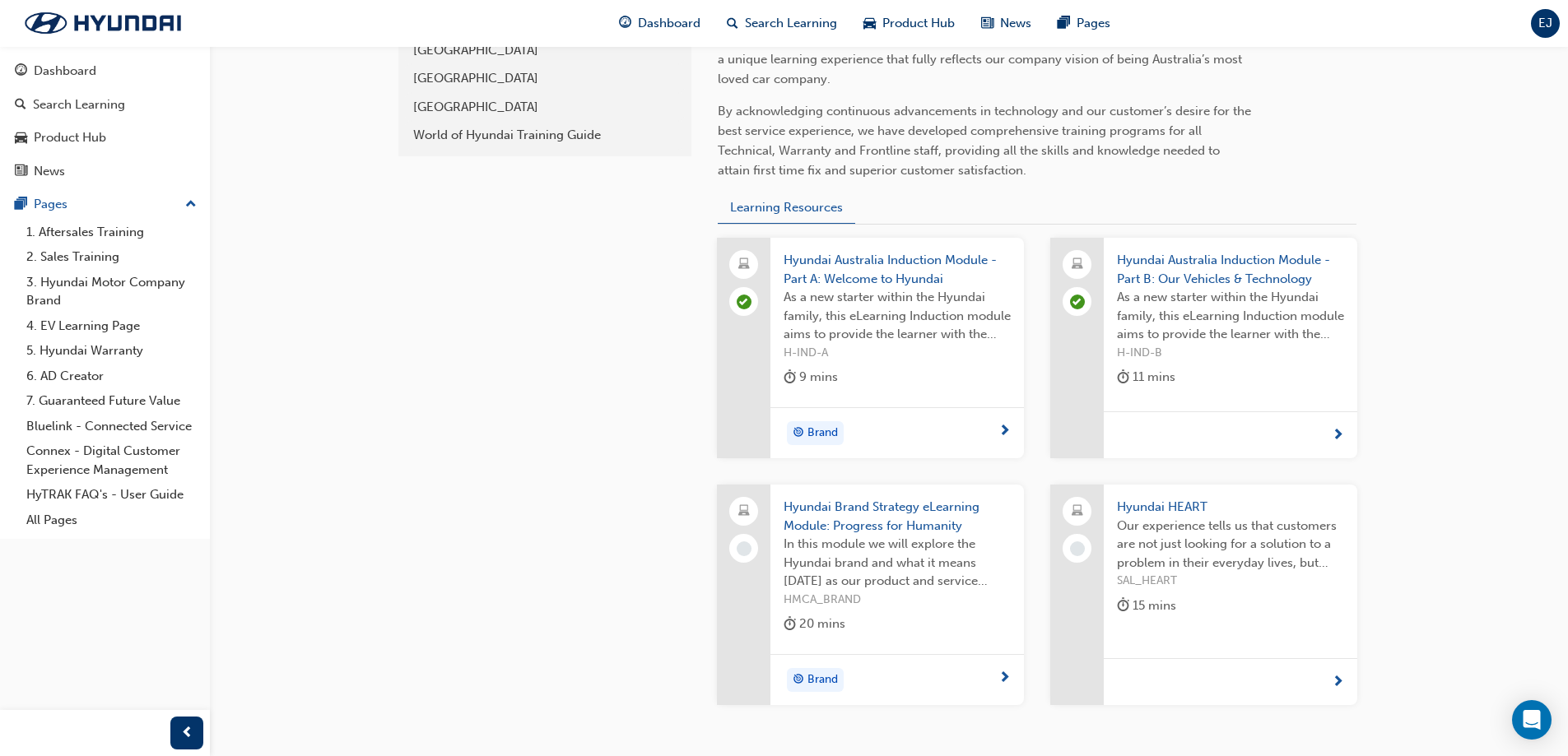
scroll to position [620, 0]
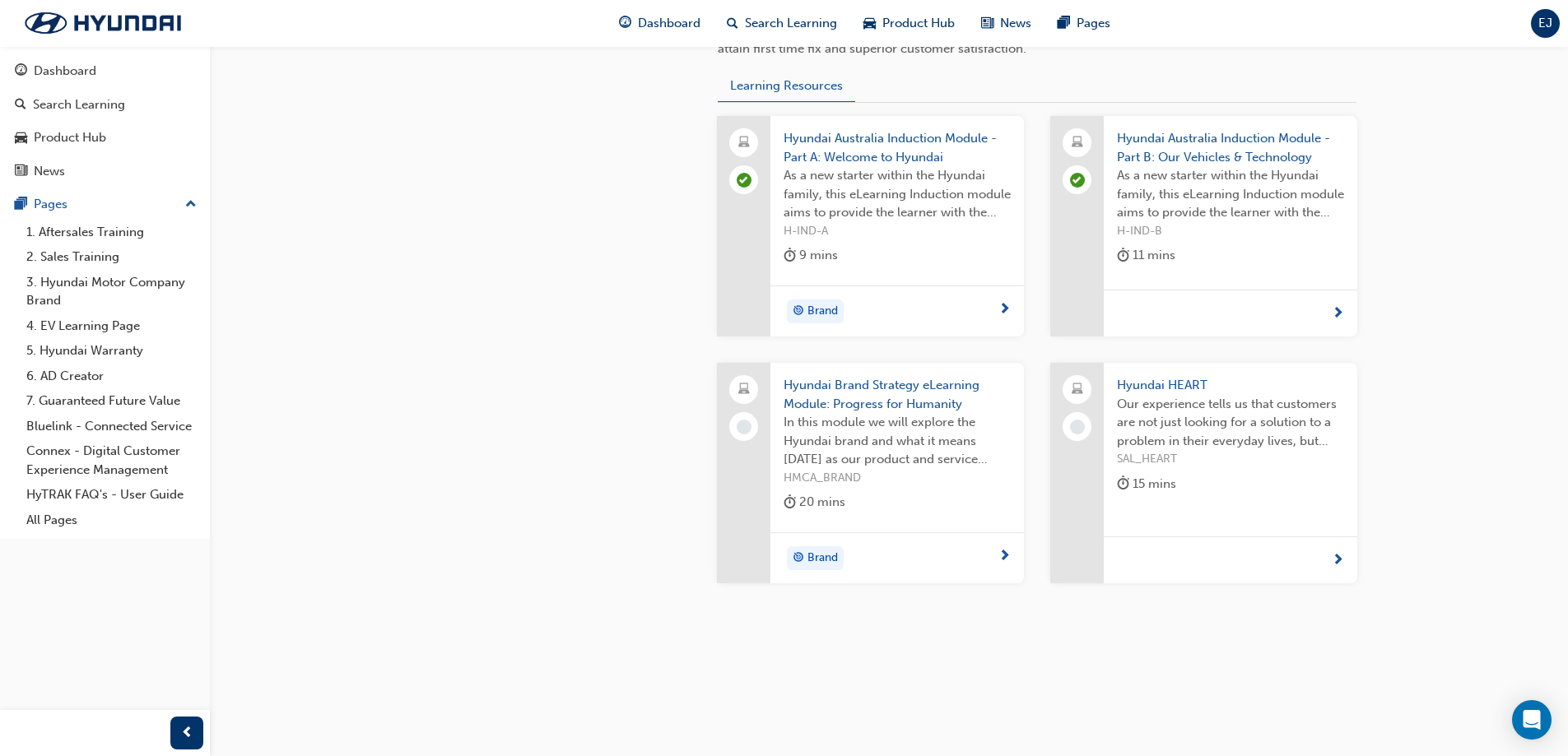
click at [854, 375] on div "Hyundai Brand Strategy eLearning Module: Progress for Humanity In this module w…" at bounding box center [897, 447] width 254 height 170
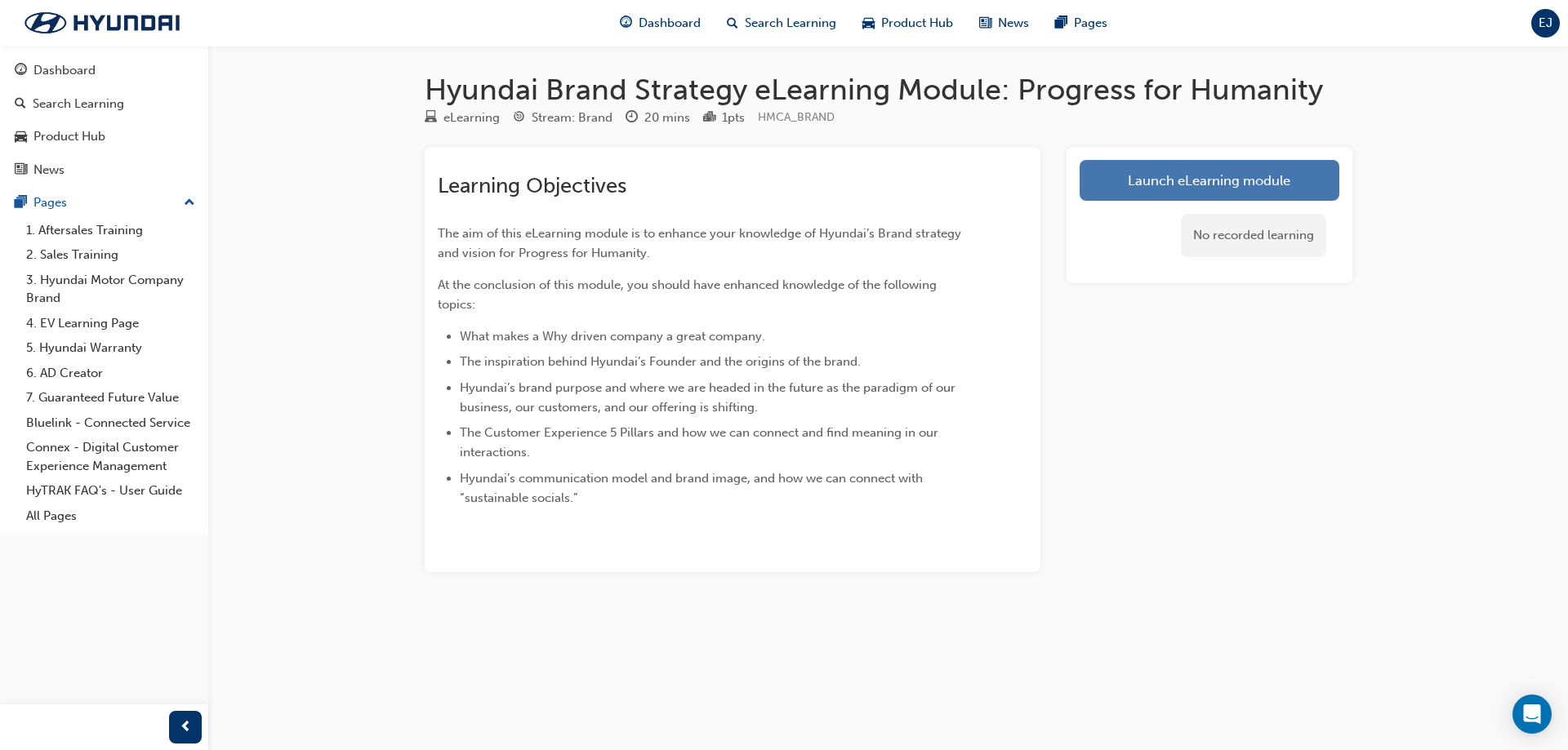
click at [1307, 198] on link "Launch eLearning module" at bounding box center [1209, 180] width 260 height 41
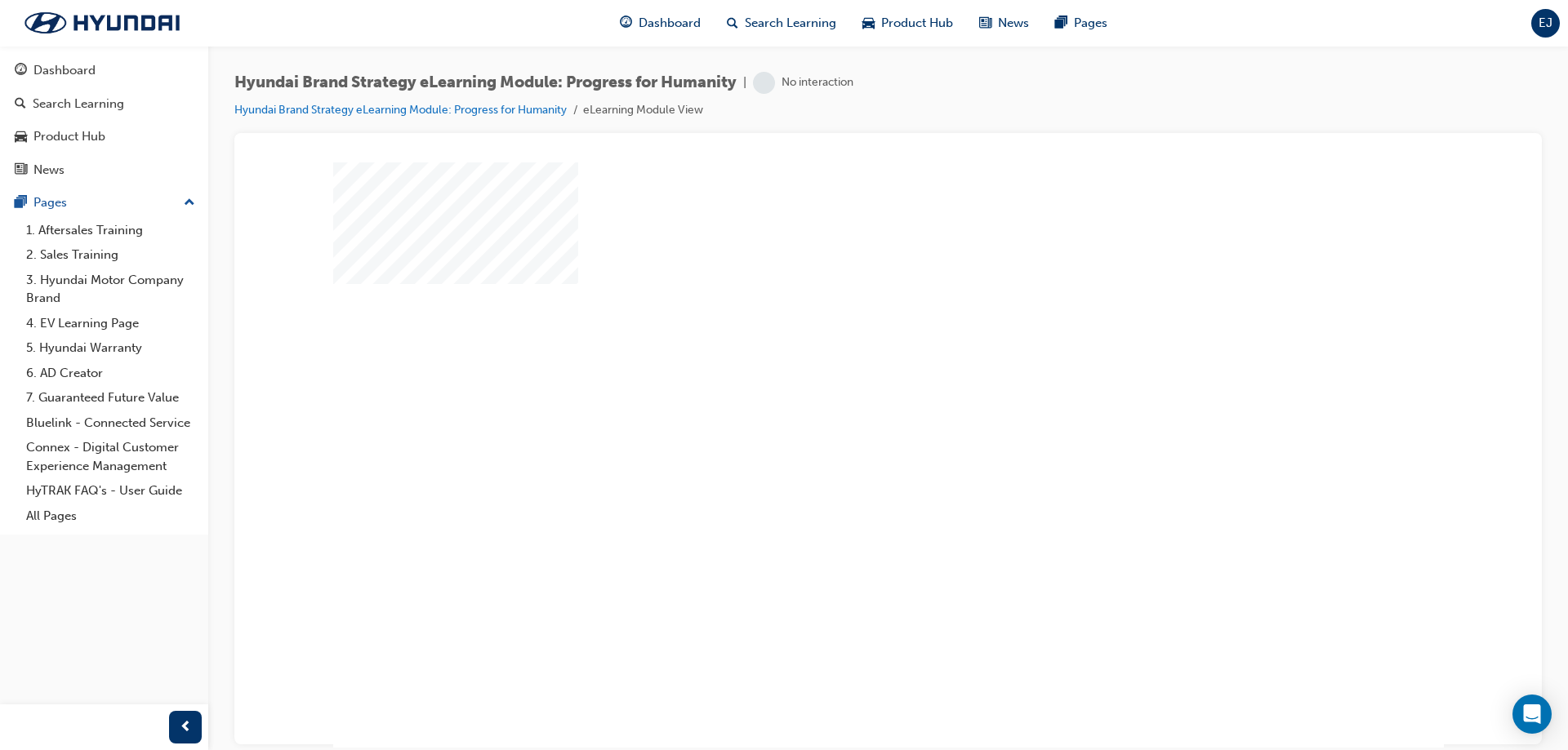
scroll to position [3, 0]
click at [841, 405] on div "play" at bounding box center [841, 405] width 0 height 0
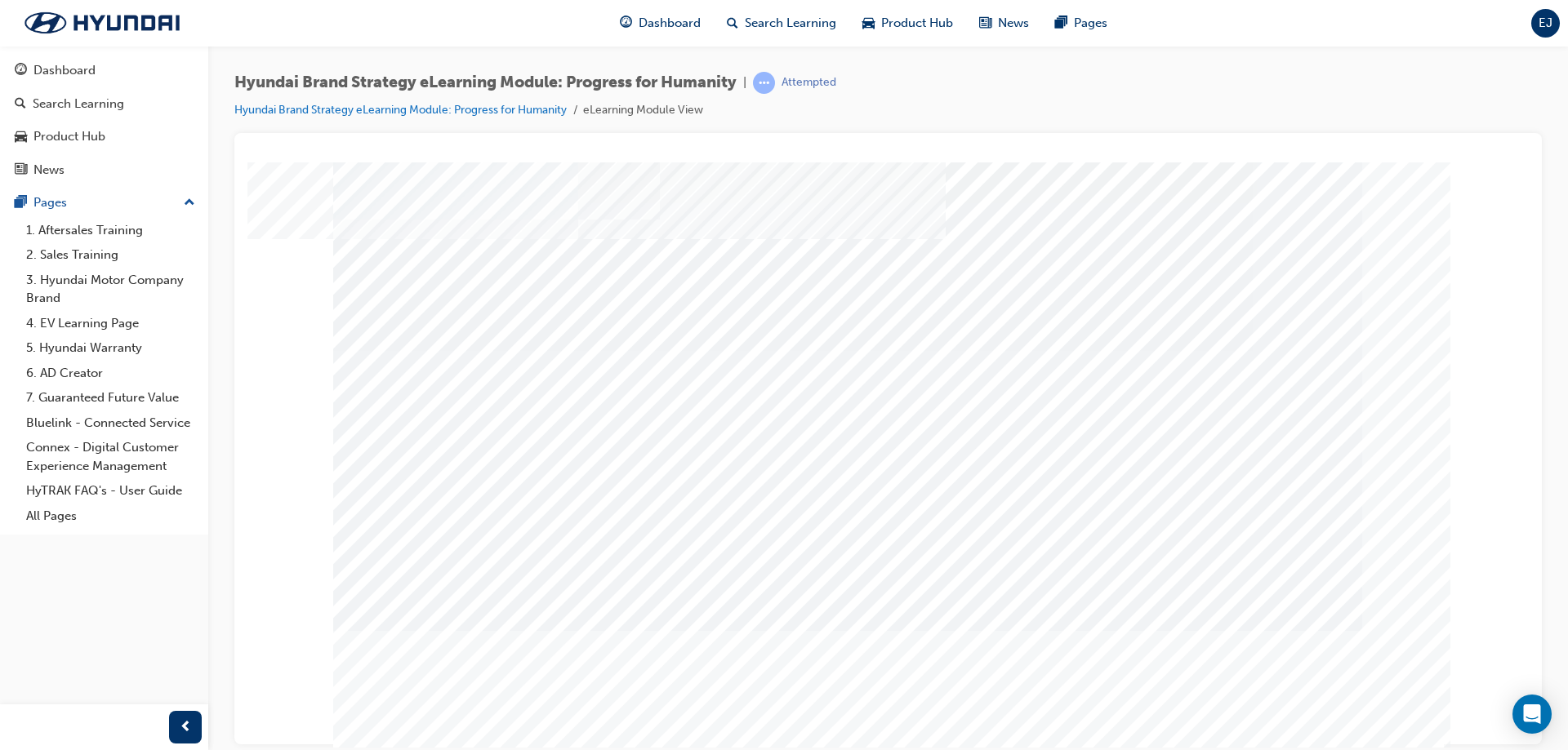
scroll to position [0, 0]
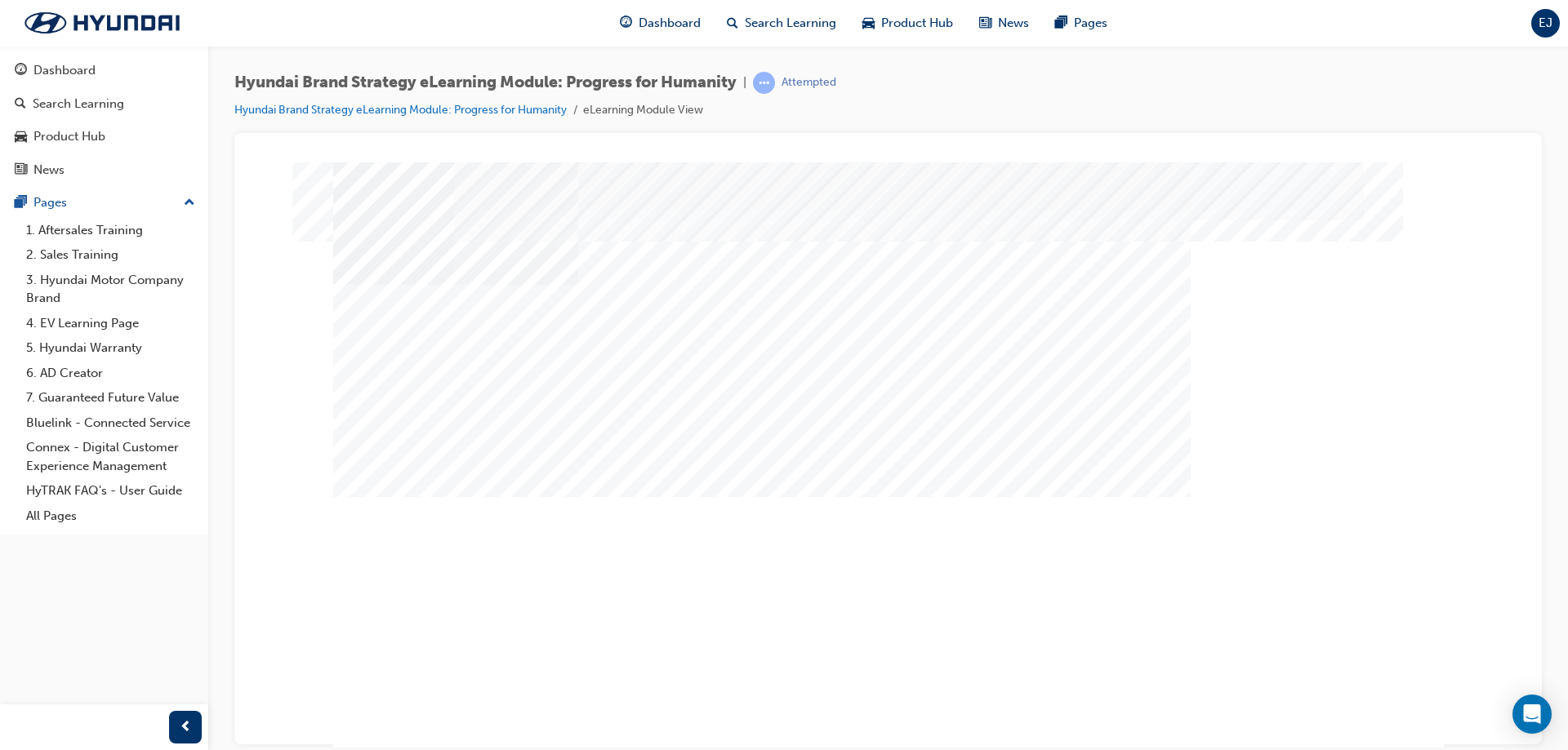
scroll to position [3, 0]
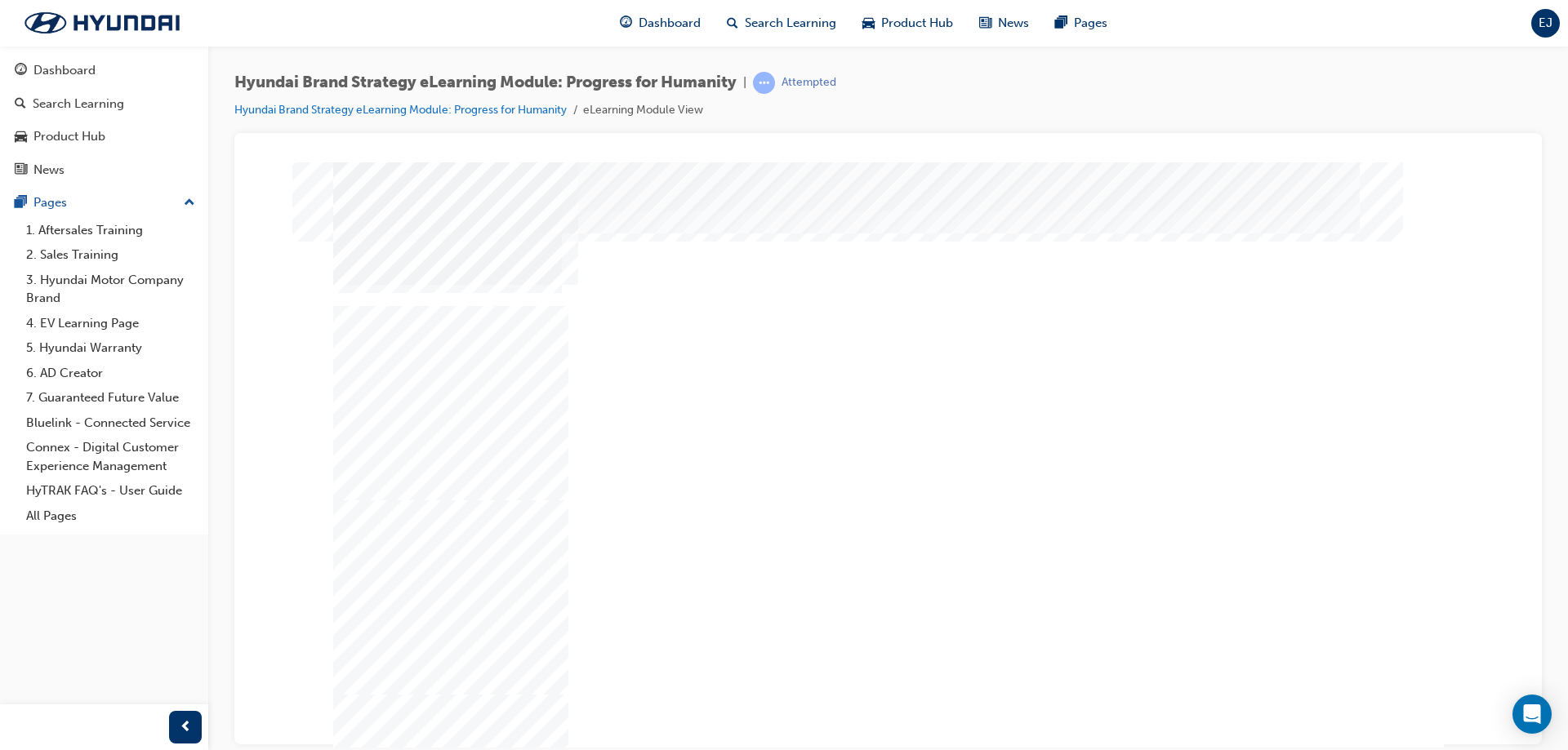
scroll to position [3, 0]
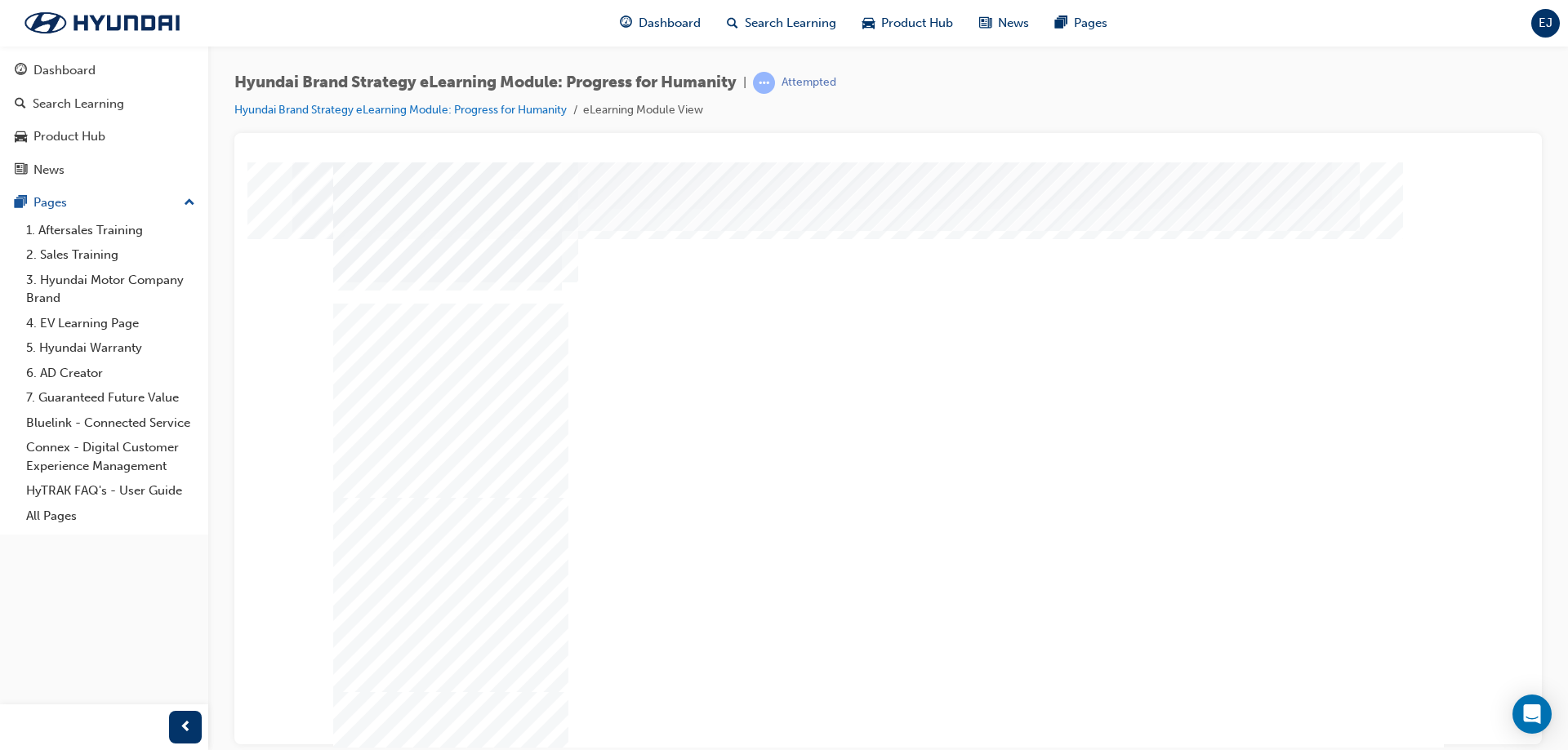
scroll to position [0, 0]
drag, startPoint x: 881, startPoint y: 545, endPoint x: 928, endPoint y: 544, distance: 47.0
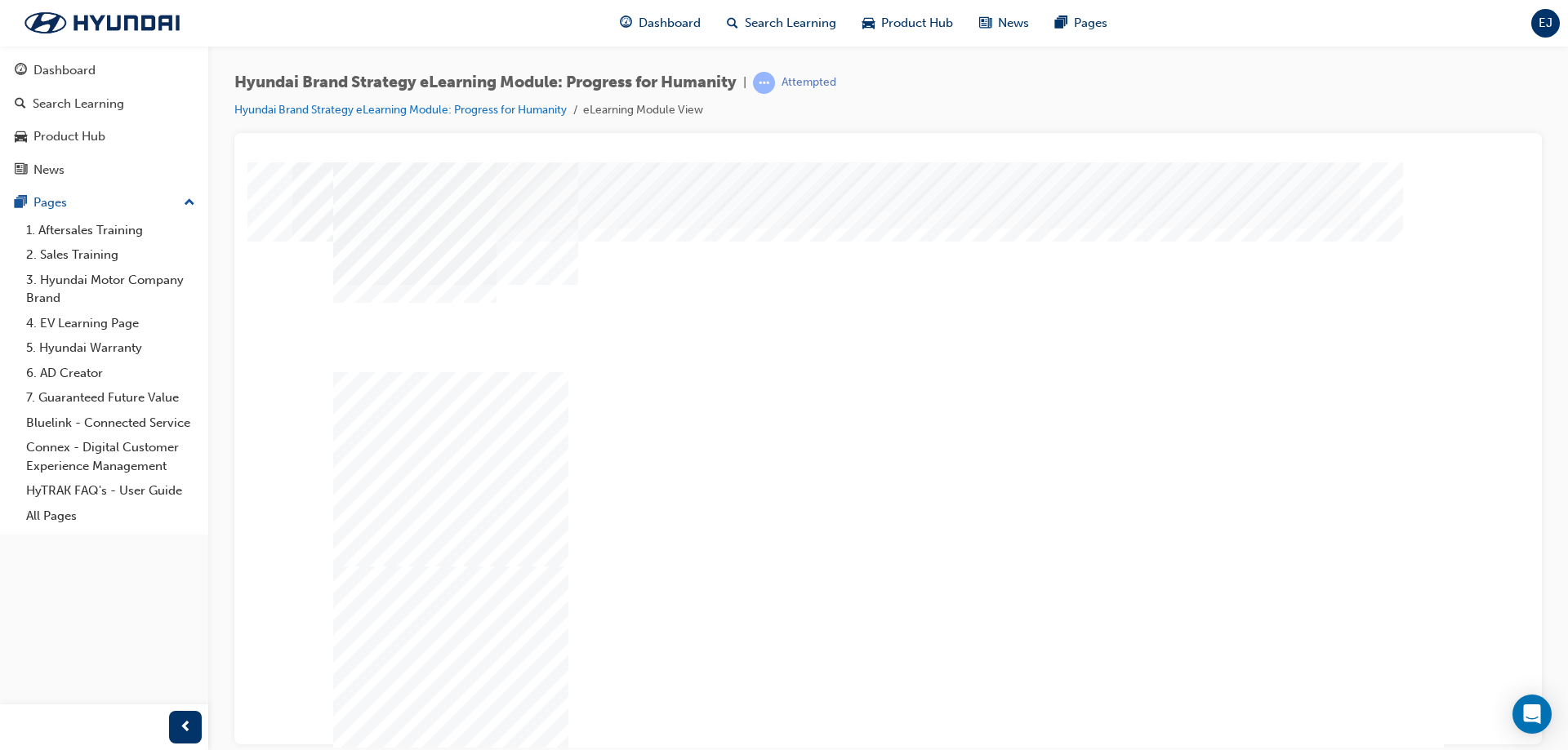
drag, startPoint x: 1541, startPoint y: 911, endPoint x: 1294, endPoint y: 741, distance: 299.8
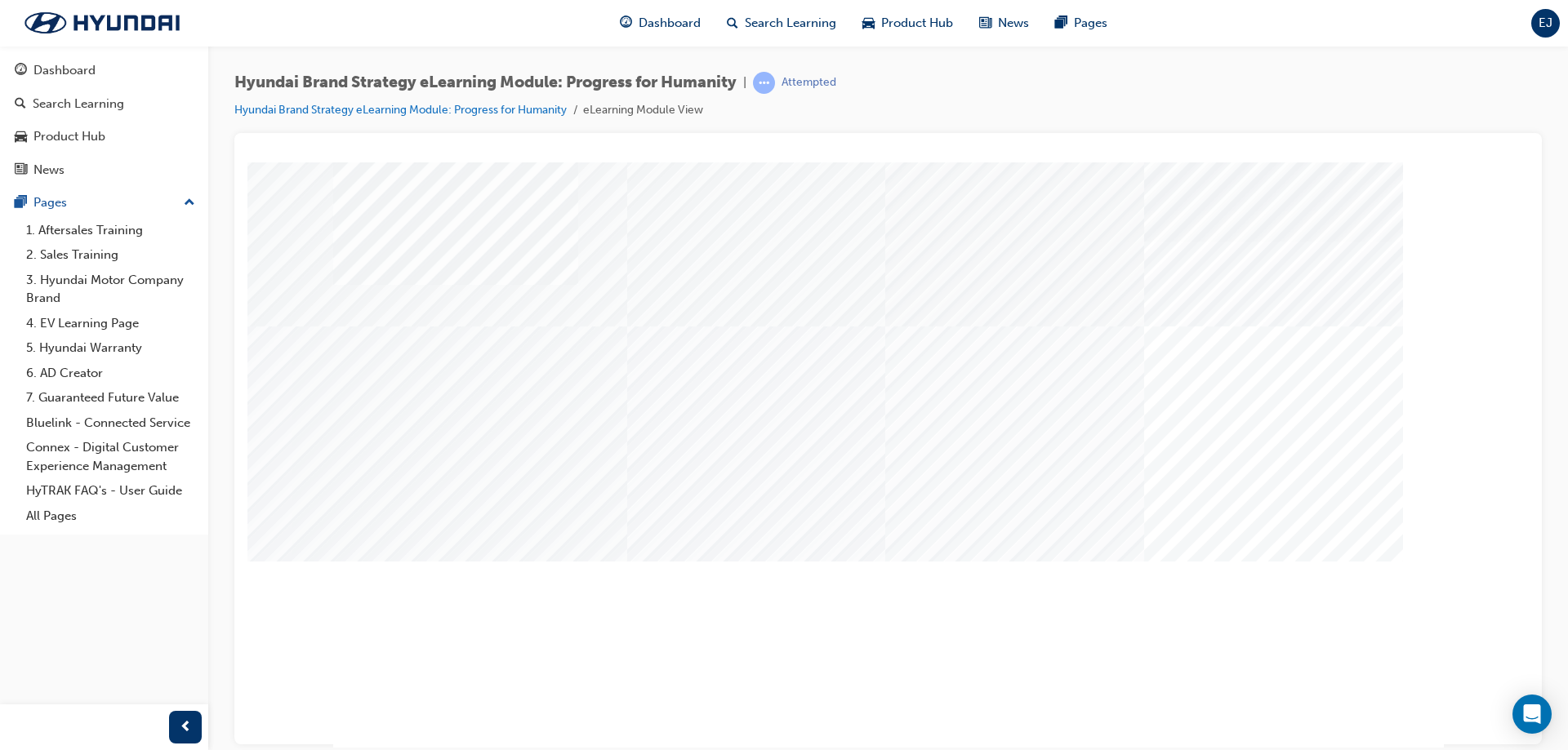
drag, startPoint x: 412, startPoint y: 489, endPoint x: 437, endPoint y: 487, distance: 25.1
drag, startPoint x: 716, startPoint y: 632, endPoint x: 922, endPoint y: 605, distance: 207.8
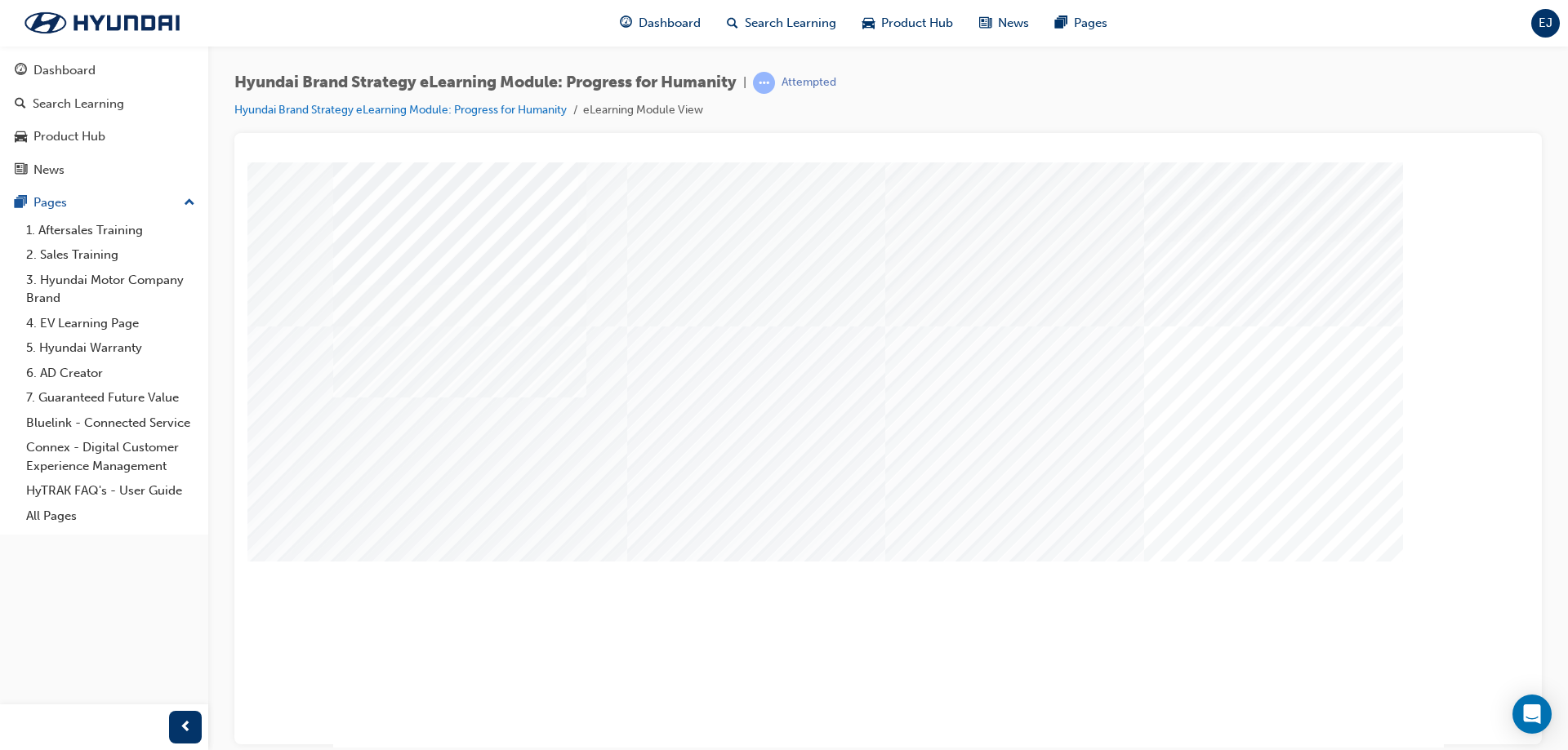
drag, startPoint x: 1099, startPoint y: 618, endPoint x: 1155, endPoint y: 602, distance: 58.2
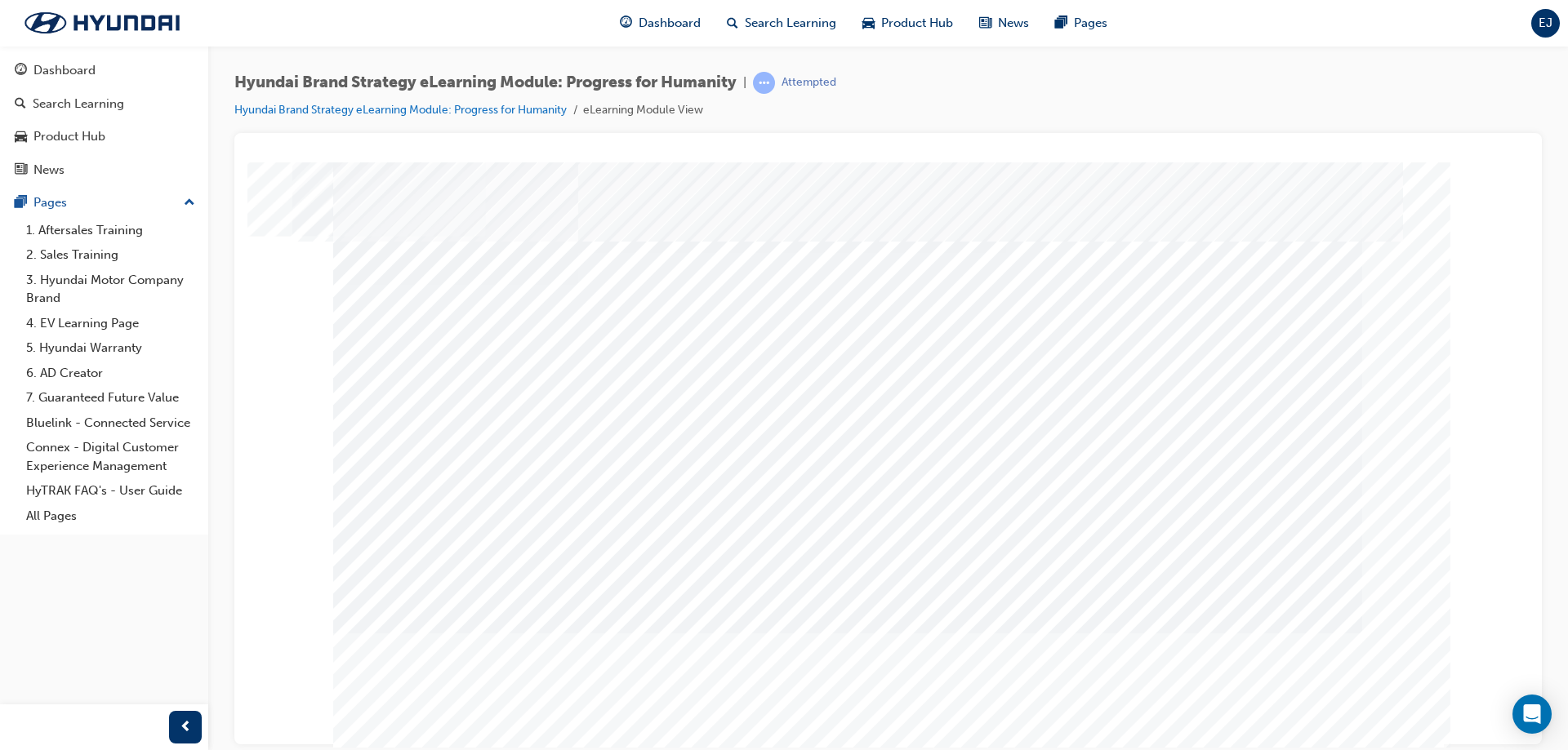
drag, startPoint x: 883, startPoint y: 660, endPoint x: 963, endPoint y: 665, distance: 80.2
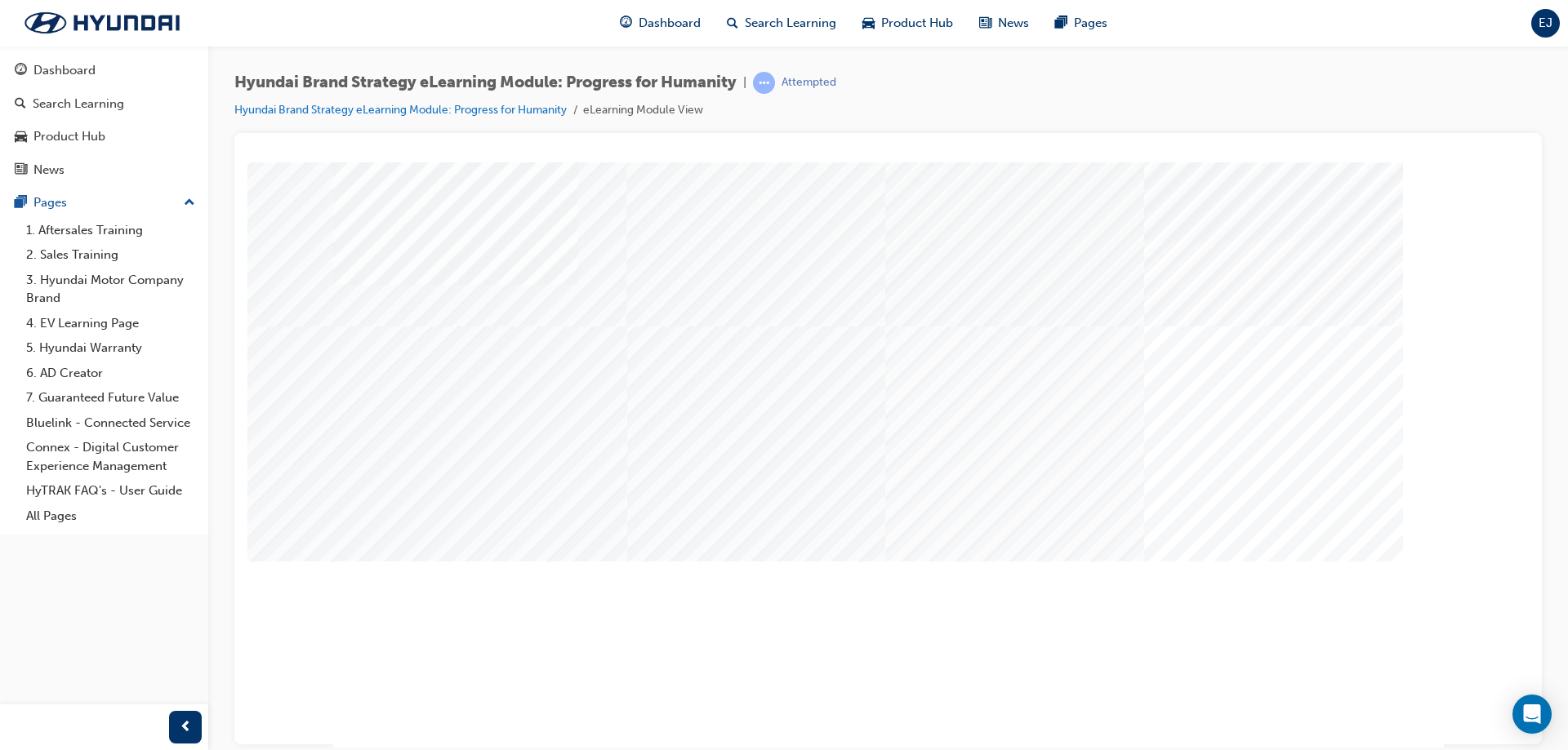
drag, startPoint x: 766, startPoint y: 636, endPoint x: 839, endPoint y: 630, distance: 73.2
drag, startPoint x: 1278, startPoint y: 627, endPoint x: 1298, endPoint y: 640, distance: 23.9
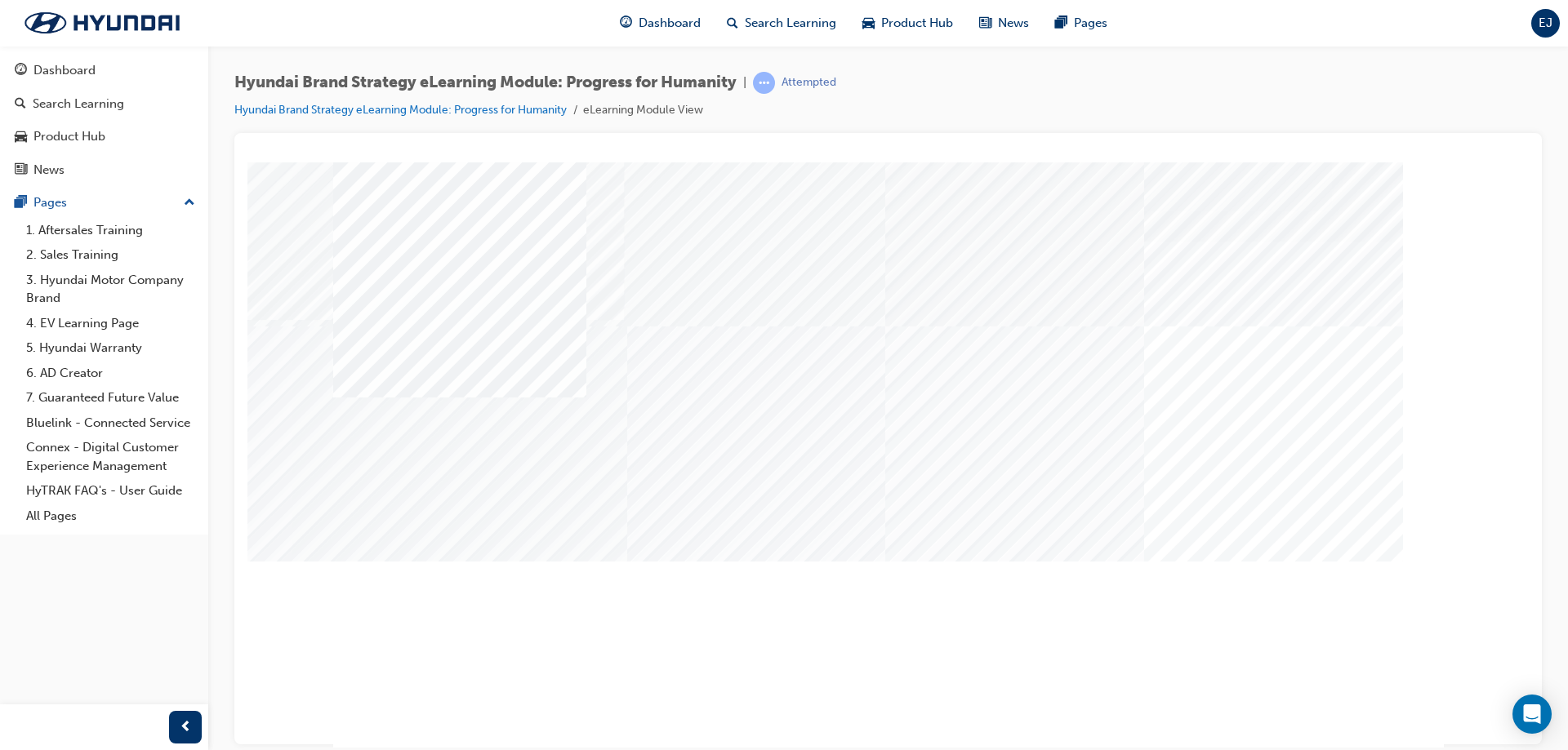
drag, startPoint x: 1321, startPoint y: 696, endPoint x: 1313, endPoint y: 700, distance: 8.9
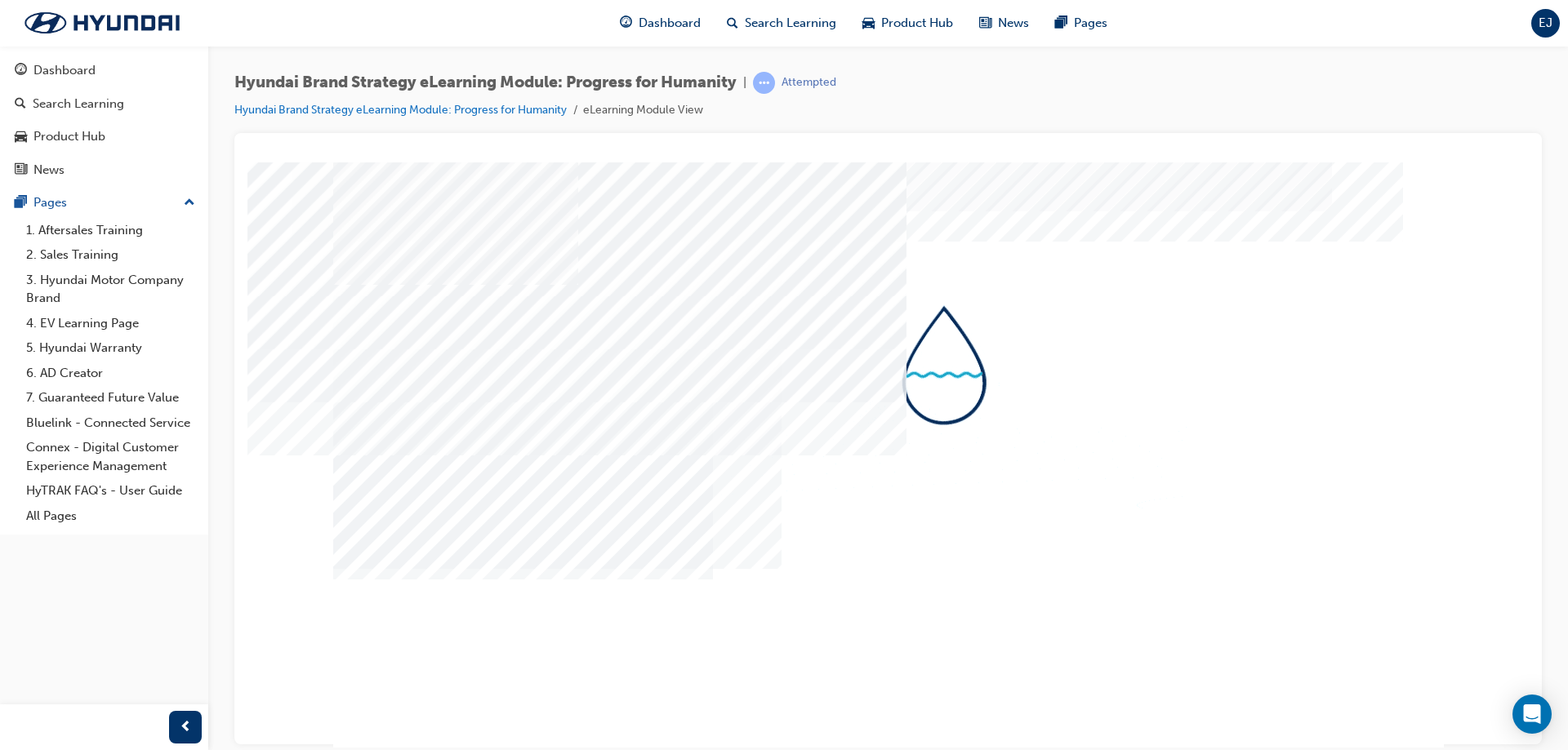
drag, startPoint x: 964, startPoint y: 592, endPoint x: 963, endPoint y: 602, distance: 10.0
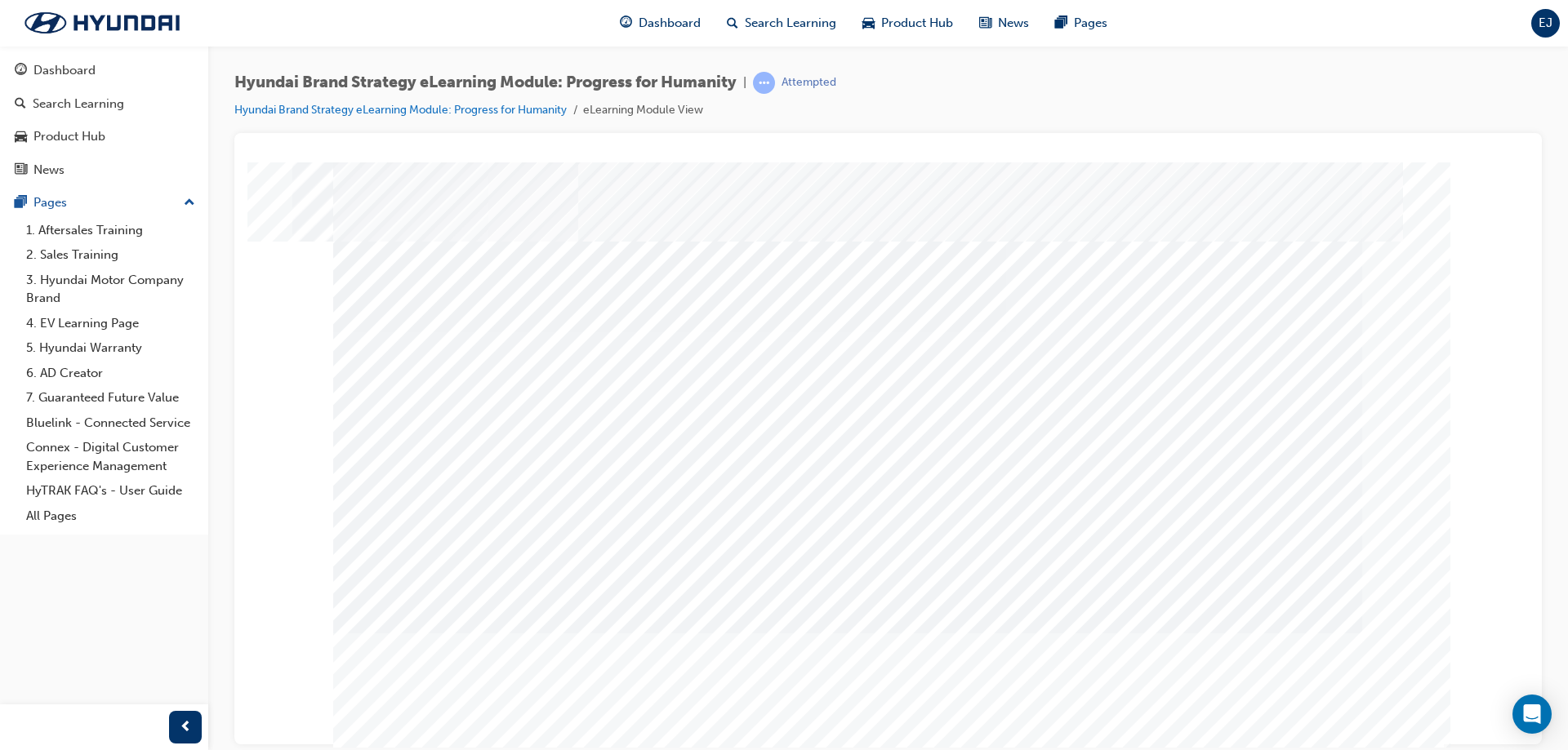
drag, startPoint x: 1071, startPoint y: 672, endPoint x: 1161, endPoint y: 684, distance: 90.8
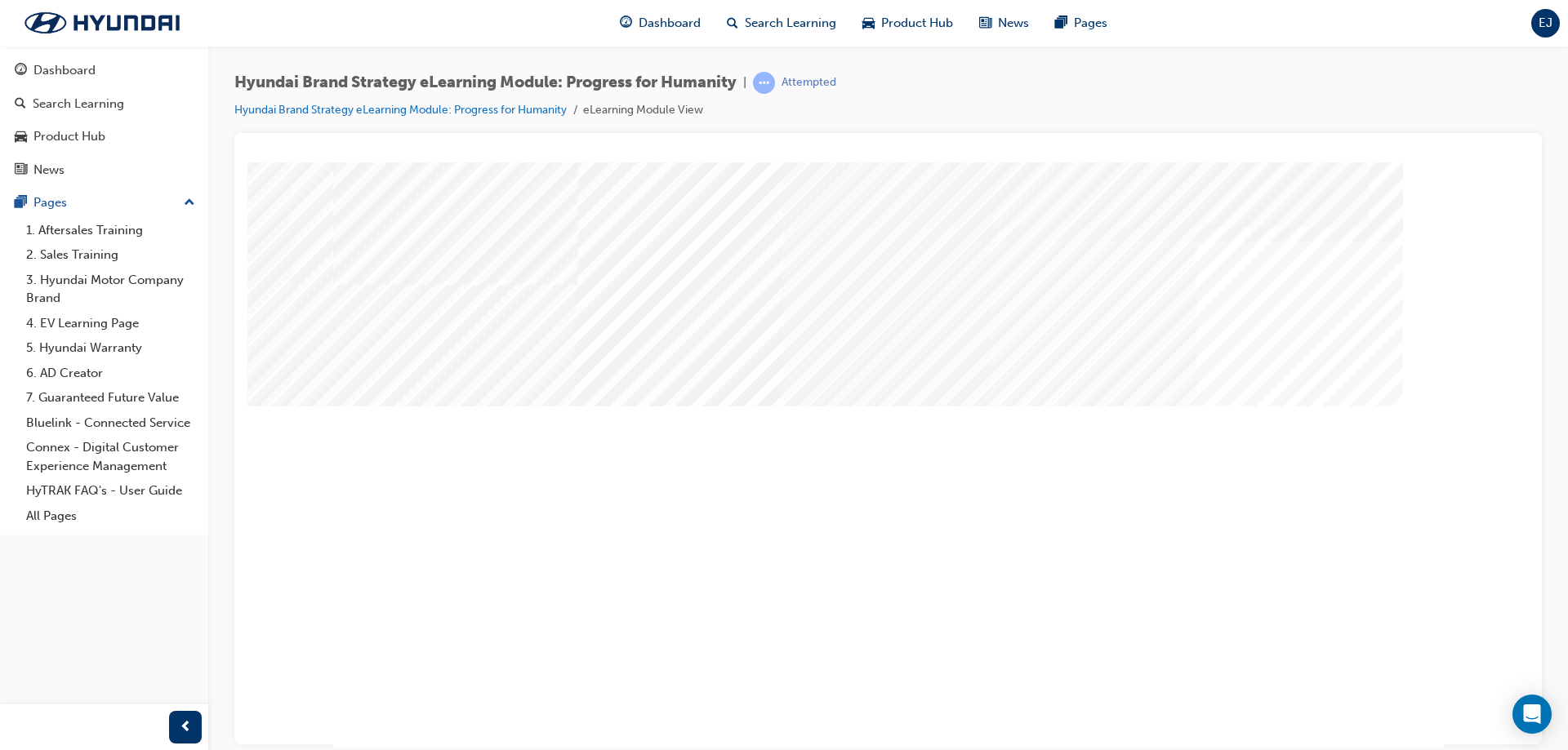
drag, startPoint x: 892, startPoint y: 554, endPoint x: 1031, endPoint y: 576, distance: 140.7
drag, startPoint x: 1062, startPoint y: 569, endPoint x: 1166, endPoint y: 565, distance: 104.1
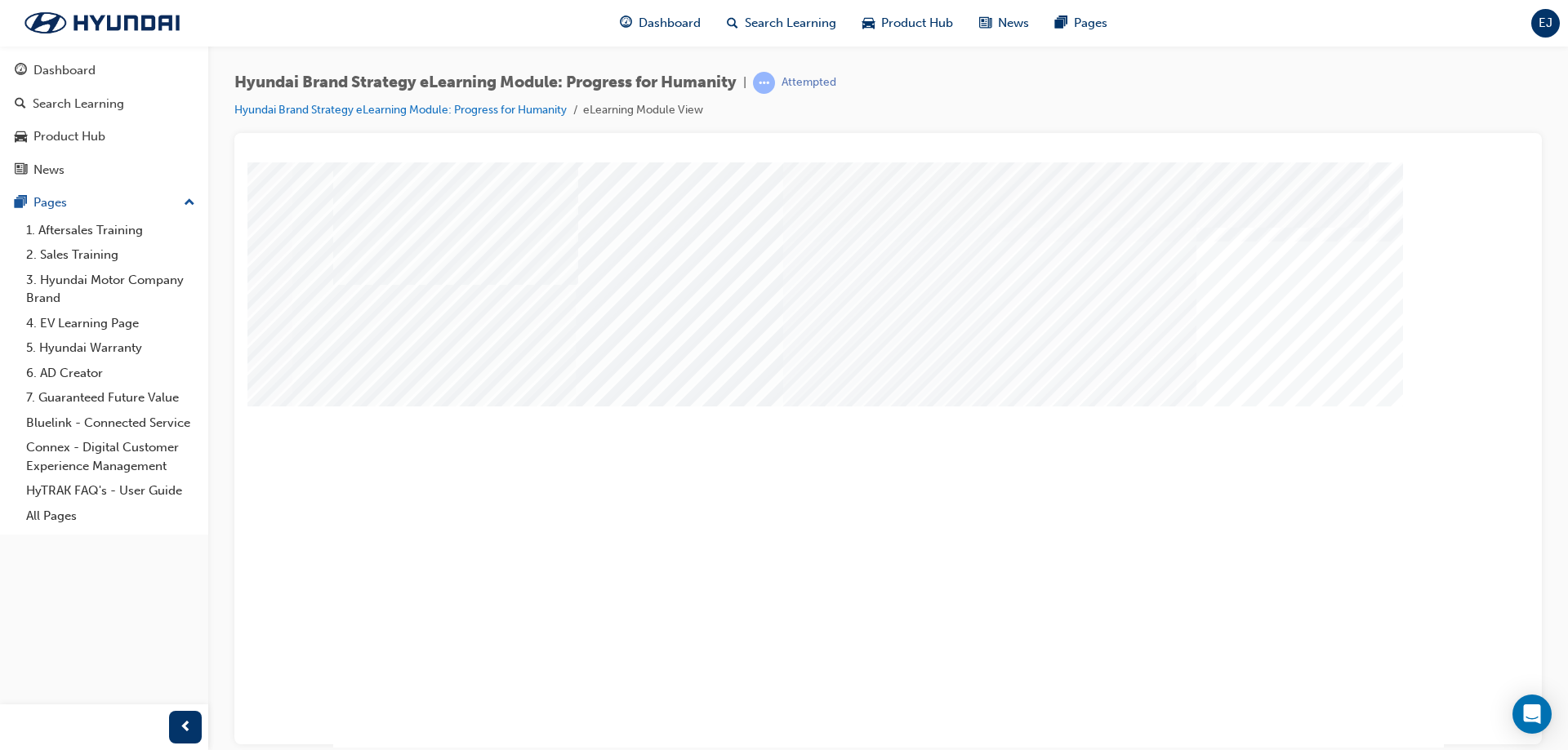
click at [1344, 749] on div "Hyundai Brand Strategy eLearning Module: Progress for Humanity | Attempted Hyun…" at bounding box center [784, 375] width 1568 height 750
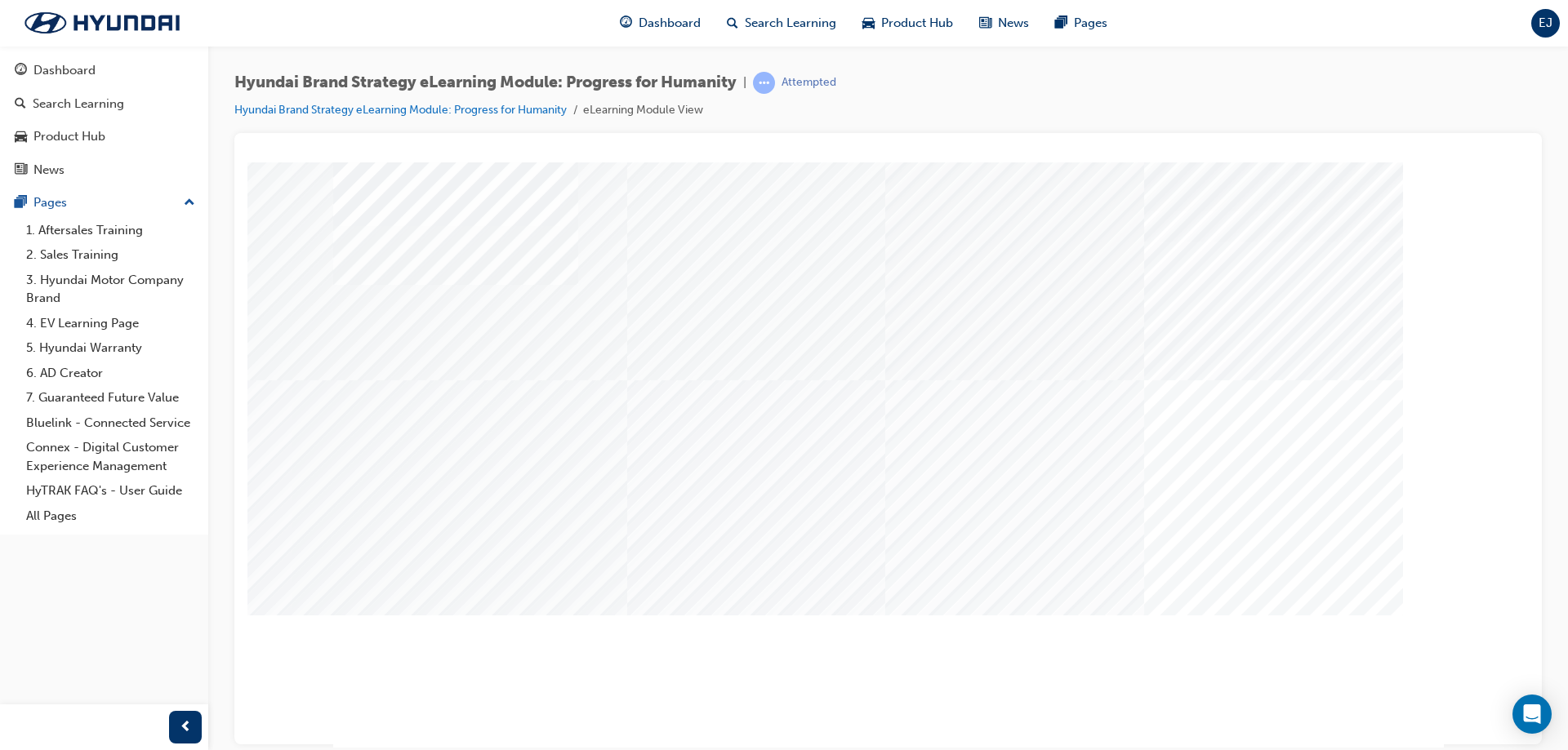
drag, startPoint x: 780, startPoint y: 589, endPoint x: 664, endPoint y: 567, distance: 118.1
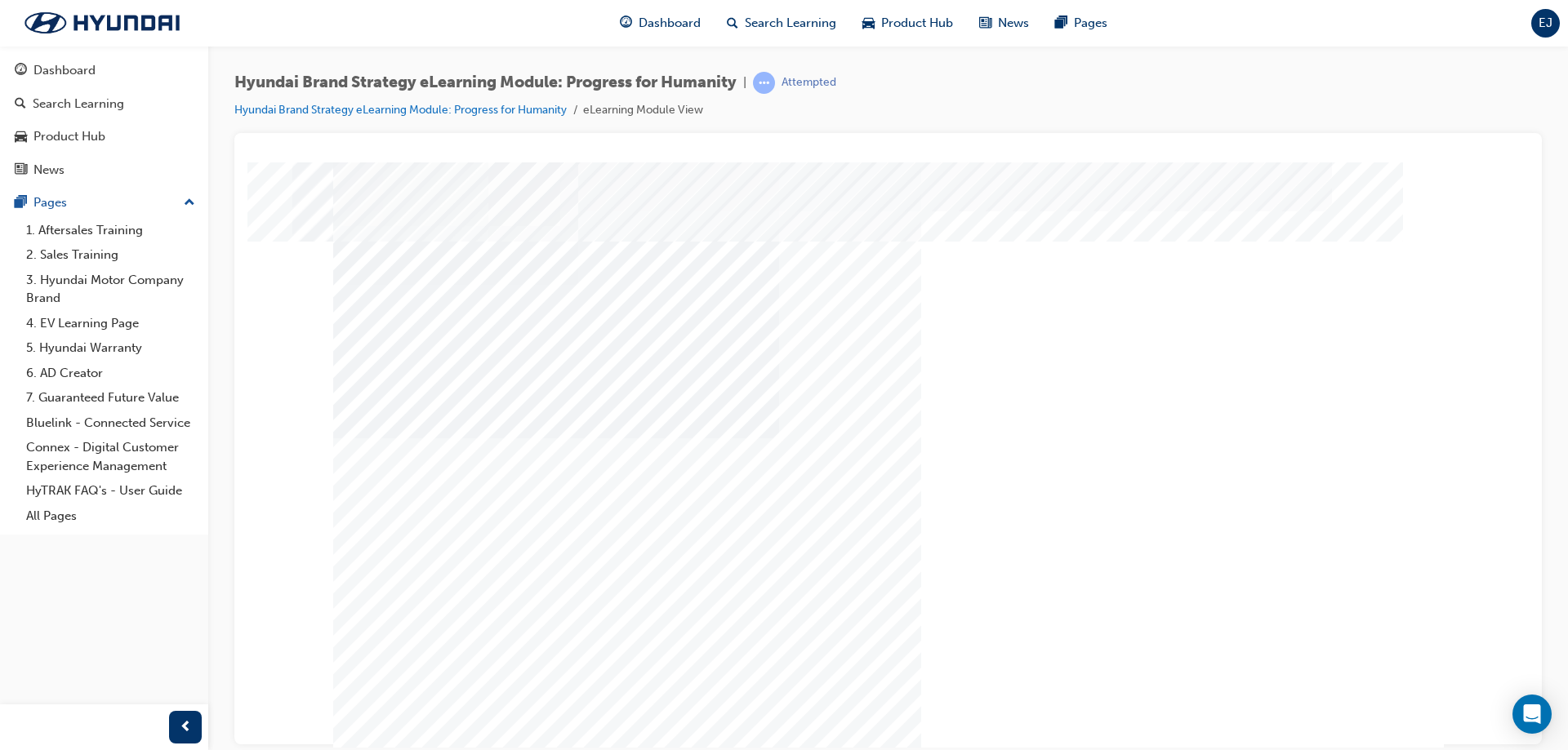
scroll to position [3, 0]
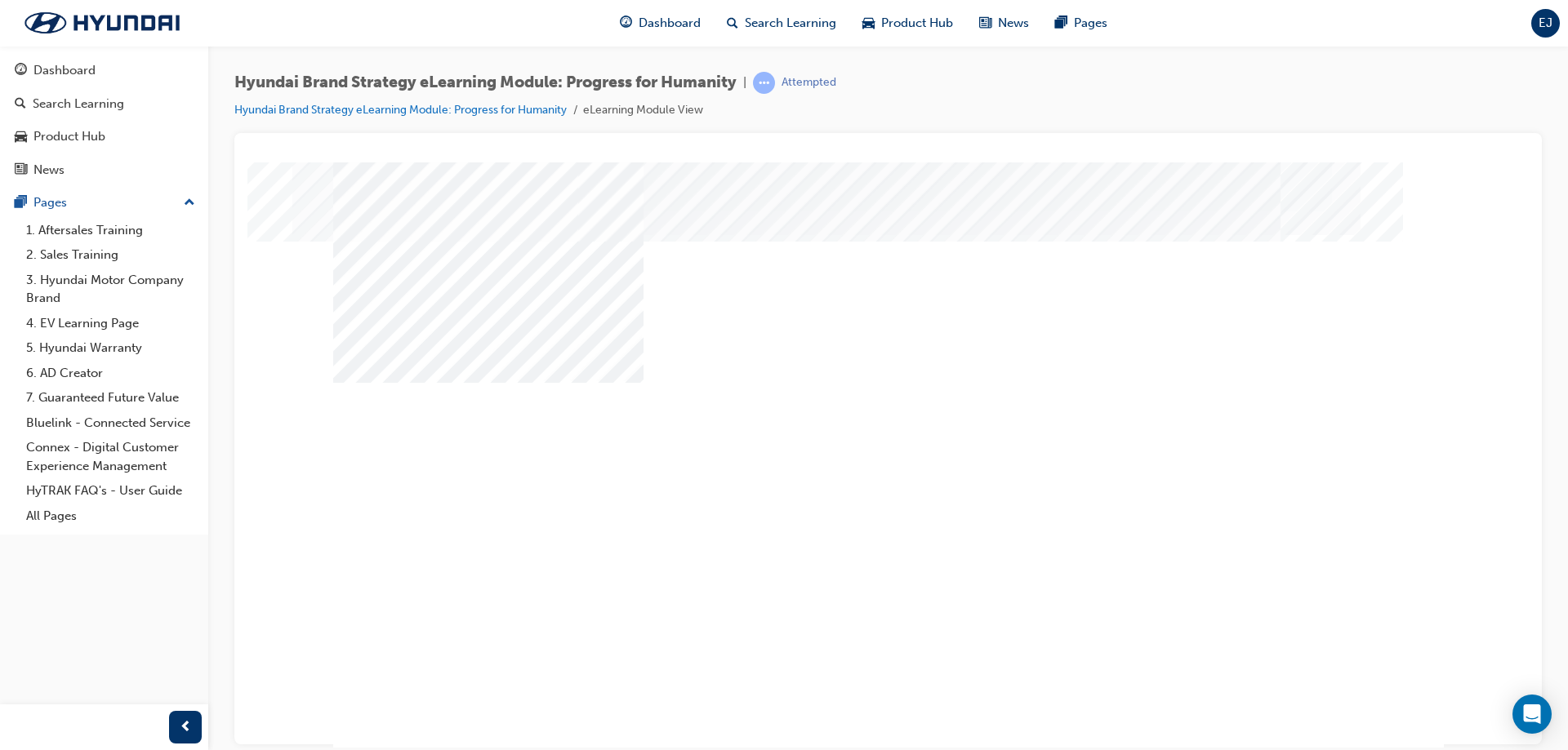
drag, startPoint x: 1176, startPoint y: 498, endPoint x: 1231, endPoint y: 561, distance: 83.6
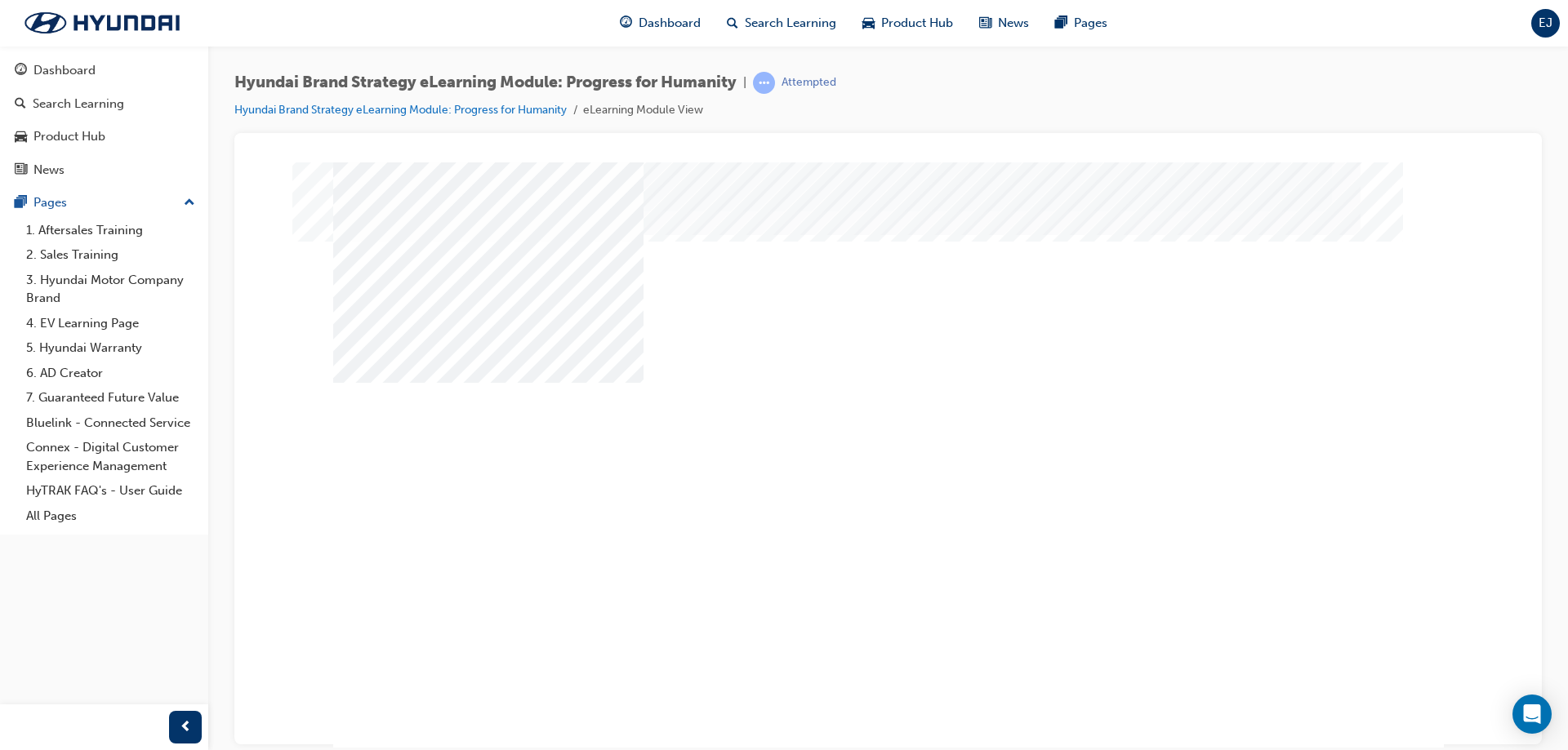
click at [989, 556] on div "multistate" at bounding box center [889, 455] width 1111 height 588
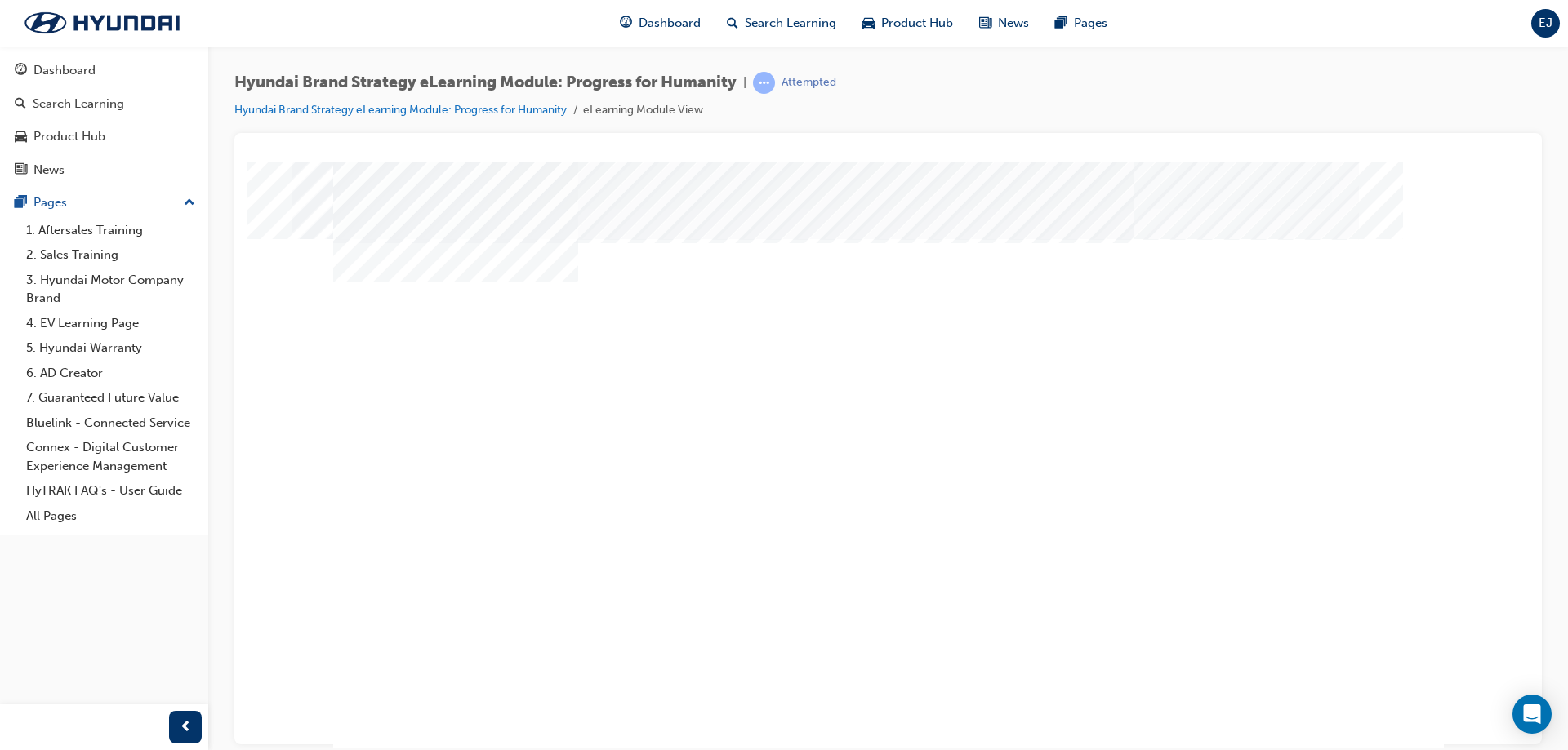
scroll to position [0, 0]
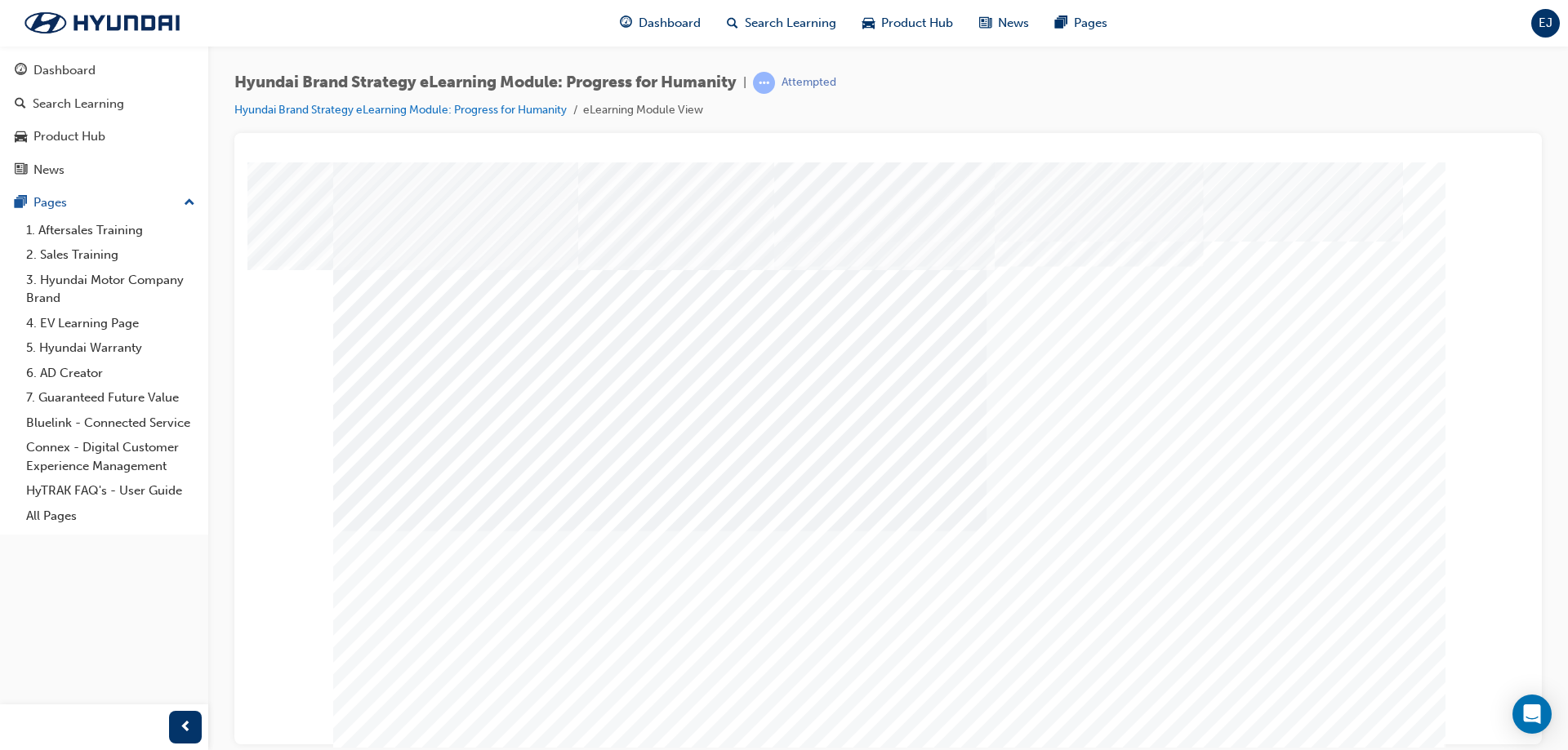
drag, startPoint x: 701, startPoint y: 685, endPoint x: 769, endPoint y: 681, distance: 68.1
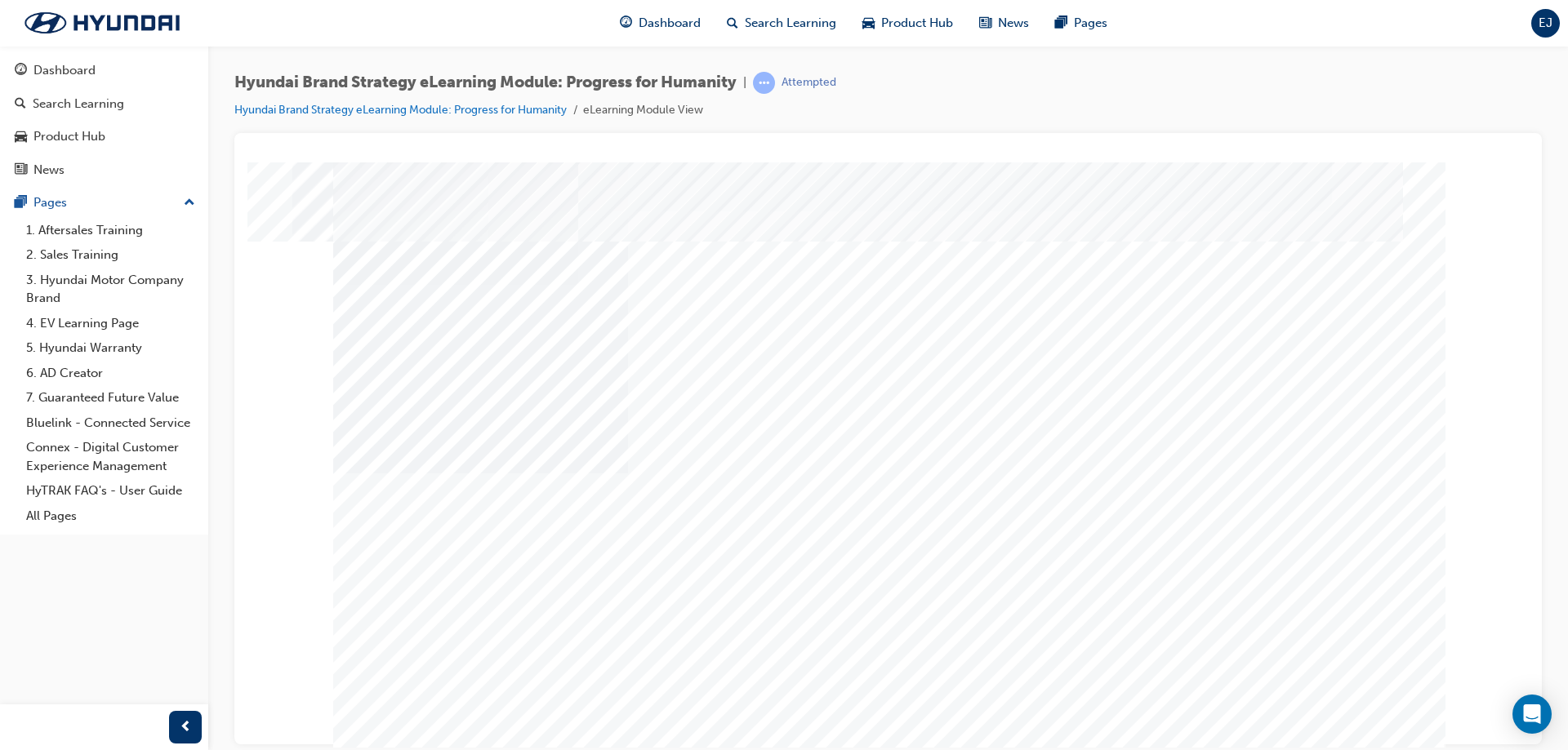
drag, startPoint x: 819, startPoint y: 645, endPoint x: 1002, endPoint y: 630, distance: 183.6
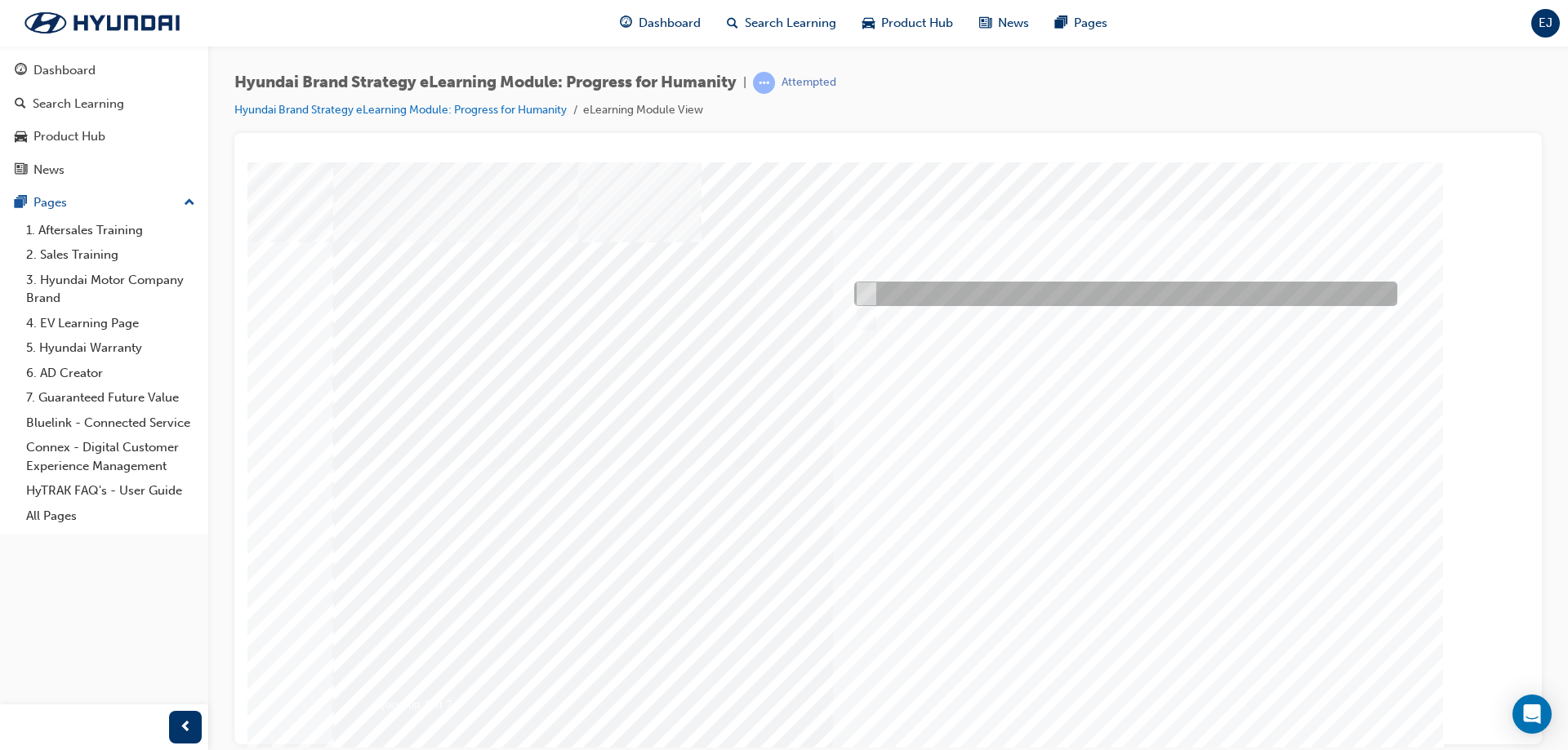
click at [858, 286] on input "True" at bounding box center [863, 294] width 18 height 18
radio input "true"
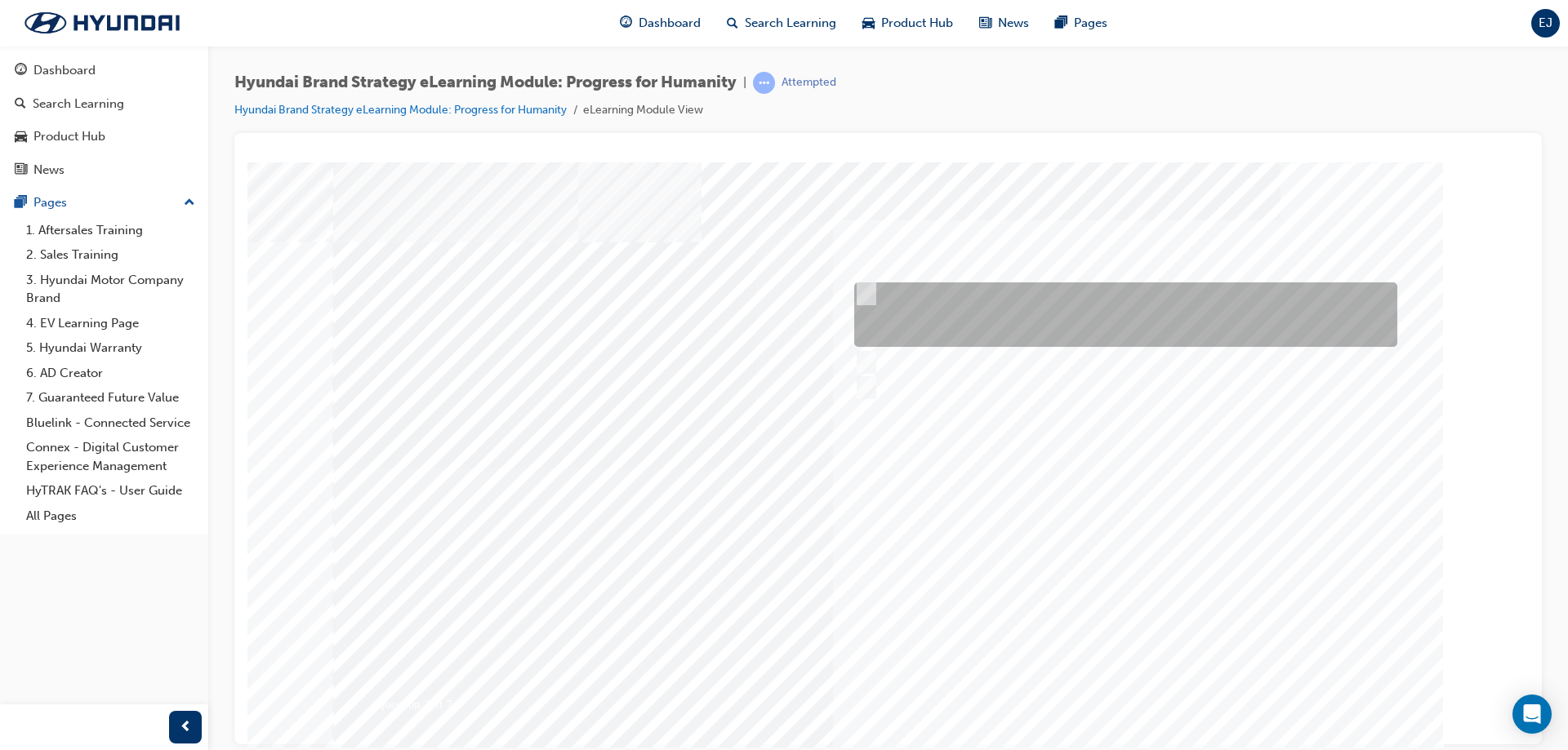
click at [963, 299] on div at bounding box center [1122, 315] width 543 height 65
radio input "true"
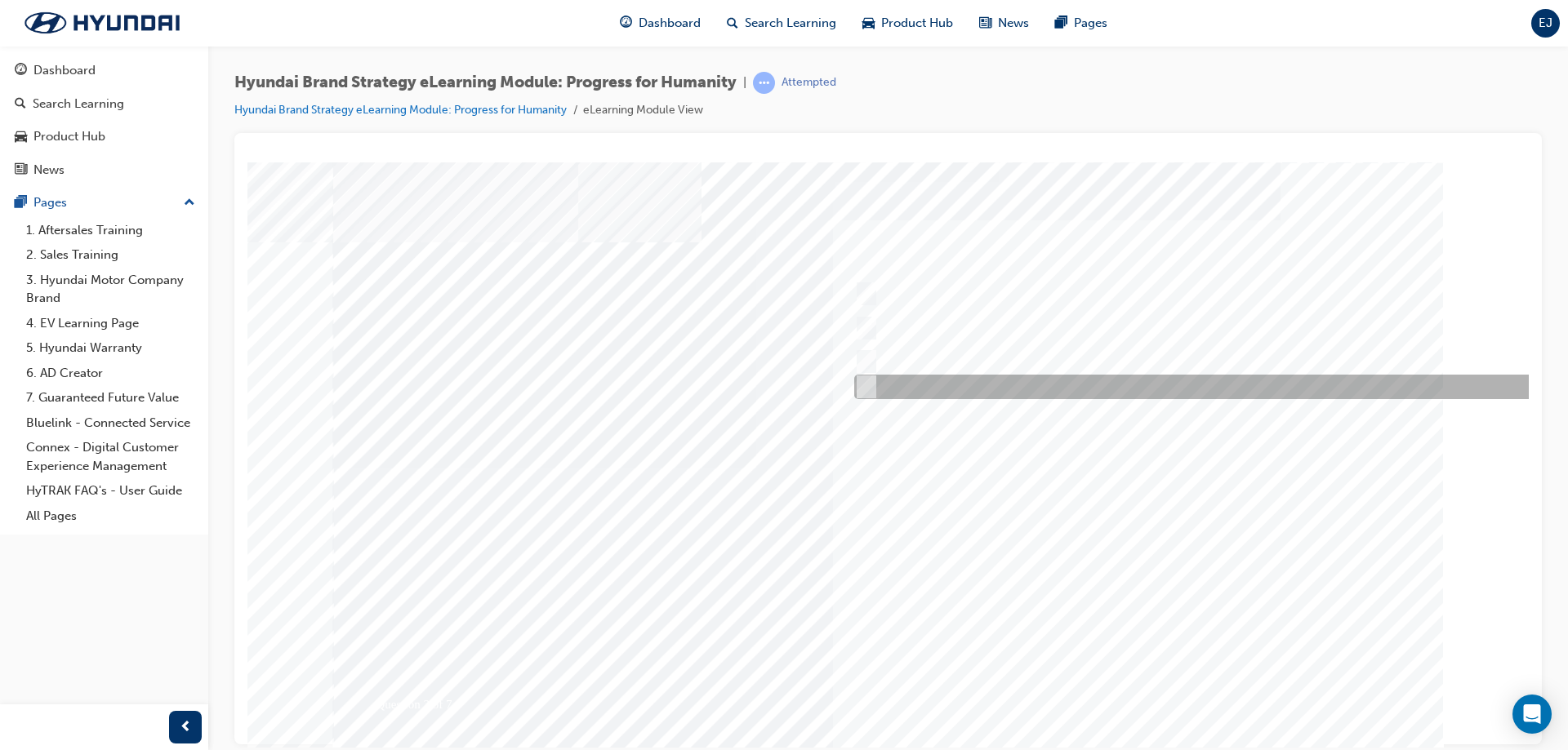
click at [961, 388] on div at bounding box center [1203, 387] width 706 height 24
radio input "true"
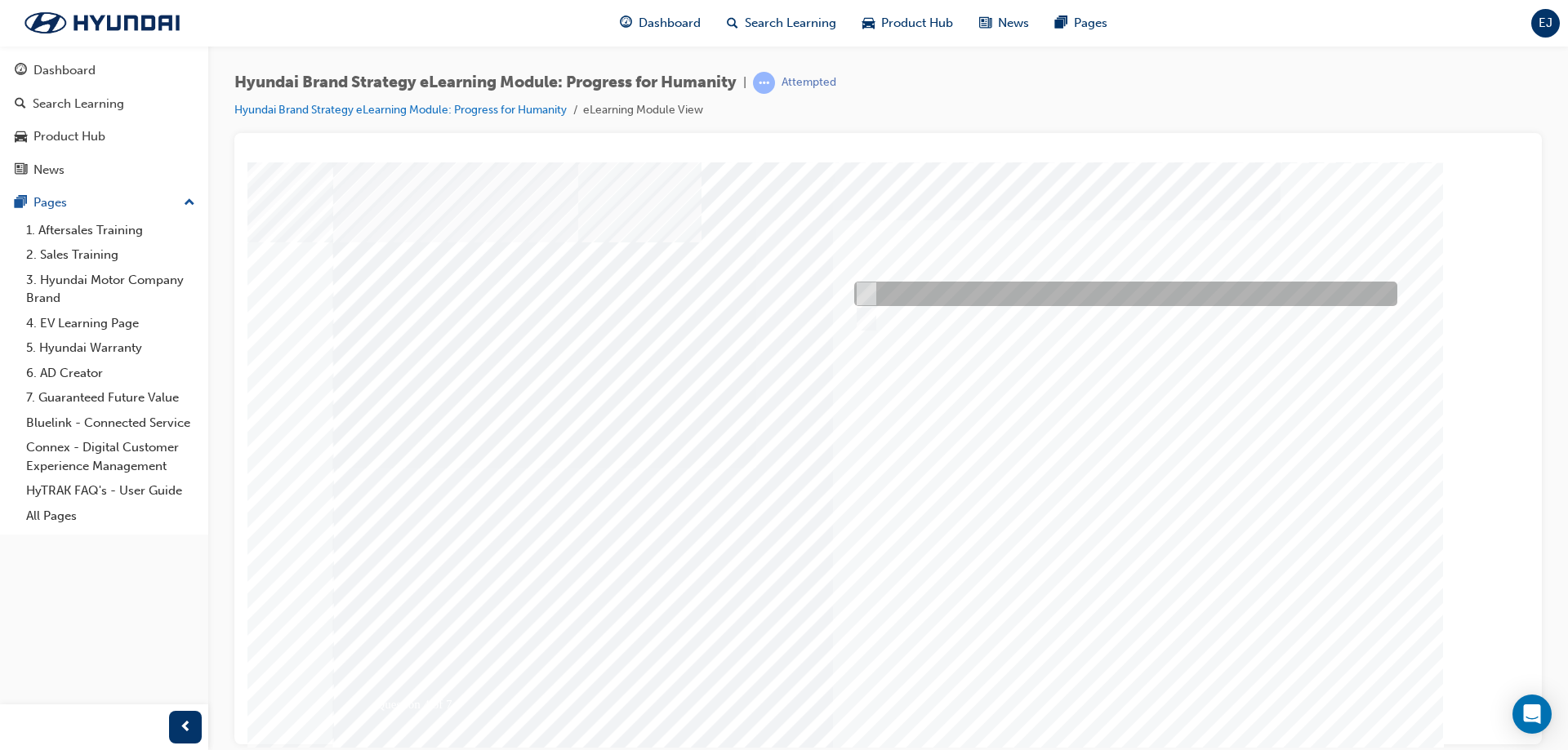
click at [1010, 291] on div at bounding box center [1122, 293] width 543 height 24
radio input "true"
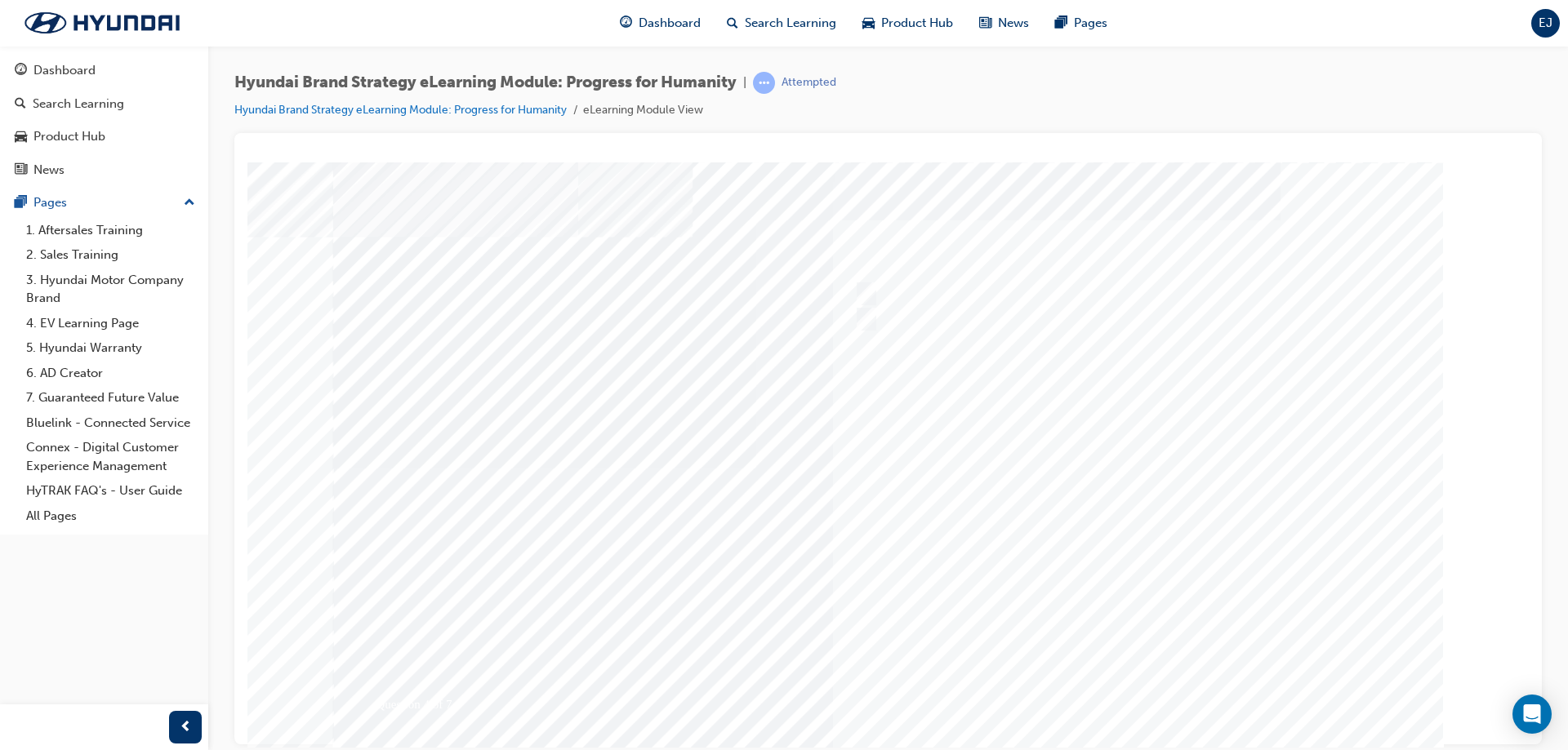
click at [1125, 697] on div at bounding box center [889, 455] width 1111 height 588
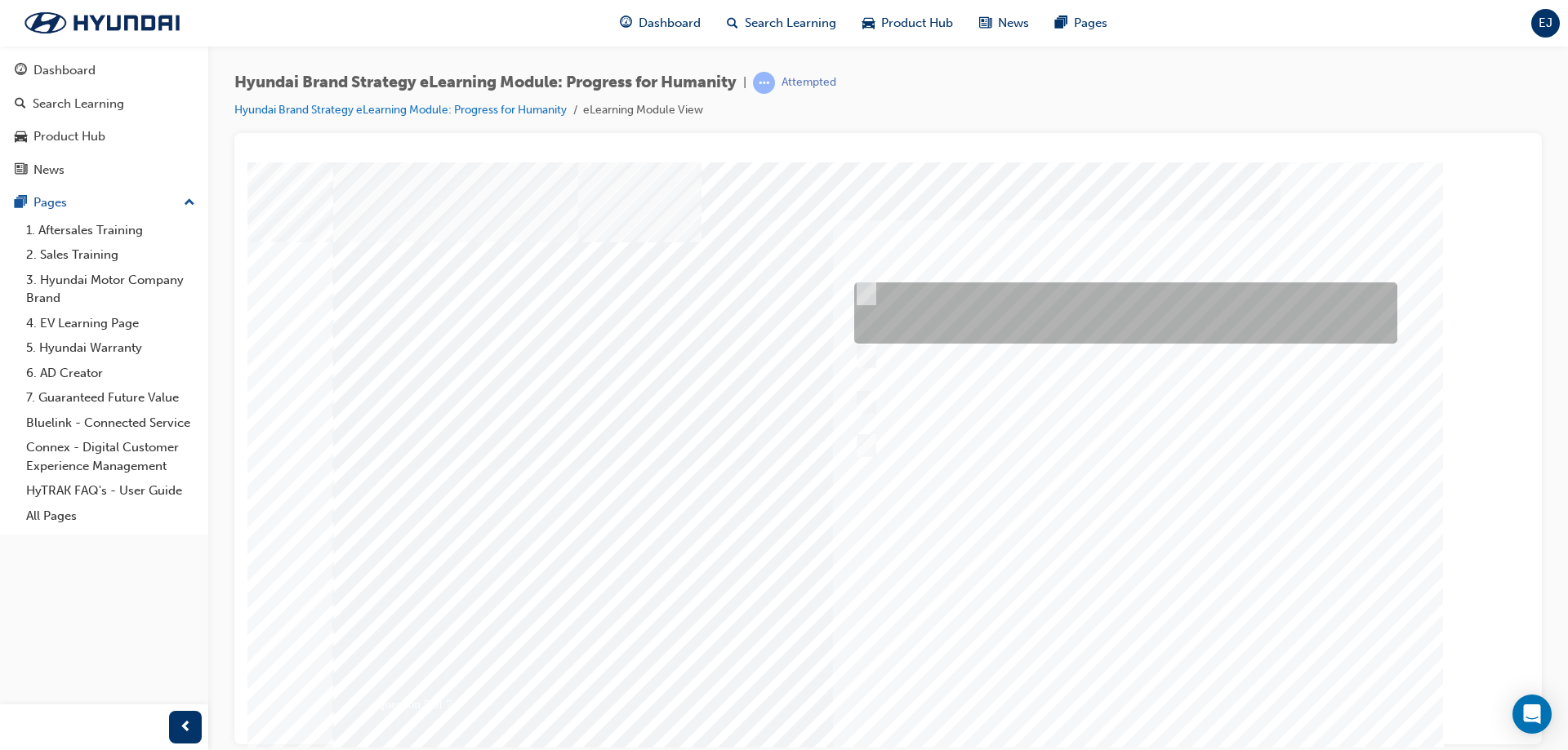
click at [975, 296] on div at bounding box center [1122, 313] width 543 height 61
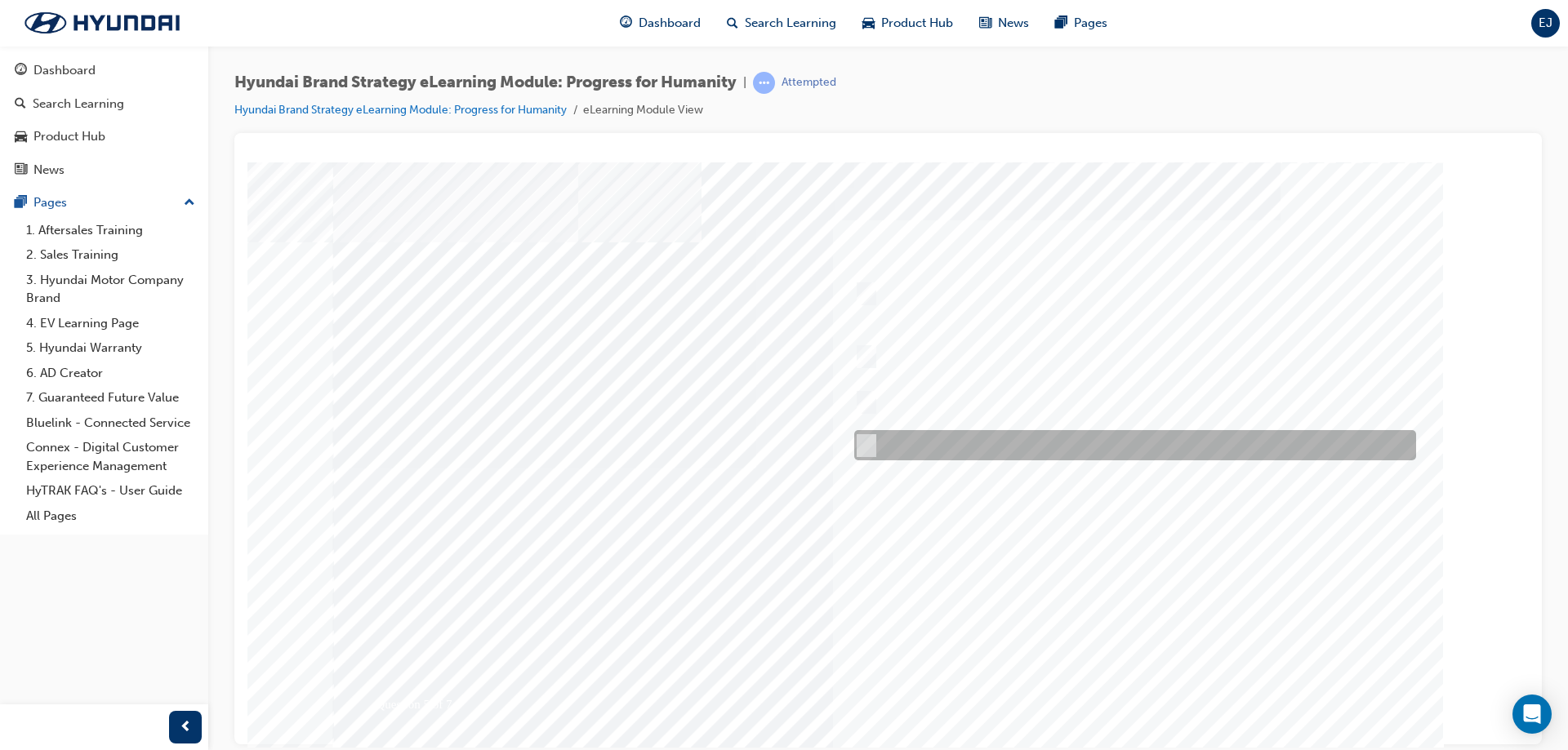
click at [893, 444] on div at bounding box center [1131, 445] width 562 height 31
radio input "false"
radio input "true"
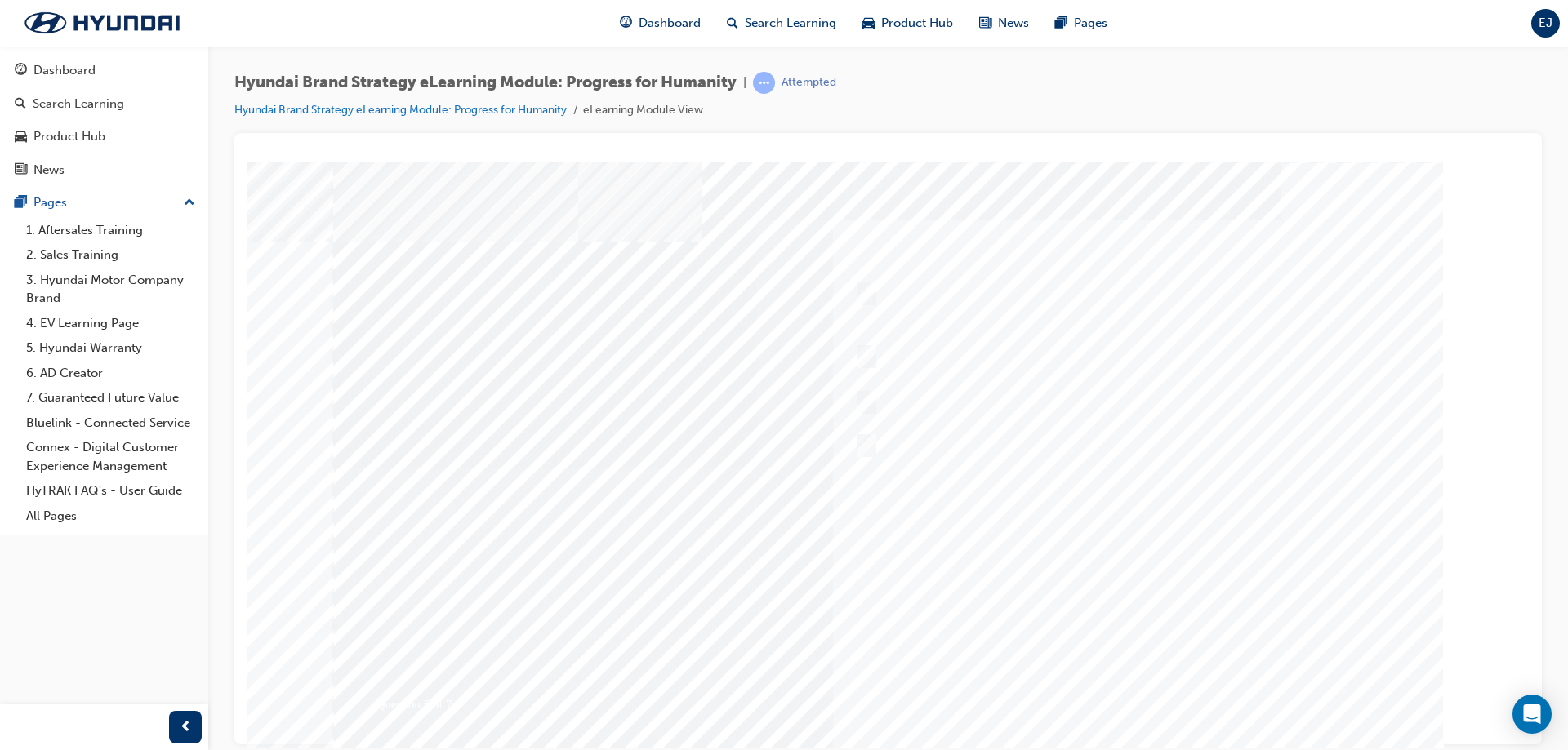
click at [1124, 706] on div at bounding box center [889, 455] width 1111 height 588
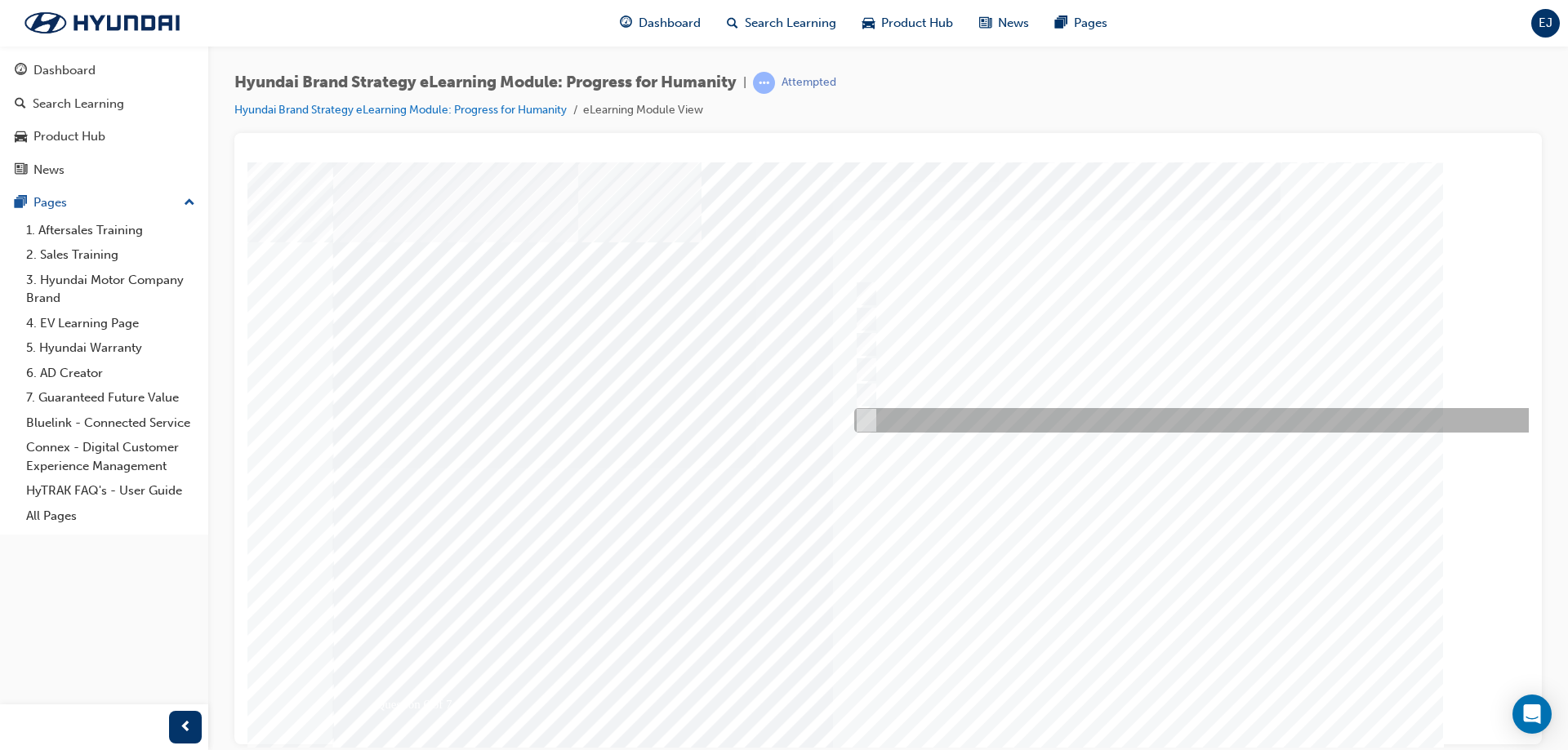
click at [1040, 413] on div at bounding box center [1203, 420] width 706 height 24
radio input "true"
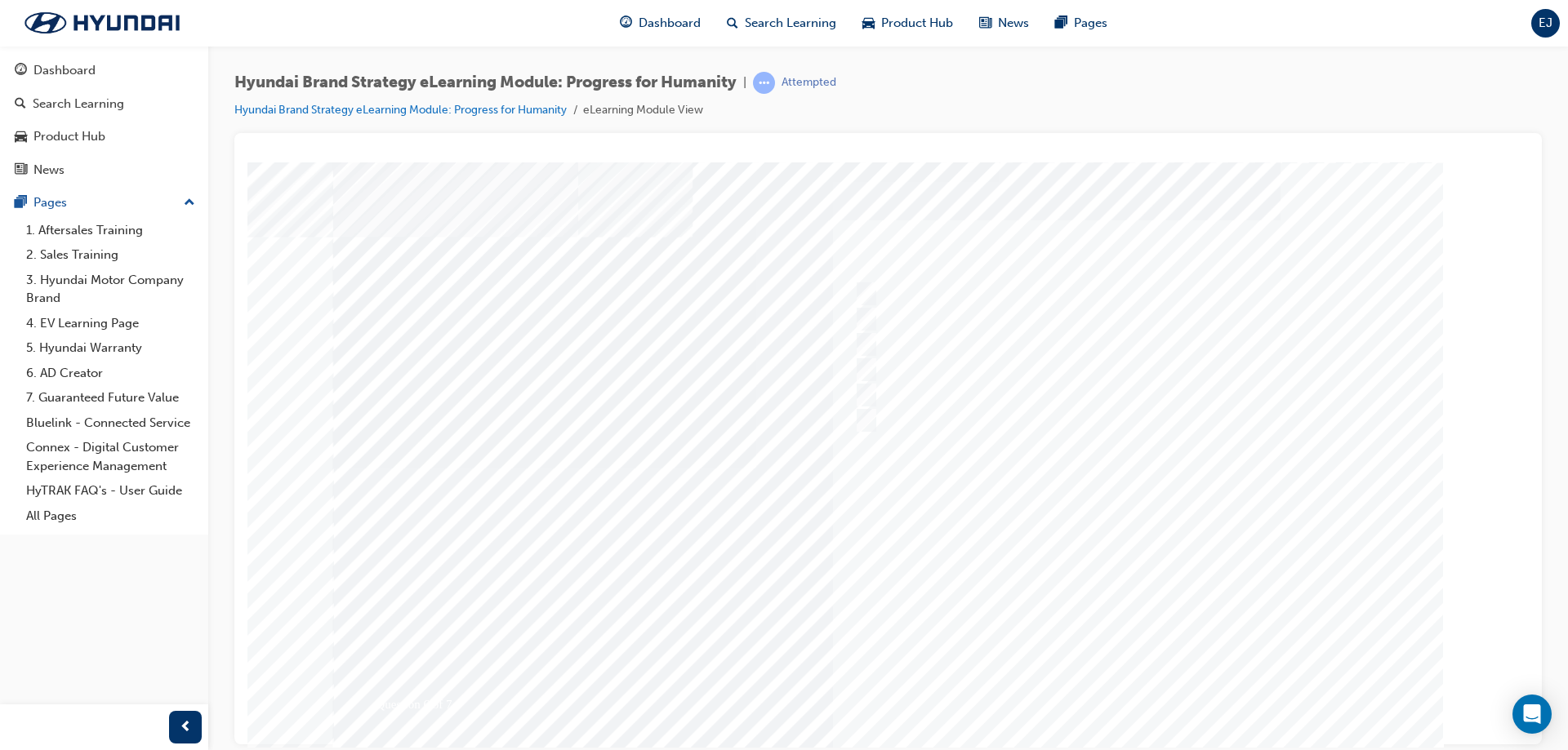
click at [1151, 679] on div at bounding box center [889, 455] width 1111 height 588
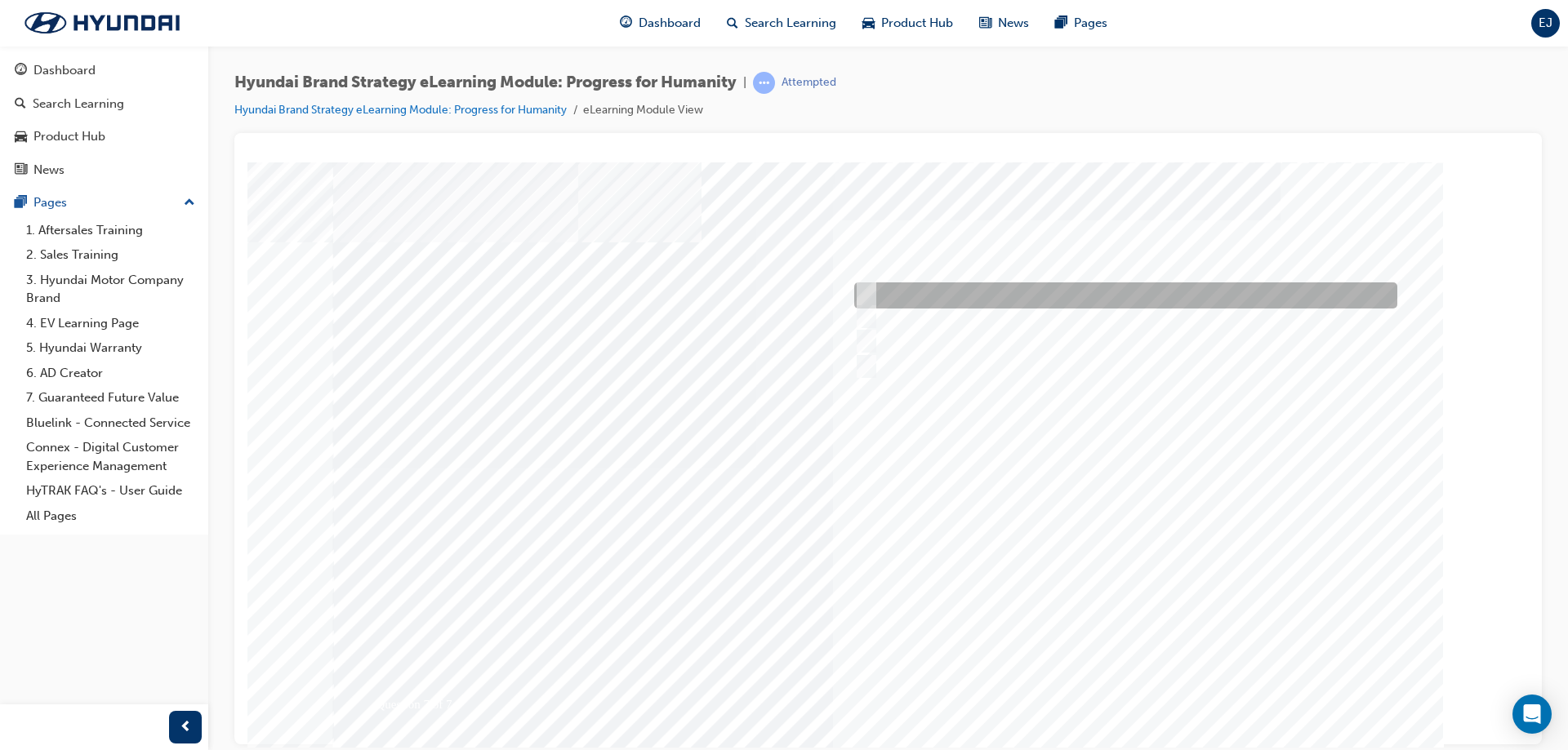
click at [1068, 299] on div at bounding box center [1122, 295] width 543 height 26
radio input "true"
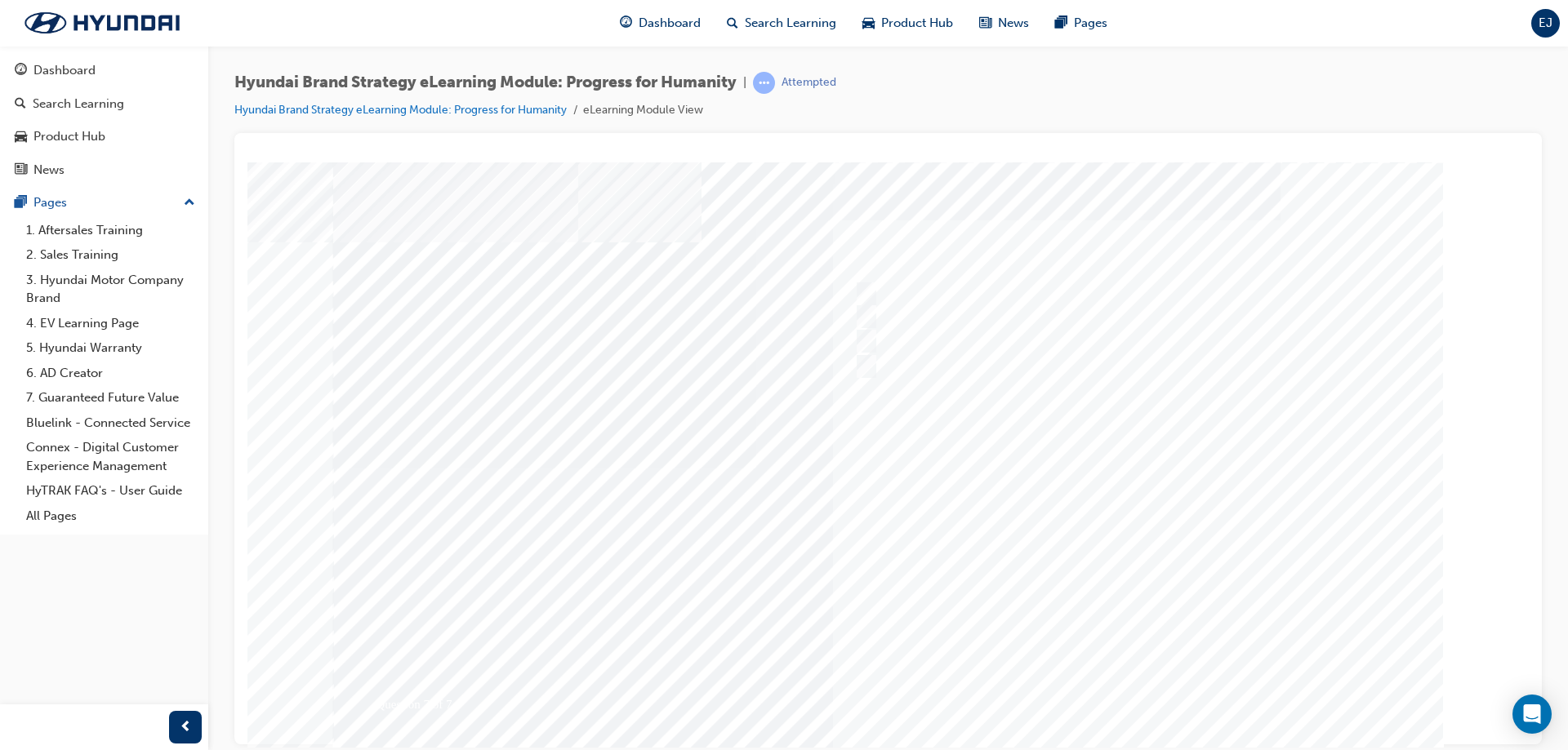
click at [1149, 692] on div at bounding box center [889, 455] width 1111 height 588
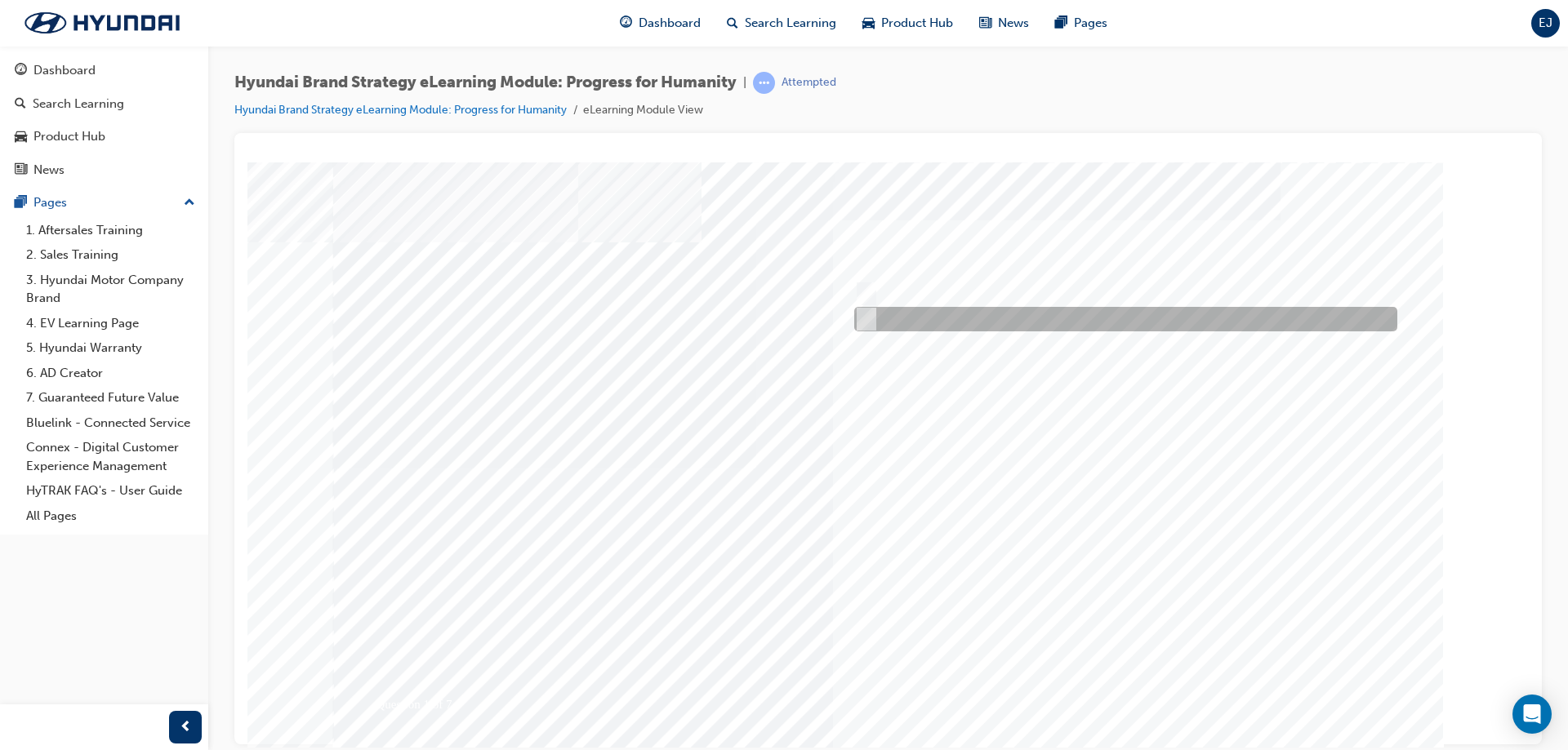
click at [888, 320] on div at bounding box center [1122, 319] width 543 height 24
radio input "true"
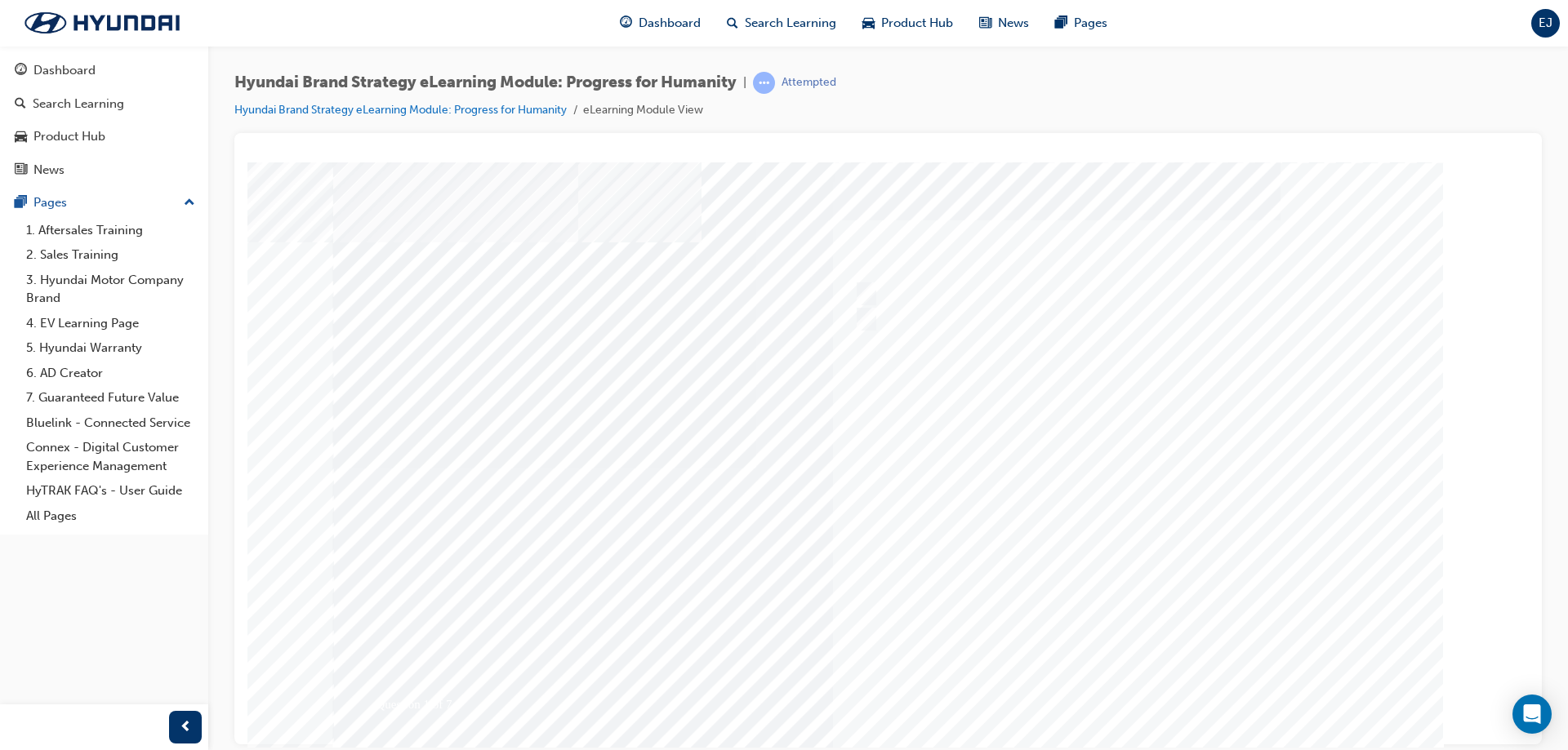
click at [1147, 680] on div at bounding box center [889, 455] width 1111 height 588
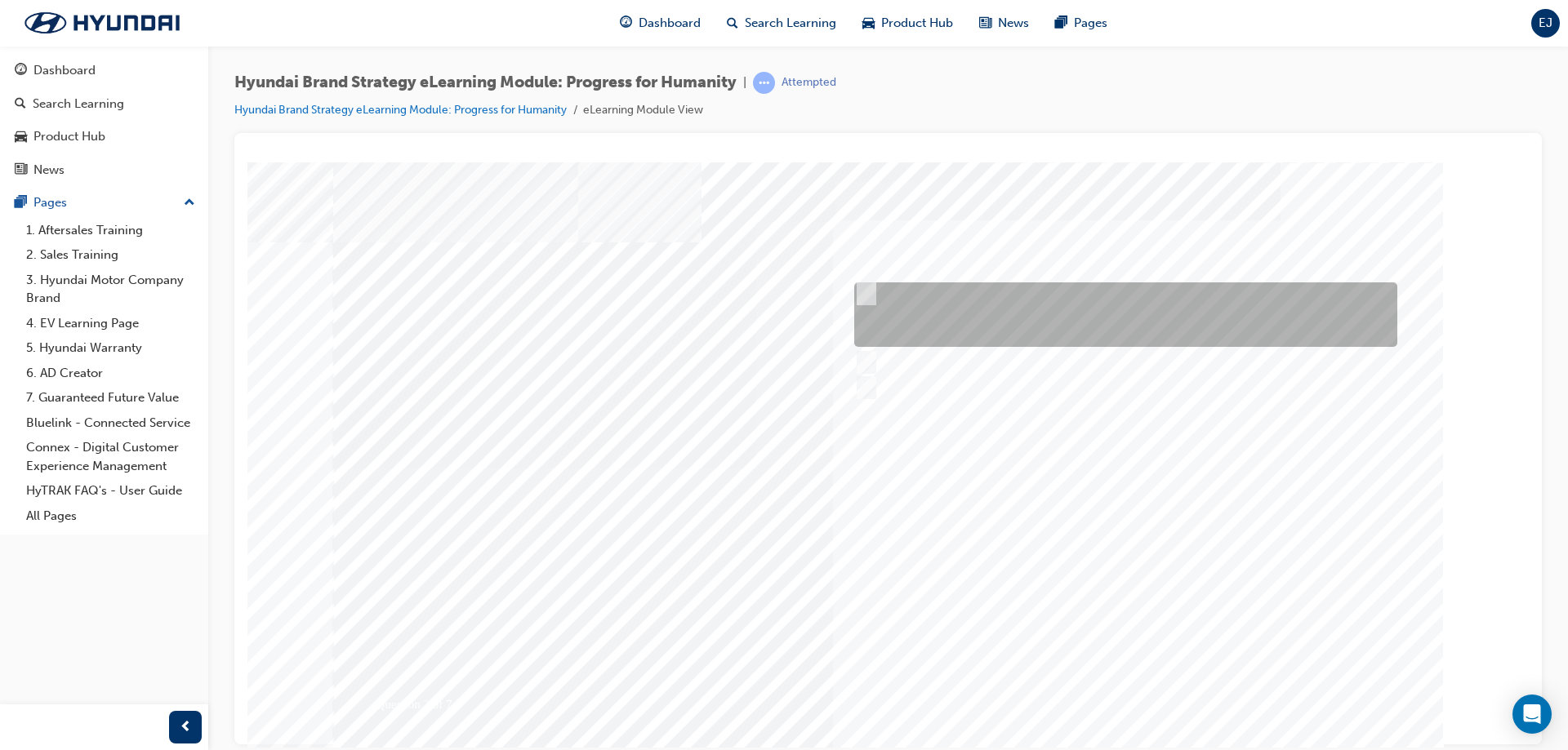
click at [949, 292] on div at bounding box center [1122, 315] width 543 height 65
radio input "true"
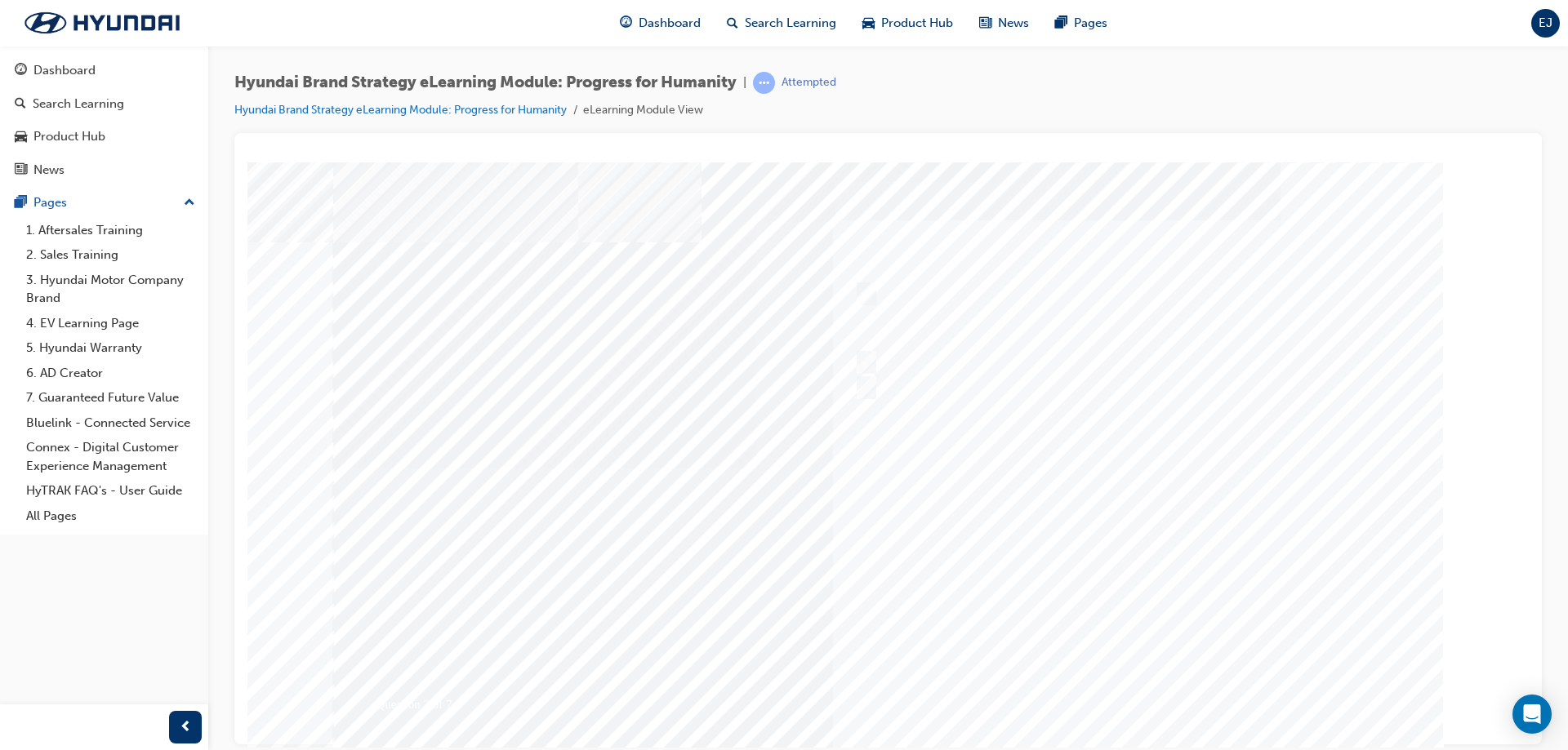
click at [1100, 688] on div at bounding box center [889, 455] width 1111 height 588
click at [914, 390] on div at bounding box center [889, 455] width 1111 height 588
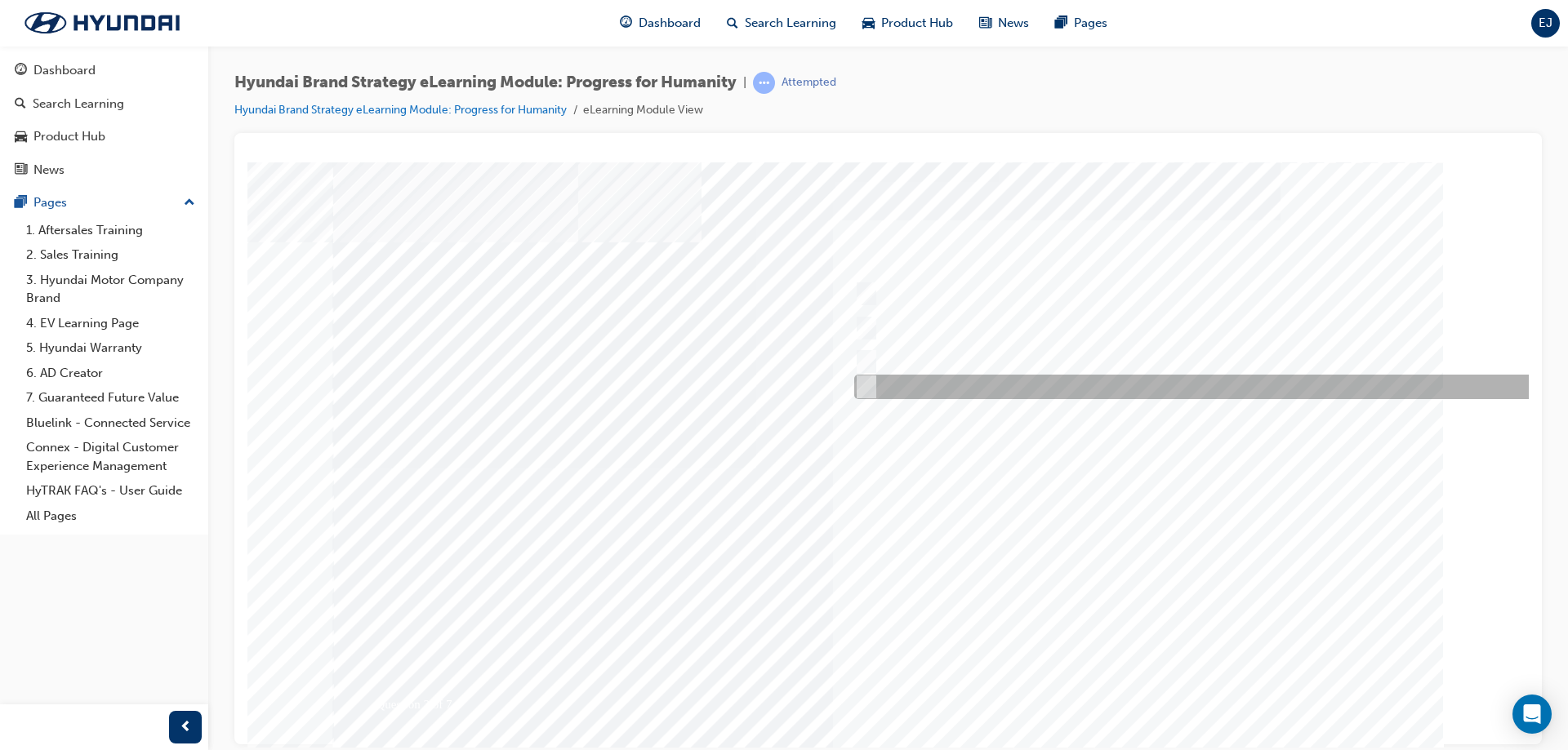
click at [866, 380] on input "All of the above." at bounding box center [863, 387] width 18 height 18
radio input "true"
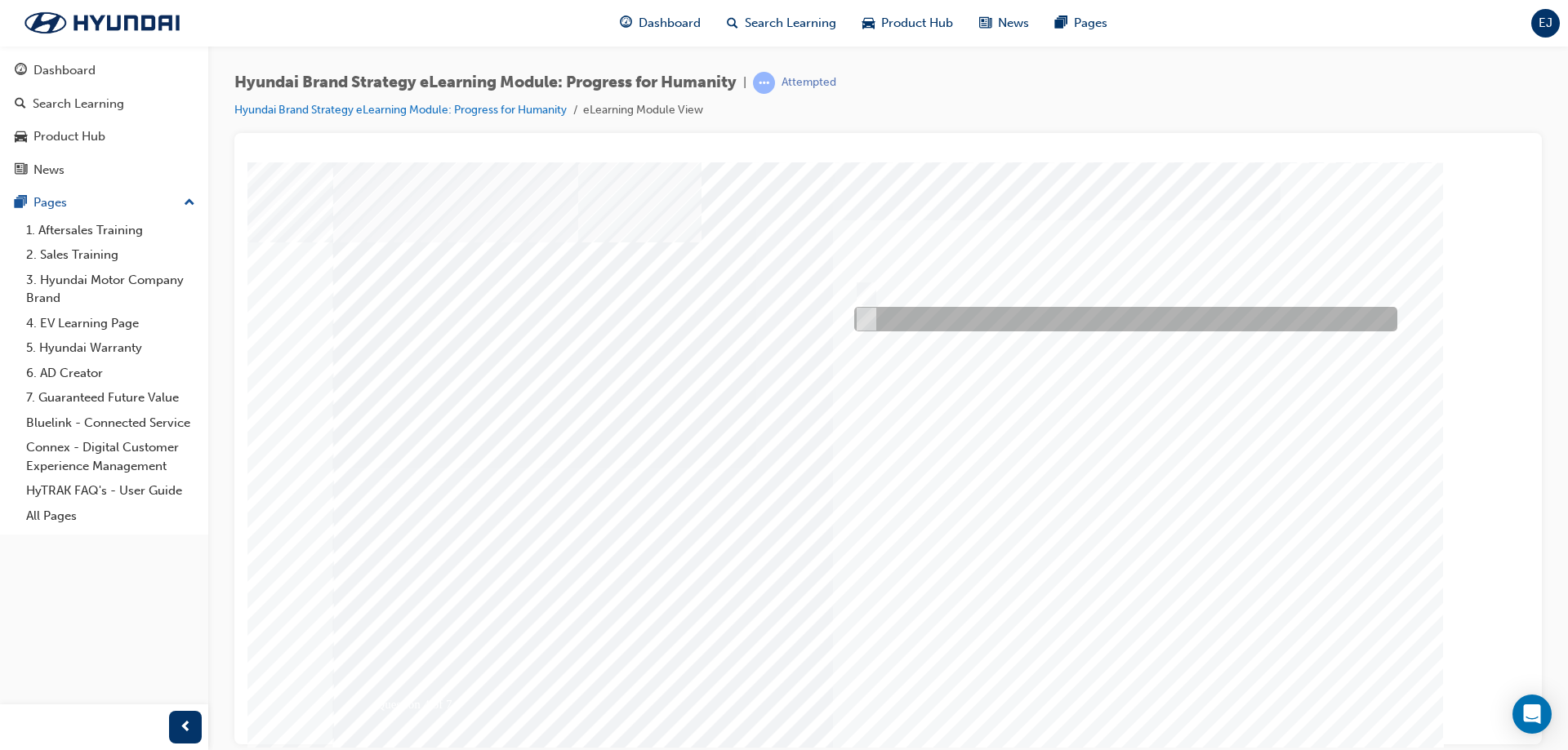
click at [872, 311] on div at bounding box center [1122, 319] width 543 height 24
radio input "true"
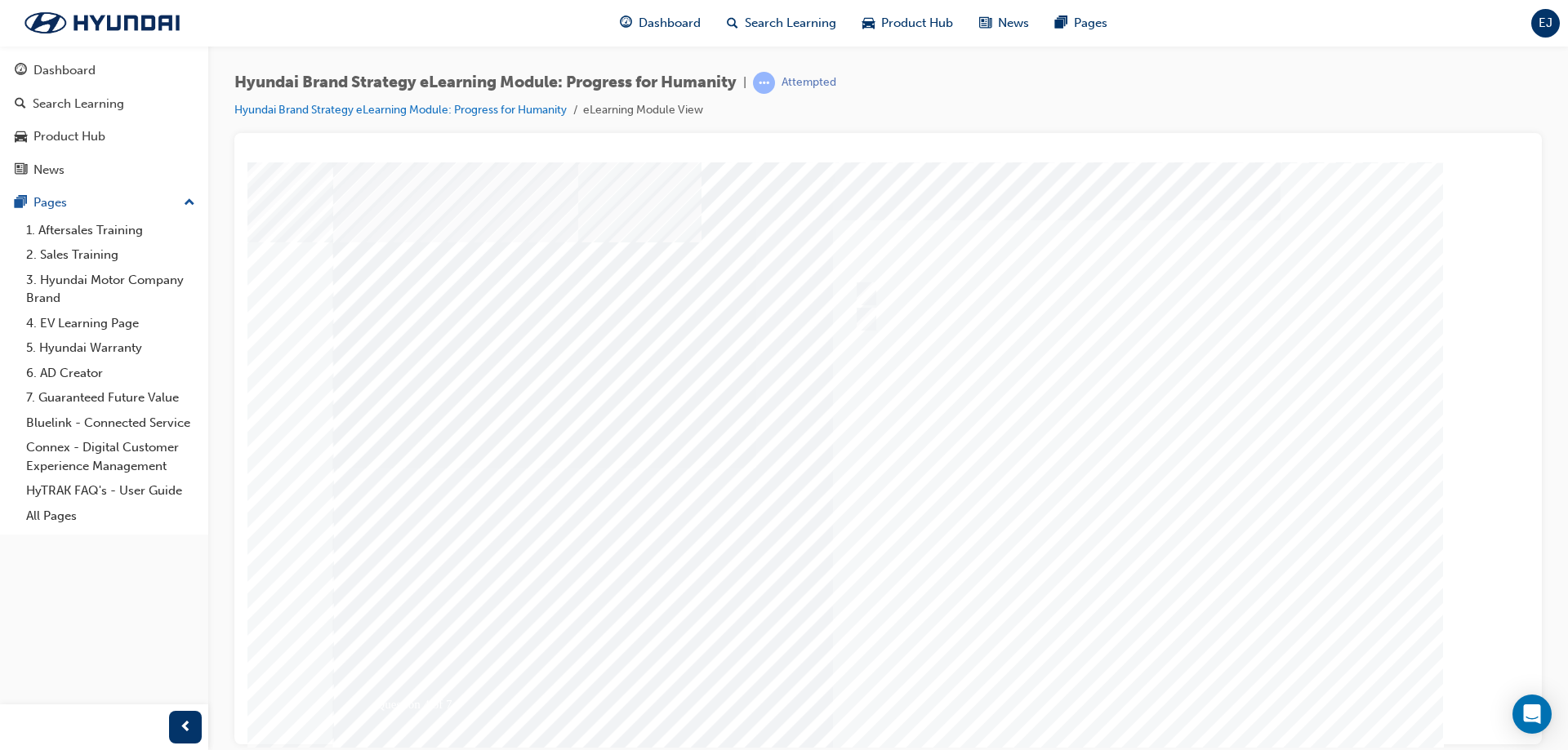
click at [1153, 687] on div at bounding box center [889, 455] width 1111 height 588
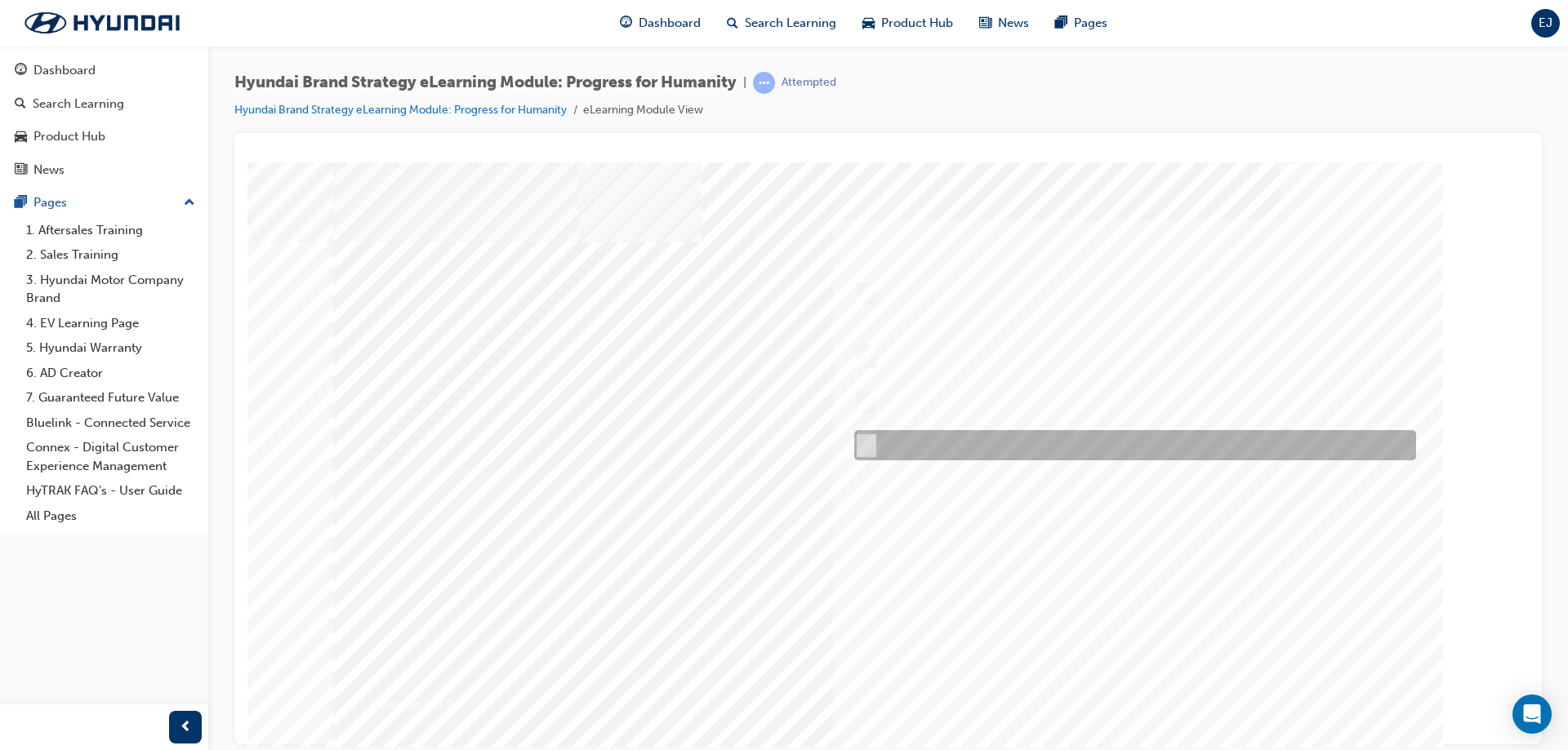
click at [1035, 459] on div at bounding box center [1131, 445] width 562 height 31
radio input "true"
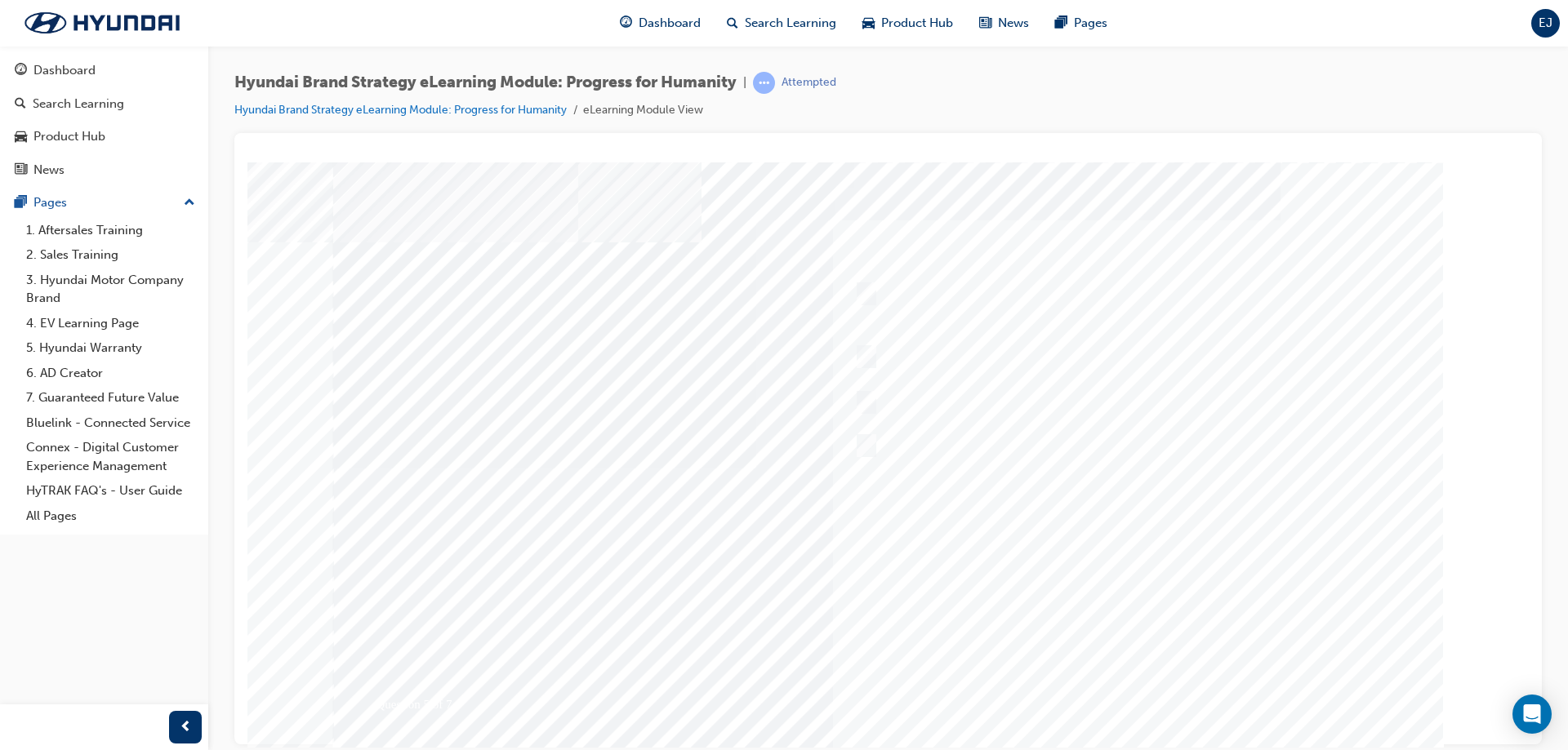
click at [1118, 690] on div at bounding box center [889, 455] width 1111 height 588
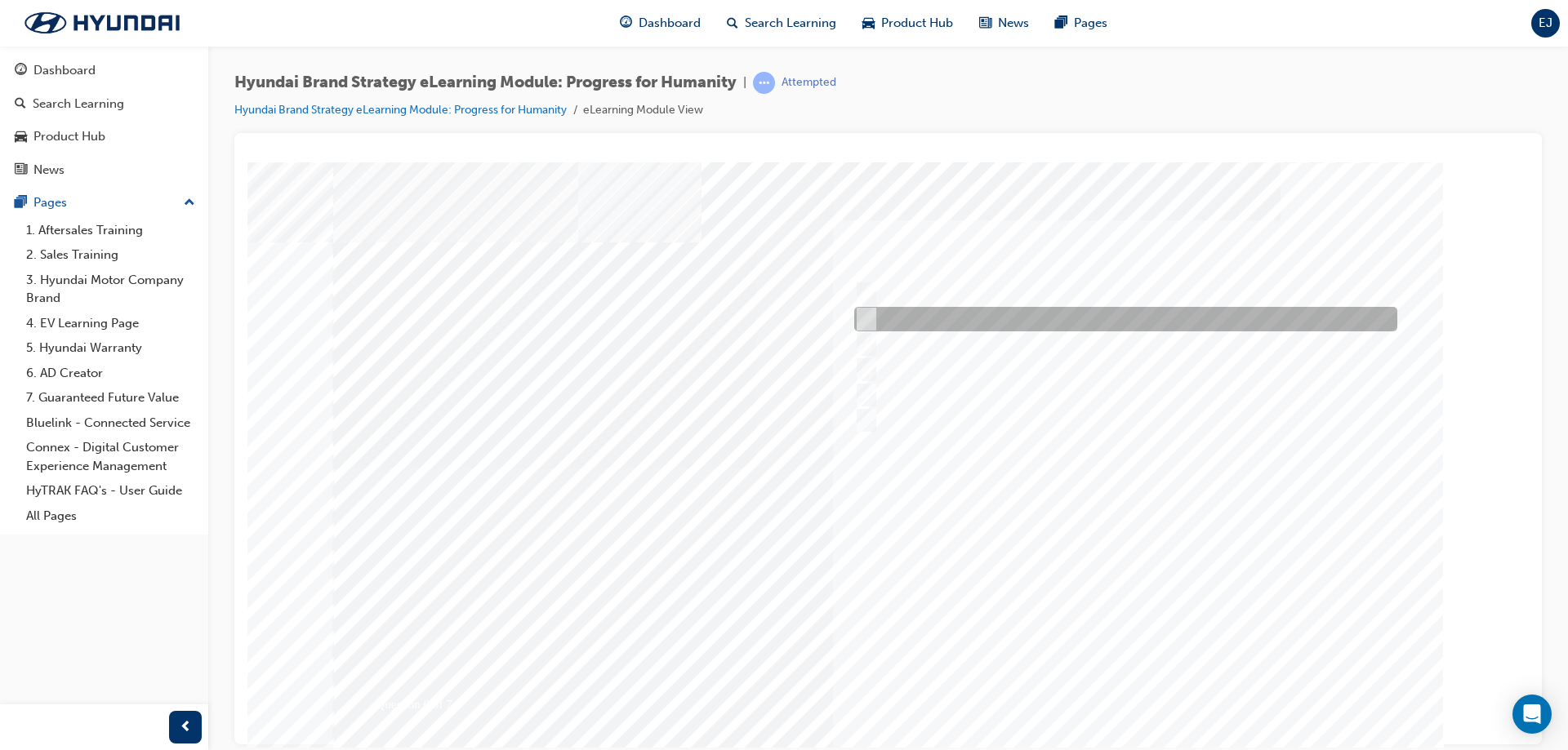
click at [992, 321] on div at bounding box center [1122, 319] width 543 height 24
radio input "true"
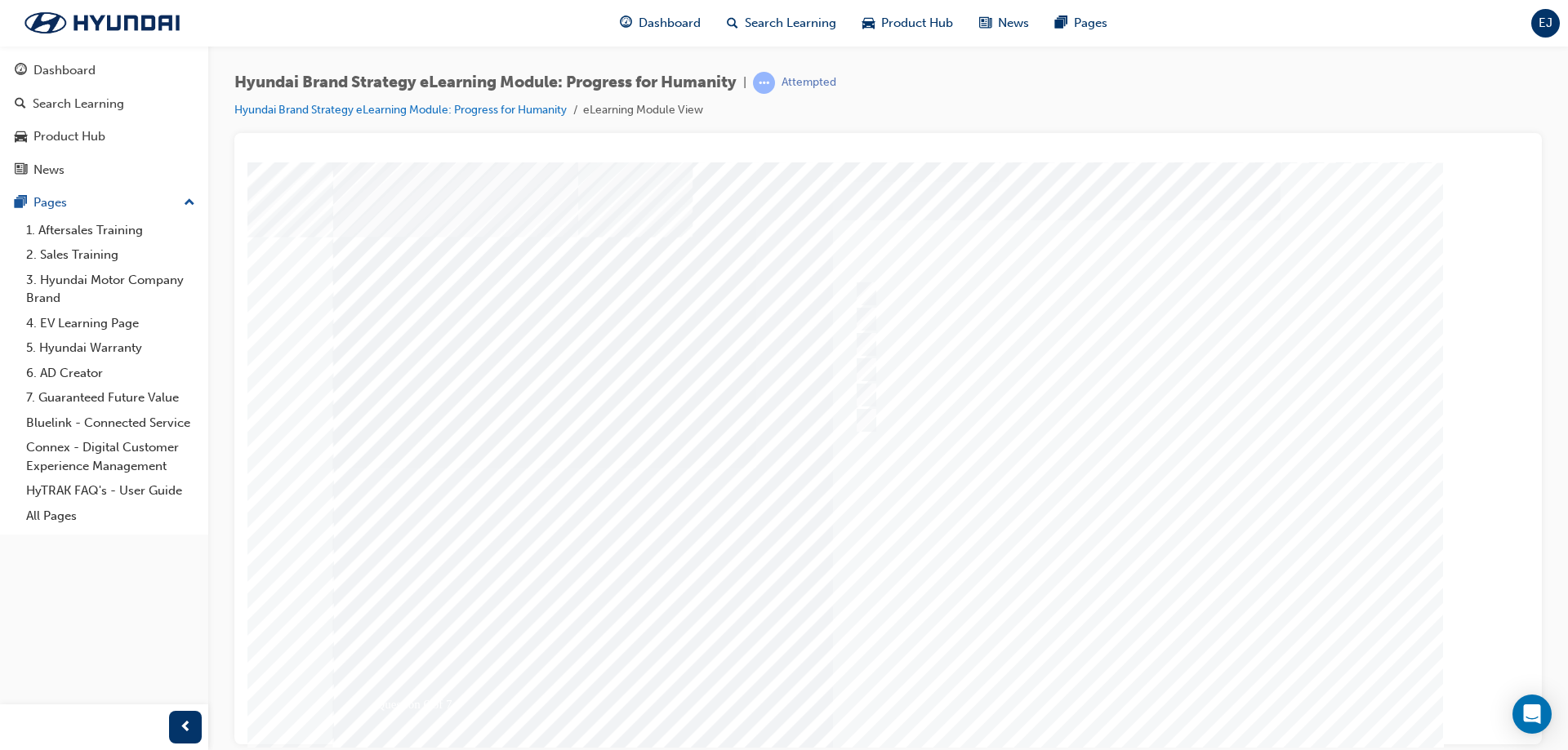
click at [1122, 709] on div at bounding box center [882, 474] width 1111 height 588
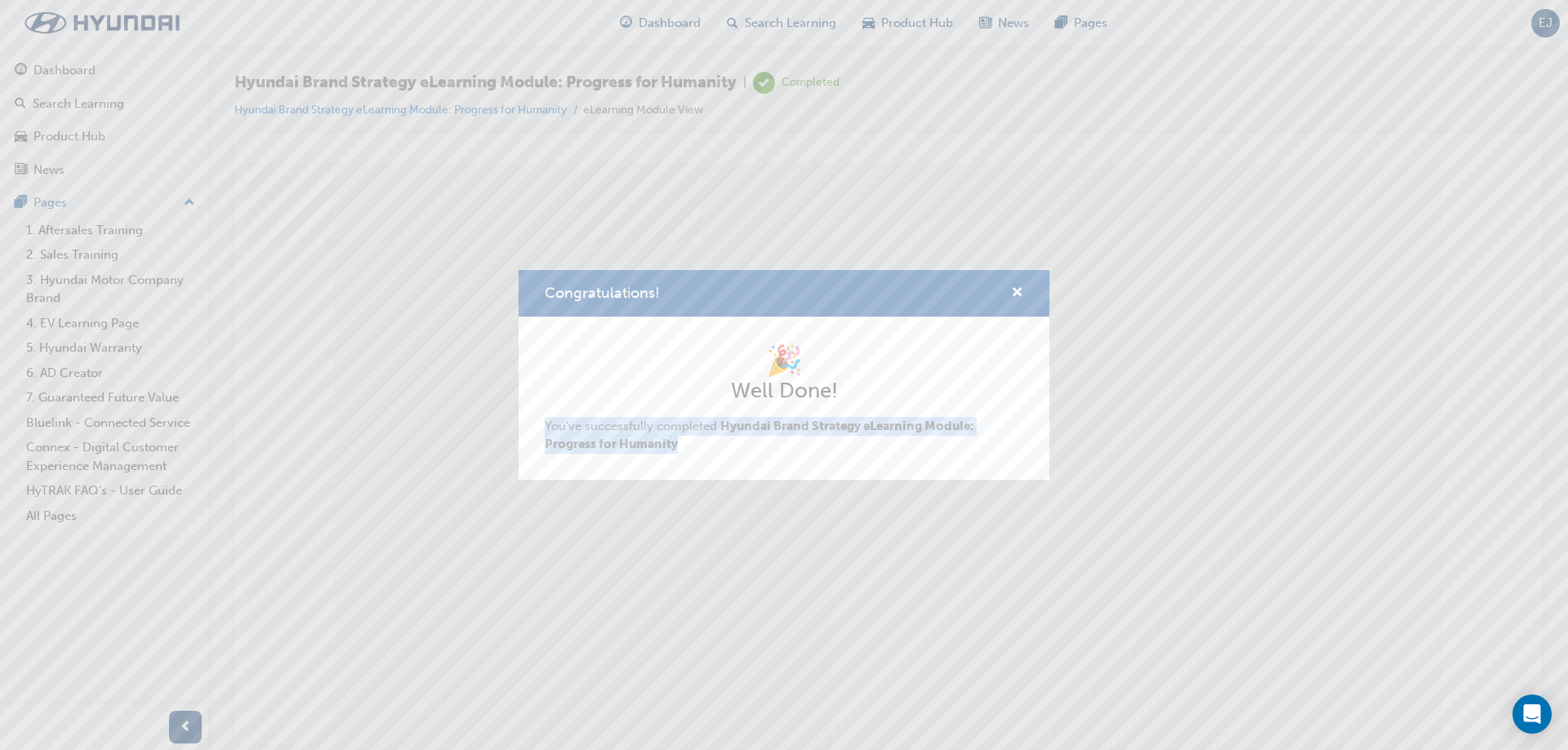
click at [1122, 691] on div "Congratulations! 🎉 Well Done! You've successfully completed Hyundai Brand Strat…" at bounding box center [784, 375] width 1568 height 750
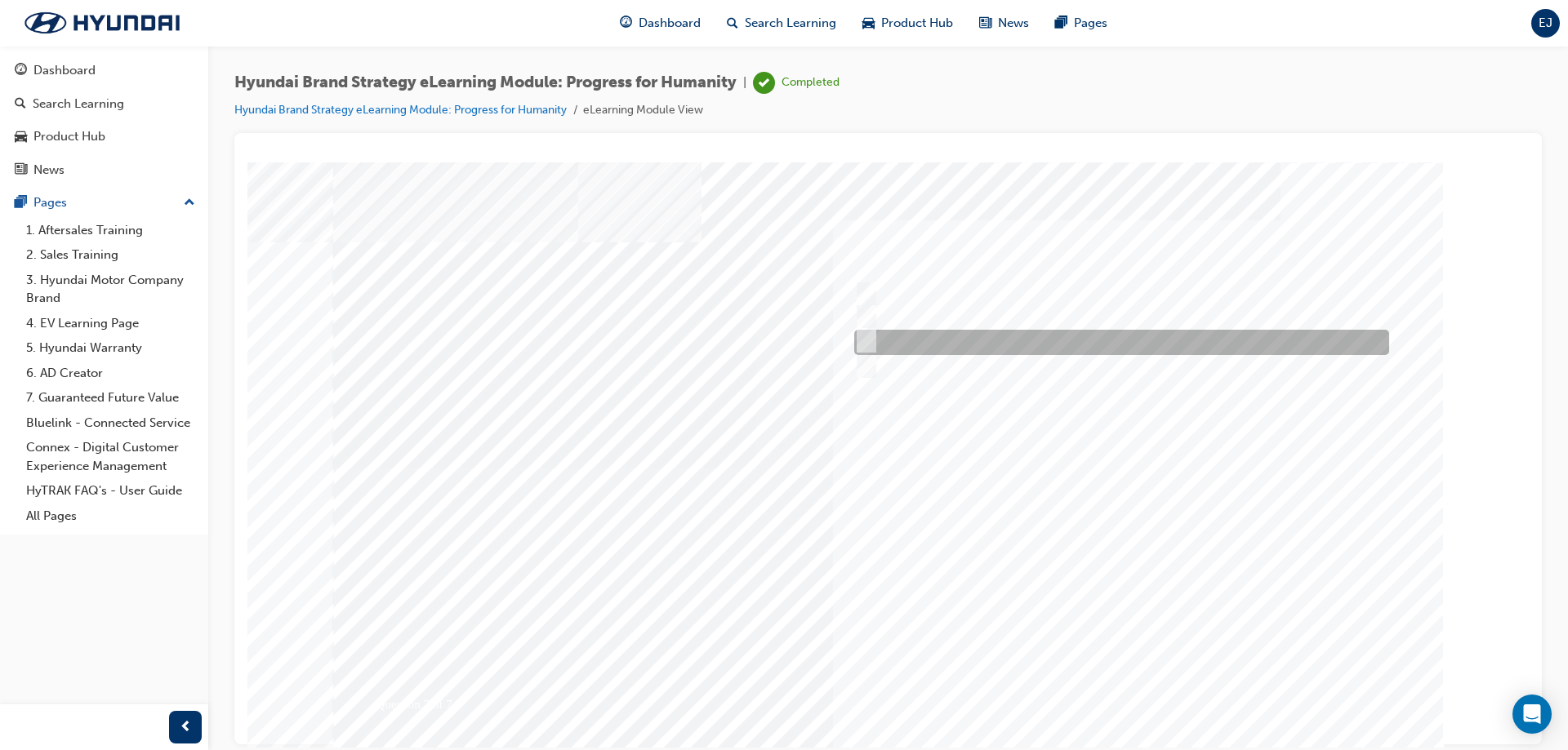
drag, startPoint x: 1080, startPoint y: 335, endPoint x: 1077, endPoint y: 348, distance: 13.3
click at [1080, 336] on div at bounding box center [1117, 343] width 535 height 25
radio input "true"
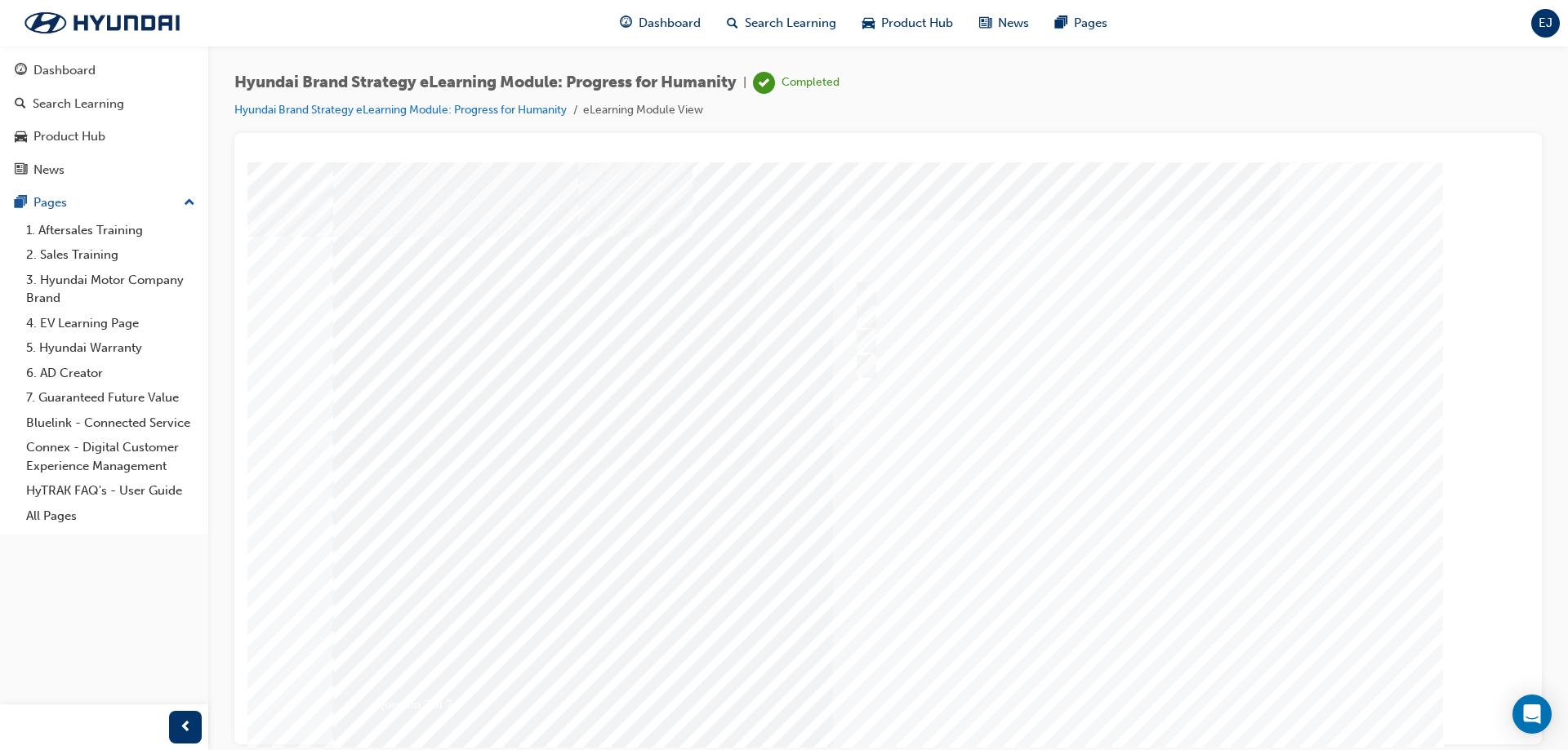
click at [1157, 691] on div at bounding box center [889, 455] width 1111 height 588
click at [89, 231] on link "1. Aftersales Training" at bounding box center [111, 231] width 182 height 25
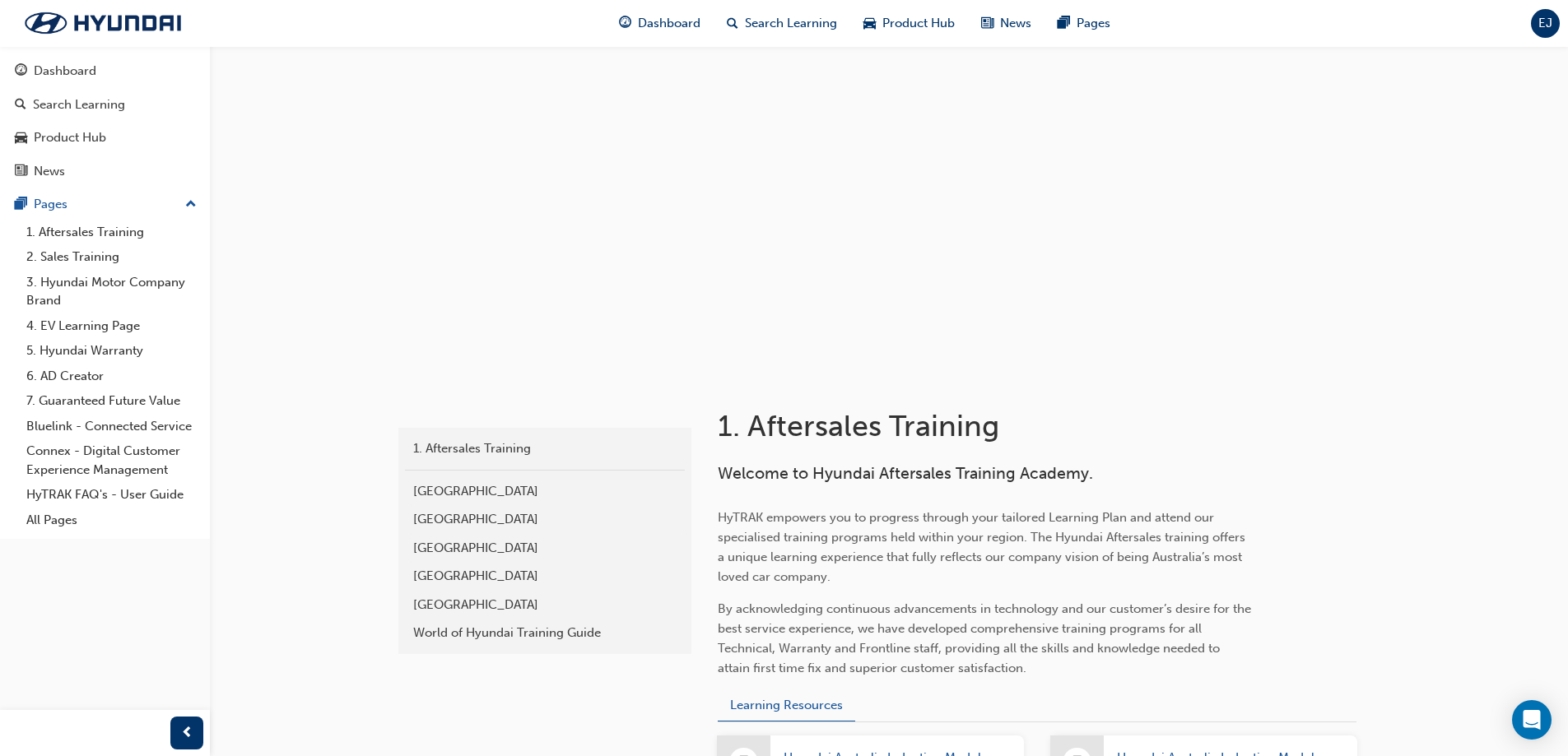
drag, startPoint x: 1236, startPoint y: 660, endPoint x: 1164, endPoint y: 468, distance: 205.1
click at [1171, 467] on h3 "Welcome to Hyundai Aftersales Training Academy." at bounding box center [985, 473] width 535 height 19
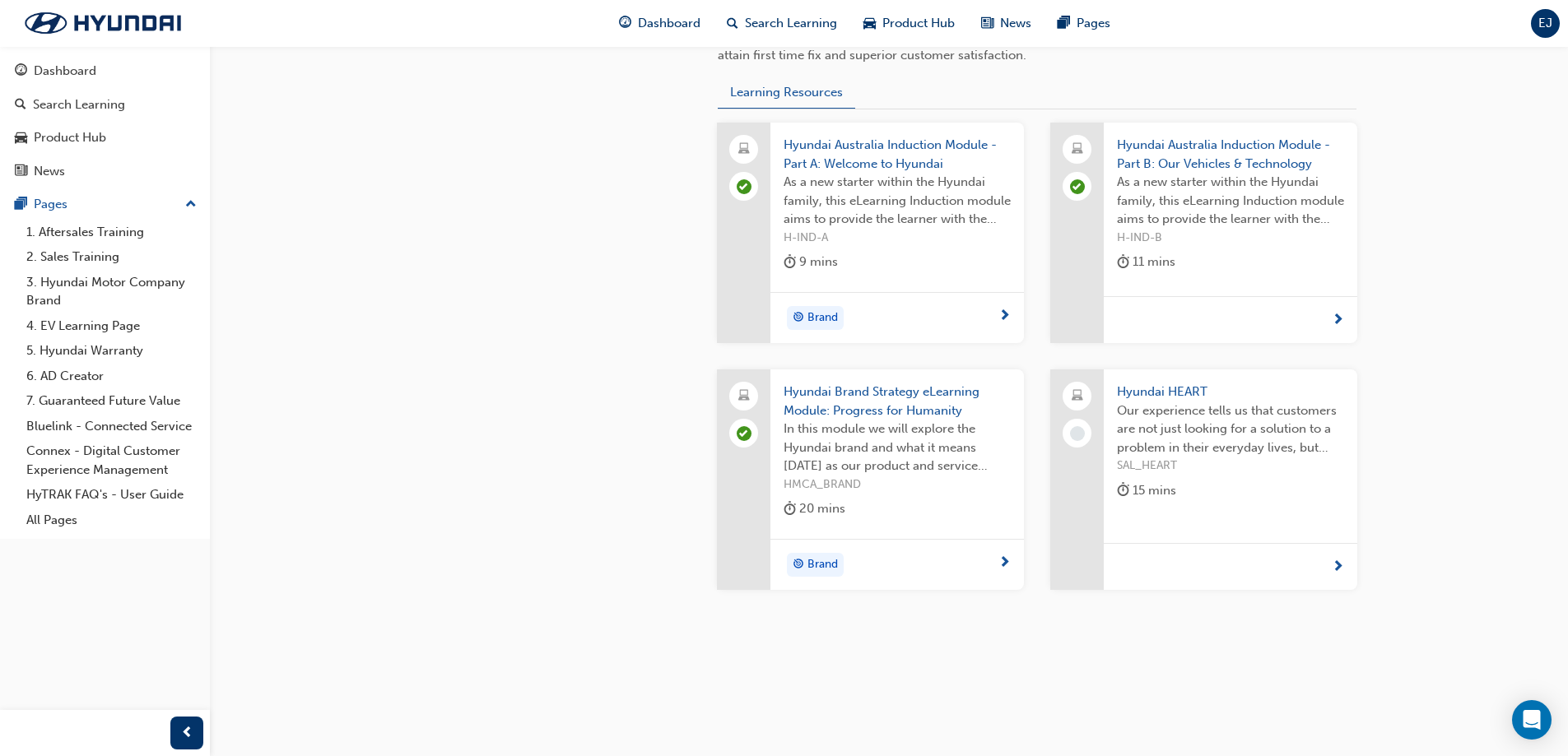
scroll to position [620, 0]
click at [1162, 390] on span "Hyundai HEART" at bounding box center [1231, 385] width 227 height 19
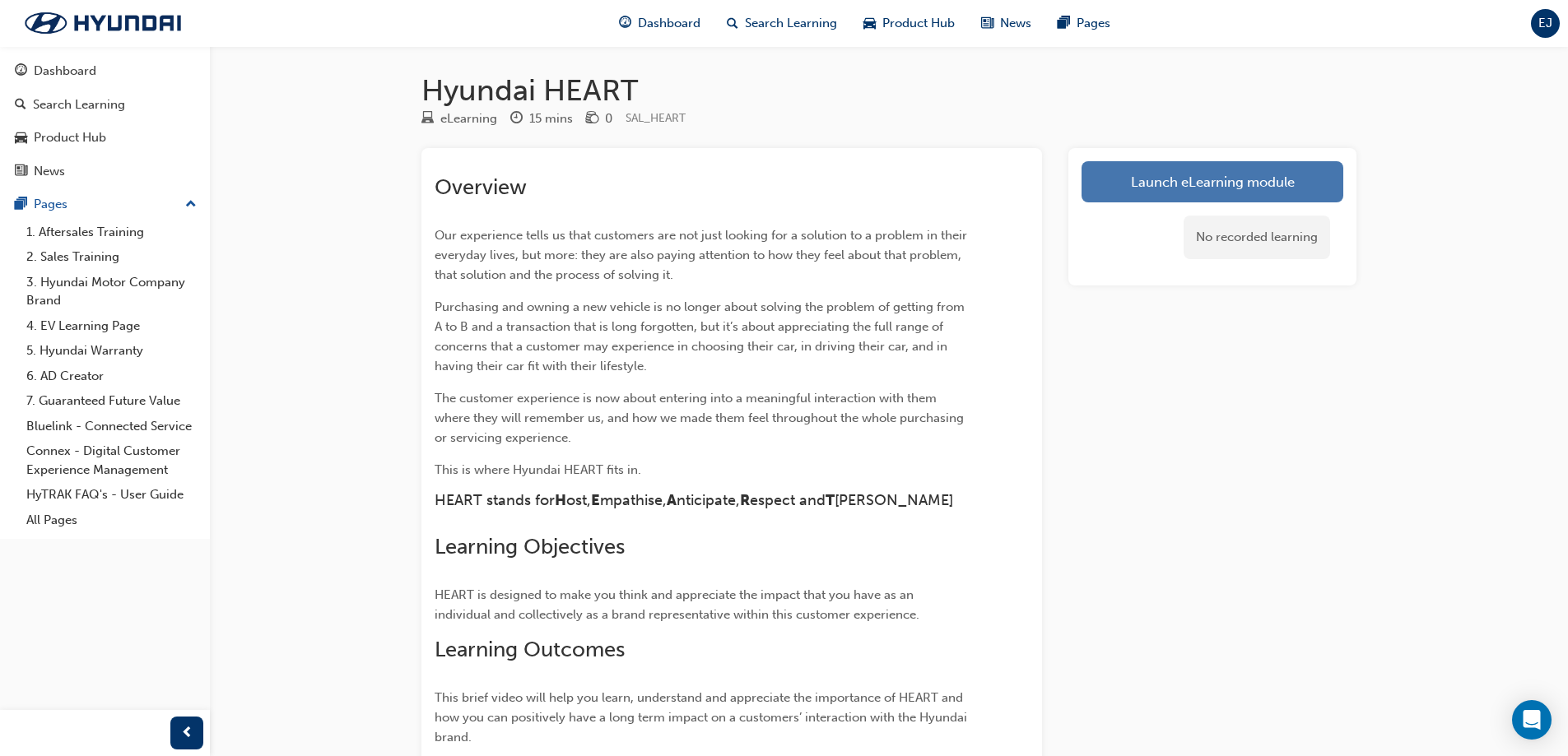
click at [1190, 192] on link "Launch eLearning module" at bounding box center [1213, 182] width 262 height 41
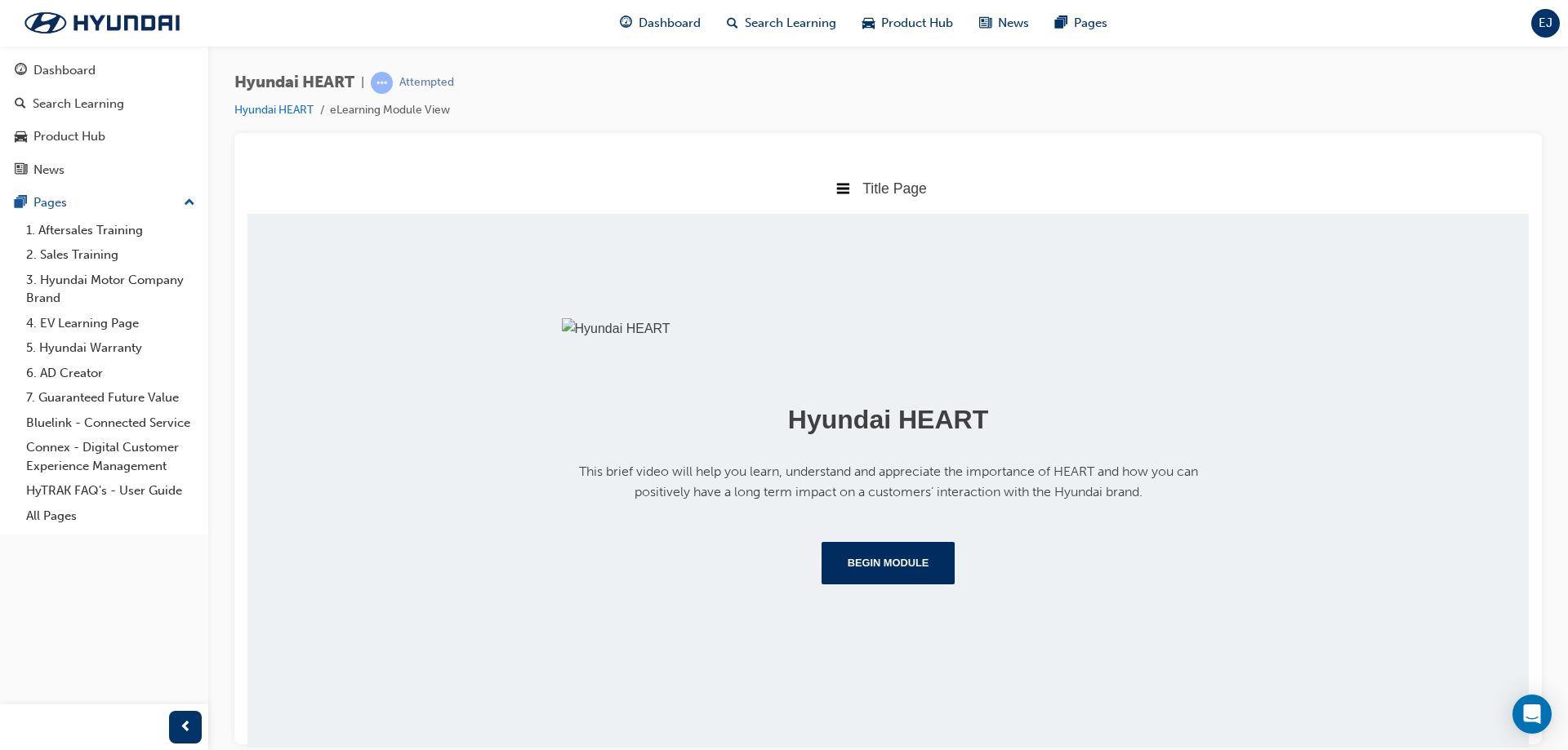
scroll to position [182, 0]
click at [899, 584] on button "Begin Module" at bounding box center [888, 562] width 134 height 42
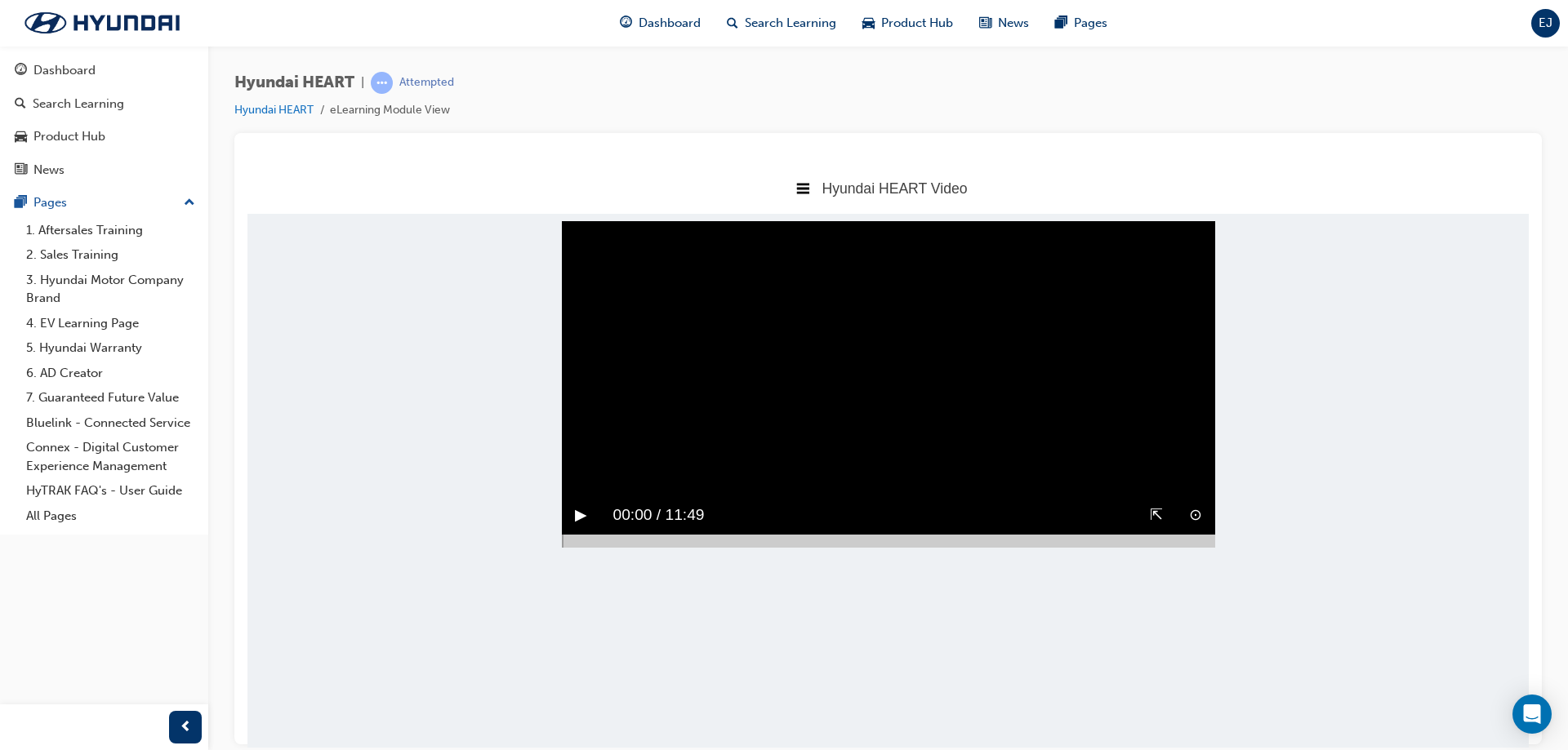
click at [578, 527] on button "▶︎" at bounding box center [582, 515] width 13 height 25
drag, startPoint x: 581, startPoint y: 556, endPoint x: 628, endPoint y: 556, distance: 47.0
click at [628, 547] on div "⊙ ⇱ ‖ 00:24 / 11:49" at bounding box center [888, 521] width 654 height 51
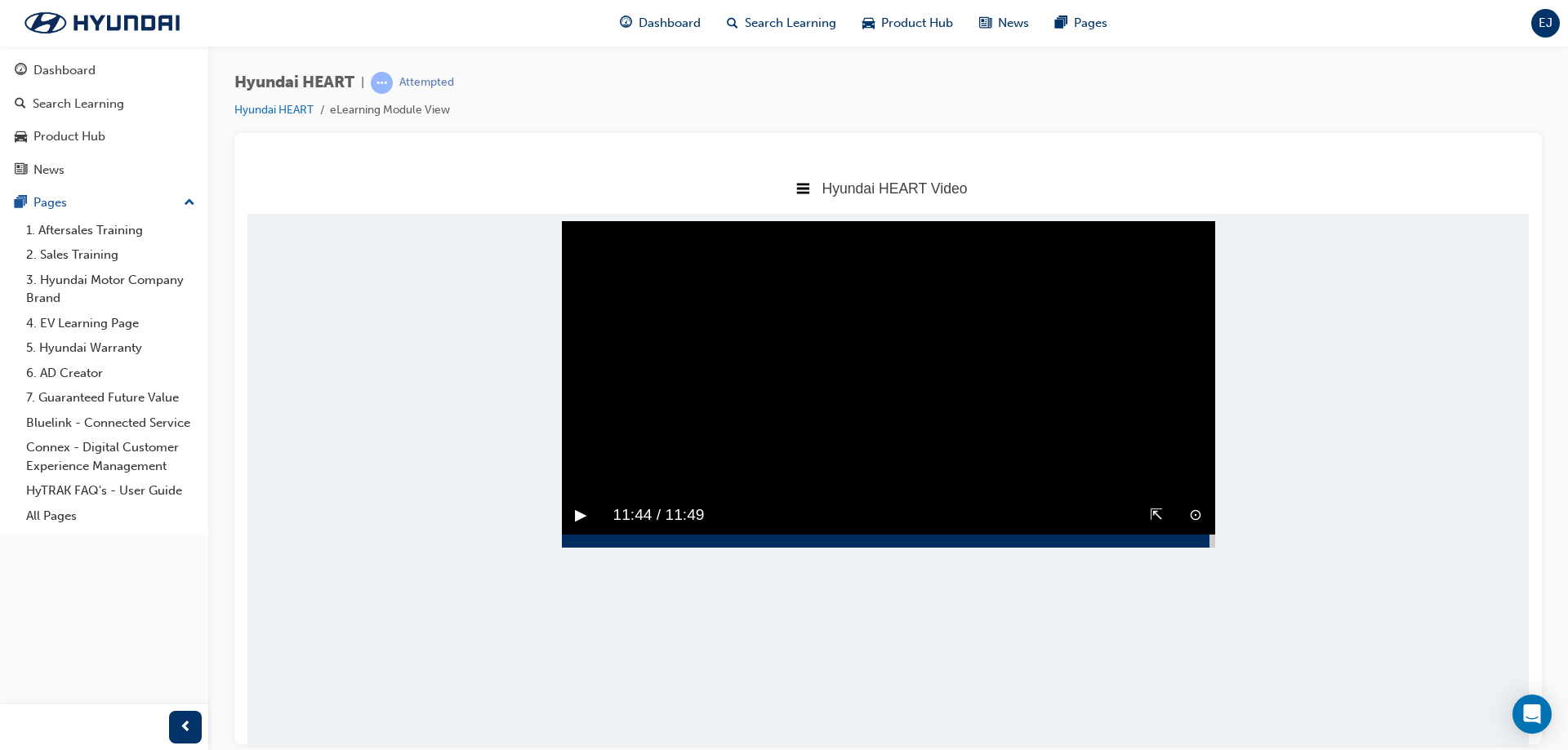
drag, startPoint x: 584, startPoint y: 583, endPoint x: 1209, endPoint y: 600, distance: 625.2
click at [1209, 600] on body "Hyundai HEART Video Title Page Hyundai HEART Video Hyundai Key Behaviour Manual…" at bounding box center [887, 453] width 1281 height 585
click at [576, 527] on button "‖" at bounding box center [579, 515] width 8 height 25
click at [586, 527] on button "▶︎" at bounding box center [582, 515] width 13 height 25
click at [936, 407] on video "Sorry, your browser does not support embedded videos. Download Instead" at bounding box center [888, 384] width 654 height 326
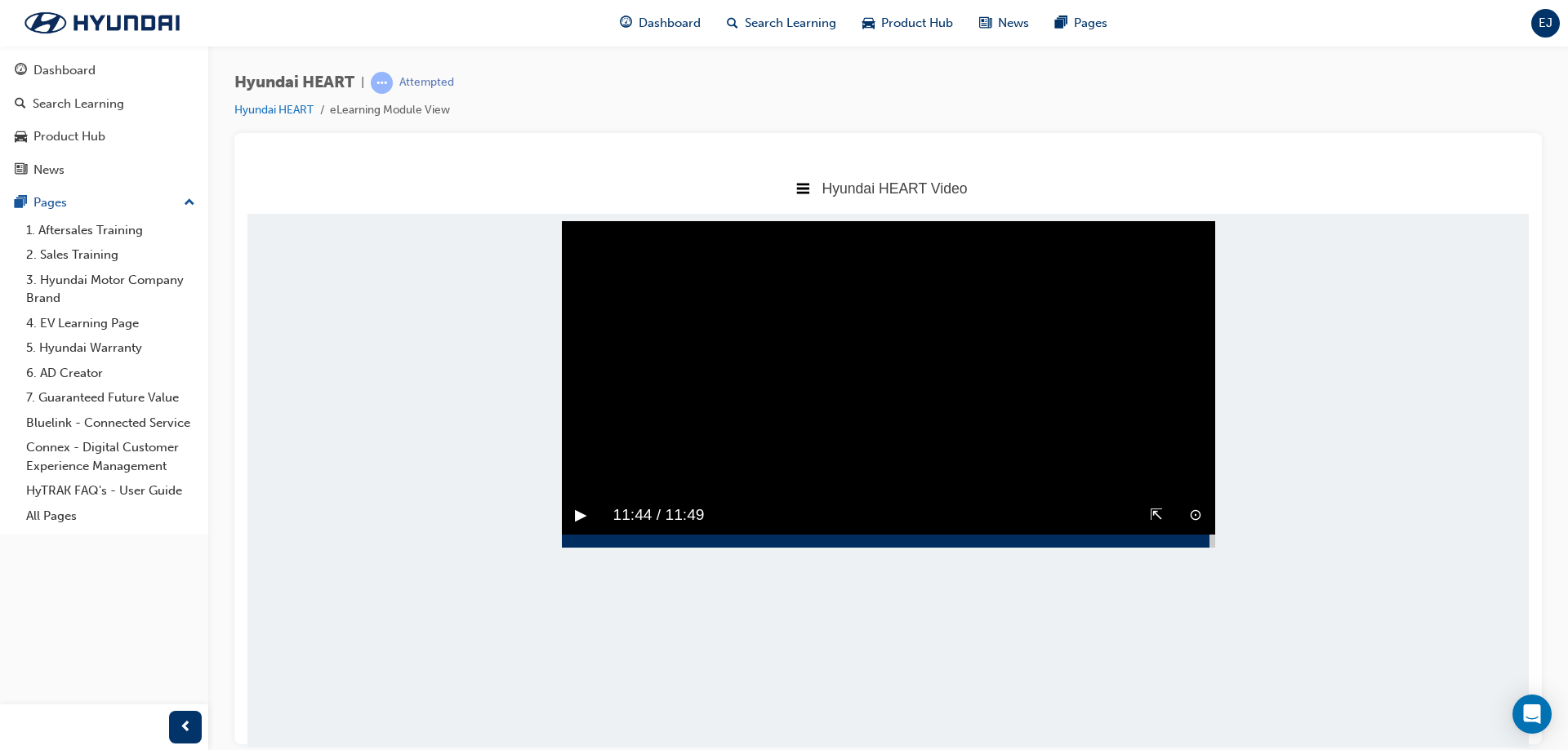
click at [1359, 470] on body "Hyundai HEART Video Title Page Hyundai HEART Video Hyundai Key Behaviour Manual…" at bounding box center [887, 453] width 1281 height 585
click at [582, 527] on button "▶︎" at bounding box center [582, 515] width 13 height 25
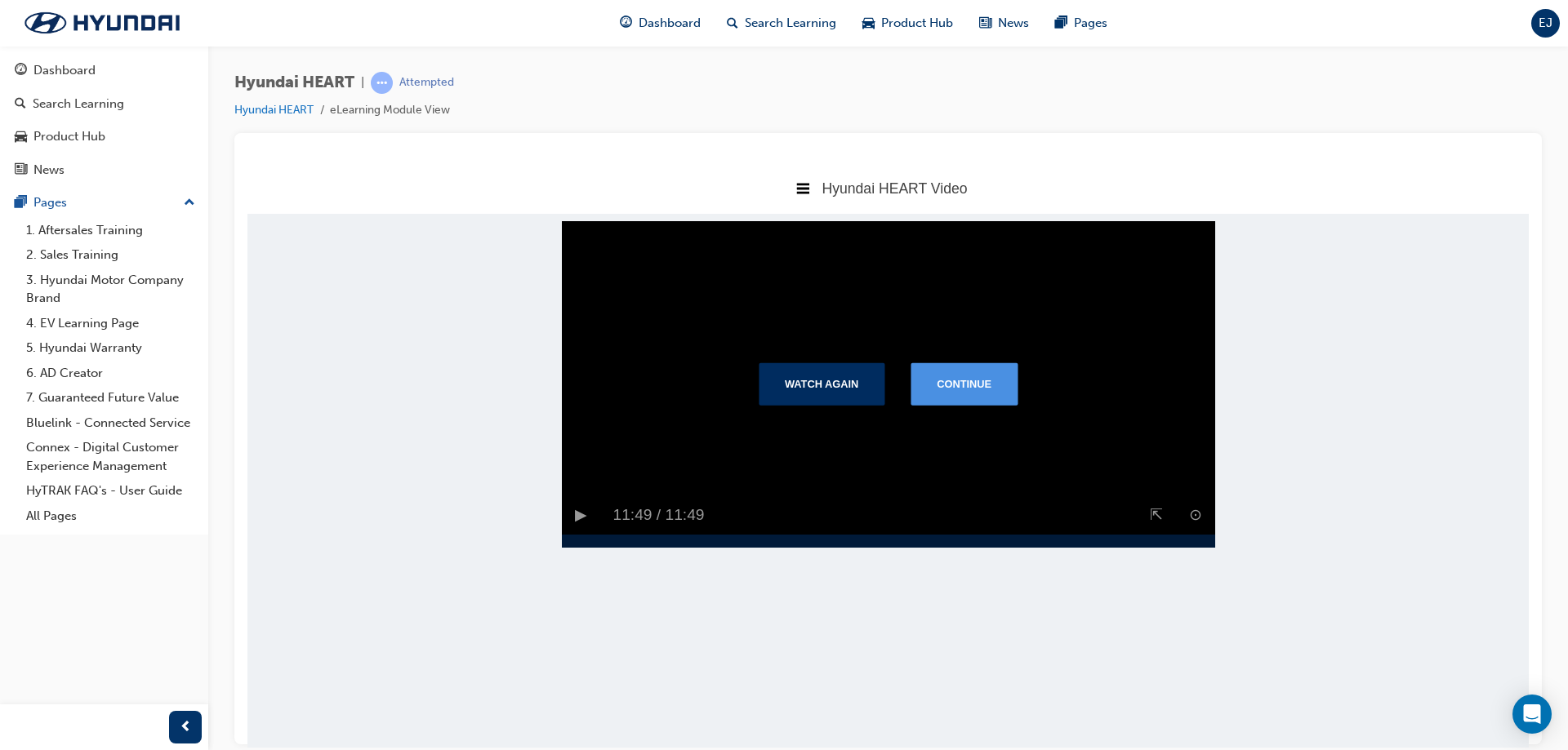
click at [940, 404] on button "Continue" at bounding box center [964, 382] width 107 height 42
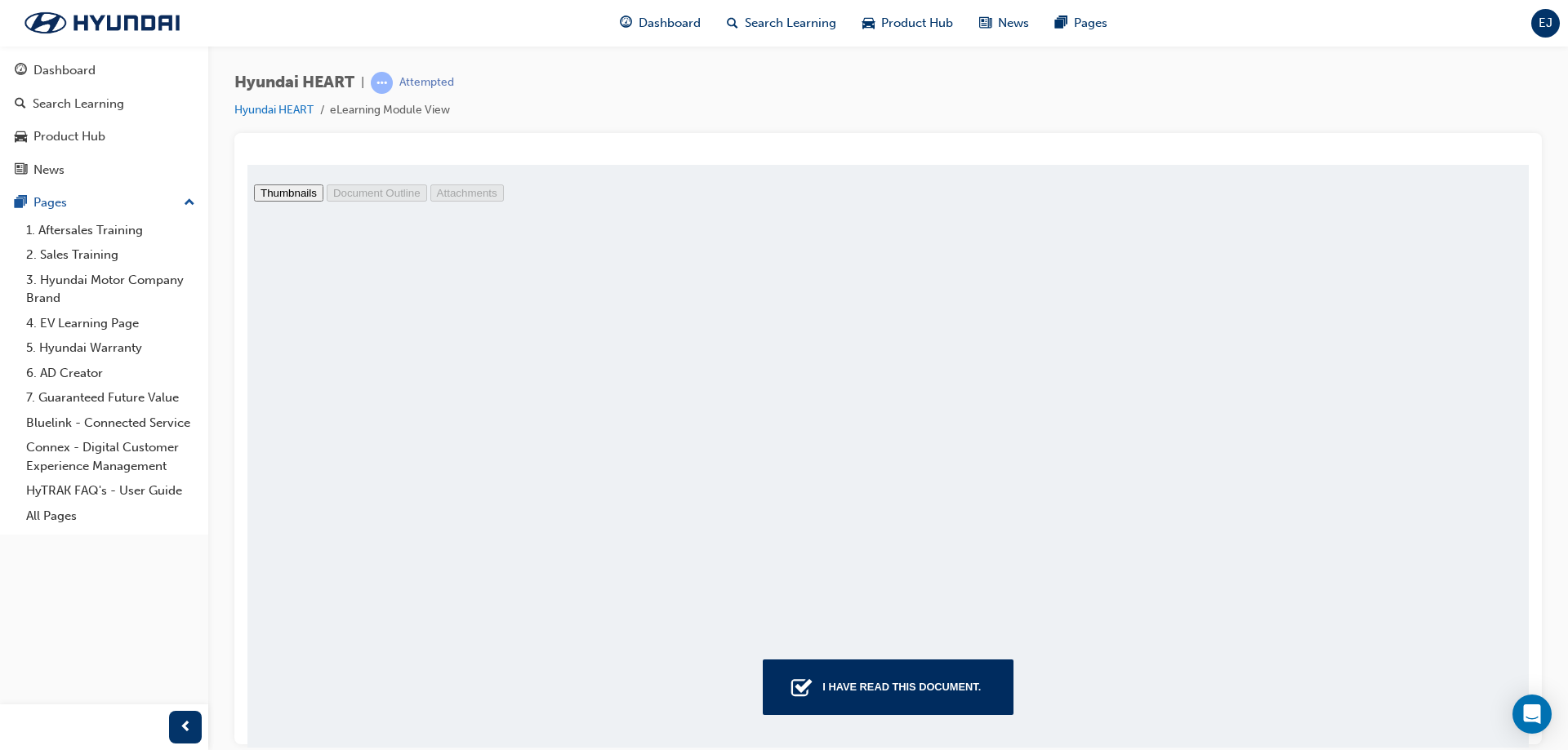
type input "2"
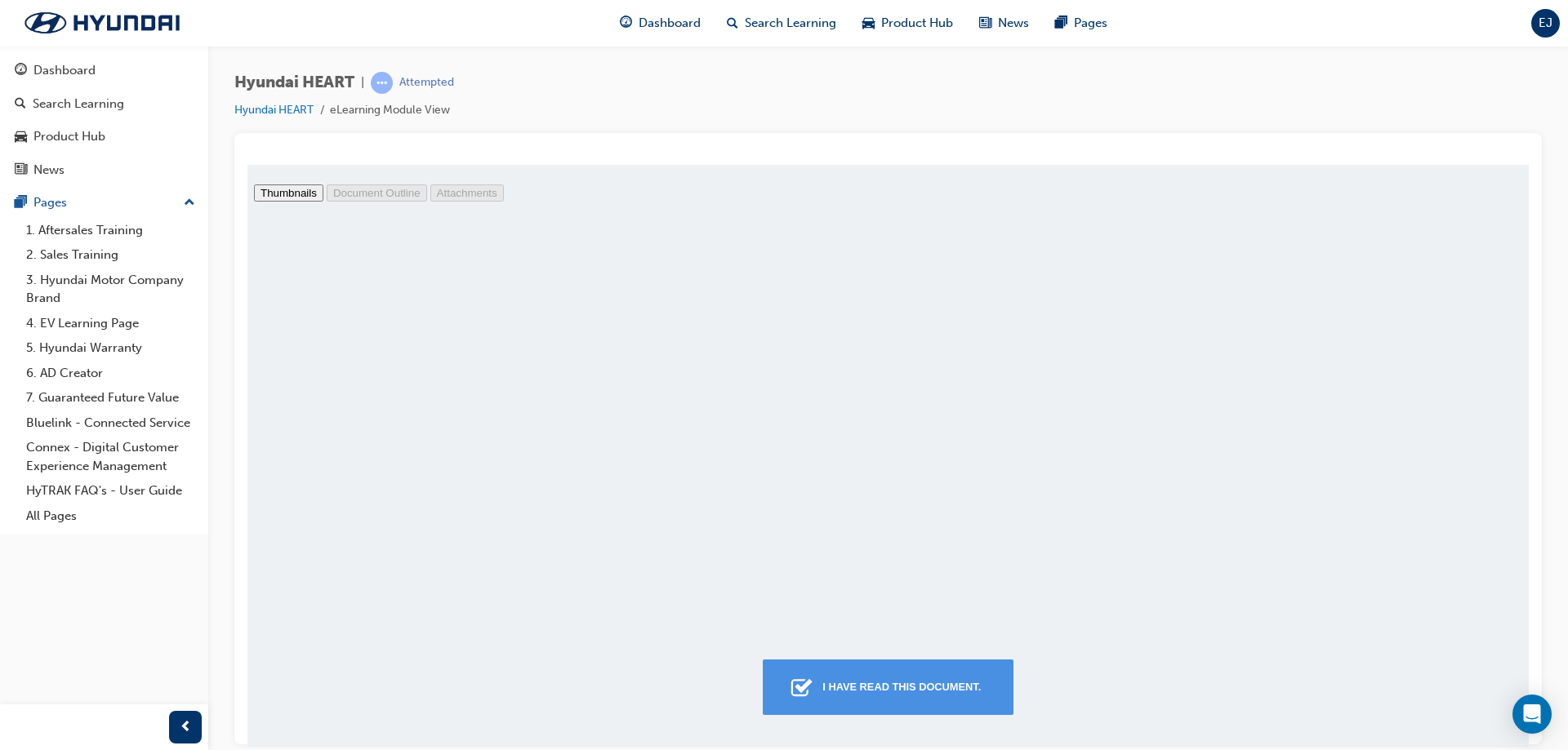
click at [935, 696] on div "I have read this document." at bounding box center [902, 686] width 171 height 30
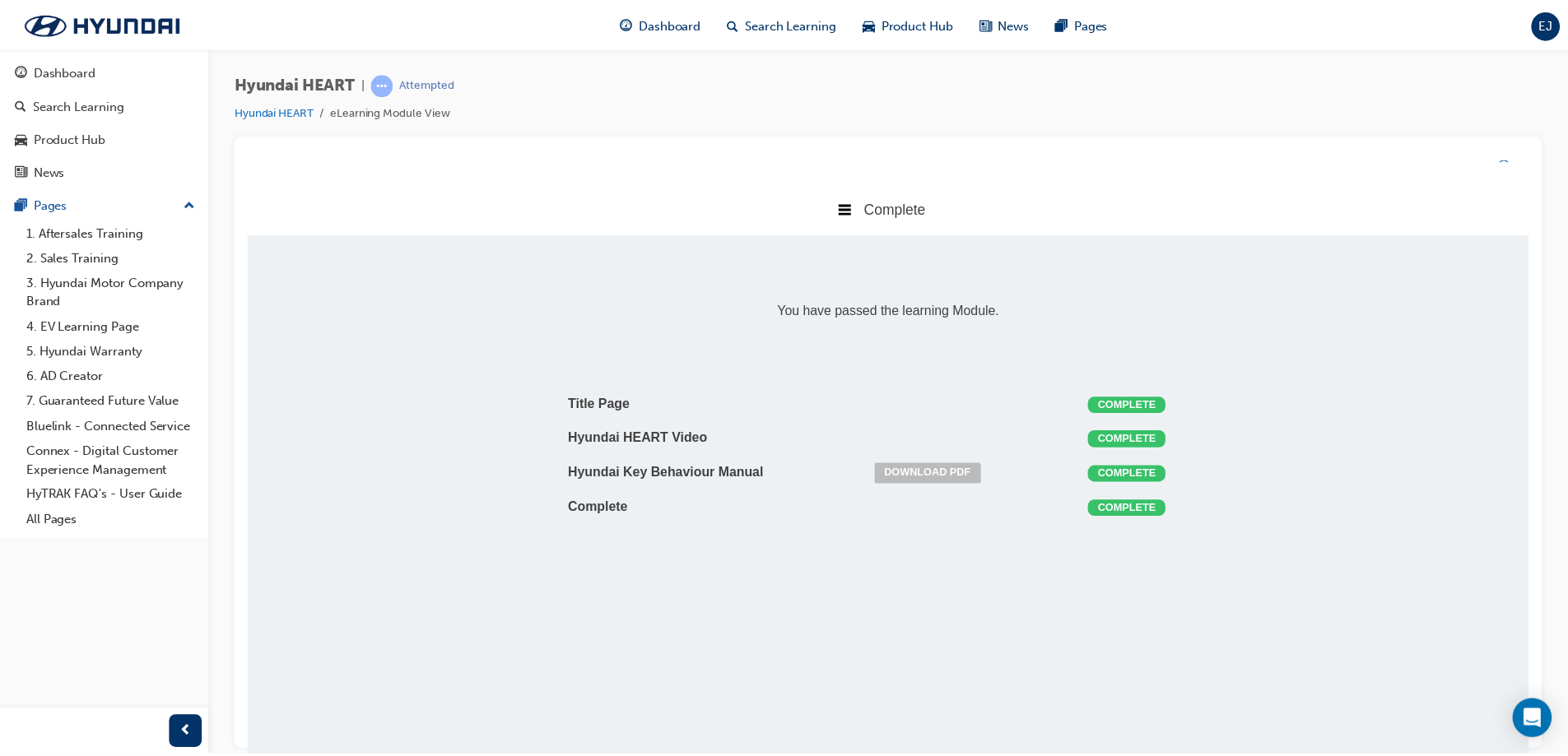
scroll to position [369, 1317]
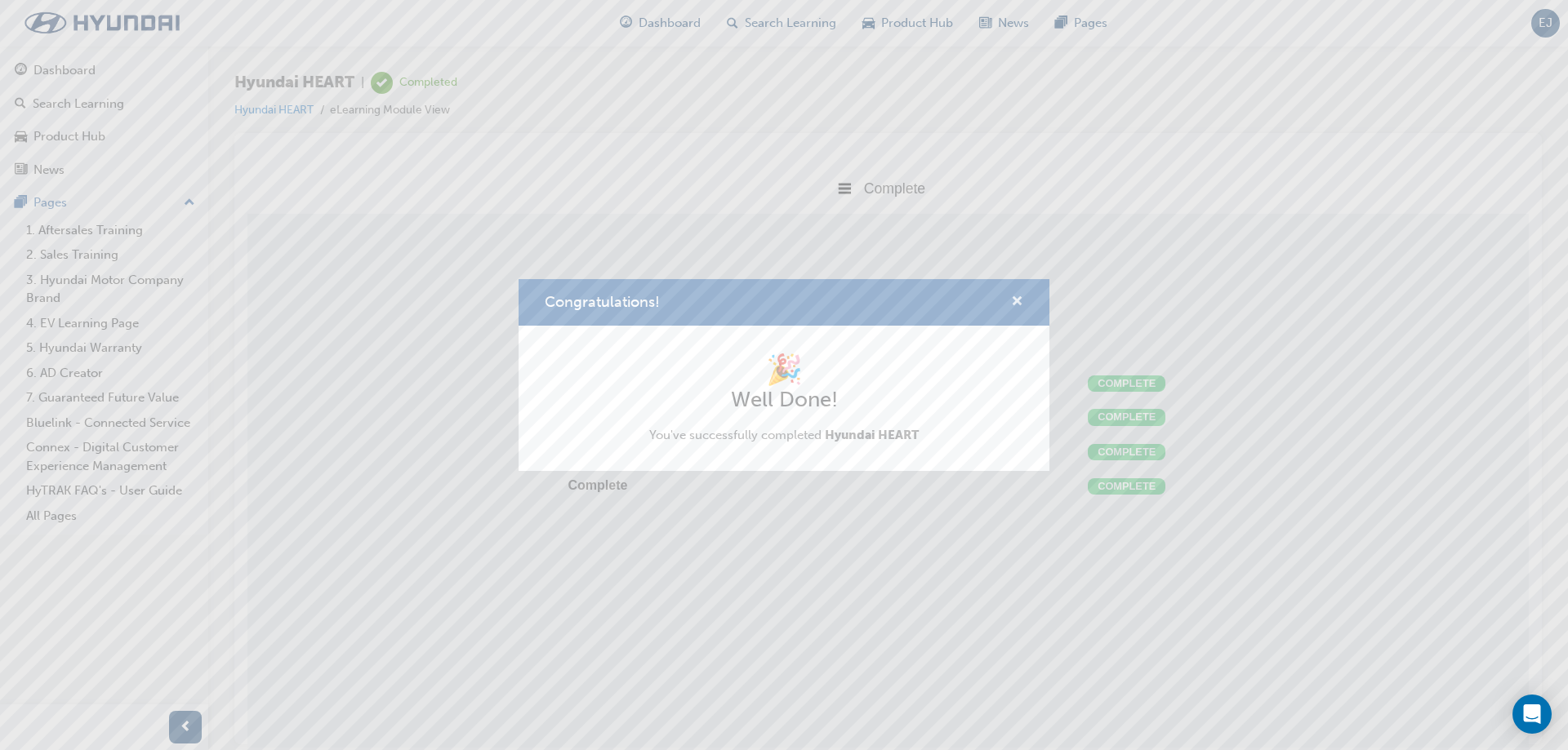
click at [1013, 302] on span "cross-icon" at bounding box center [1017, 303] width 13 height 14
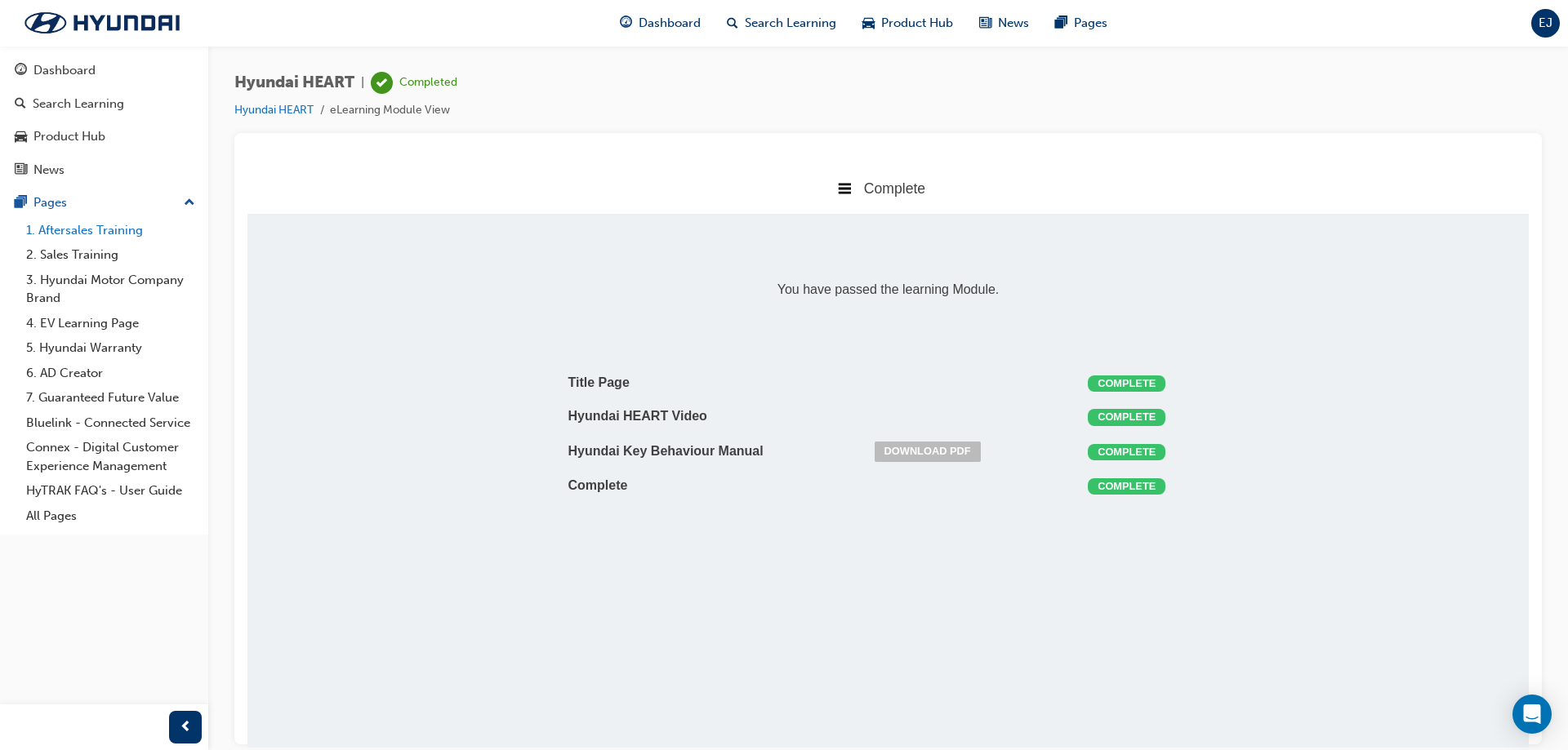
click at [71, 230] on link "1. Aftersales Training" at bounding box center [111, 231] width 182 height 25
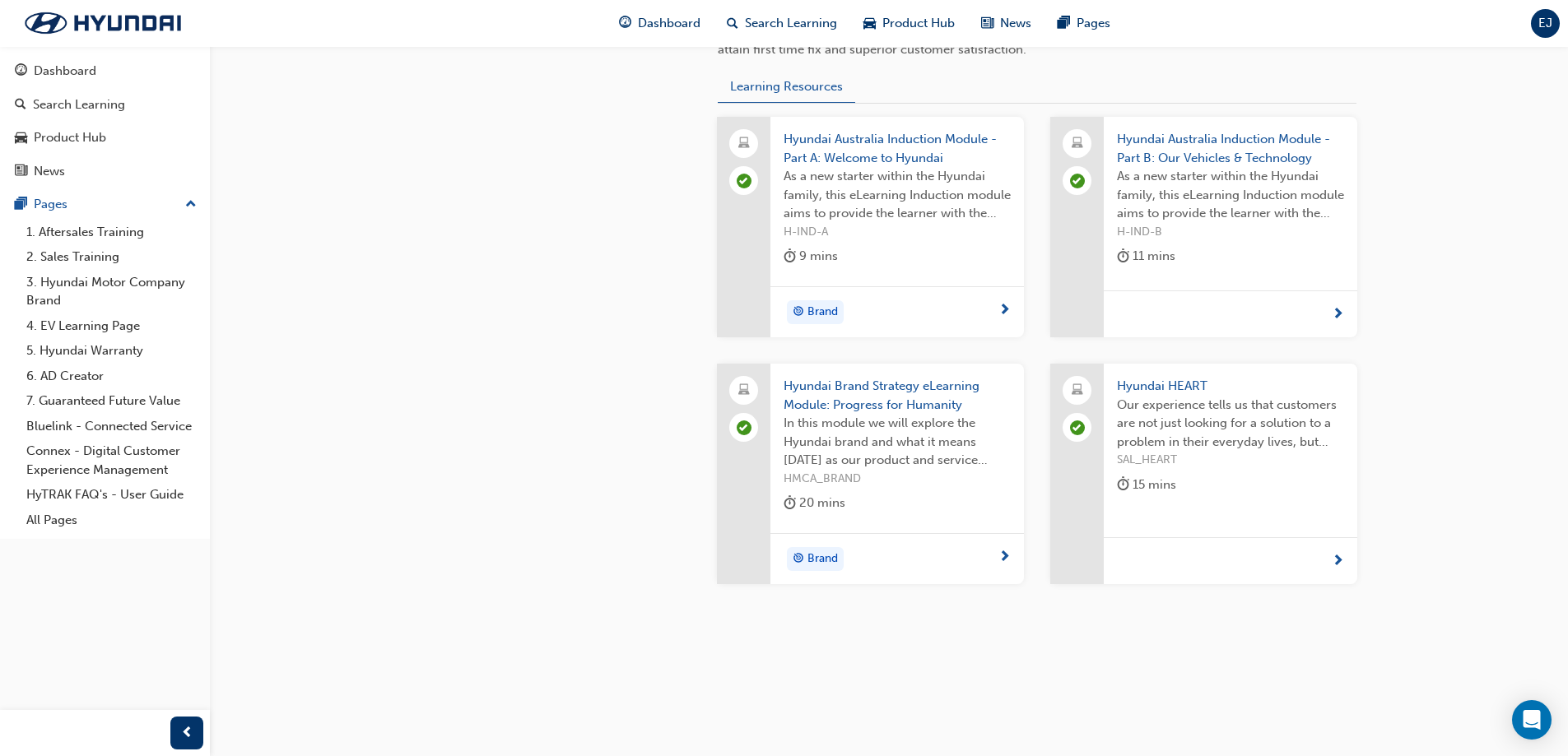
scroll to position [620, 0]
click at [67, 255] on link "2. Sales Training" at bounding box center [112, 257] width 184 height 25
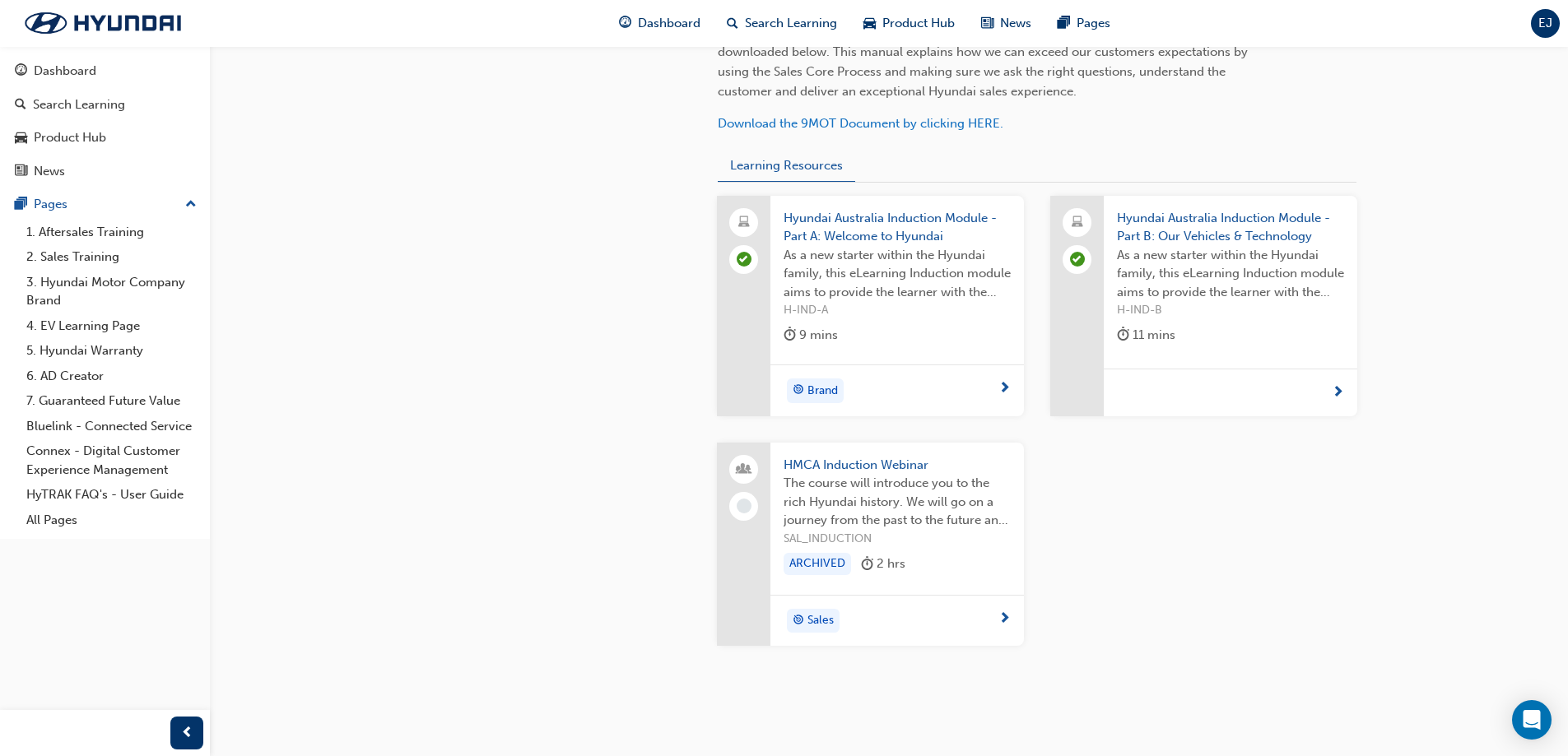
scroll to position [631, 0]
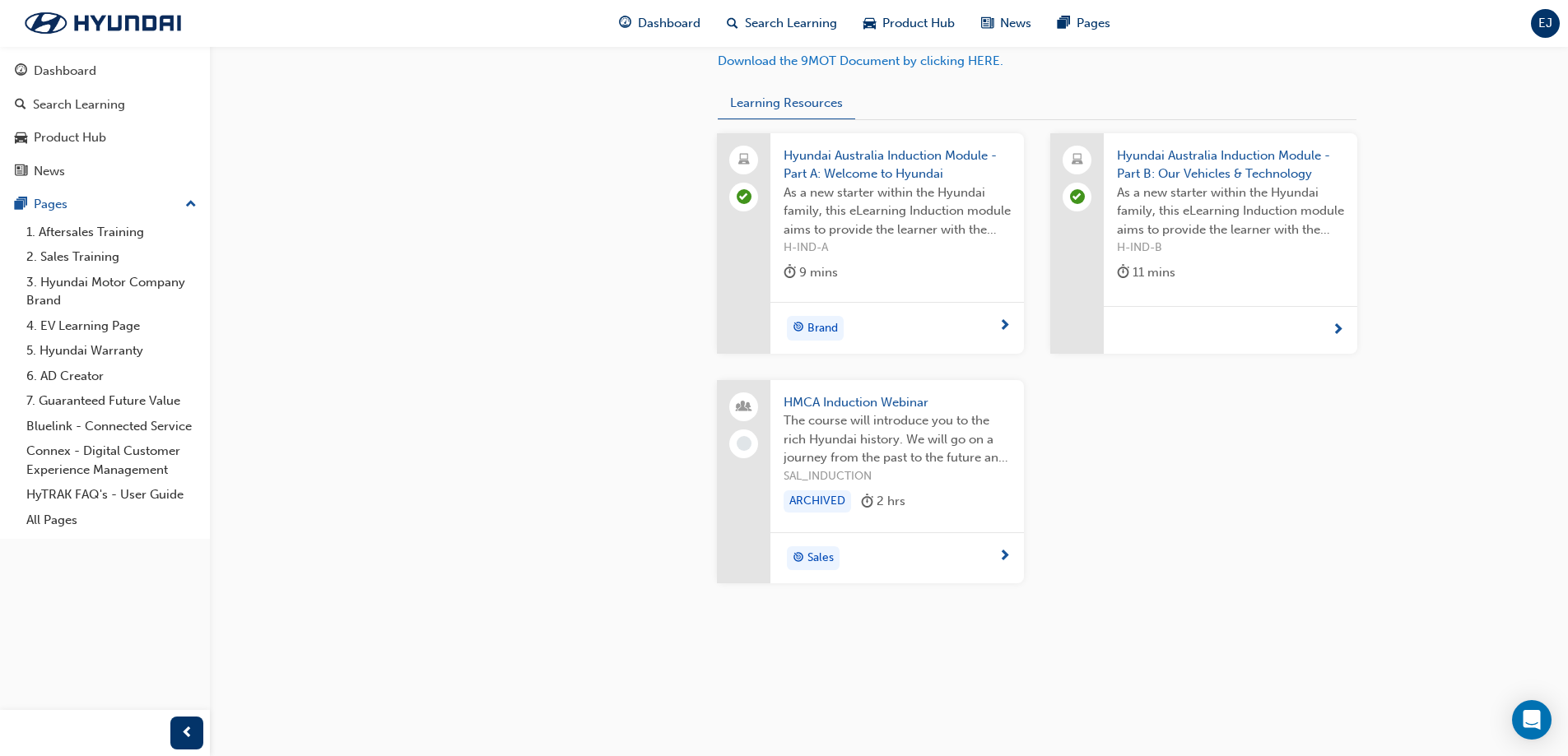
click at [847, 413] on span "The course will introduce you to the rich Hyundai history. We will go on a jour…" at bounding box center [897, 440] width 227 height 56
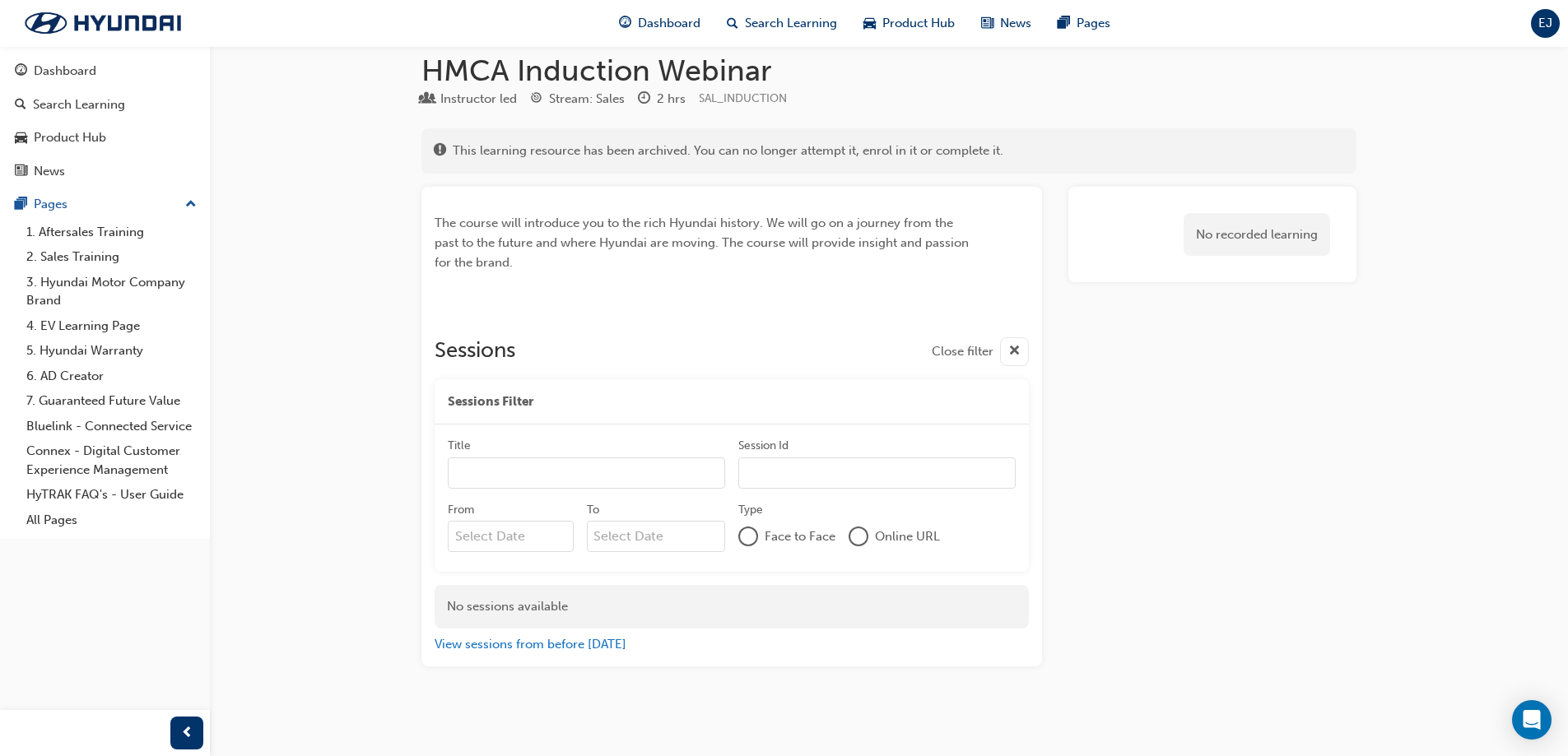
scroll to position [24, 0]
click at [618, 463] on input "Title" at bounding box center [586, 469] width 277 height 31
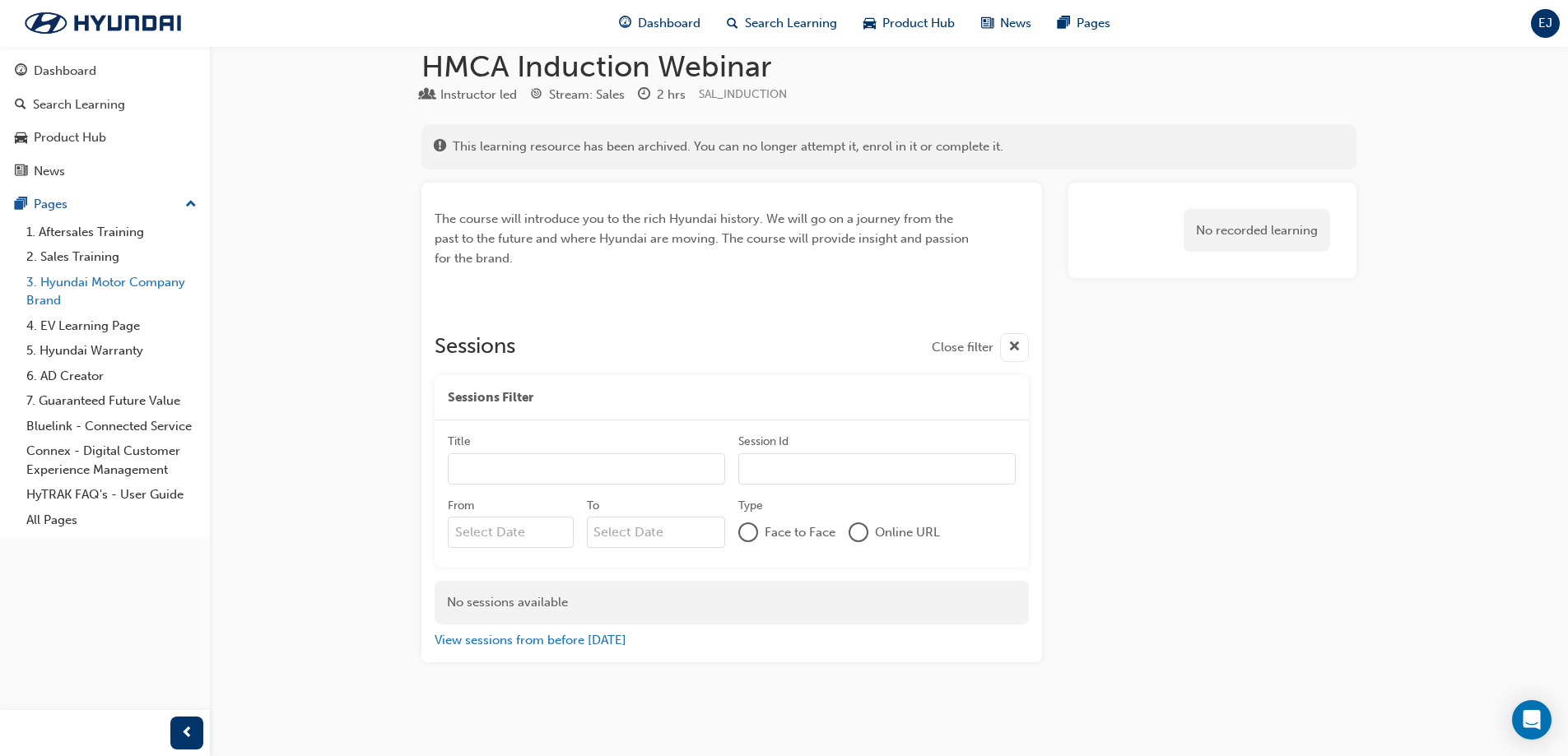
click at [79, 279] on link "3. Hyundai Motor Company Brand" at bounding box center [112, 292] width 184 height 44
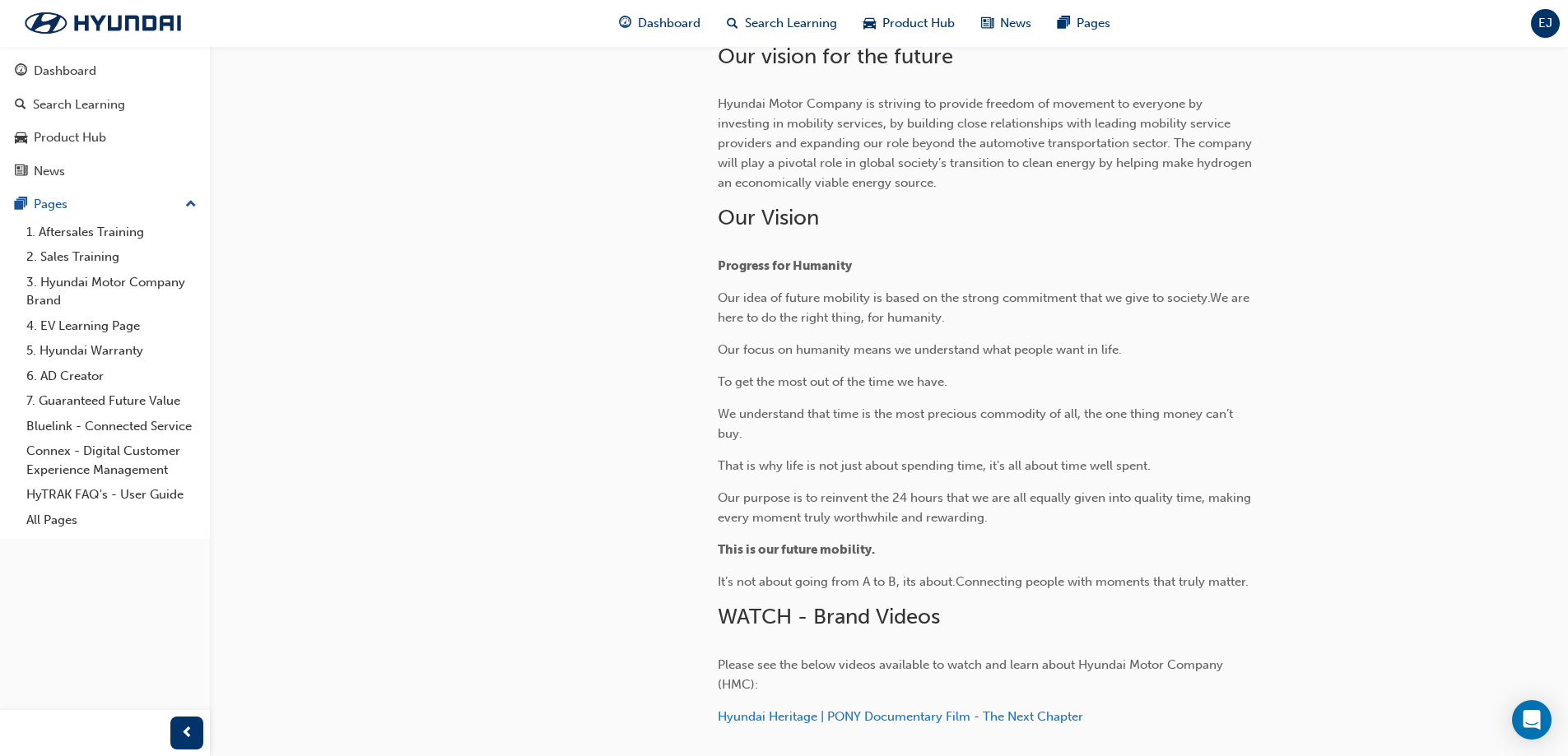
scroll to position [554, 0]
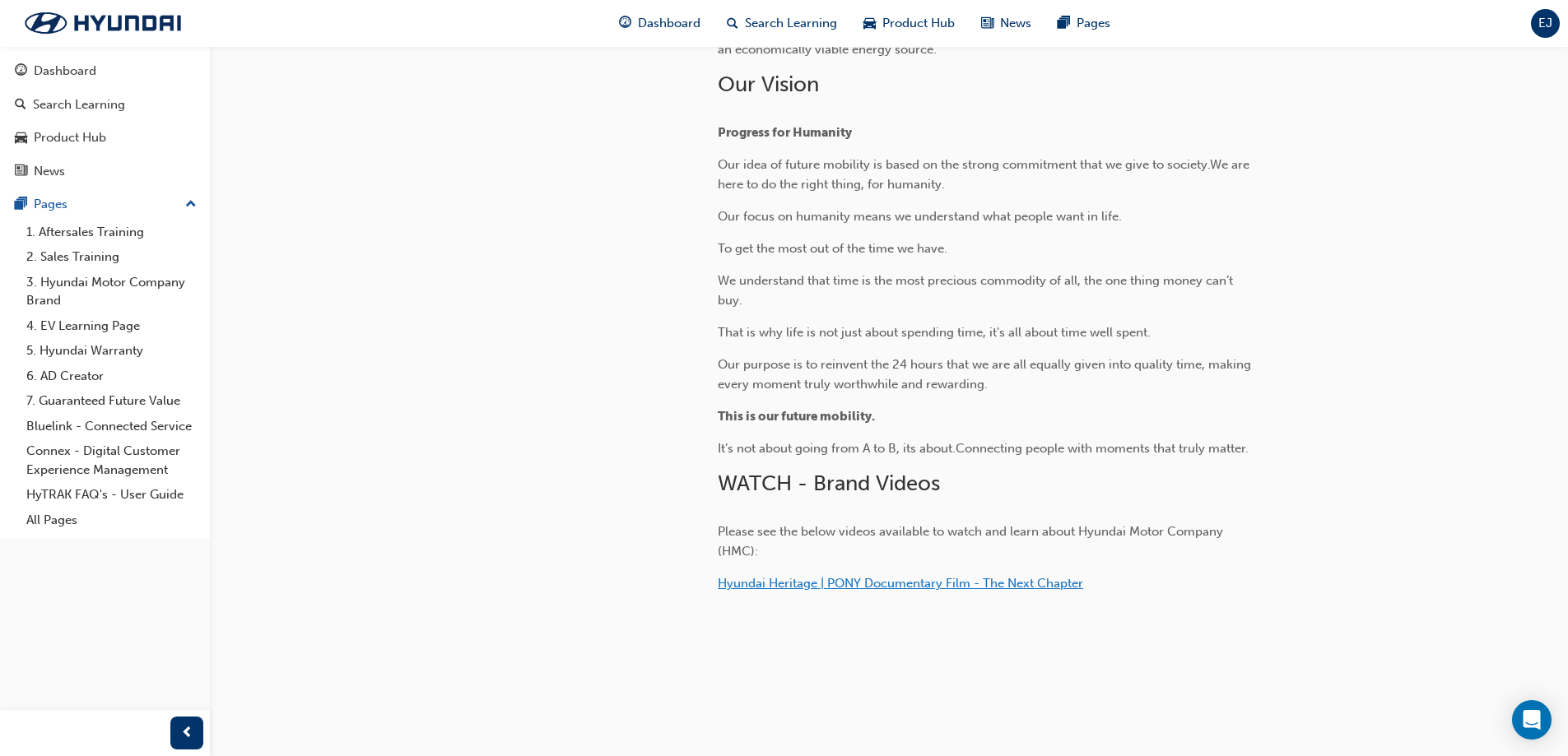
click at [935, 583] on span "Hyundai Heritage | PONY Documentary Film - The Next Chapter" at bounding box center [901, 583] width 365 height 15
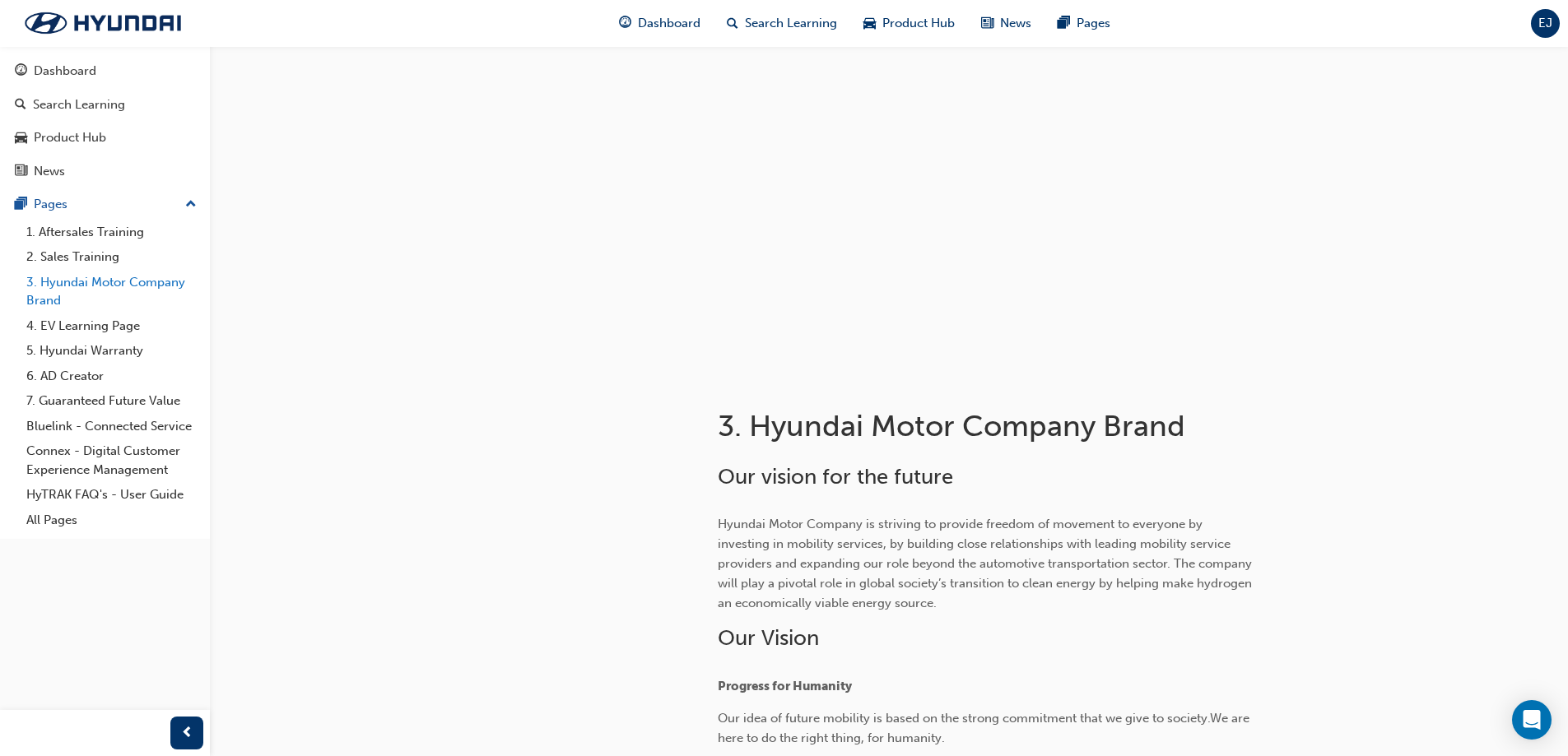
click at [116, 279] on link "3. Hyundai Motor Company Brand" at bounding box center [112, 292] width 184 height 44
click at [101, 272] on link "3. Hyundai Motor Company Brand" at bounding box center [112, 292] width 184 height 44
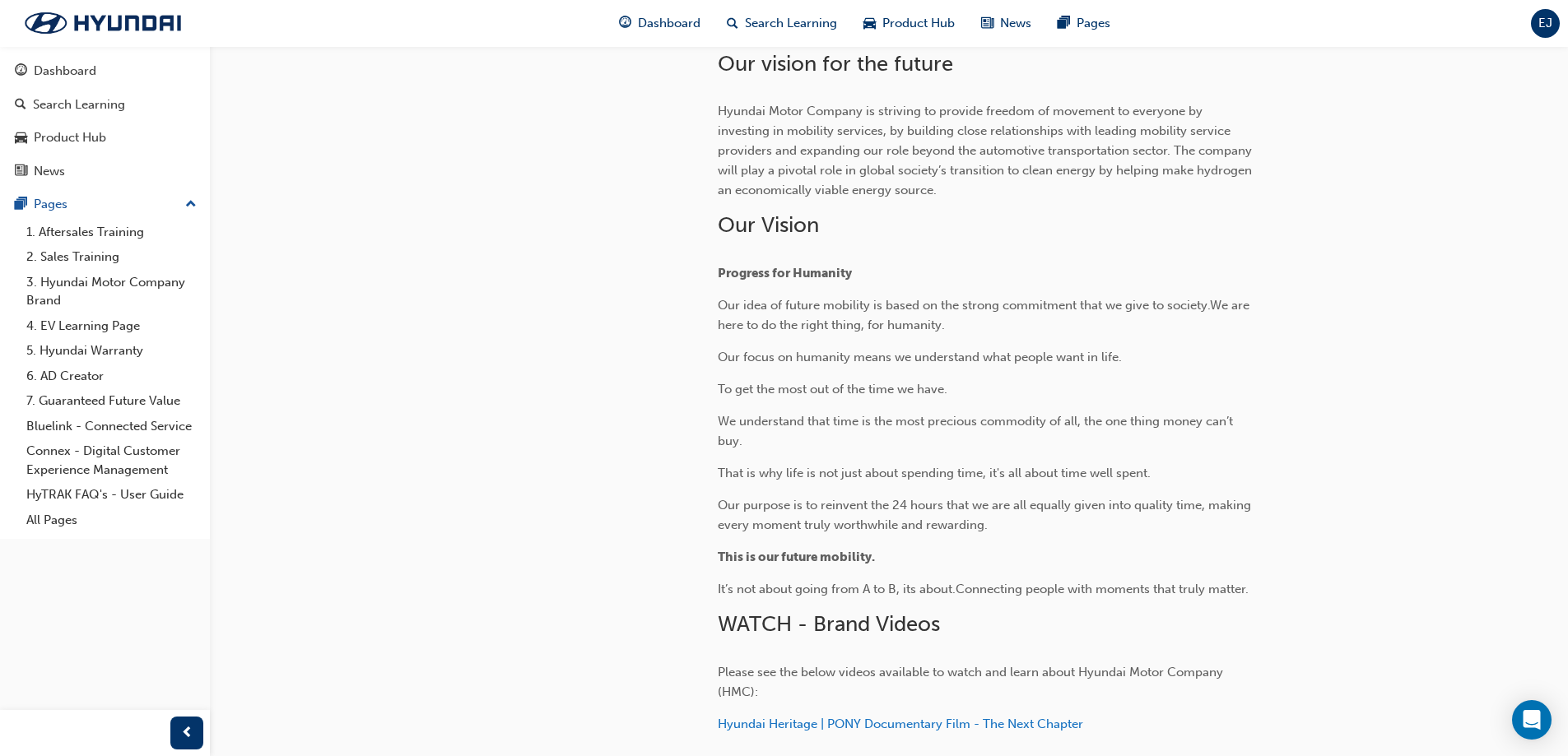
scroll to position [224, 0]
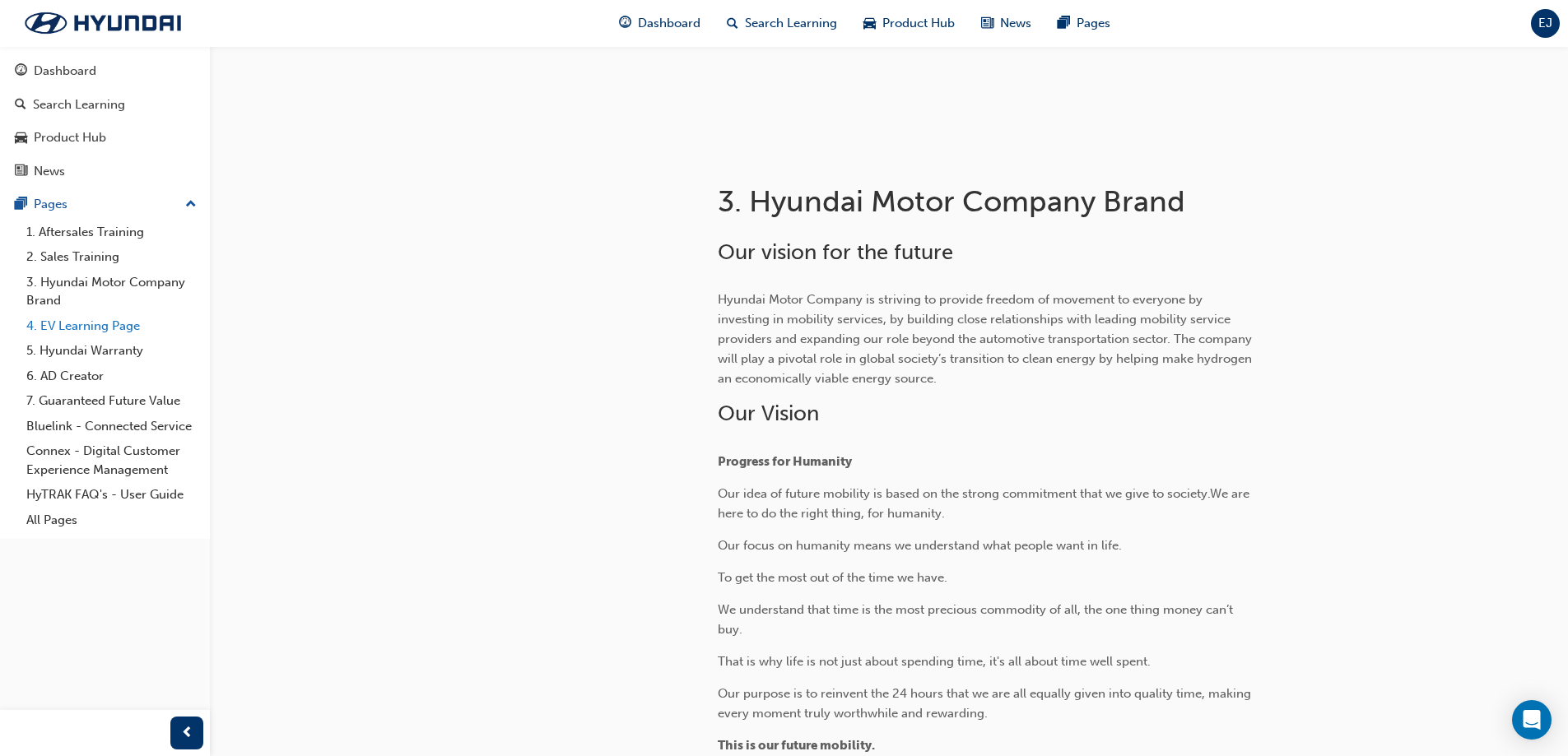
click at [104, 326] on link "4. EV Learning Page" at bounding box center [112, 326] width 184 height 25
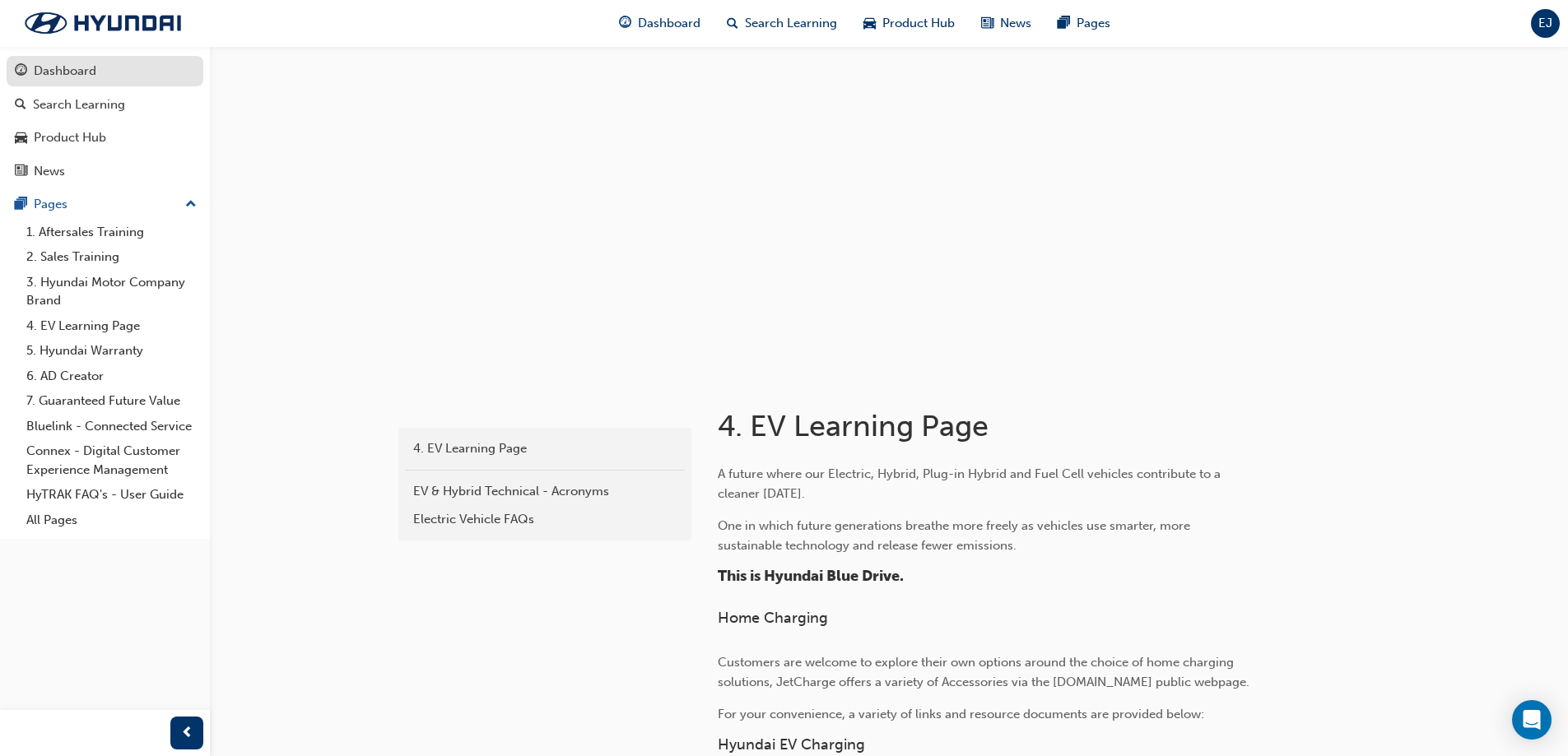
click at [105, 85] on link "Dashboard" at bounding box center [105, 72] width 196 height 31
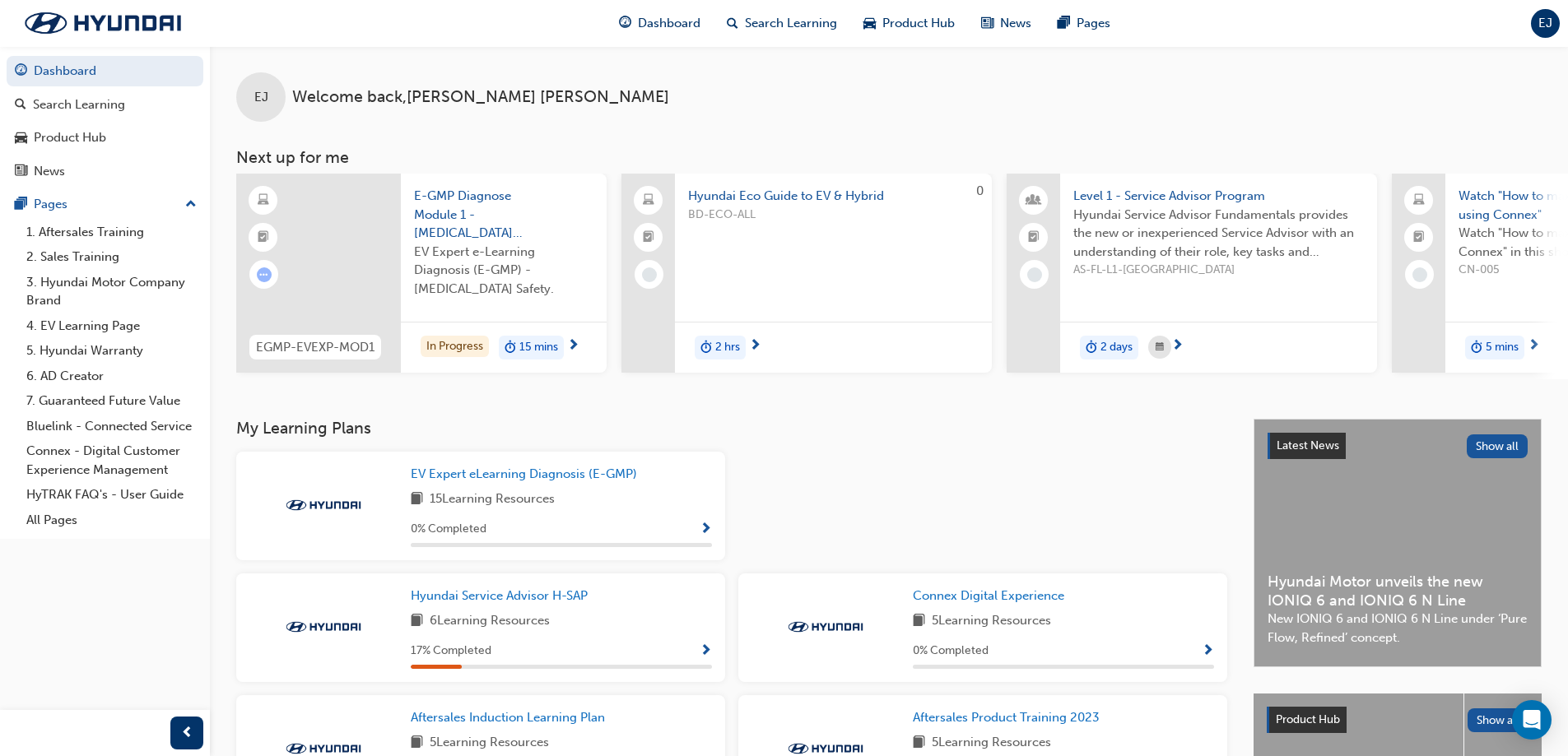
drag, startPoint x: 126, startPoint y: 240, endPoint x: 742, endPoint y: 114, distance: 628.8
click at [738, 114] on div "EJ Welcome back , Ella James" at bounding box center [889, 84] width 1358 height 75
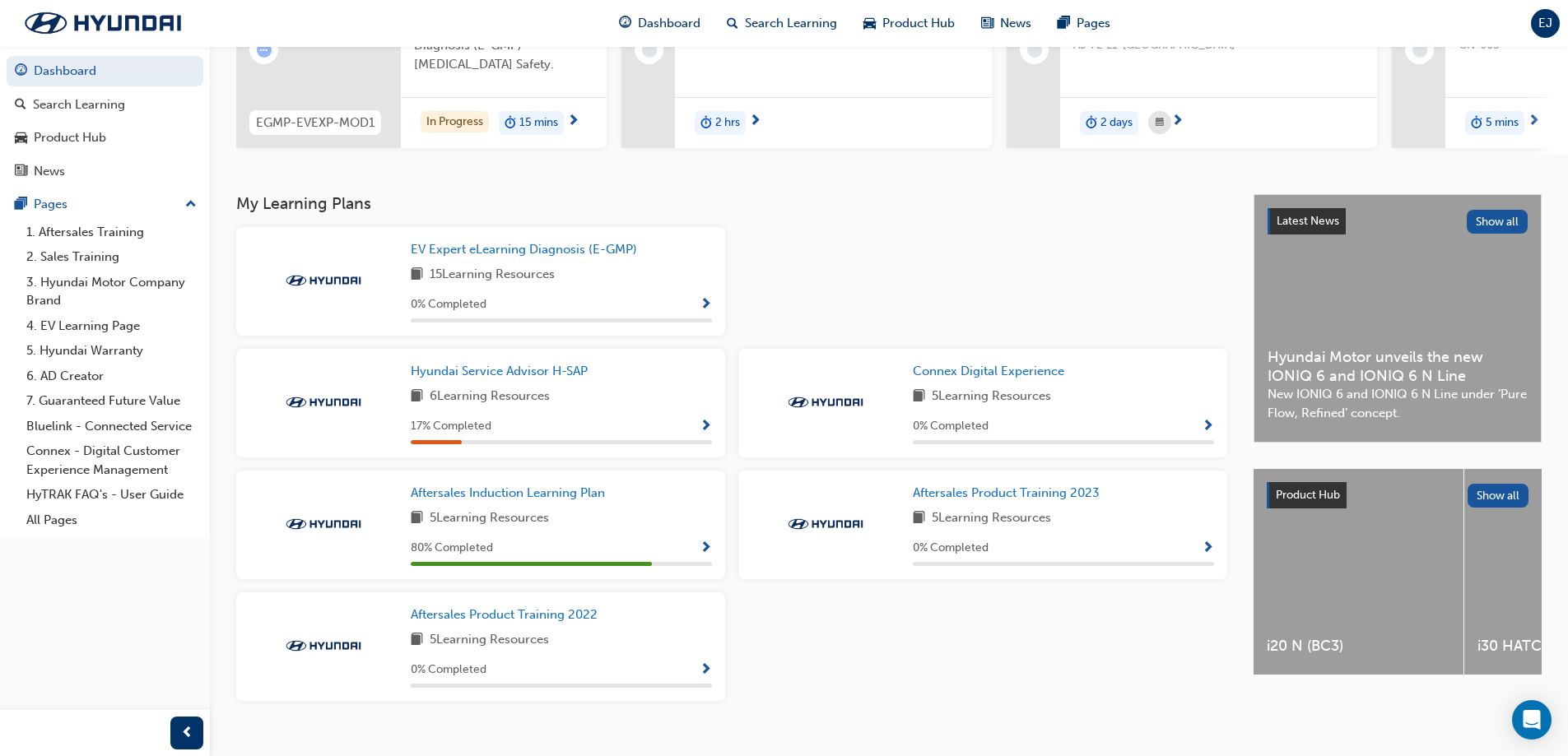
scroll to position [257, 0]
